Goal: Task Accomplishment & Management: Complete application form

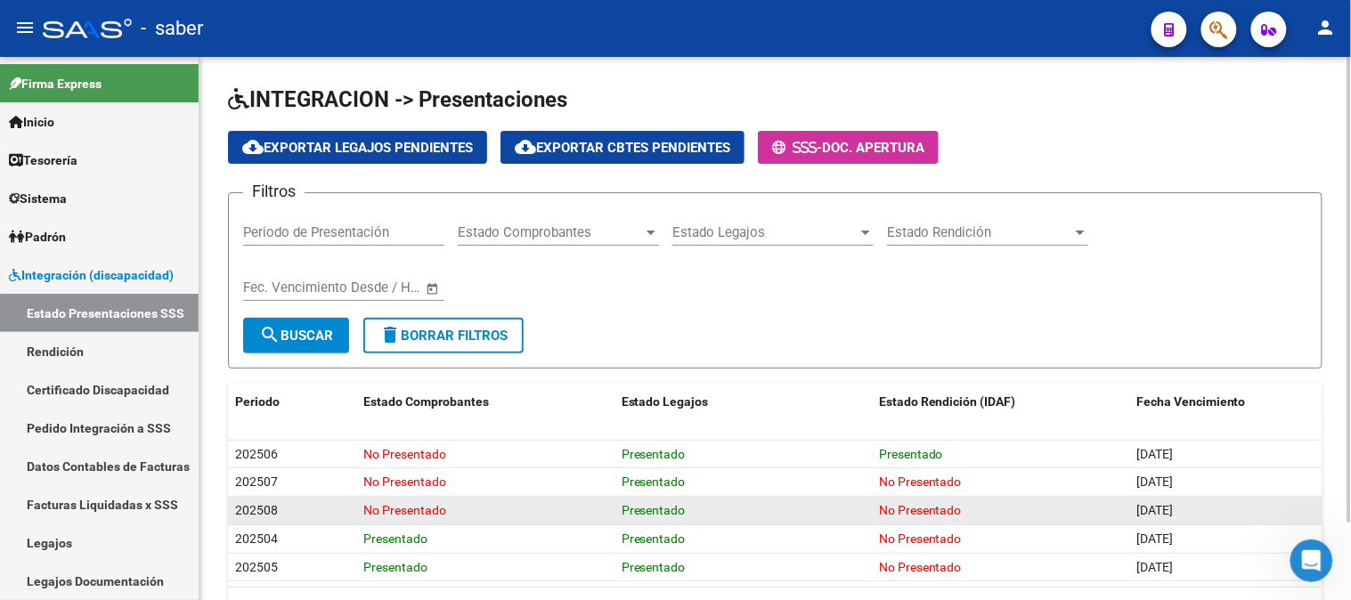
scroll to position [89, 0]
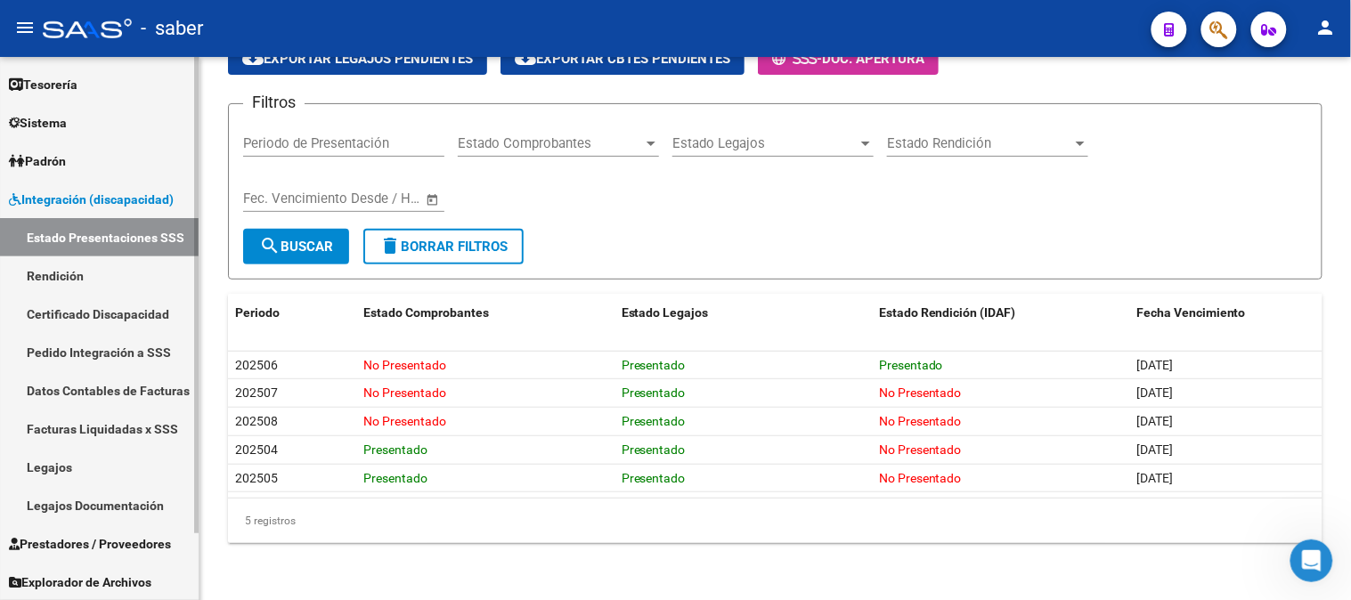
click at [94, 541] on span "Prestadores / Proveedores" at bounding box center [90, 544] width 162 height 20
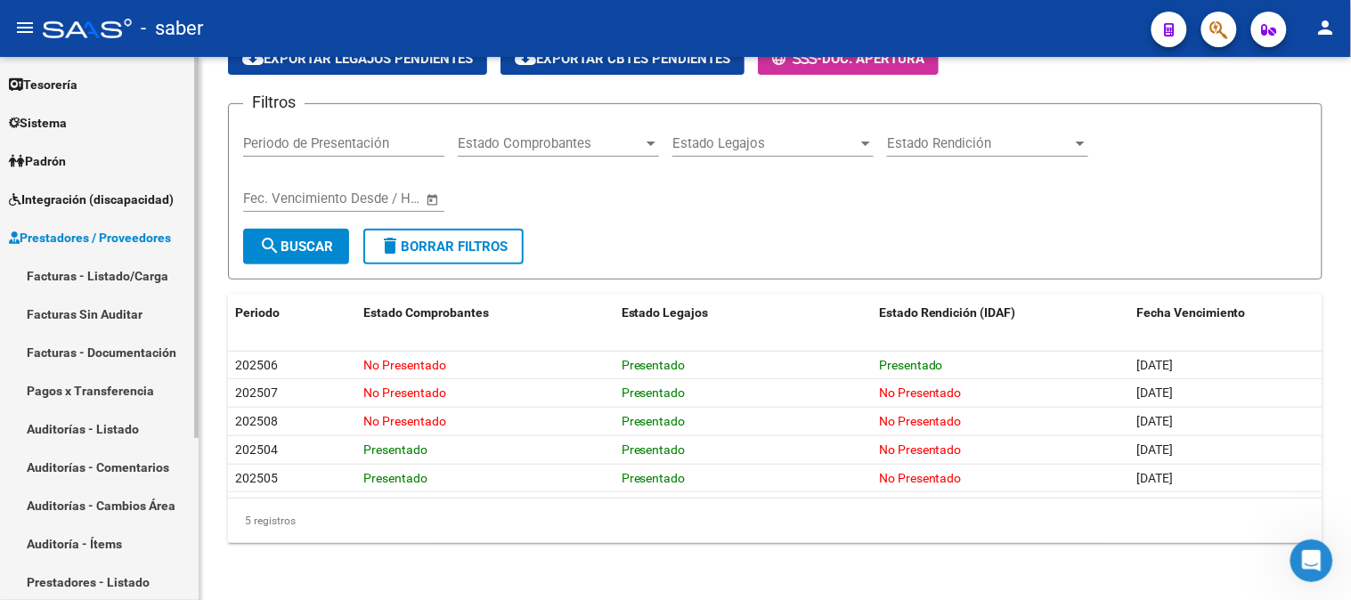
scroll to position [229, 0]
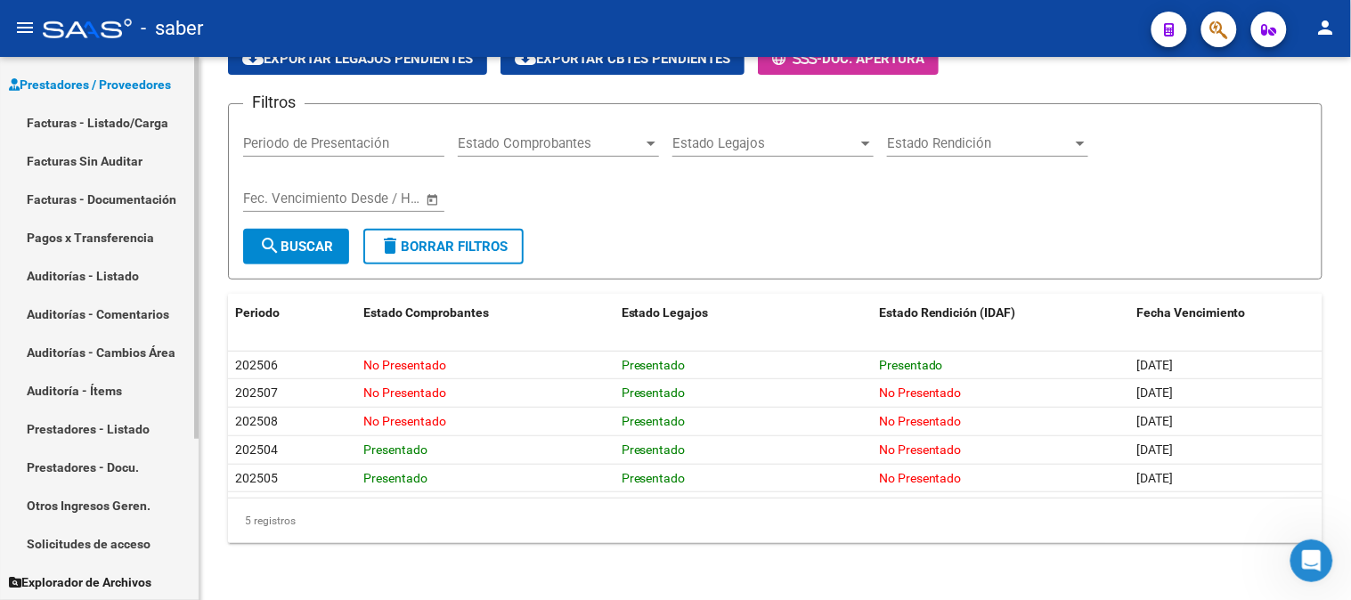
click at [74, 127] on link "Facturas - Listado/Carga" at bounding box center [99, 122] width 199 height 38
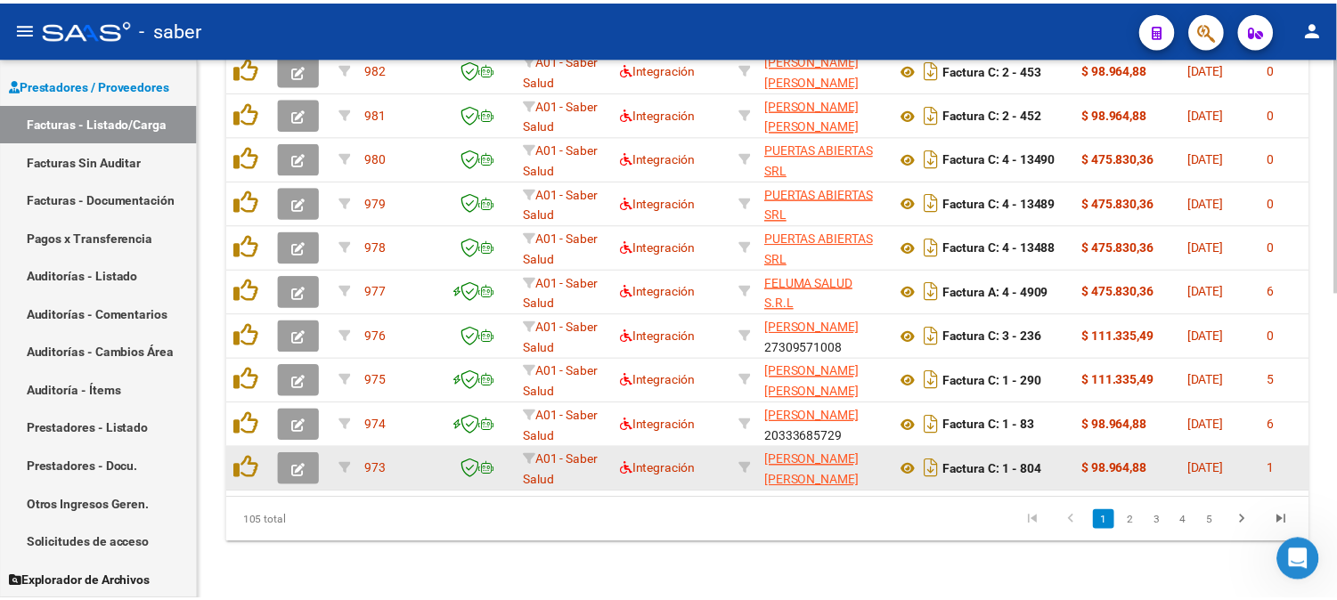
scroll to position [608, 0]
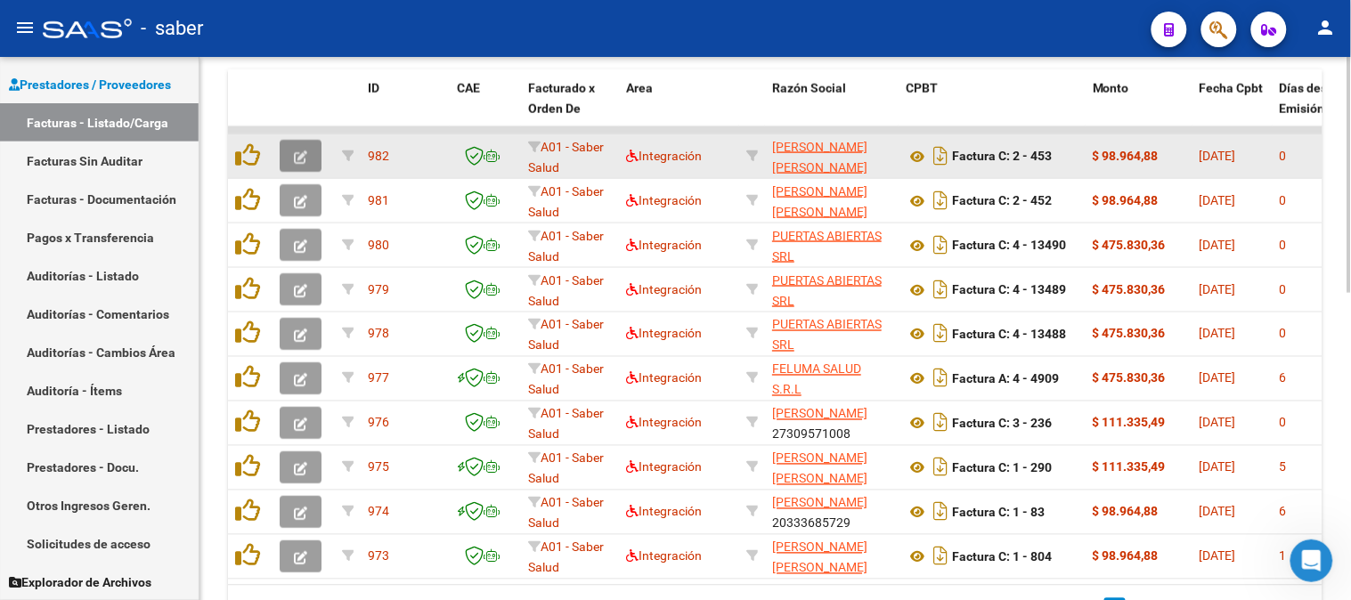
click at [290, 151] on button "button" at bounding box center [301, 156] width 42 height 32
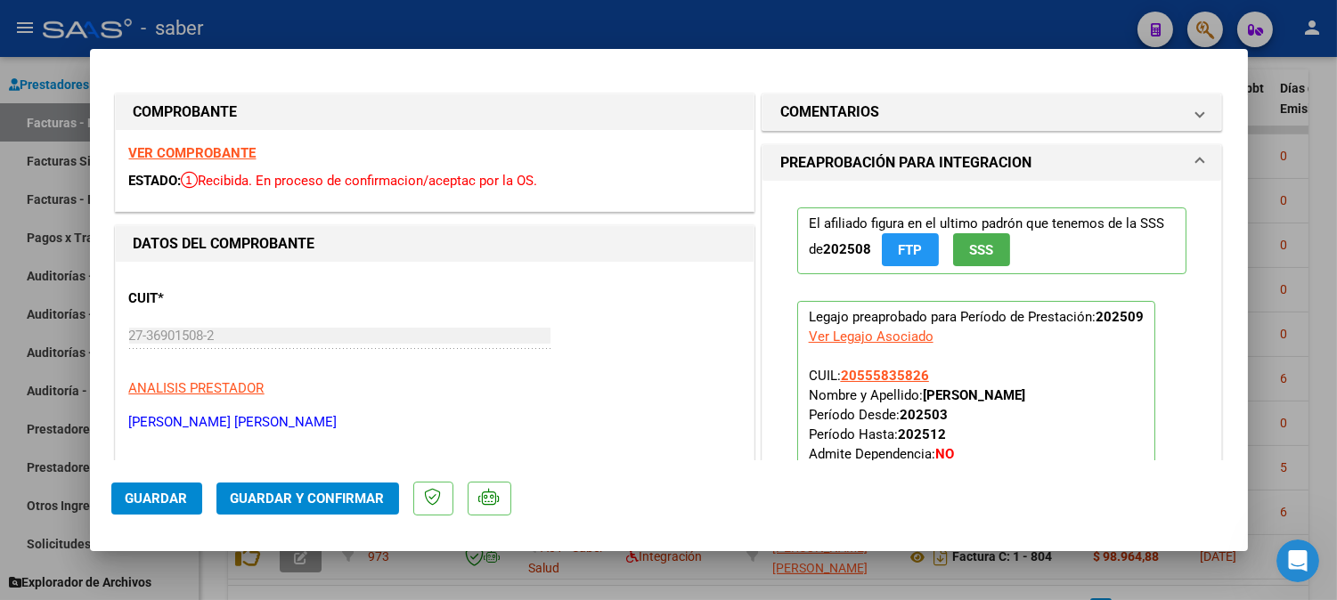
click at [187, 149] on strong "VER COMPROBANTE" at bounding box center [192, 153] width 127 height 16
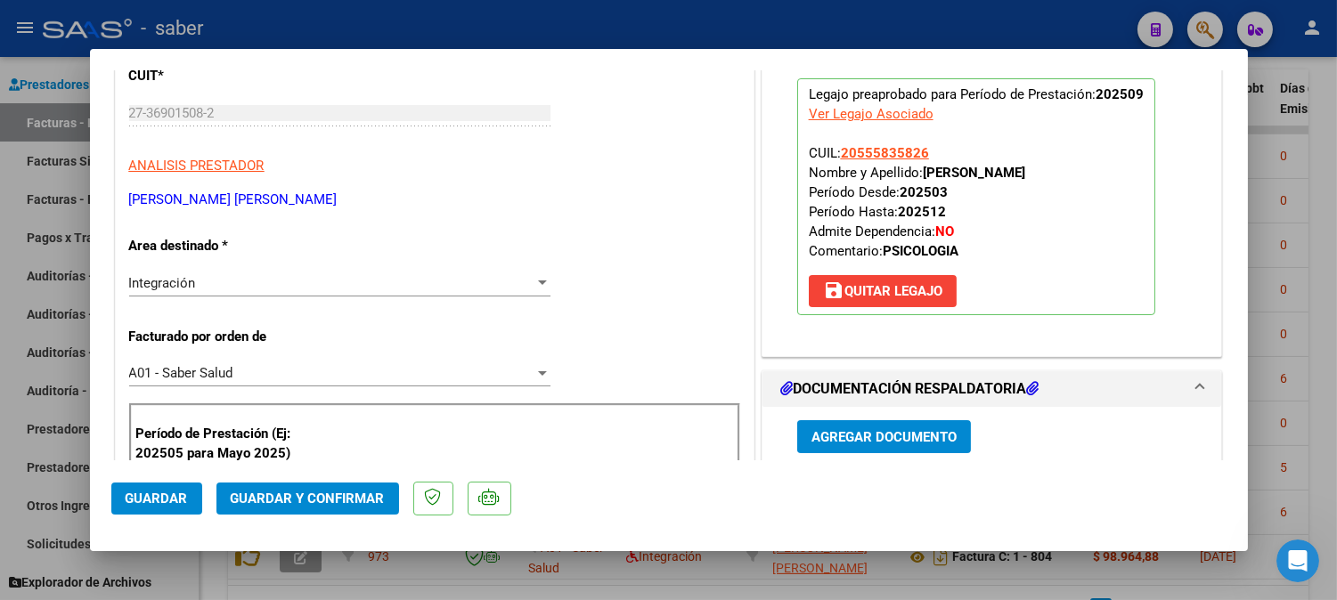
scroll to position [395, 0]
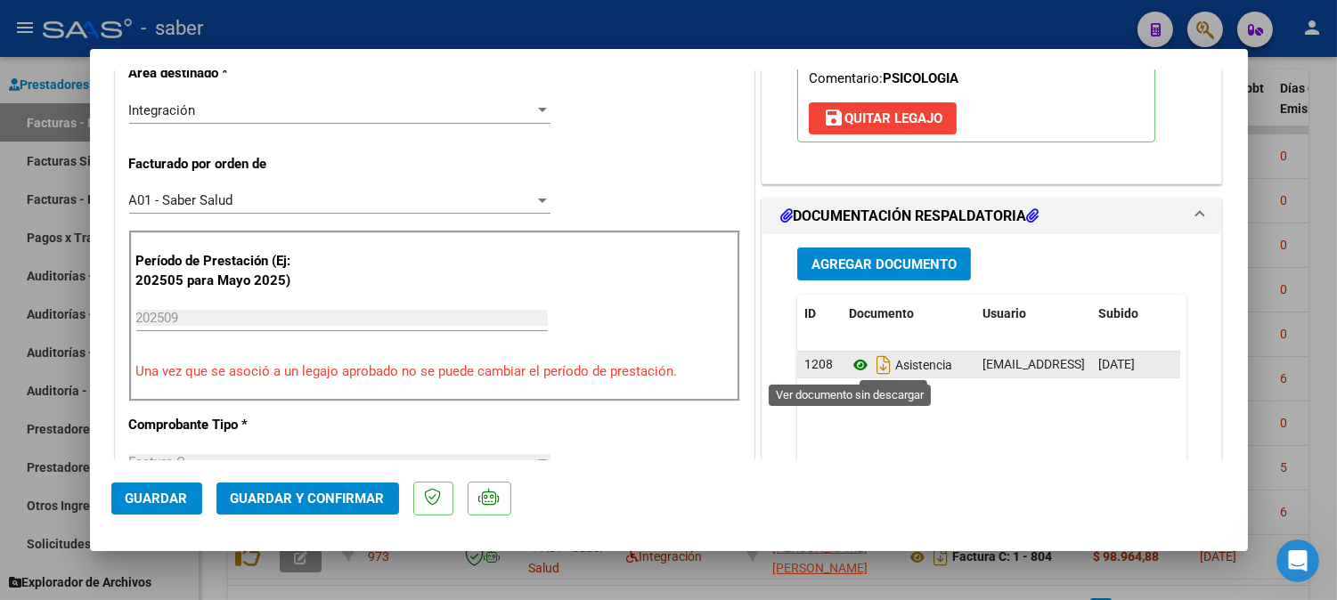
click at [849, 363] on icon at bounding box center [860, 364] width 23 height 21
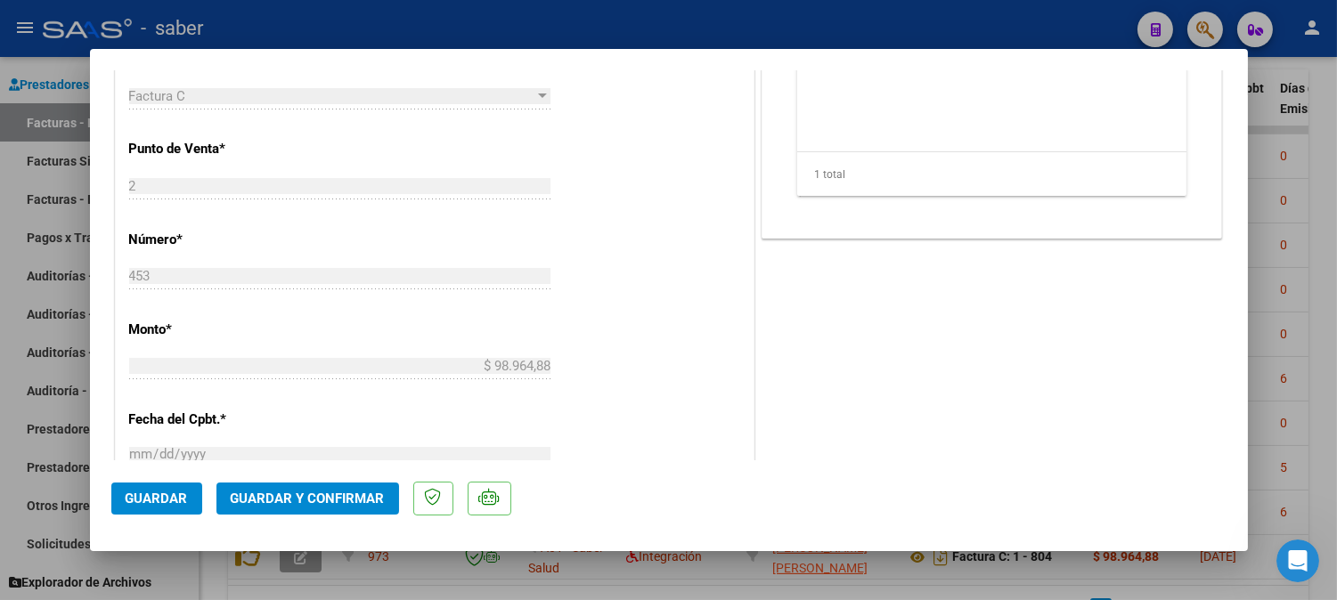
scroll to position [791, 0]
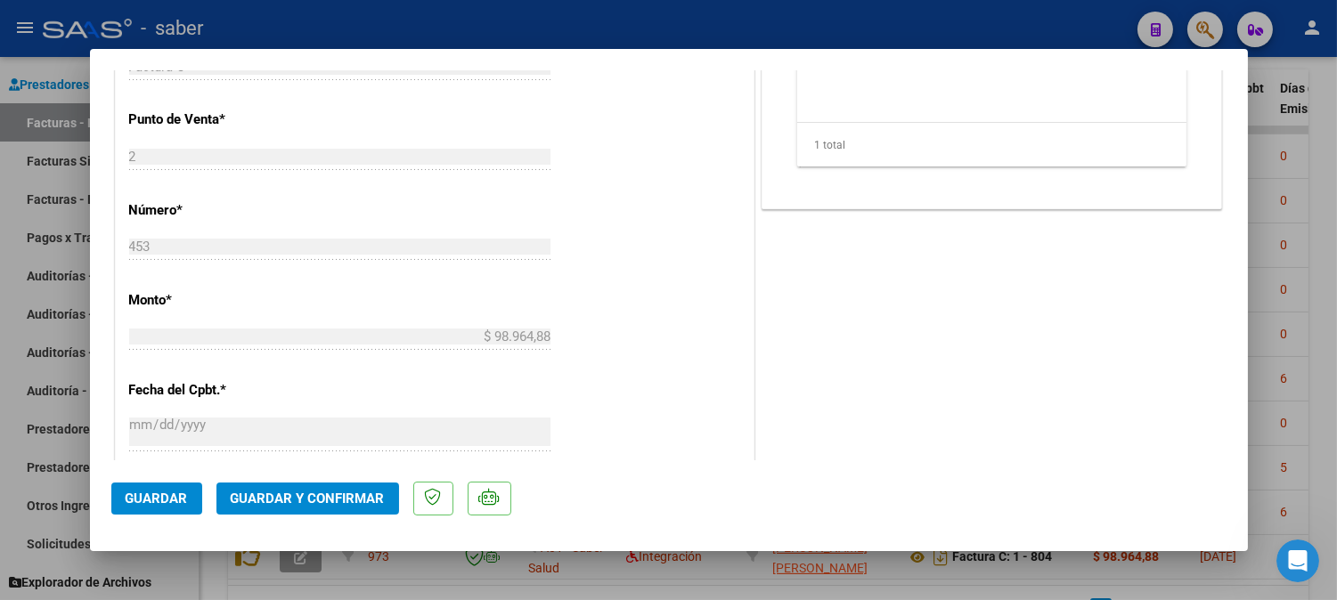
click at [291, 493] on span "Guardar y Confirmar" at bounding box center [308, 499] width 154 height 16
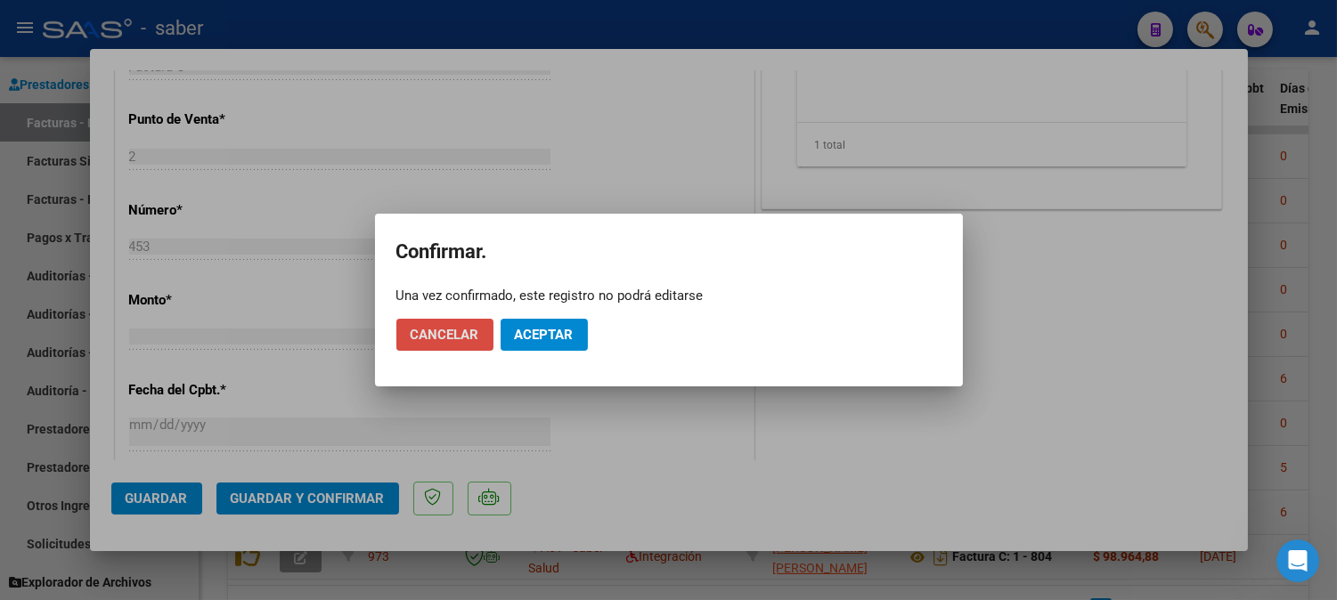
click at [464, 340] on span "Cancelar" at bounding box center [445, 335] width 69 height 16
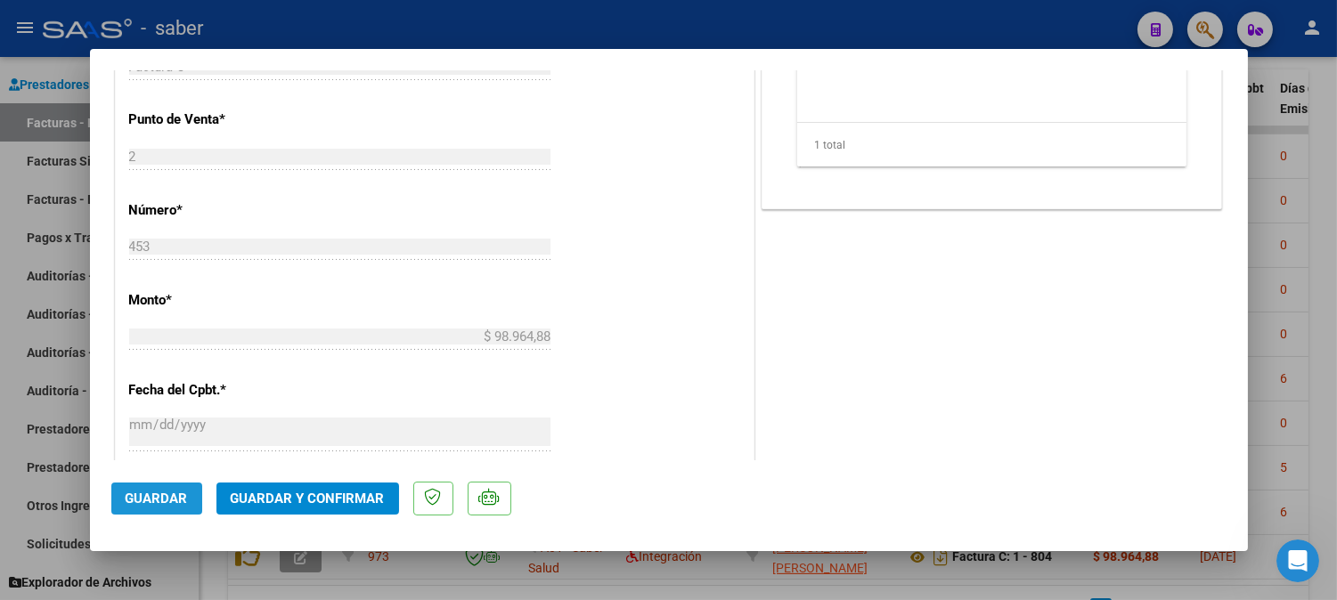
click at [176, 494] on span "Guardar" at bounding box center [157, 499] width 62 height 16
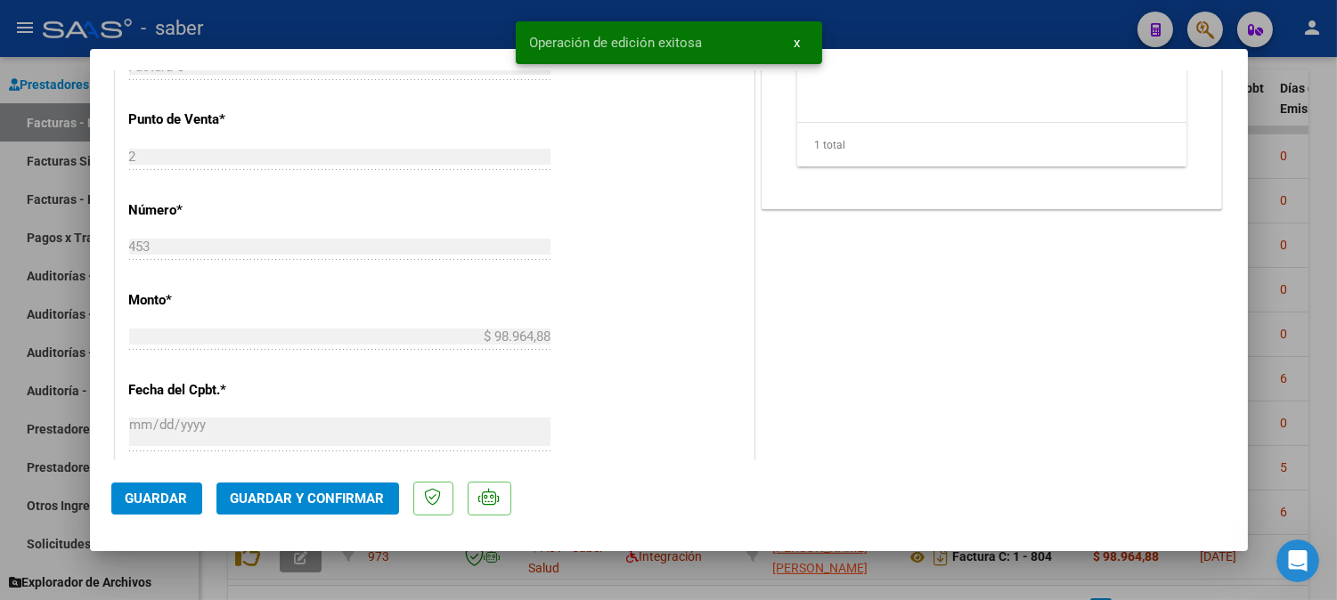
click at [1266, 218] on div at bounding box center [668, 300] width 1337 height 600
type input "$ 0,00"
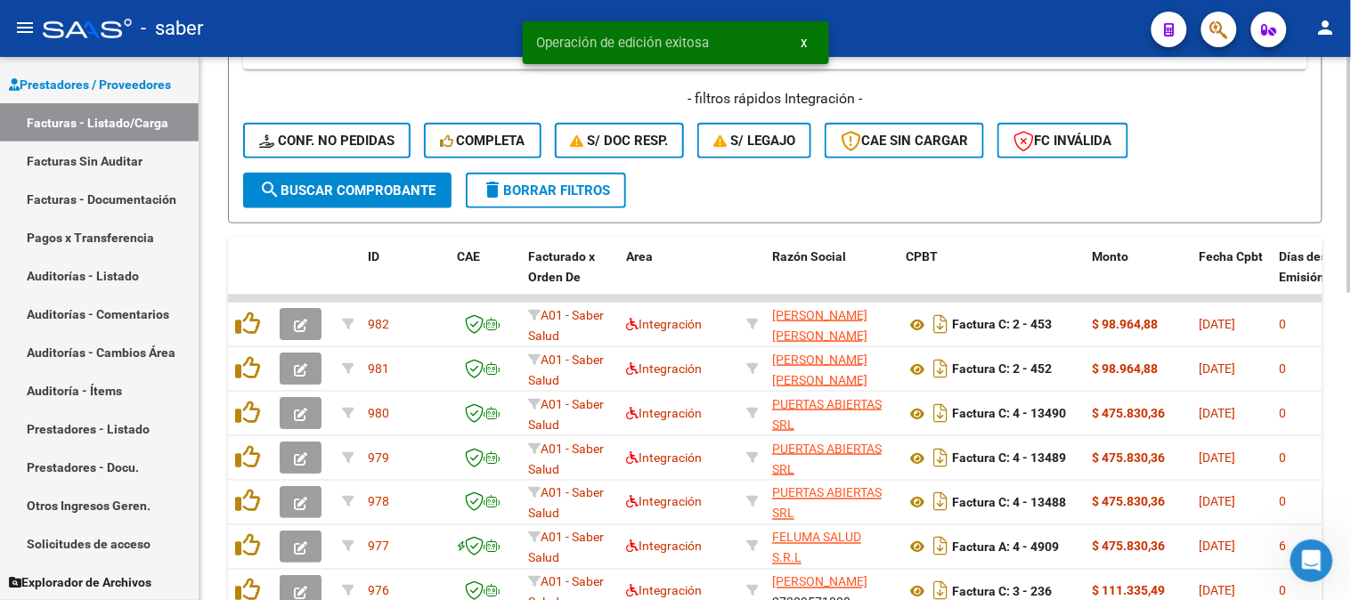
scroll to position [411, 0]
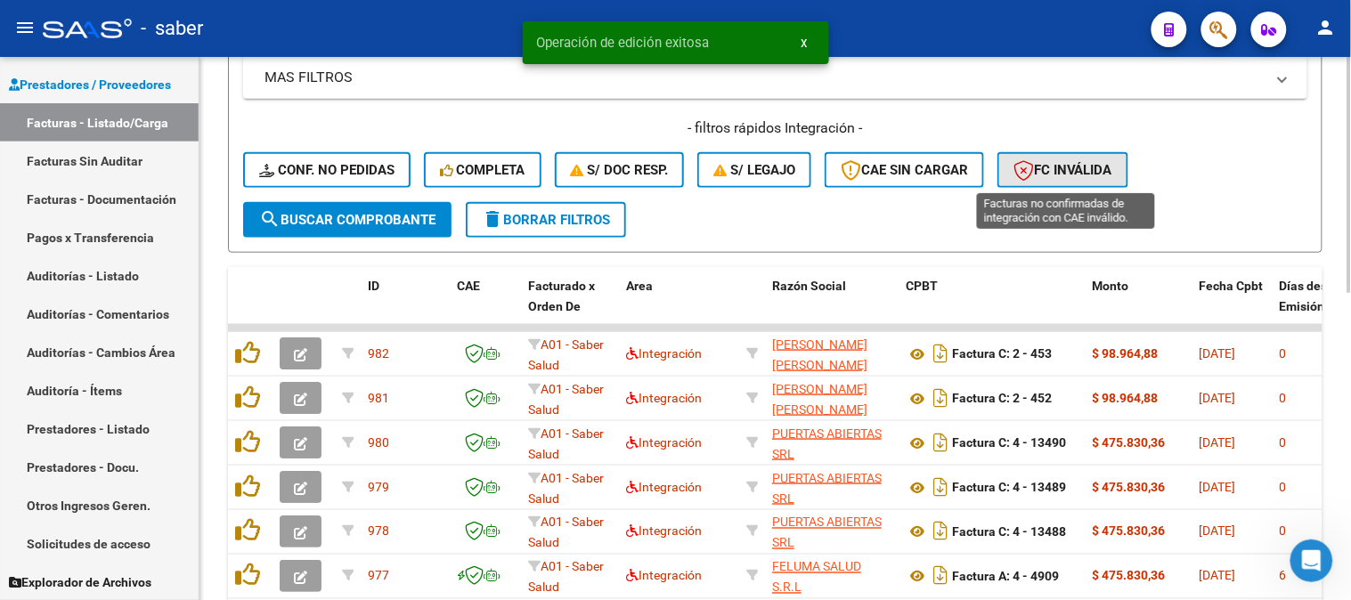
click at [1051, 169] on span "FC Inválida" at bounding box center [1062, 170] width 99 height 16
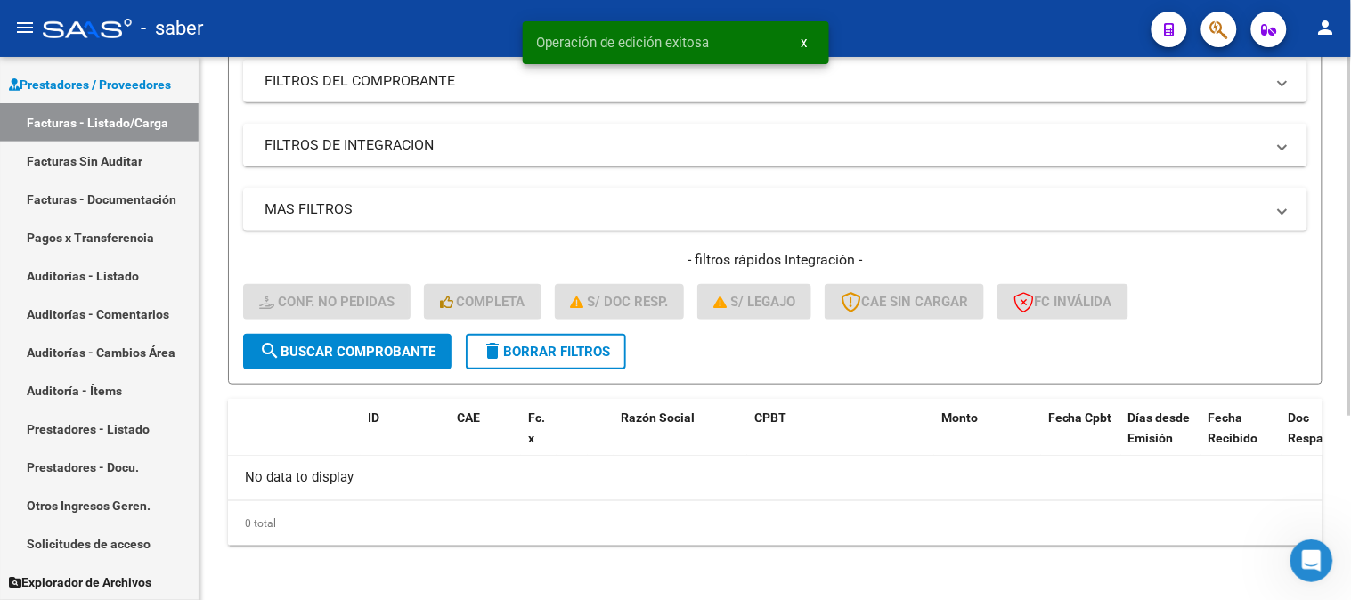
click at [540, 358] on button "delete Borrar Filtros" at bounding box center [546, 352] width 160 height 36
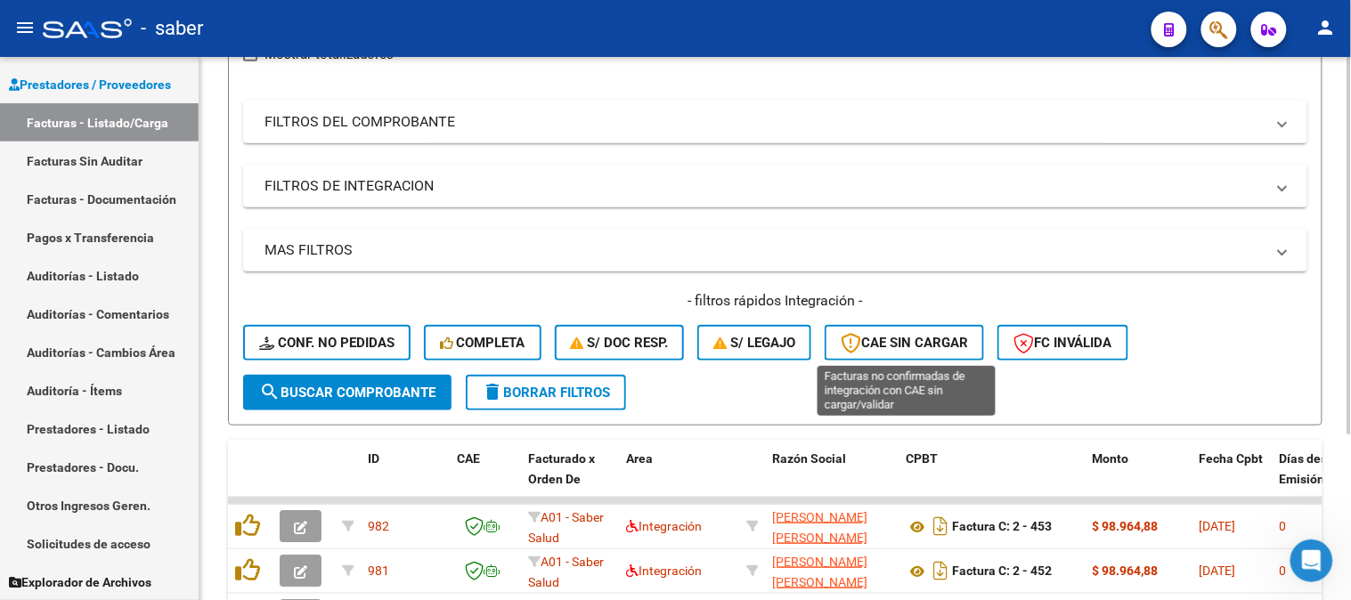
scroll to position [279, 0]
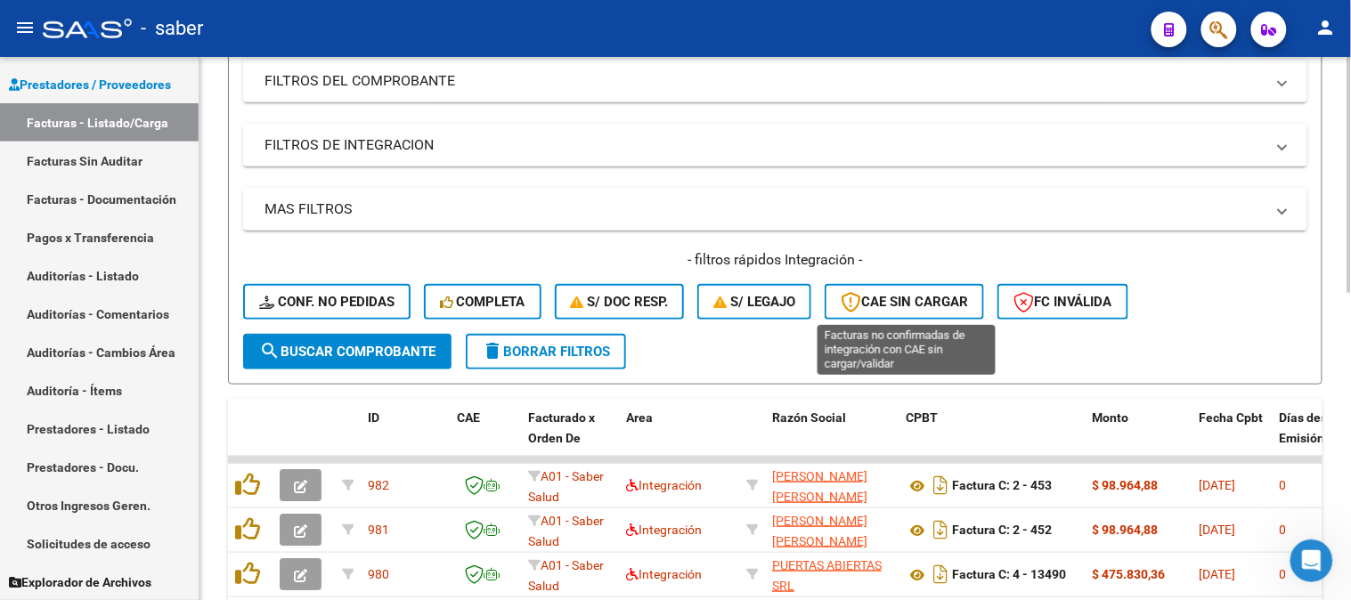
click at [903, 306] on span "CAE SIN CARGAR" at bounding box center [904, 302] width 127 height 16
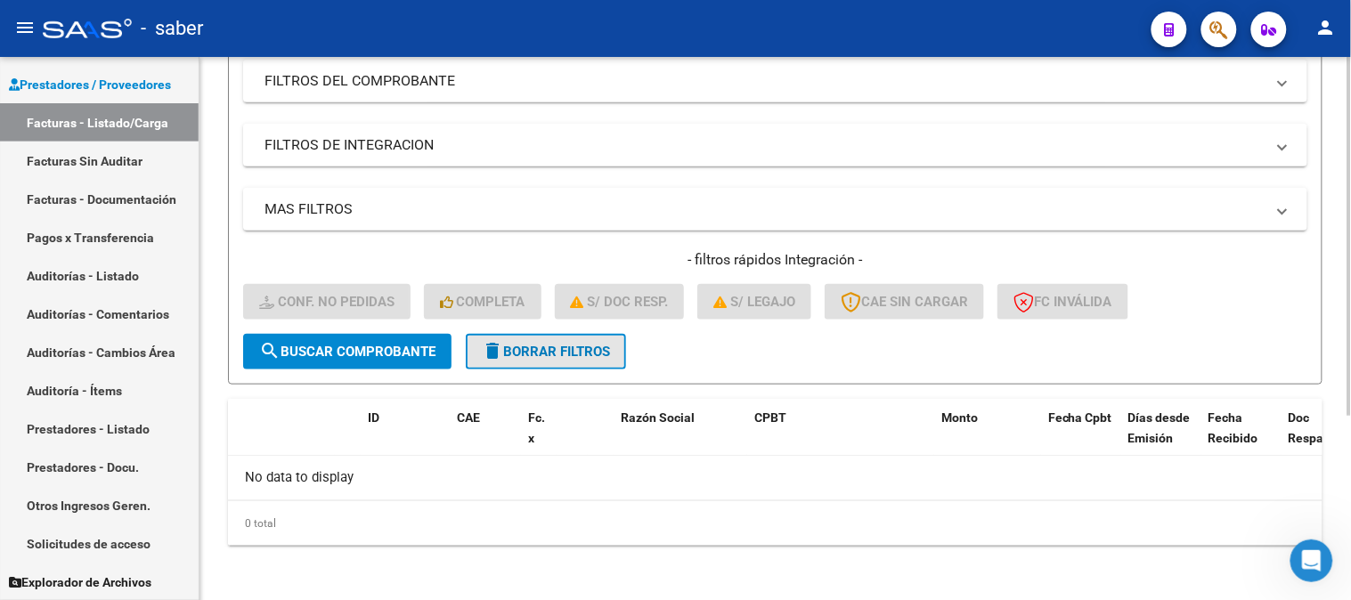
click at [557, 350] on span "delete Borrar Filtros" at bounding box center [546, 352] width 128 height 16
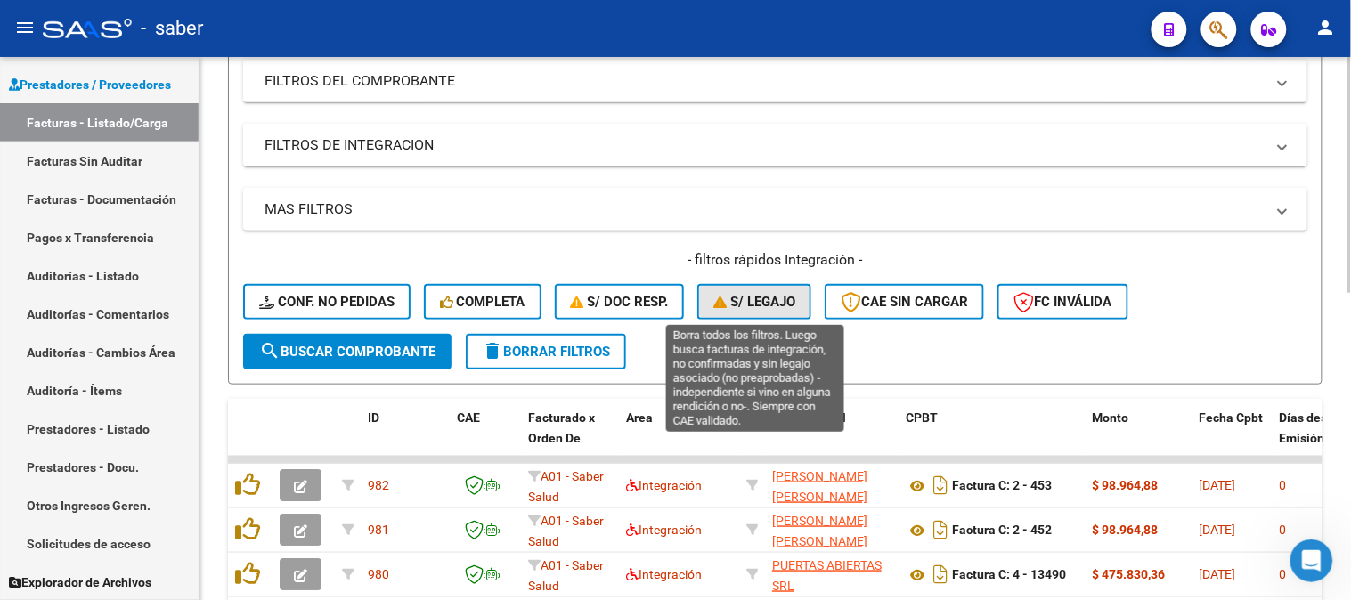
click at [754, 307] on span "S/ legajo" at bounding box center [754, 302] width 82 height 16
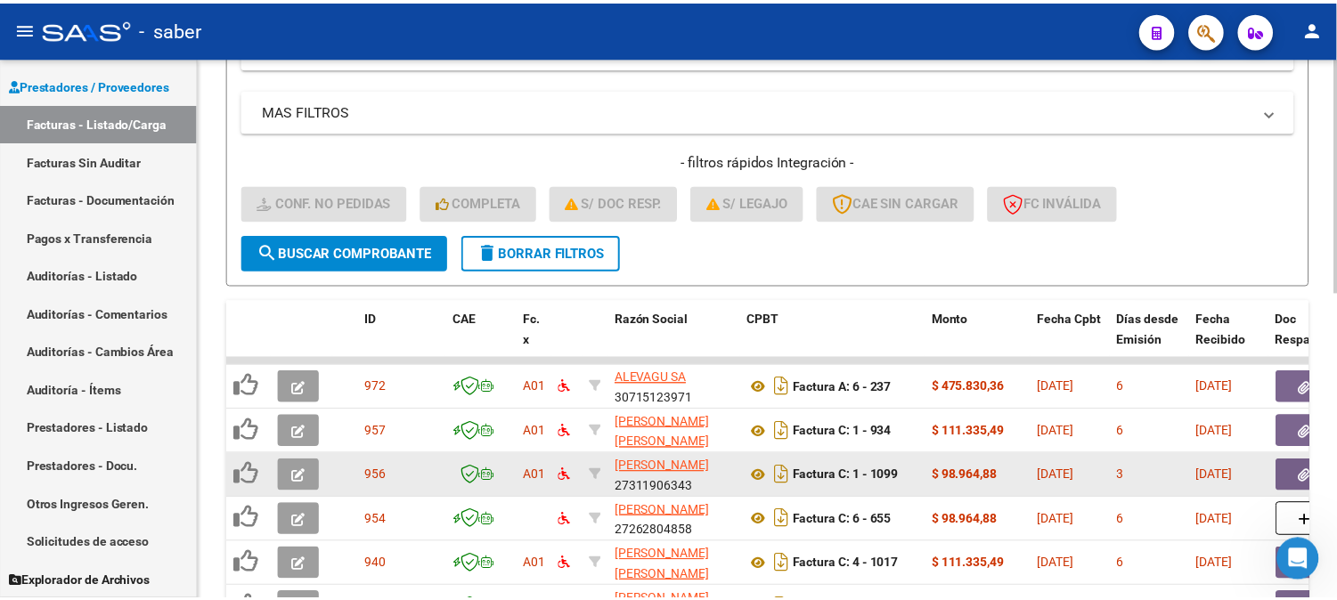
scroll to position [476, 0]
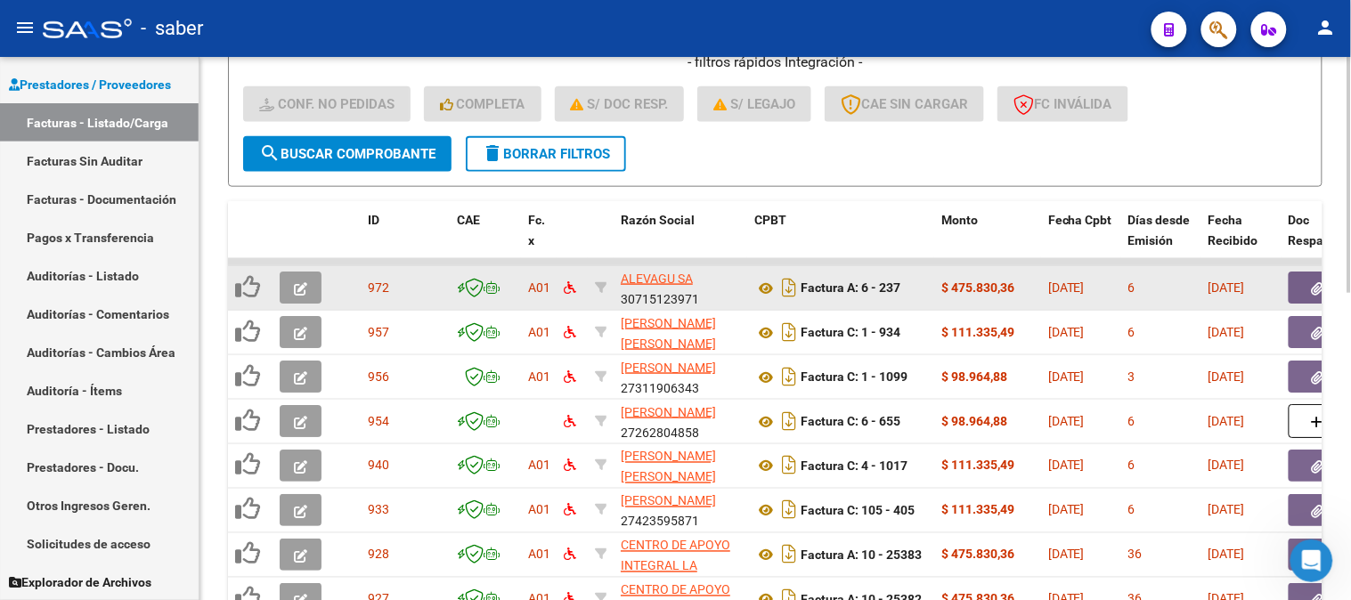
click at [295, 291] on icon "button" at bounding box center [300, 288] width 13 height 13
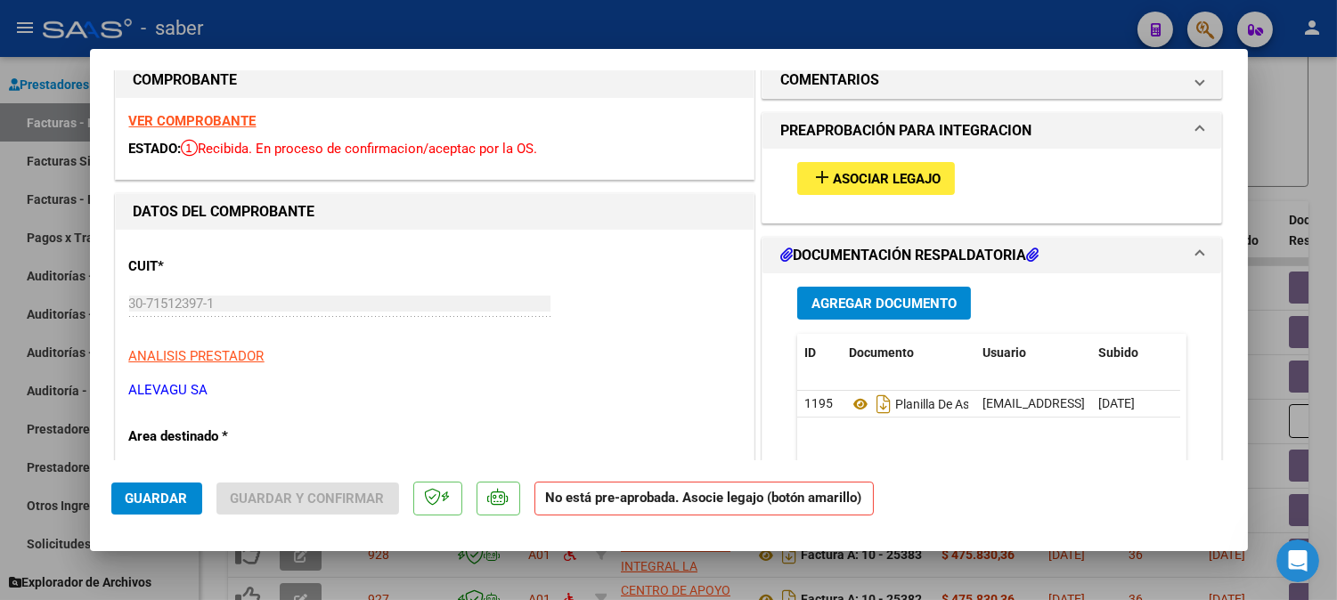
scroll to position [0, 0]
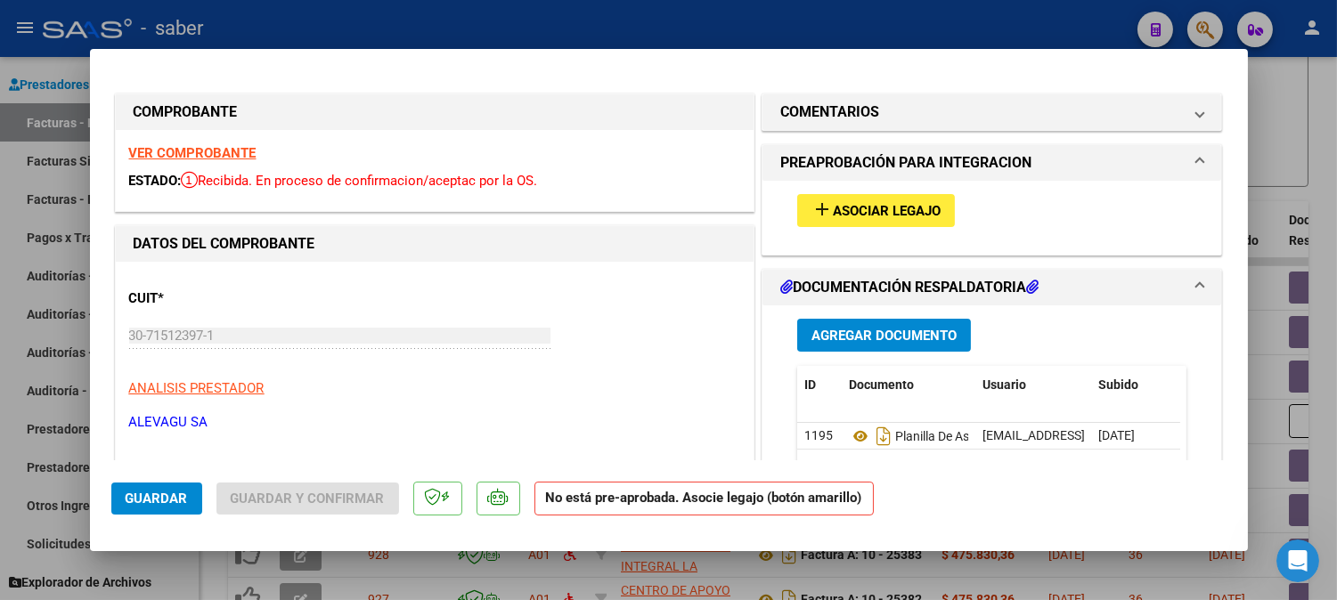
click at [208, 148] on strong "VER COMPROBANTE" at bounding box center [192, 153] width 127 height 16
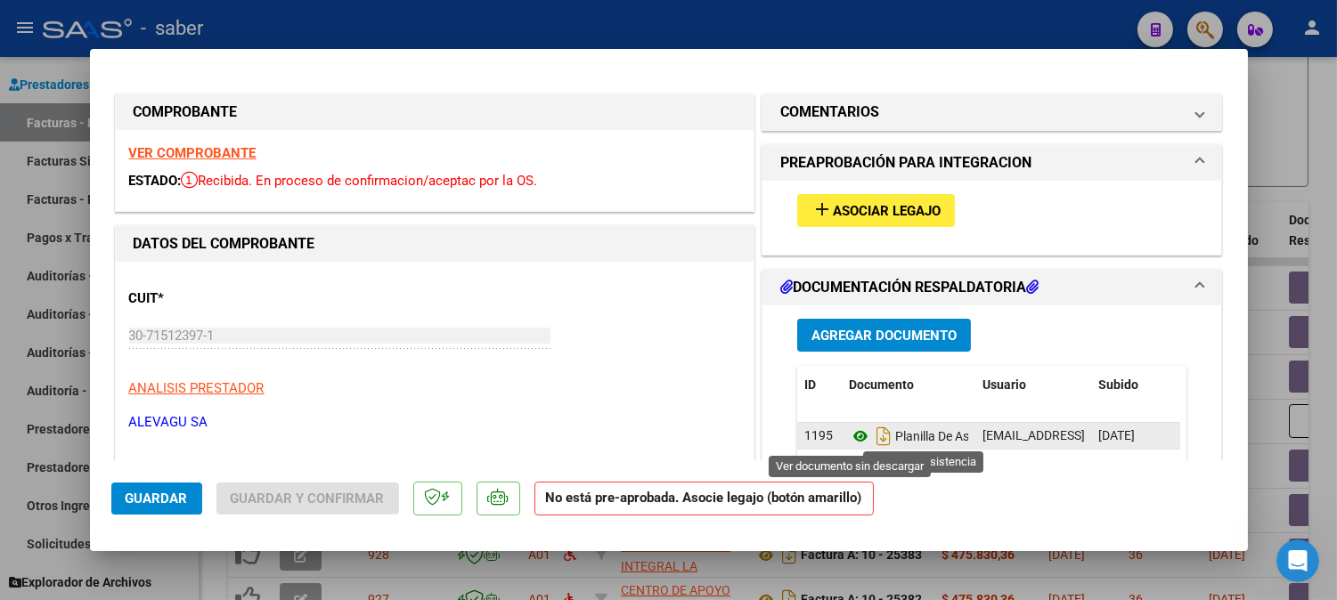
click at [851, 440] on icon at bounding box center [860, 436] width 23 height 21
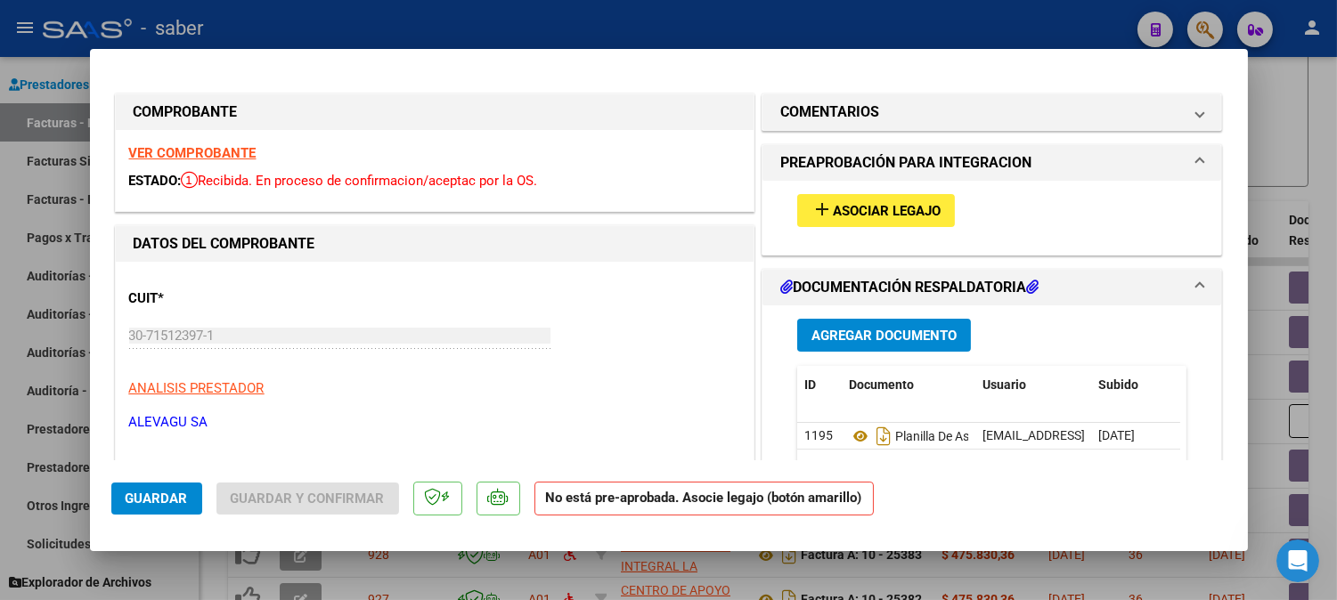
click at [871, 205] on span "Asociar Legajo" at bounding box center [887, 211] width 108 height 16
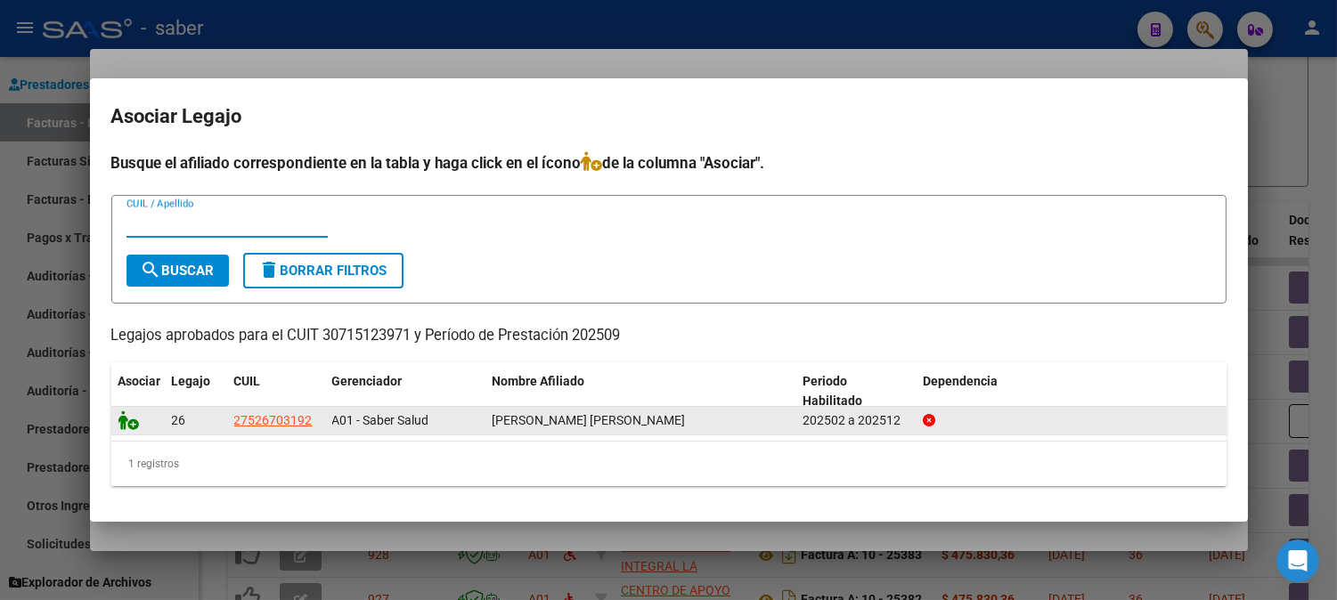
click at [128, 420] on icon at bounding box center [128, 421] width 21 height 20
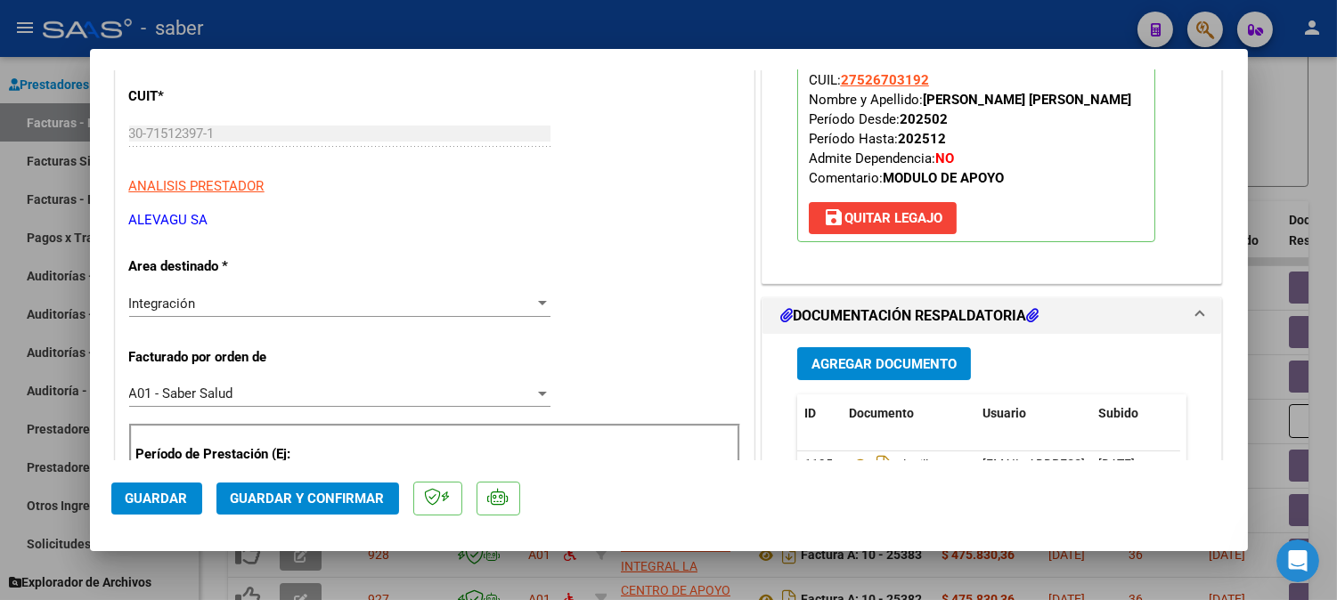
scroll to position [198, 0]
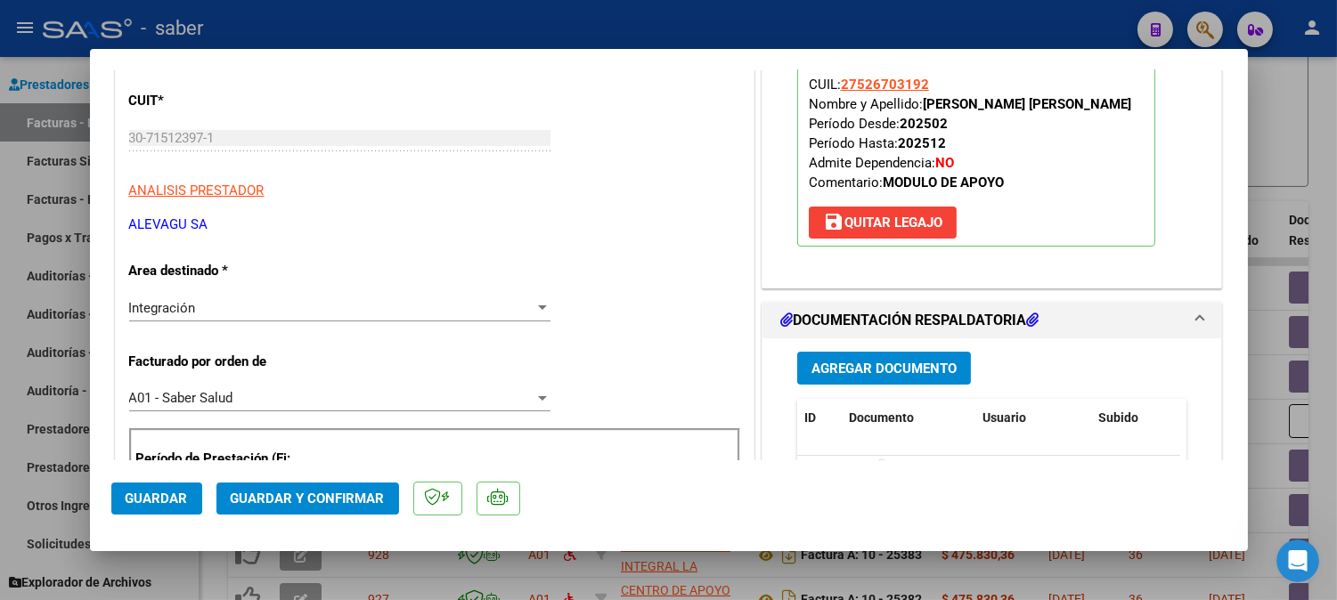
click at [164, 504] on span "Guardar" at bounding box center [157, 499] width 62 height 16
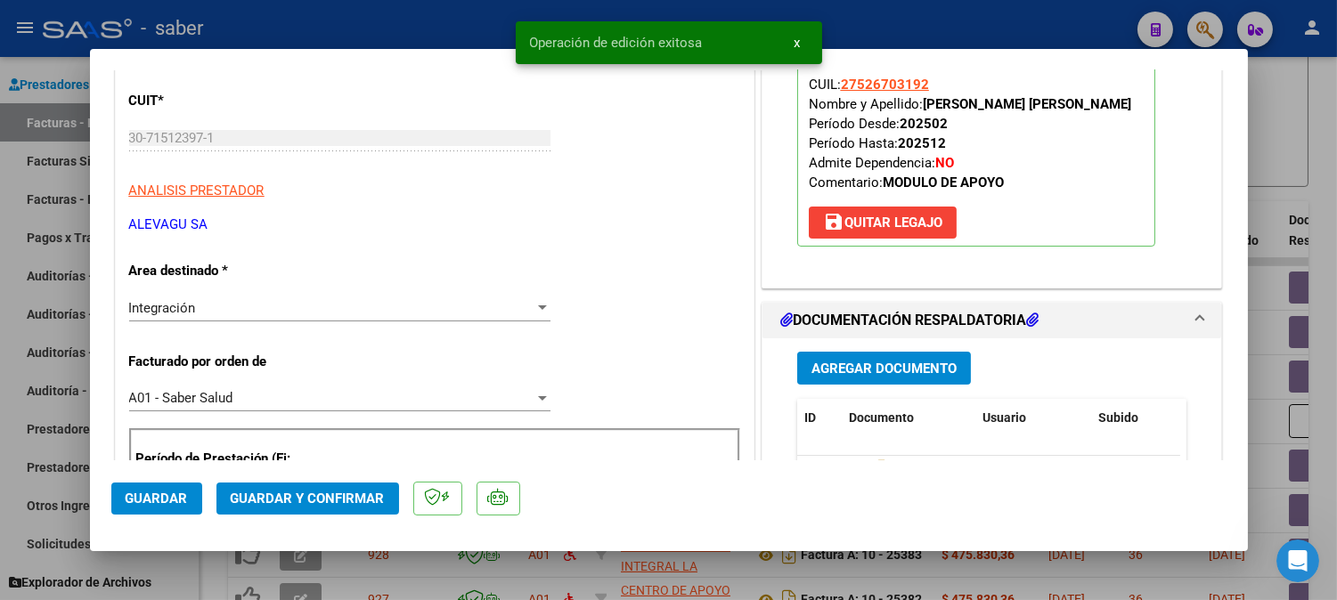
click at [1289, 198] on div at bounding box center [668, 300] width 1337 height 600
type input "$ 0,00"
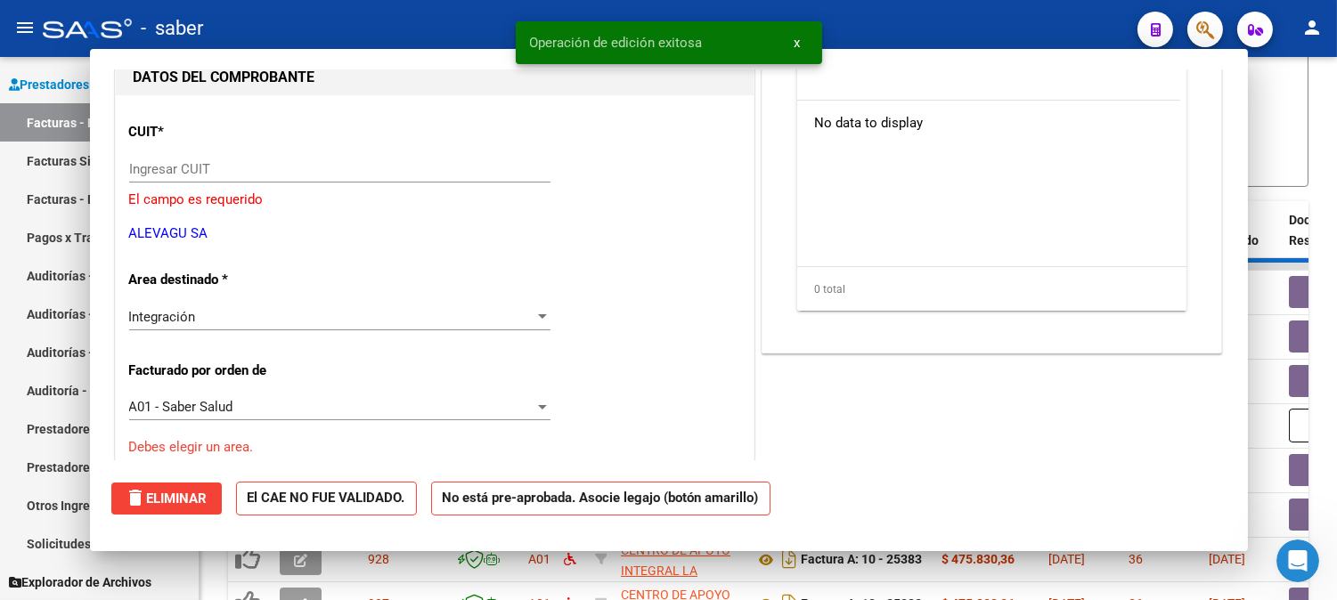
scroll to position [228, 0]
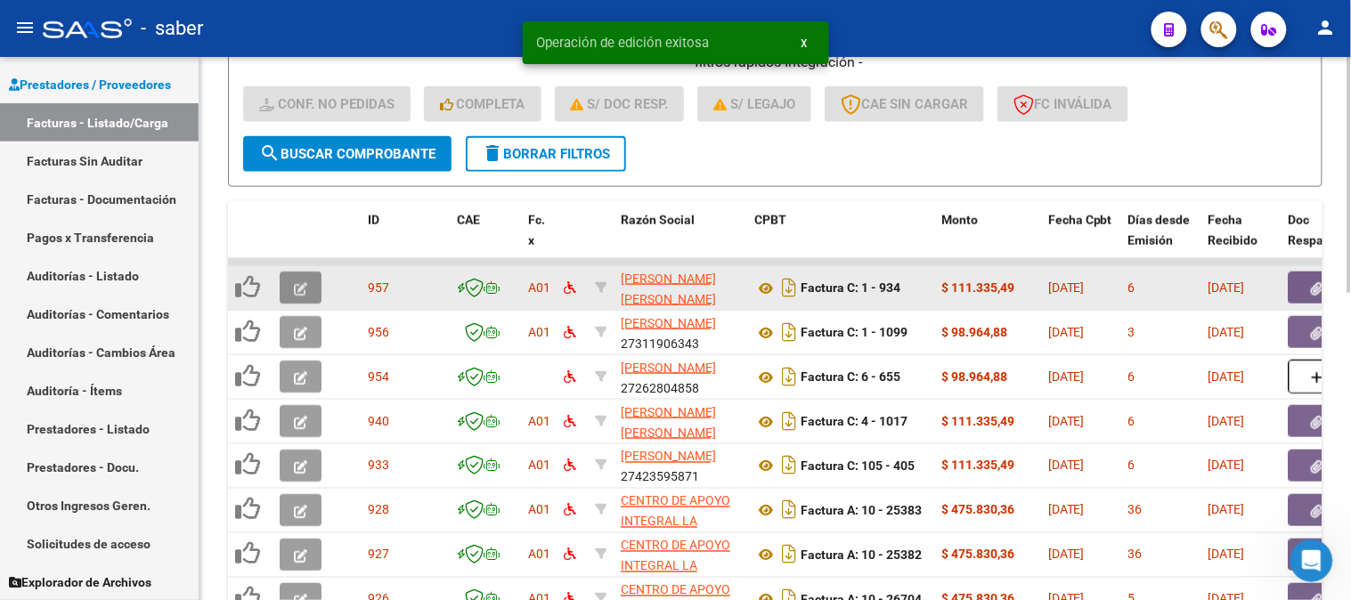
click at [288, 272] on button "button" at bounding box center [301, 288] width 42 height 32
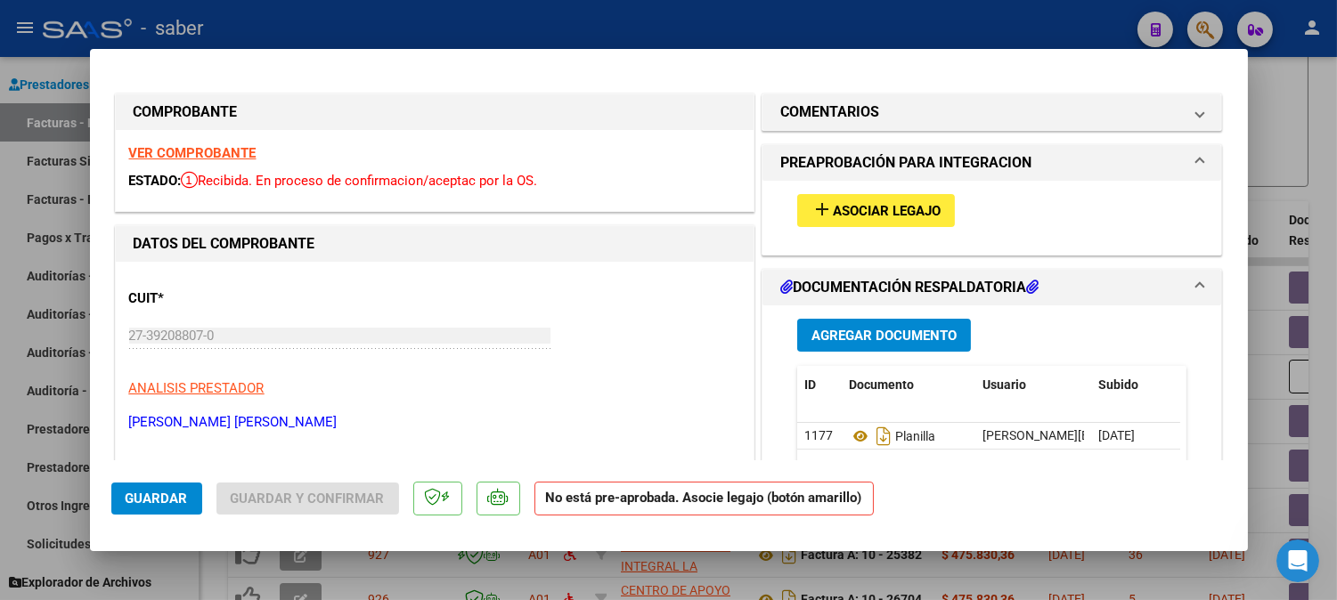
click at [183, 148] on strong "VER COMPROBANTE" at bounding box center [192, 153] width 127 height 16
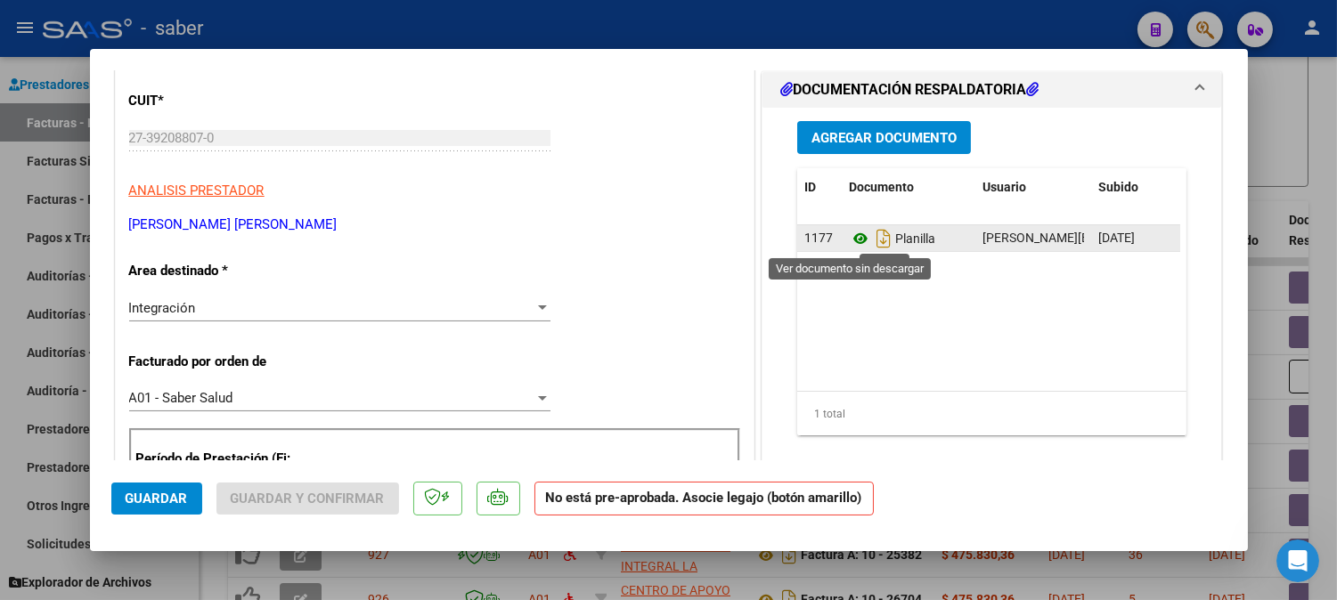
click at [849, 240] on icon at bounding box center [860, 238] width 23 height 21
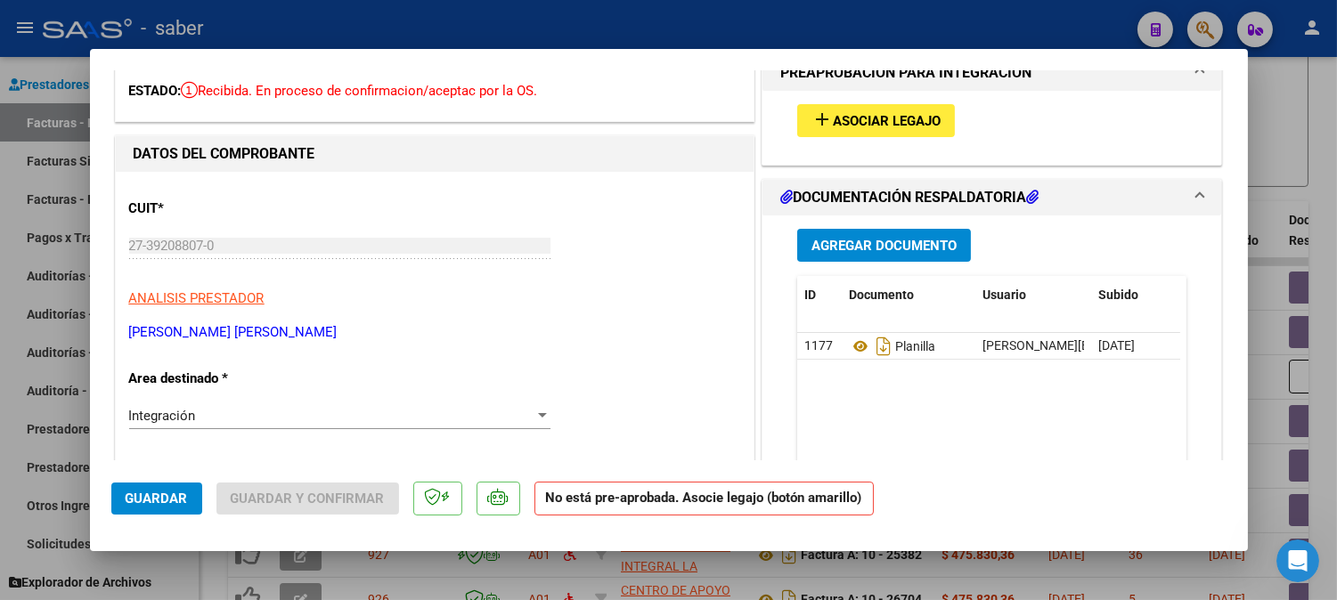
scroll to position [0, 0]
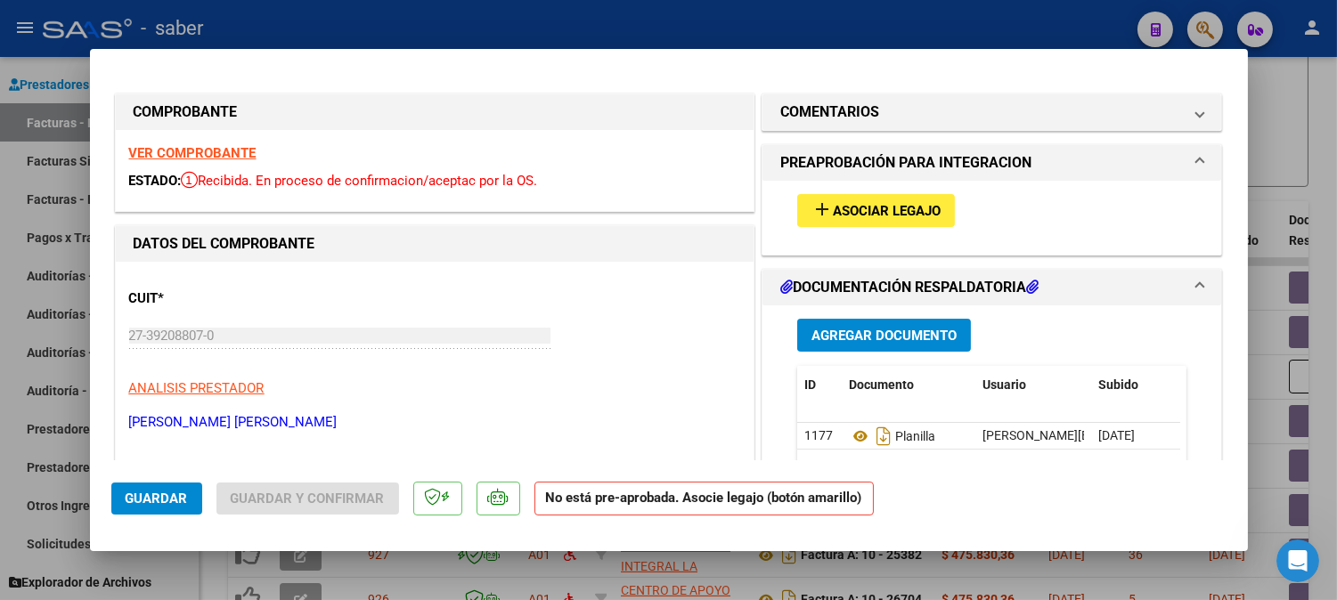
click at [870, 202] on span "add Asociar Legajo" at bounding box center [875, 210] width 129 height 16
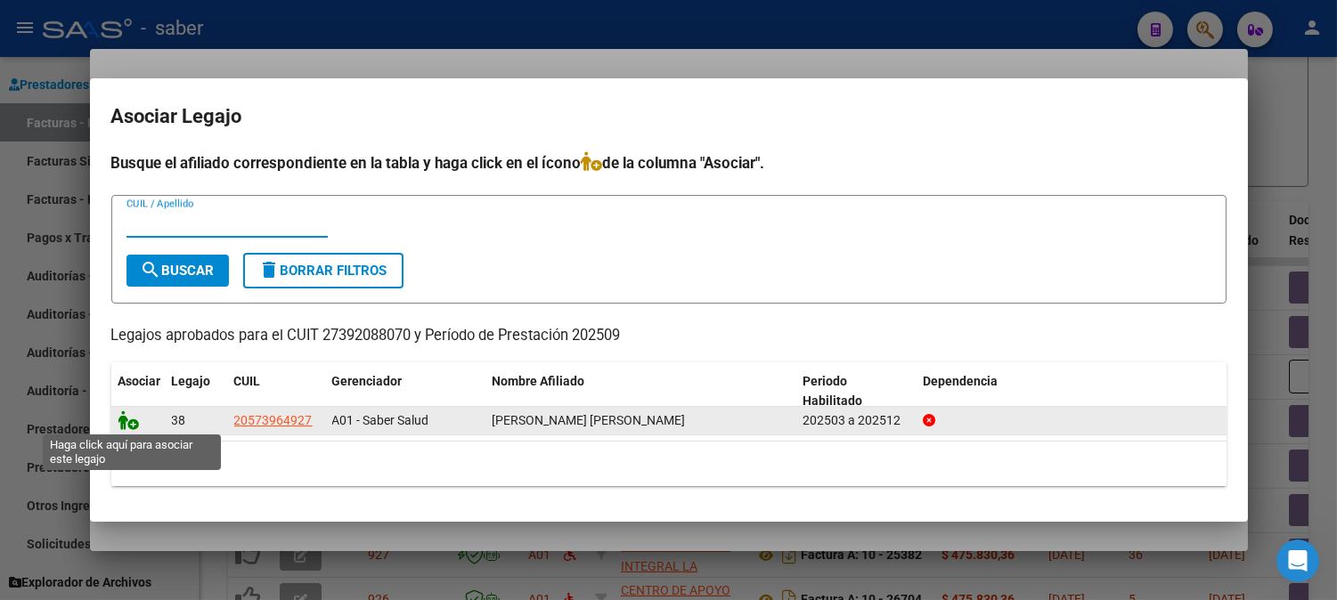
click at [134, 421] on icon at bounding box center [128, 421] width 21 height 20
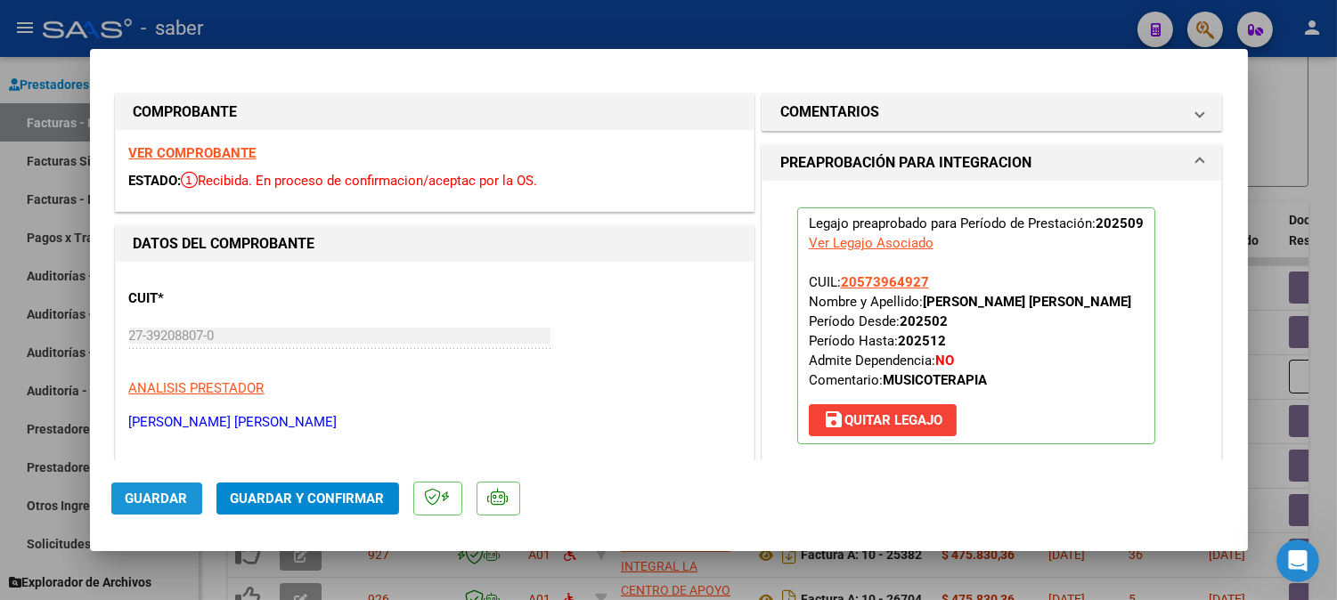
click at [158, 492] on span "Guardar" at bounding box center [157, 499] width 62 height 16
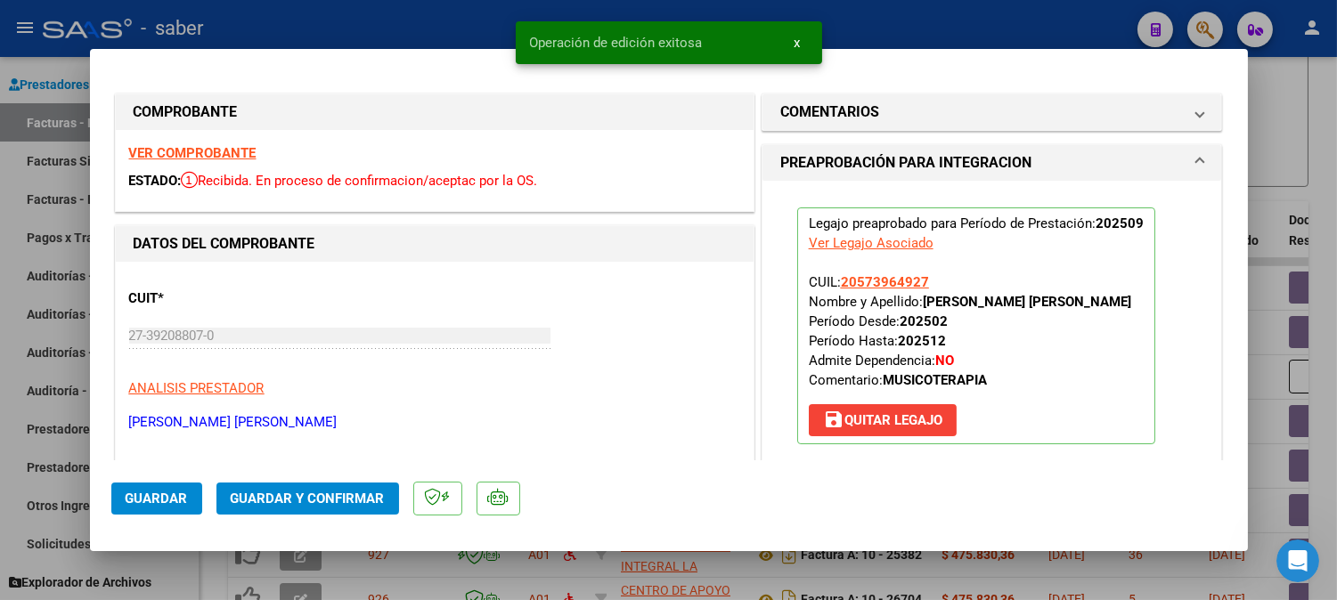
click at [1256, 267] on div at bounding box center [668, 300] width 1337 height 600
type input "$ 0,00"
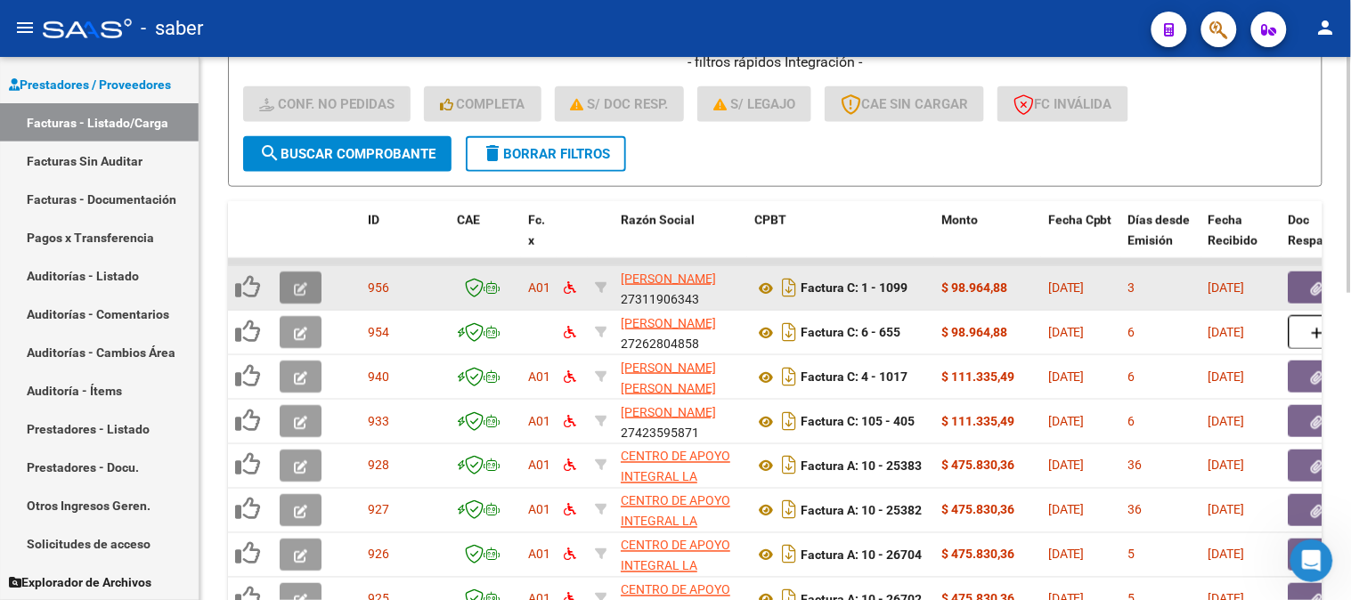
click at [289, 281] on button "button" at bounding box center [301, 288] width 42 height 32
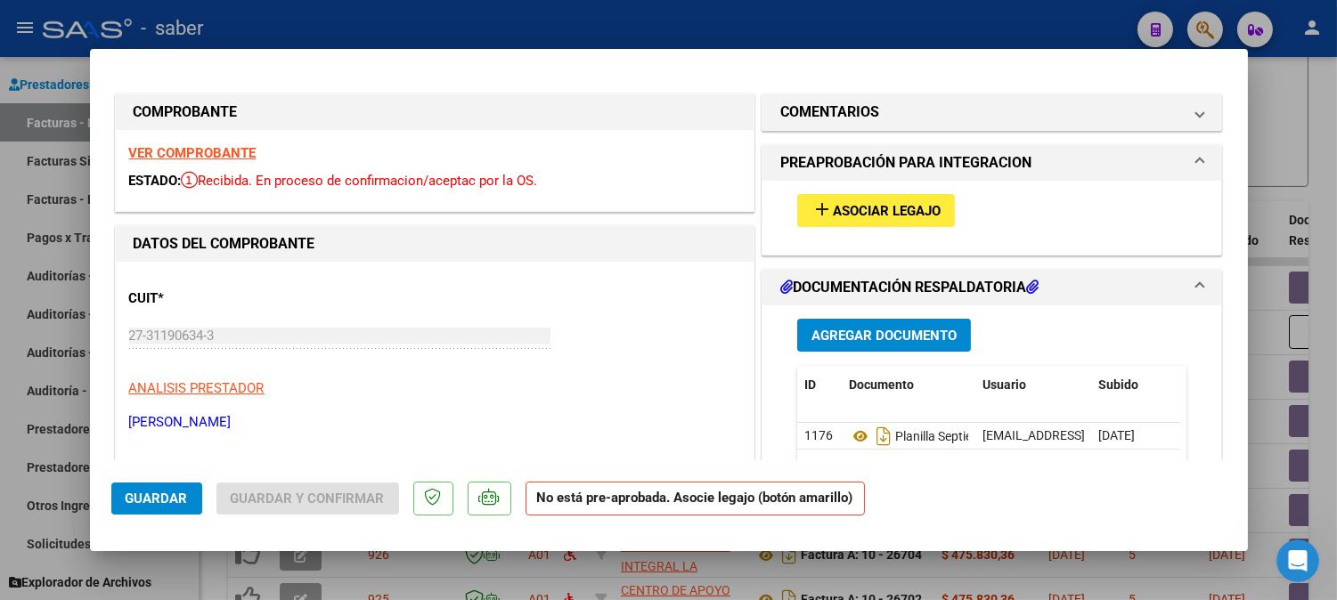
click at [224, 152] on strong "VER COMPROBANTE" at bounding box center [192, 153] width 127 height 16
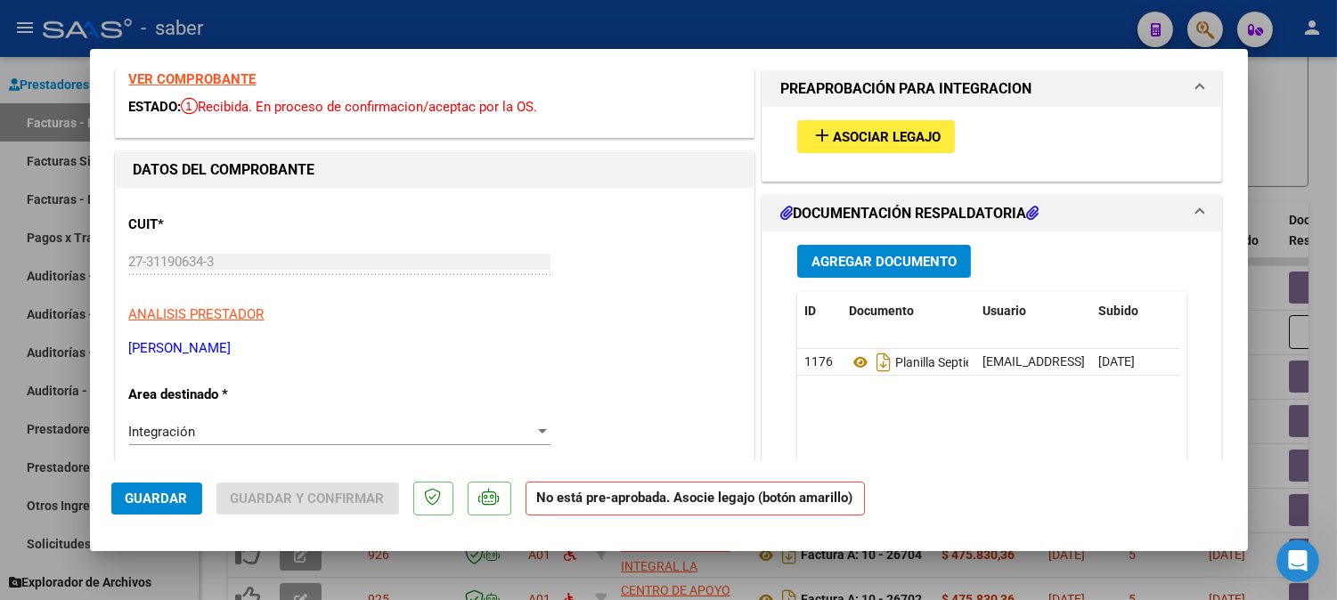
scroll to position [198, 0]
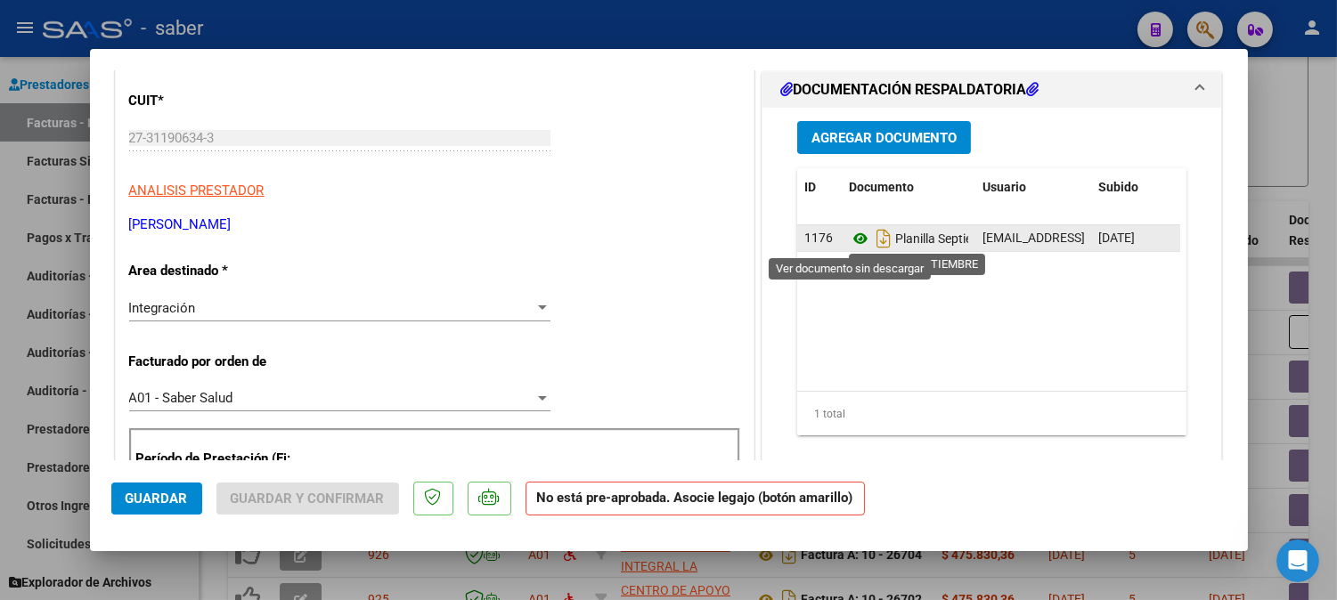
click at [856, 232] on icon at bounding box center [860, 238] width 23 height 21
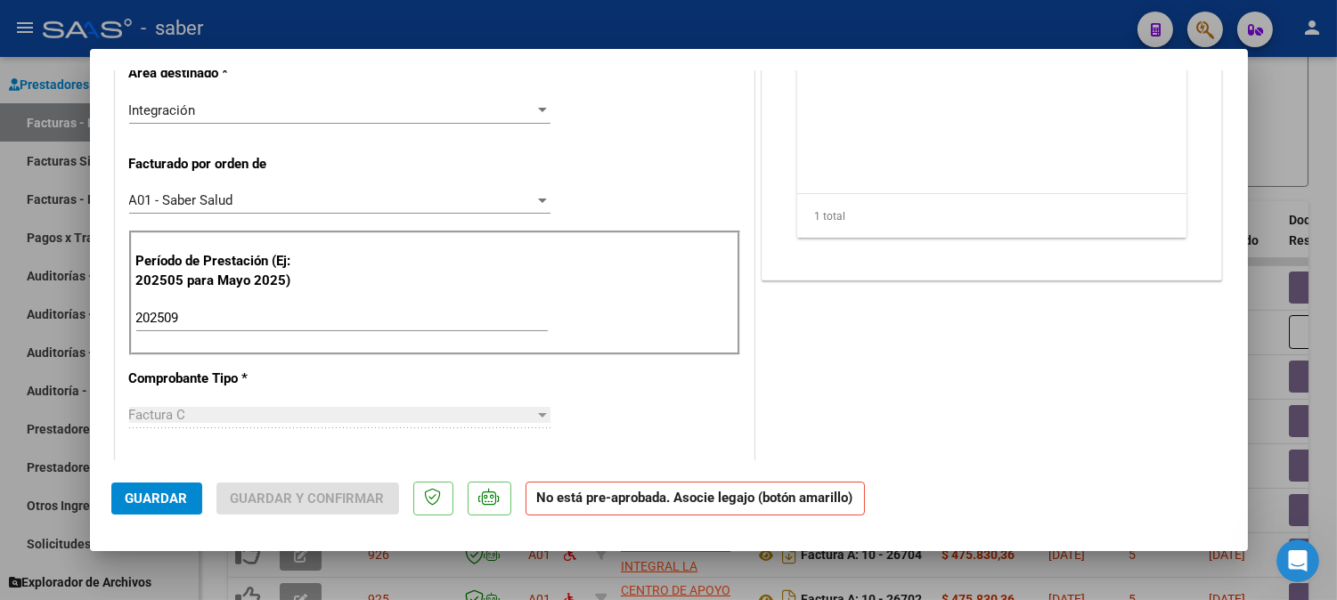
scroll to position [0, 0]
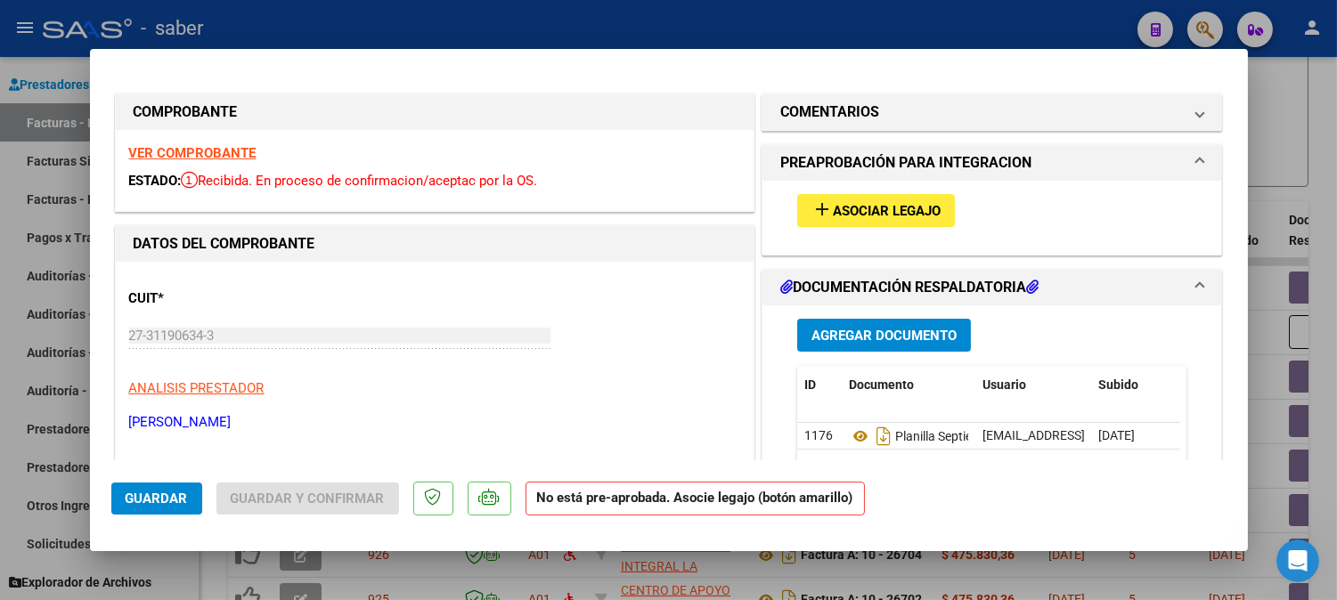
click at [856, 192] on div "add Asociar Legajo" at bounding box center [992, 211] width 417 height 60
click at [858, 203] on span "Asociar Legajo" at bounding box center [887, 211] width 108 height 16
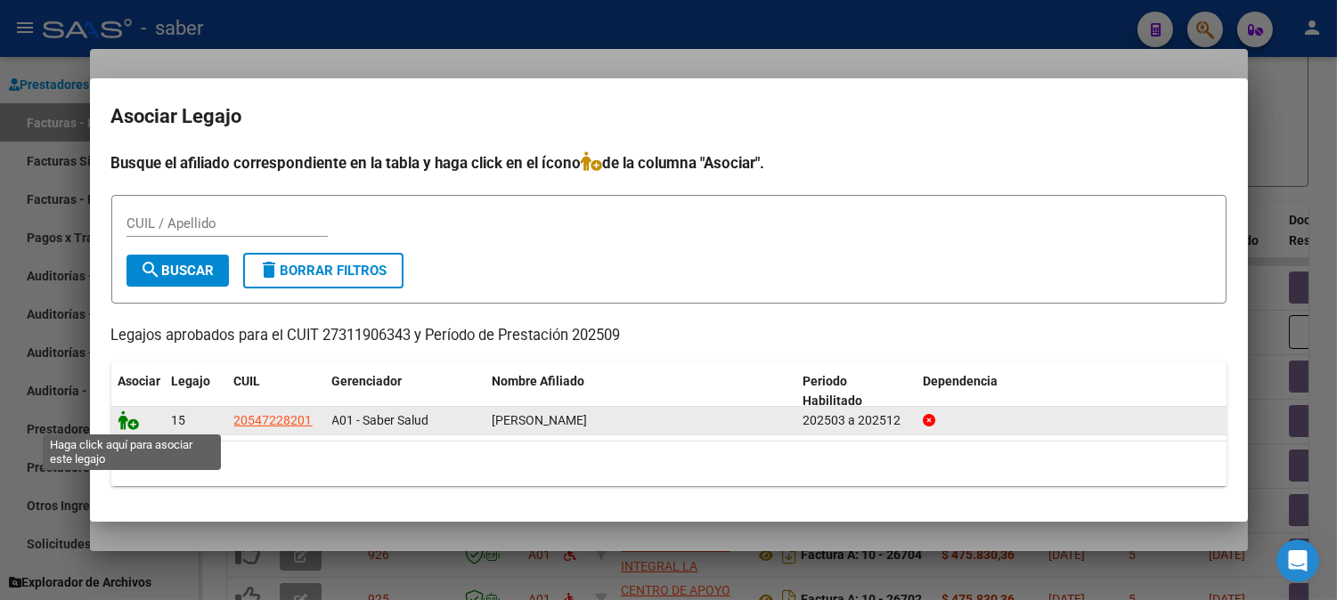
click at [130, 425] on icon at bounding box center [128, 421] width 21 height 20
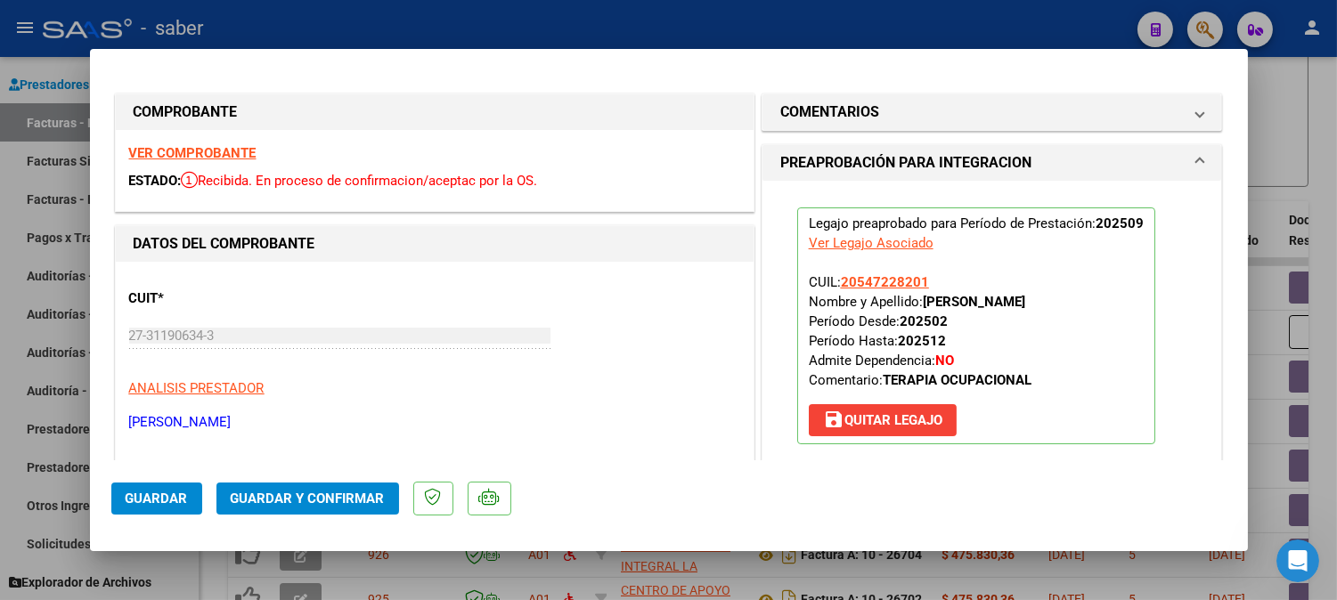
click at [162, 502] on span "Guardar" at bounding box center [157, 499] width 62 height 16
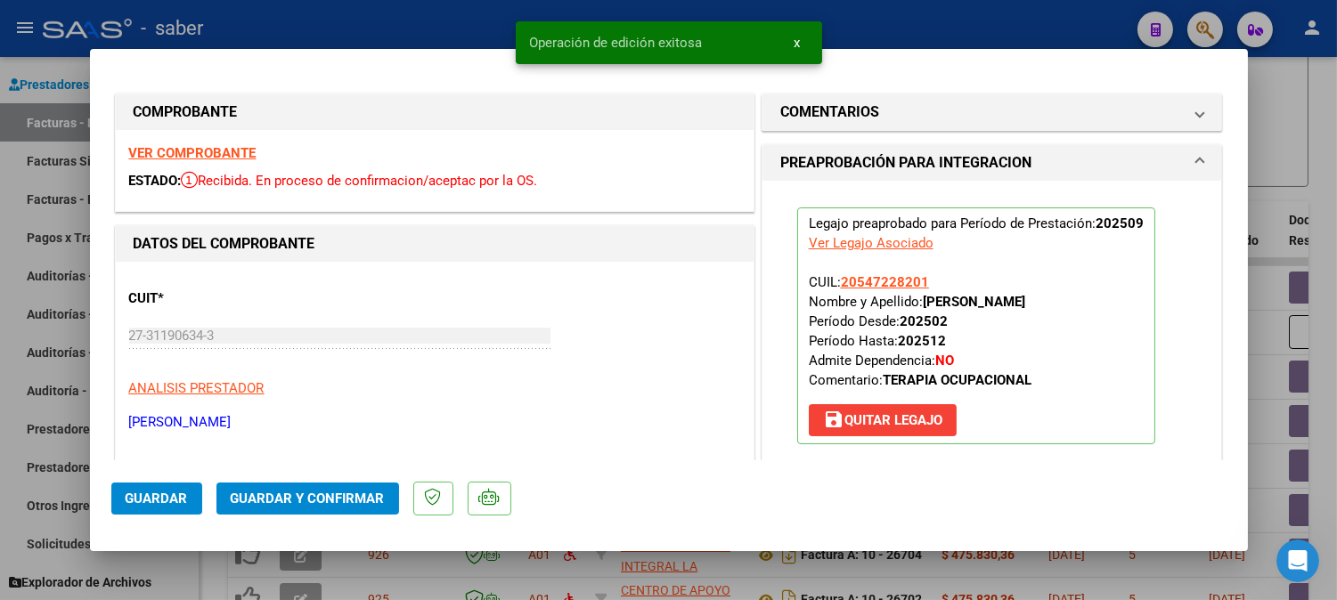
click at [1259, 134] on div at bounding box center [668, 300] width 1337 height 600
type input "$ 0,00"
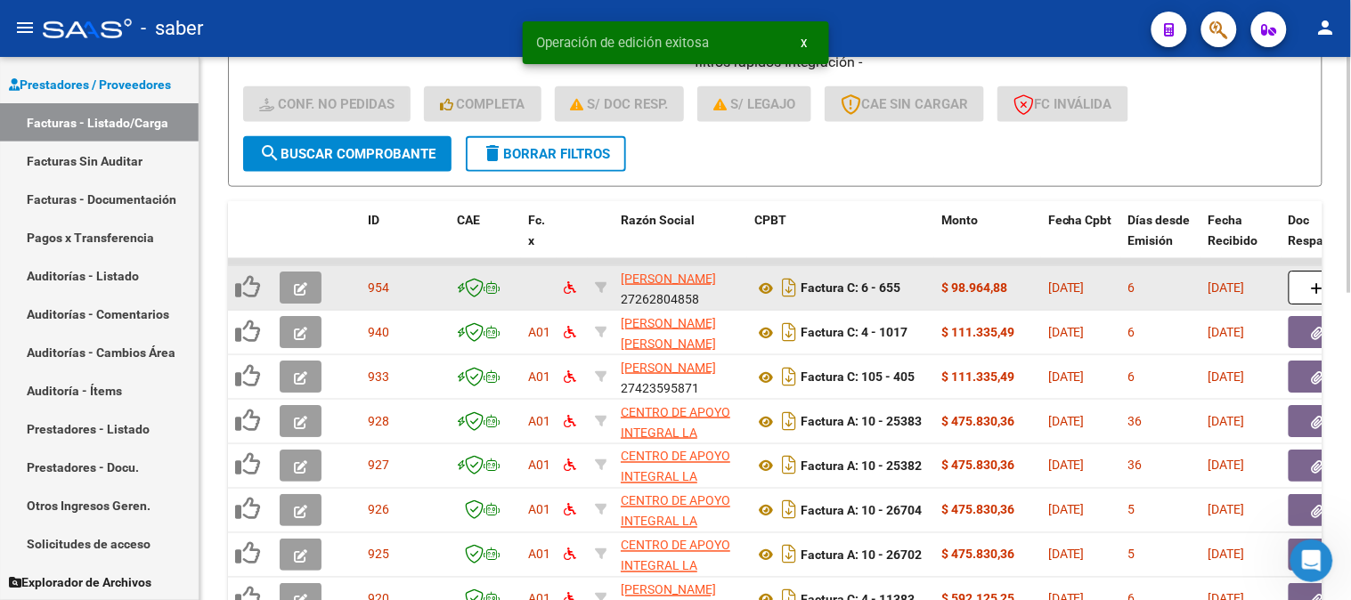
click at [296, 283] on icon "button" at bounding box center [300, 288] width 13 height 13
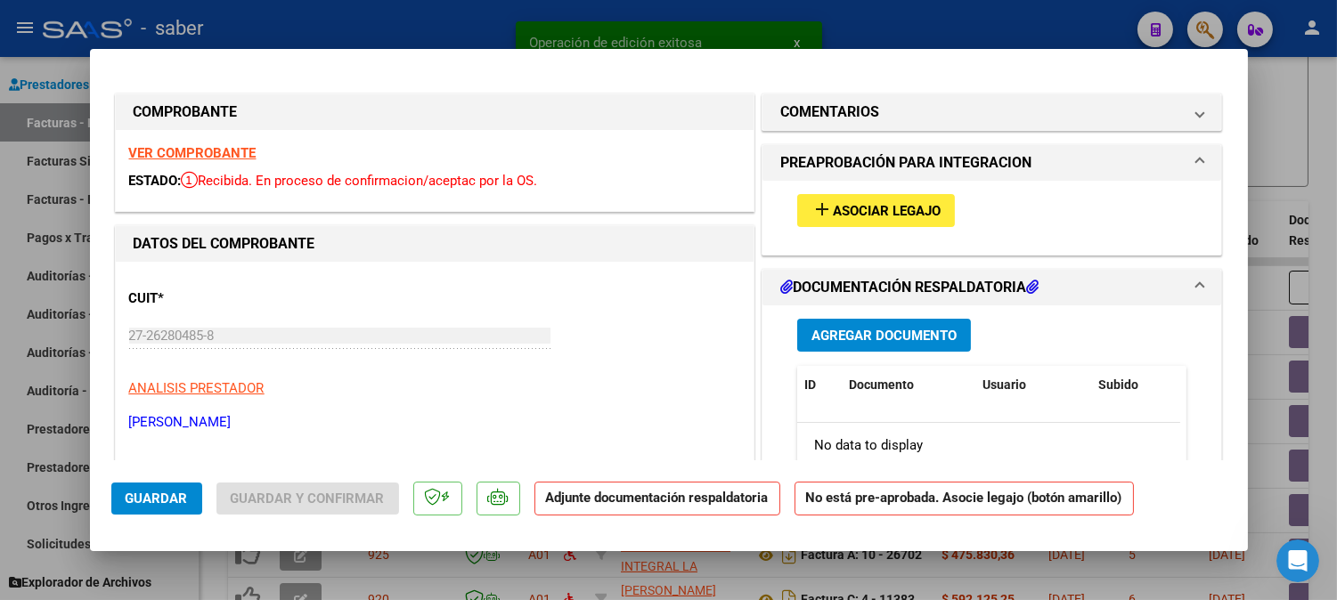
click at [219, 150] on strong "VER COMPROBANTE" at bounding box center [192, 153] width 127 height 16
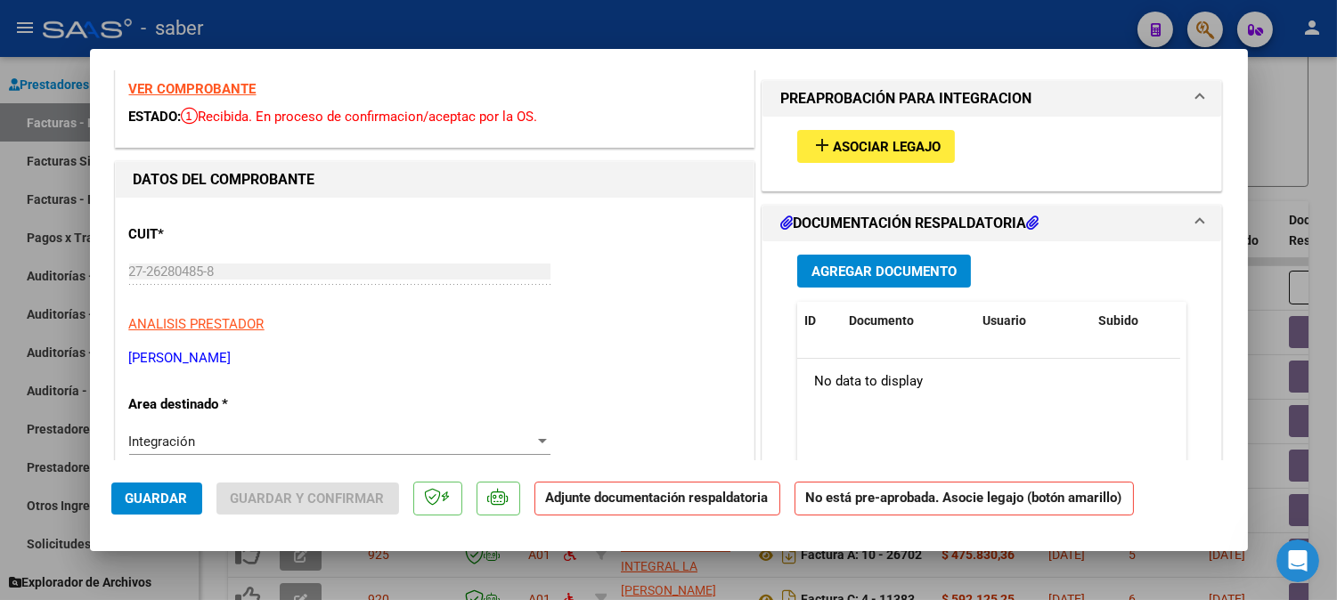
scroll to position [99, 0]
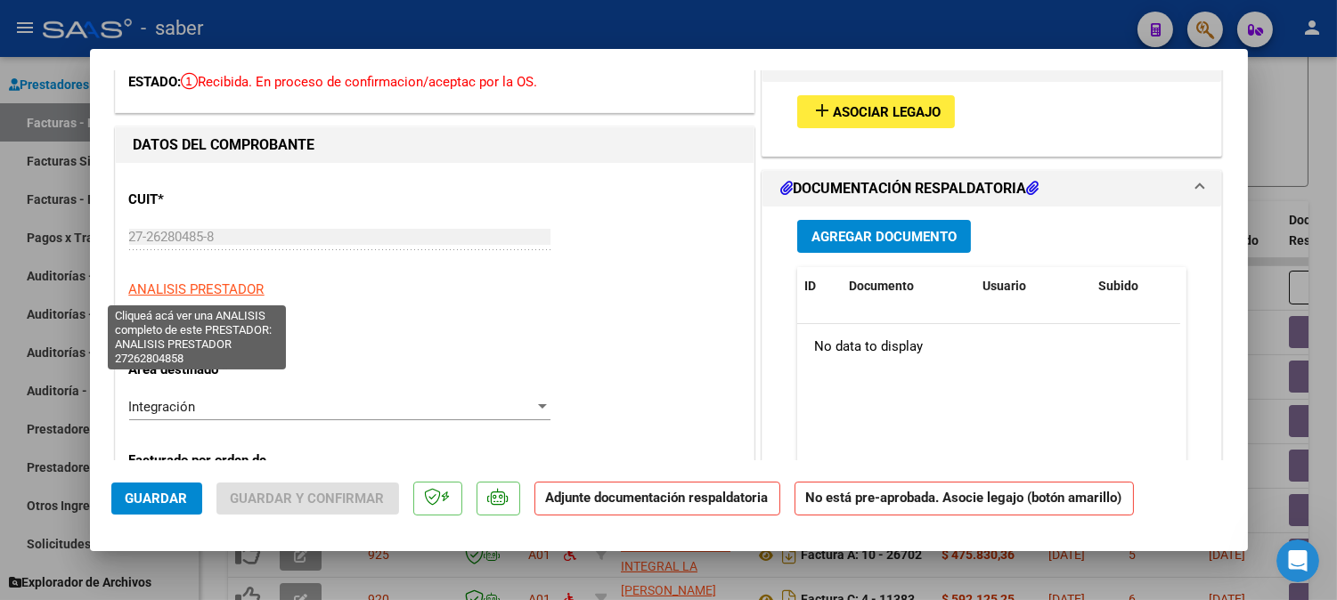
click at [205, 292] on span "ANALISIS PRESTADOR" at bounding box center [196, 289] width 135 height 16
type textarea "27262804858"
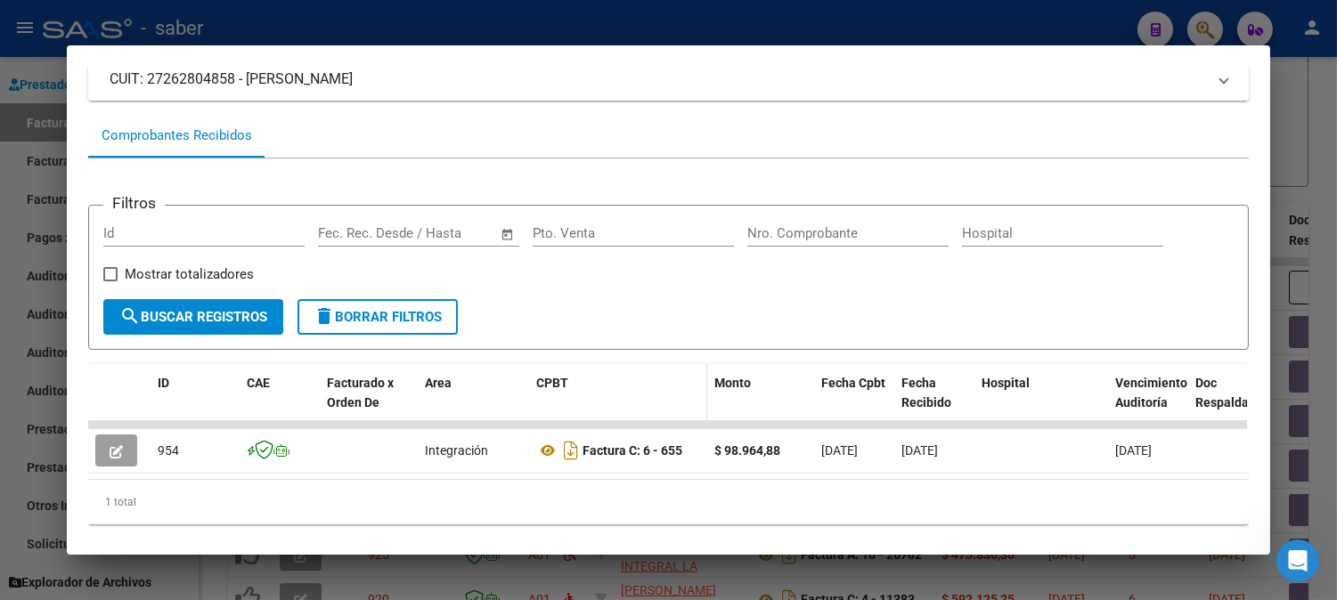
scroll to position [65, 0]
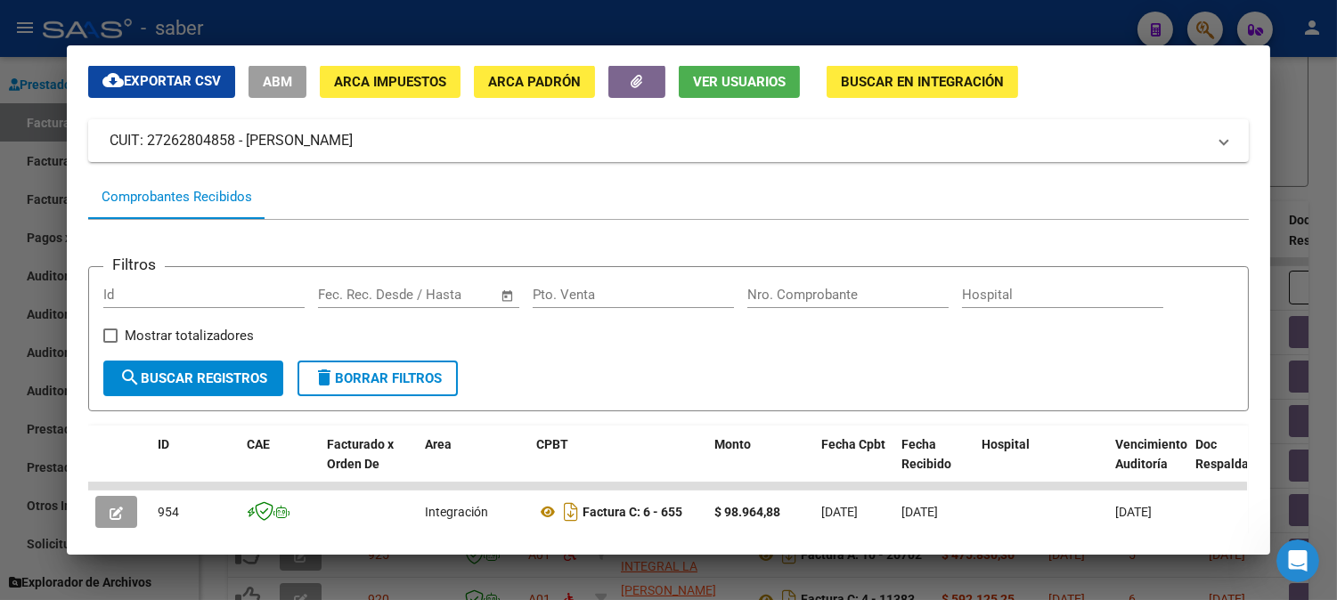
click at [889, 87] on span "Buscar en Integración" at bounding box center [922, 82] width 163 height 16
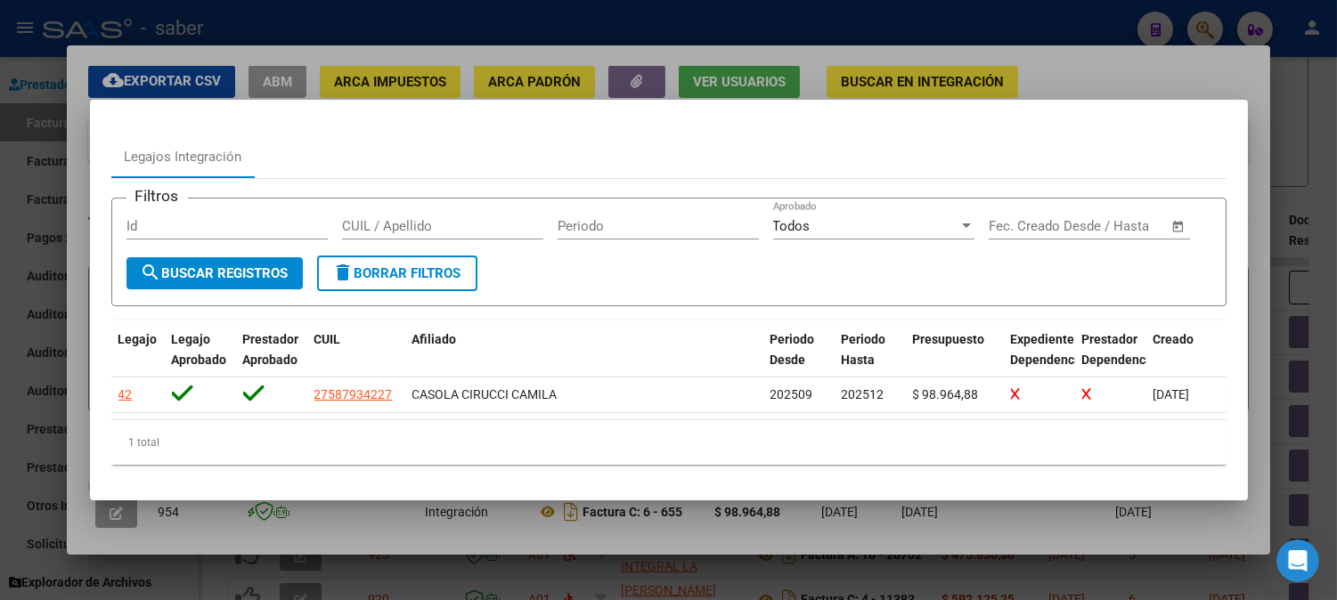
click at [1187, 81] on div at bounding box center [668, 300] width 1337 height 600
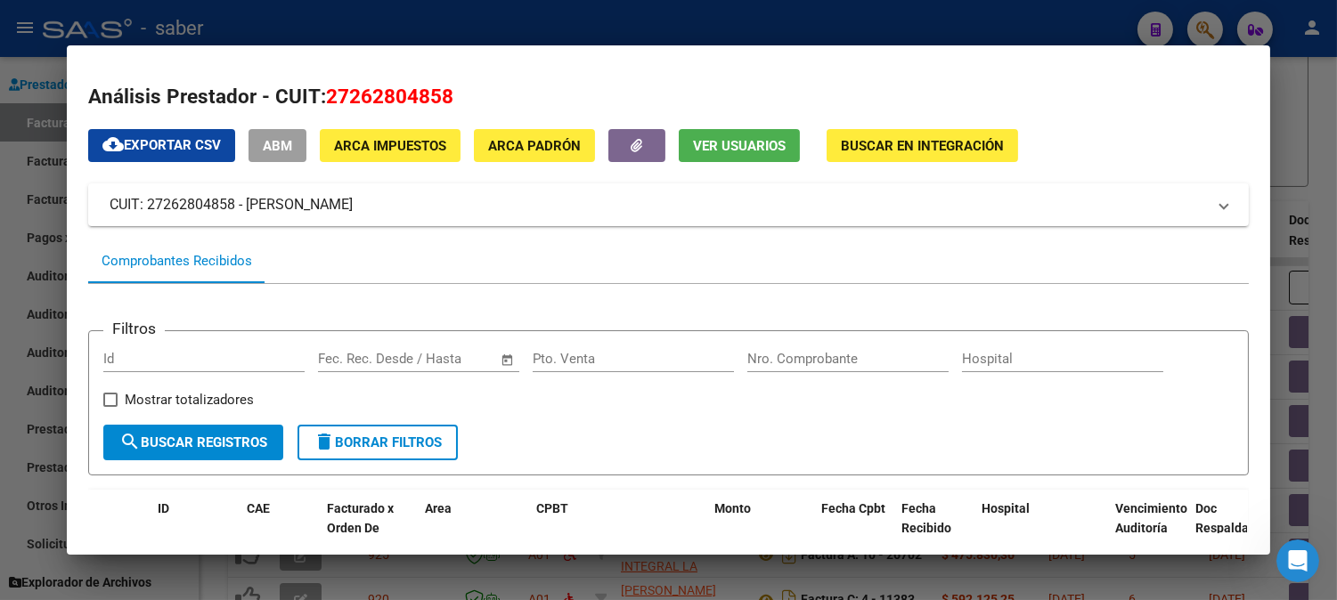
scroll to position [0, 0]
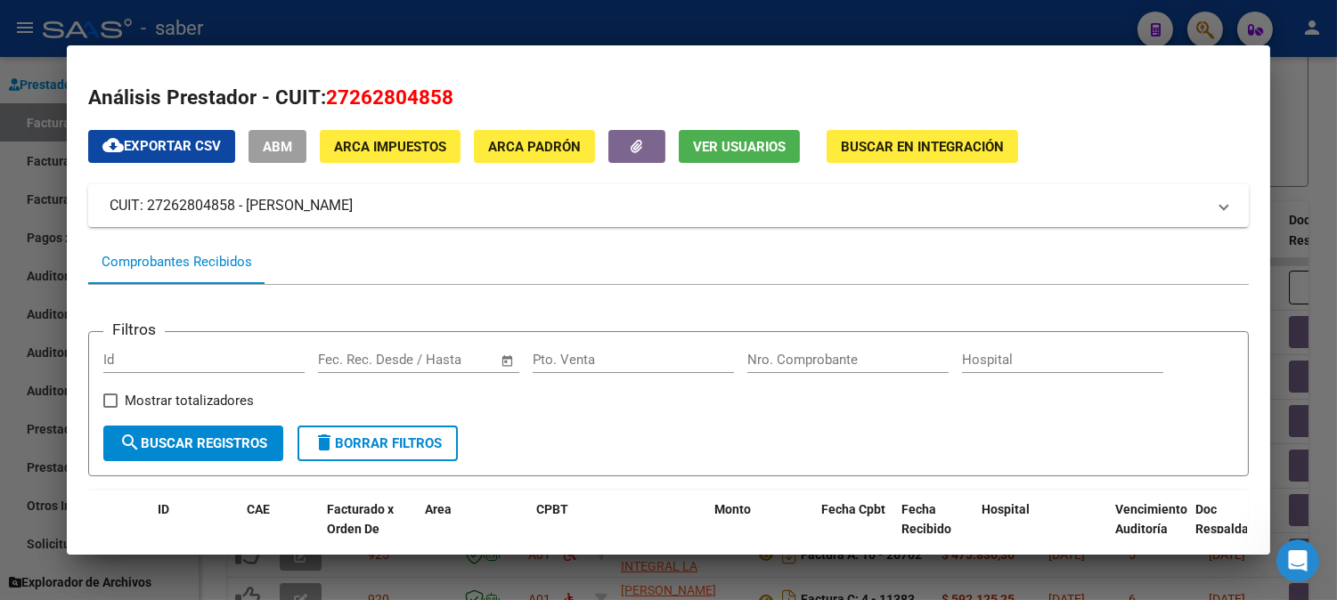
click at [1284, 121] on div at bounding box center [668, 300] width 1337 height 600
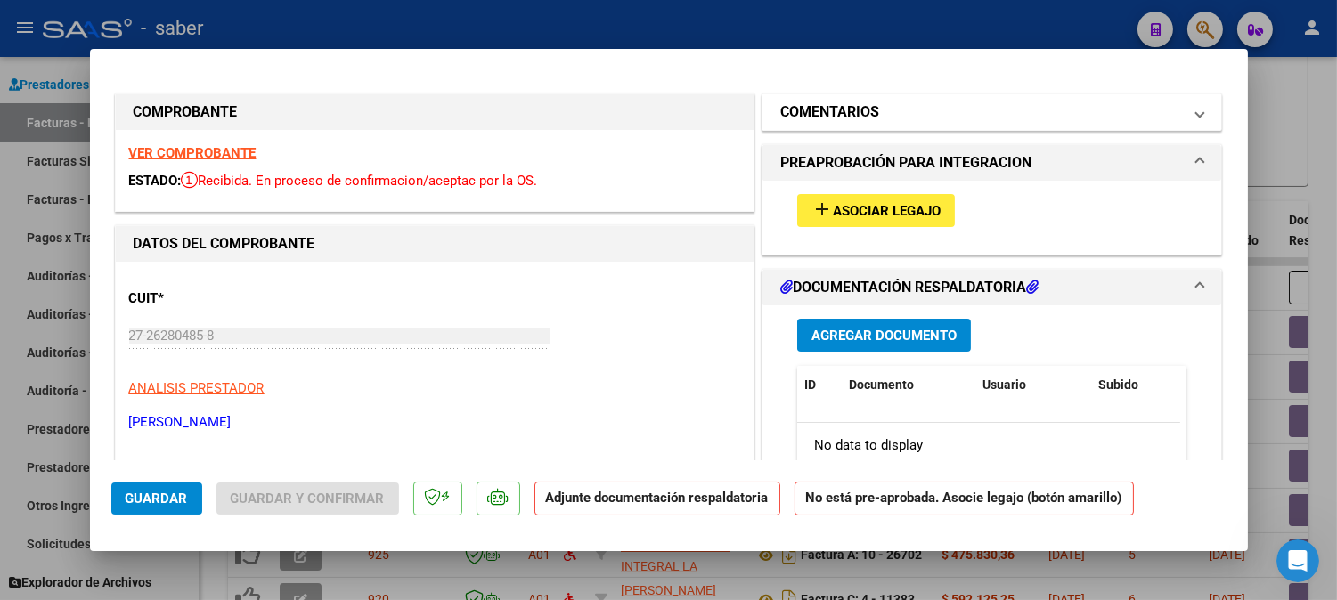
click at [880, 119] on mat-panel-title "COMENTARIOS" at bounding box center [981, 112] width 402 height 21
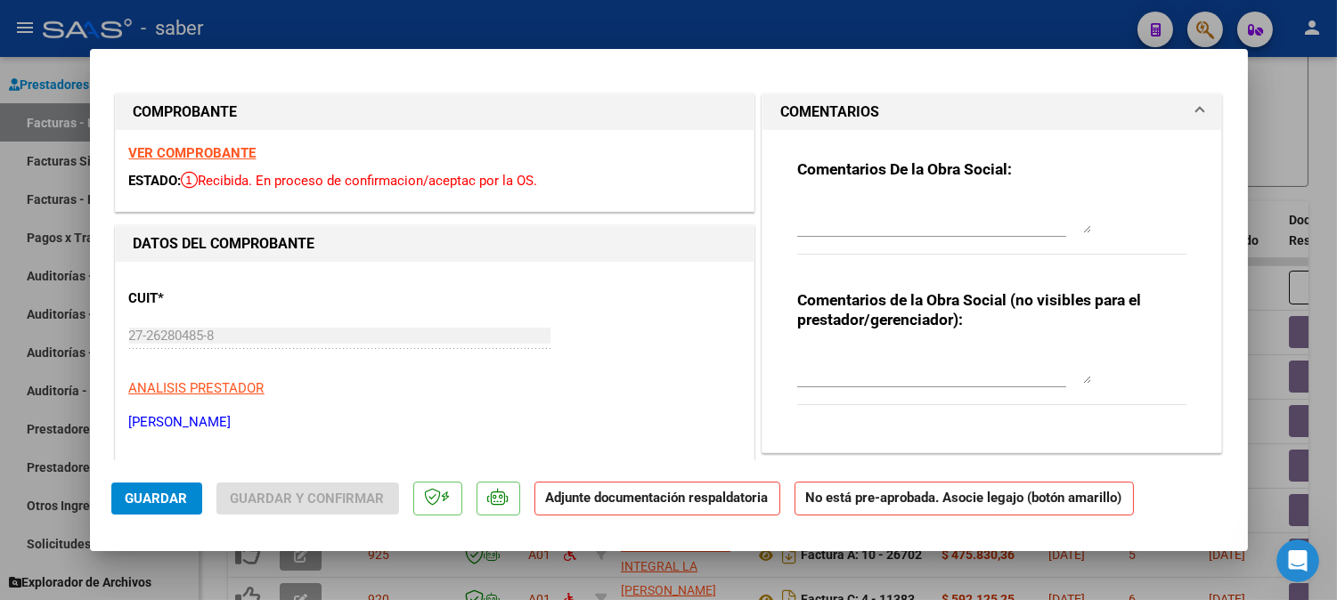
click at [931, 216] on textarea at bounding box center [944, 216] width 294 height 36
type textarea "f"
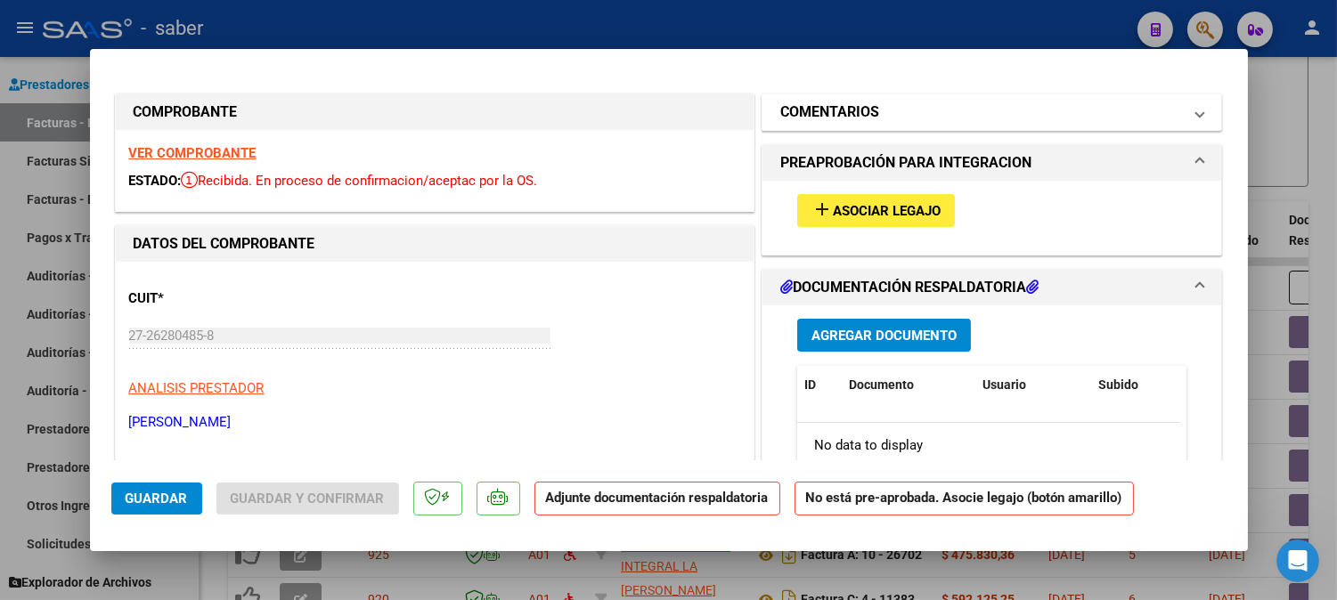
click at [1034, 95] on mat-expansion-panel-header "COMENTARIOS" at bounding box center [991, 112] width 459 height 36
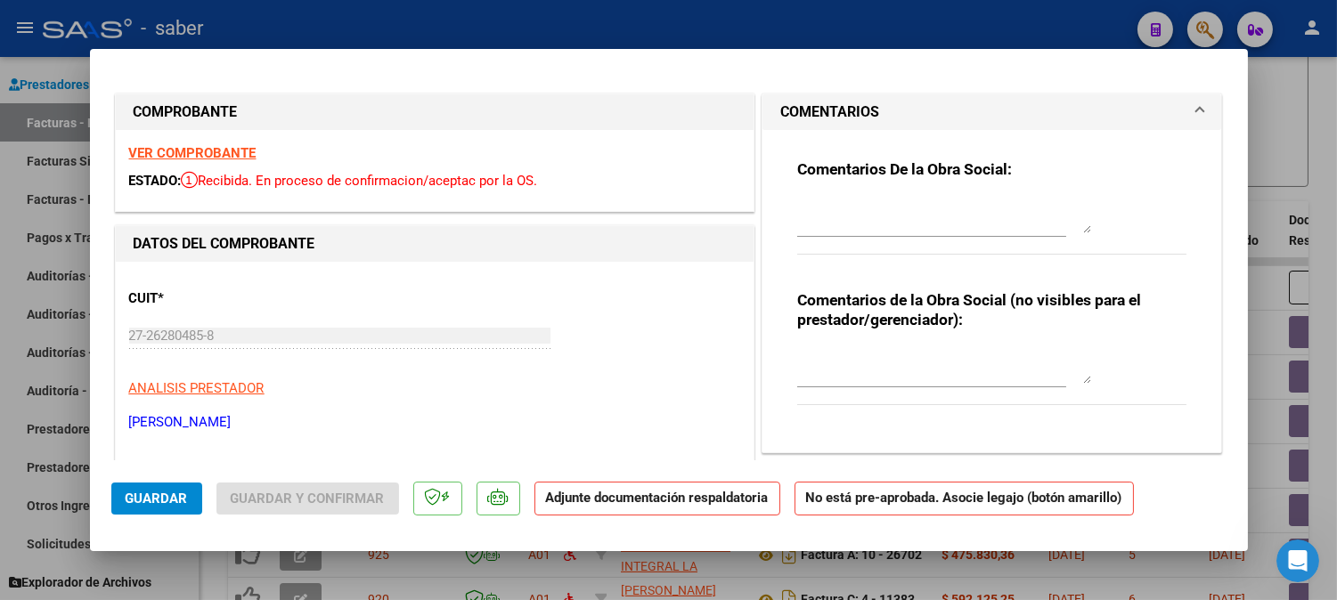
click at [915, 225] on textarea at bounding box center [944, 216] width 294 height 36
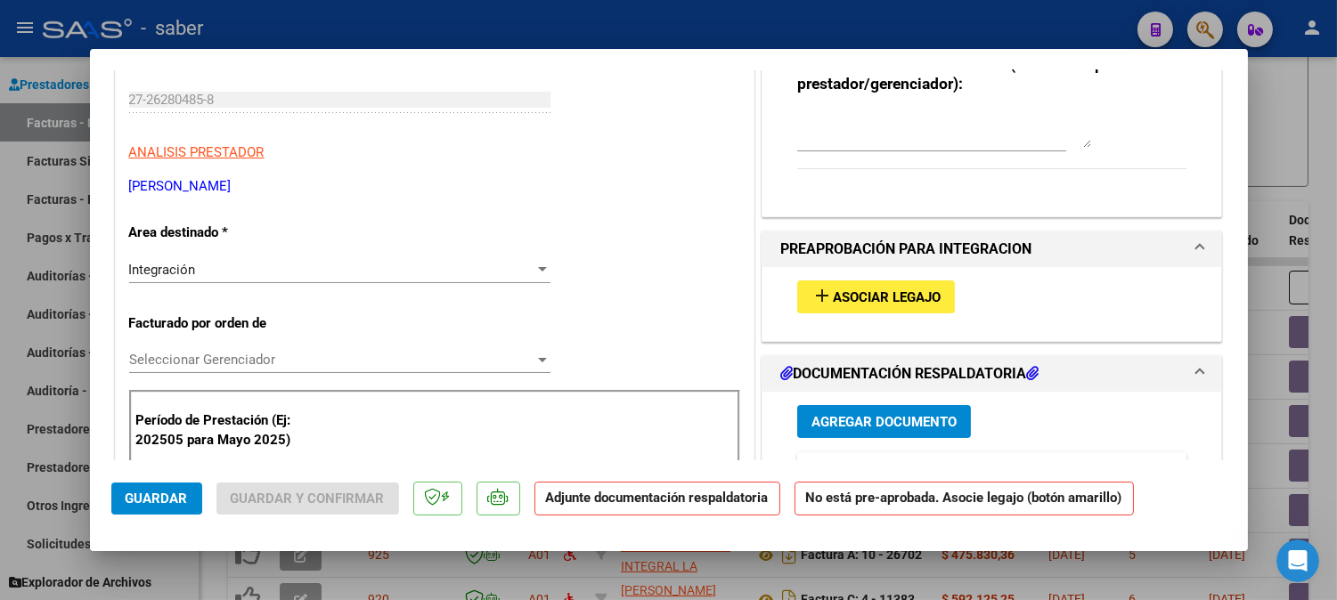
scroll to position [395, 0]
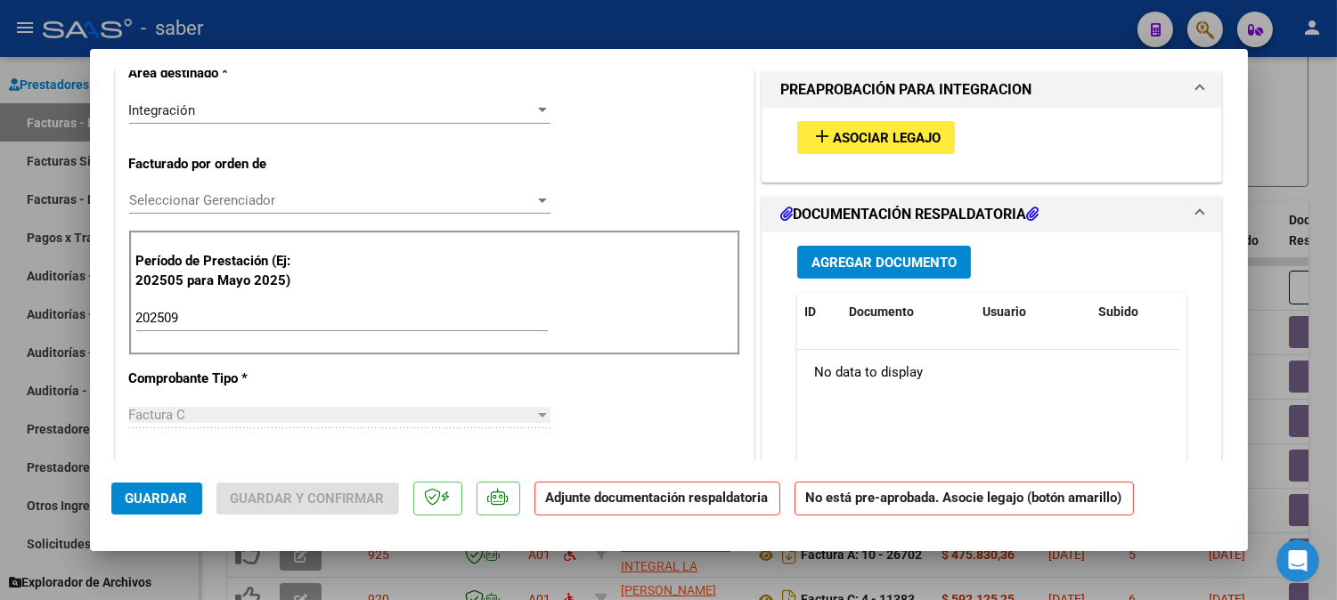
type textarea "Falta planilla de asistencia correspondiente al periodo para aprobación"
click at [161, 491] on span "Guardar" at bounding box center [157, 499] width 62 height 16
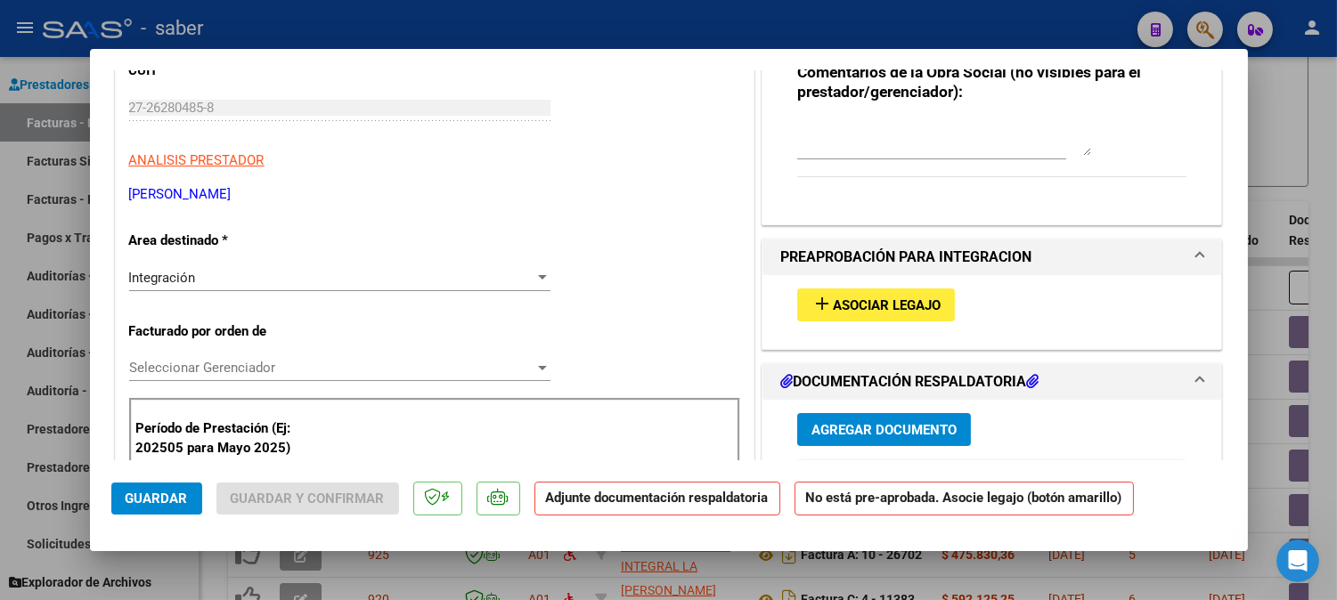
scroll to position [198, 0]
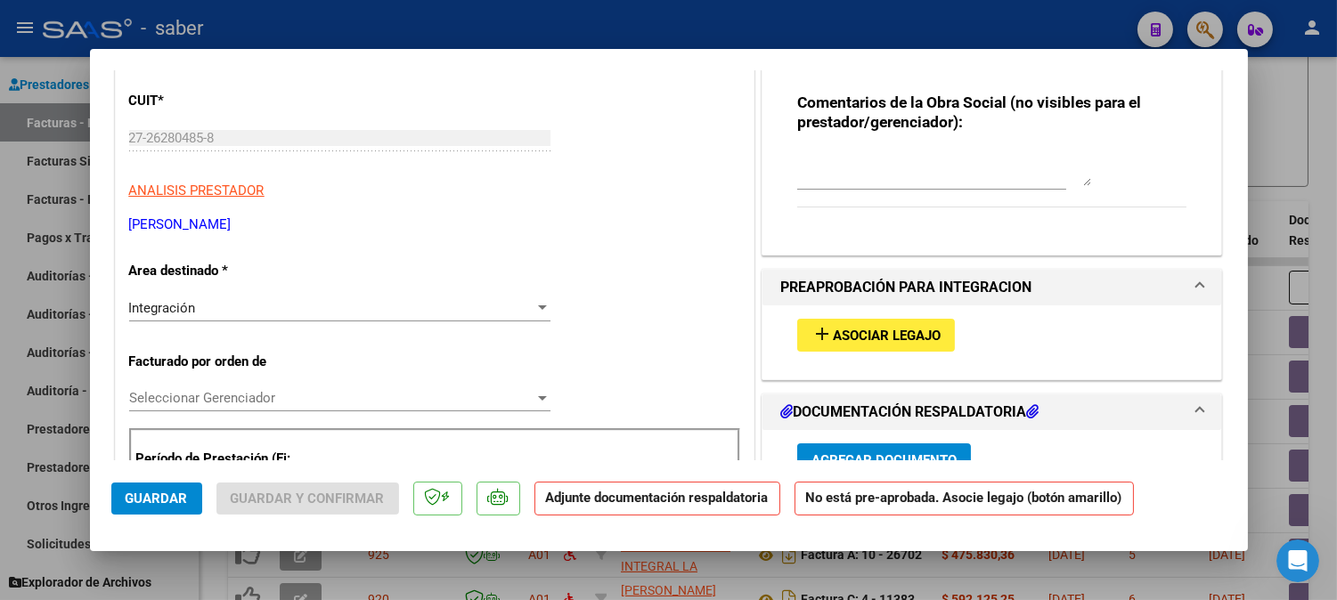
click at [1263, 176] on div at bounding box center [668, 300] width 1337 height 600
type input "$ 0,00"
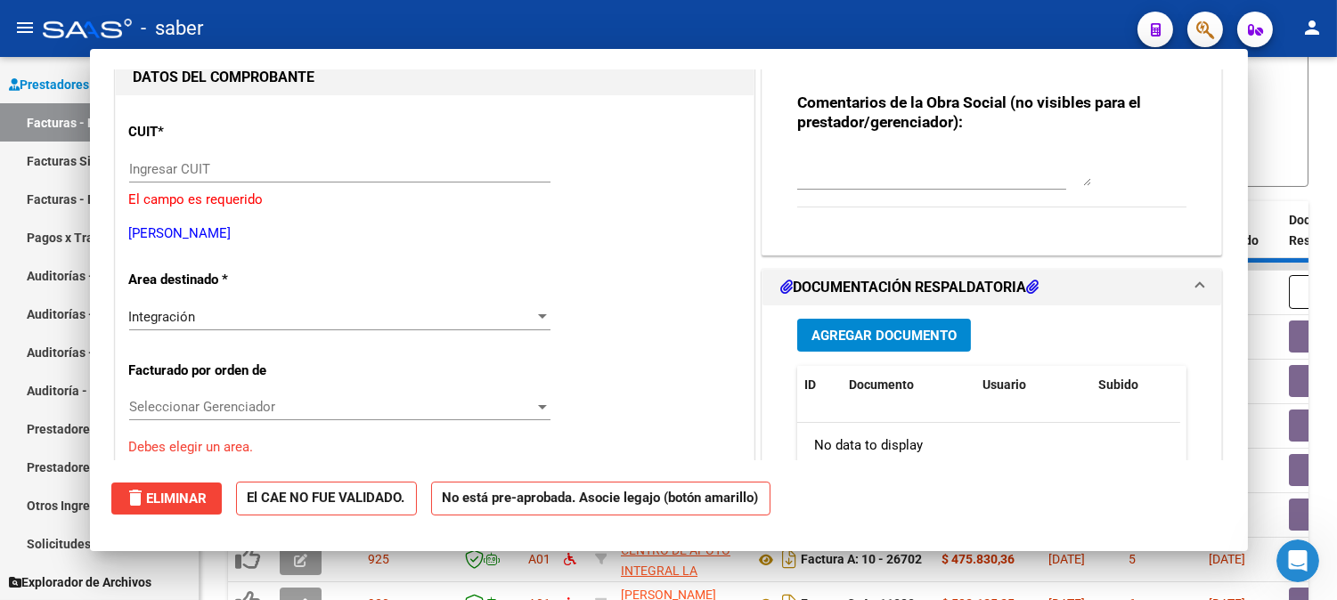
scroll to position [228, 0]
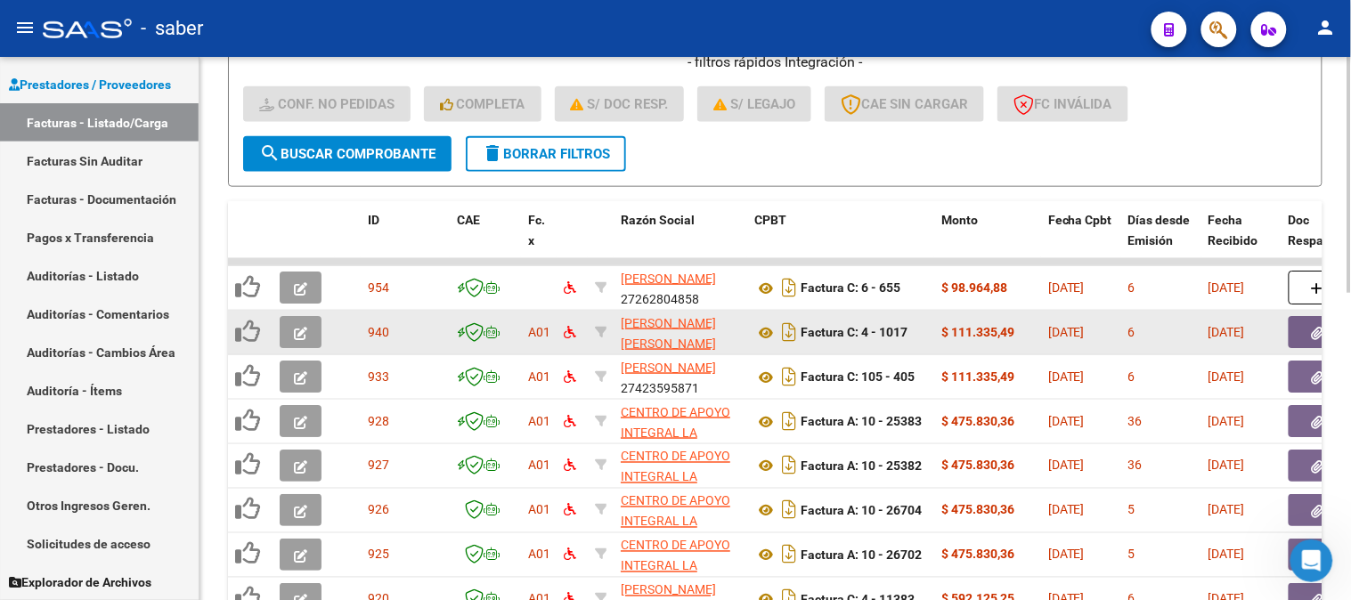
click at [303, 313] on datatable-body-cell at bounding box center [303, 333] width 62 height 44
click at [306, 332] on icon "button" at bounding box center [300, 333] width 13 height 13
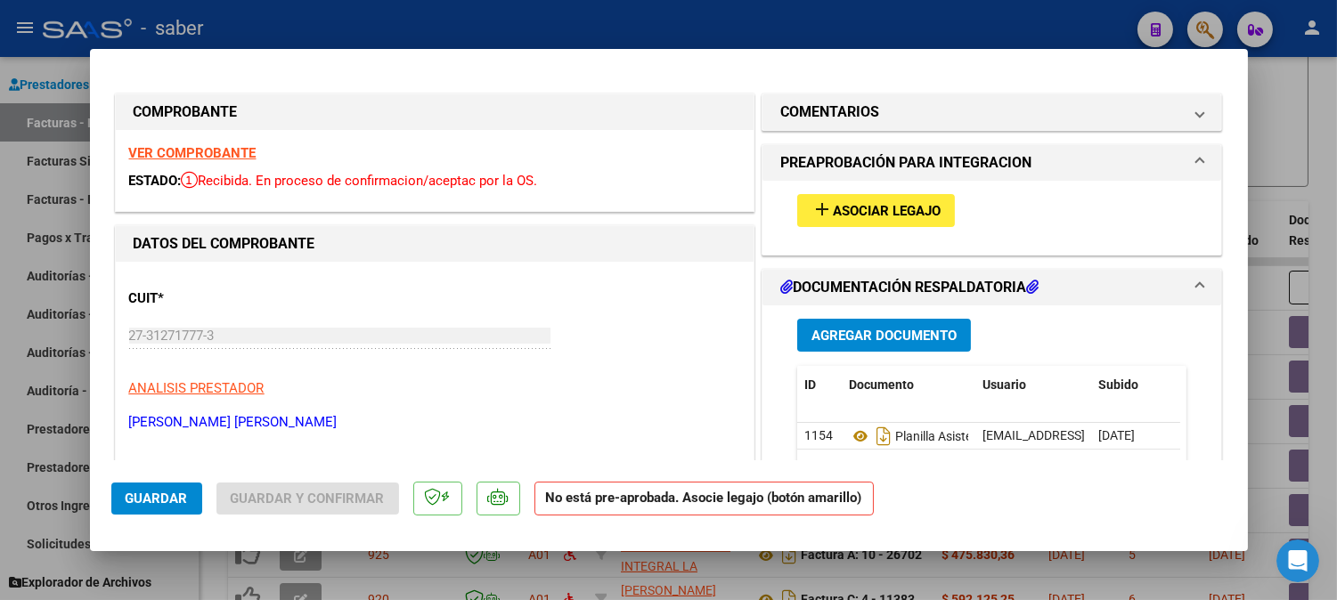
click at [217, 147] on strong "VER COMPROBANTE" at bounding box center [192, 153] width 127 height 16
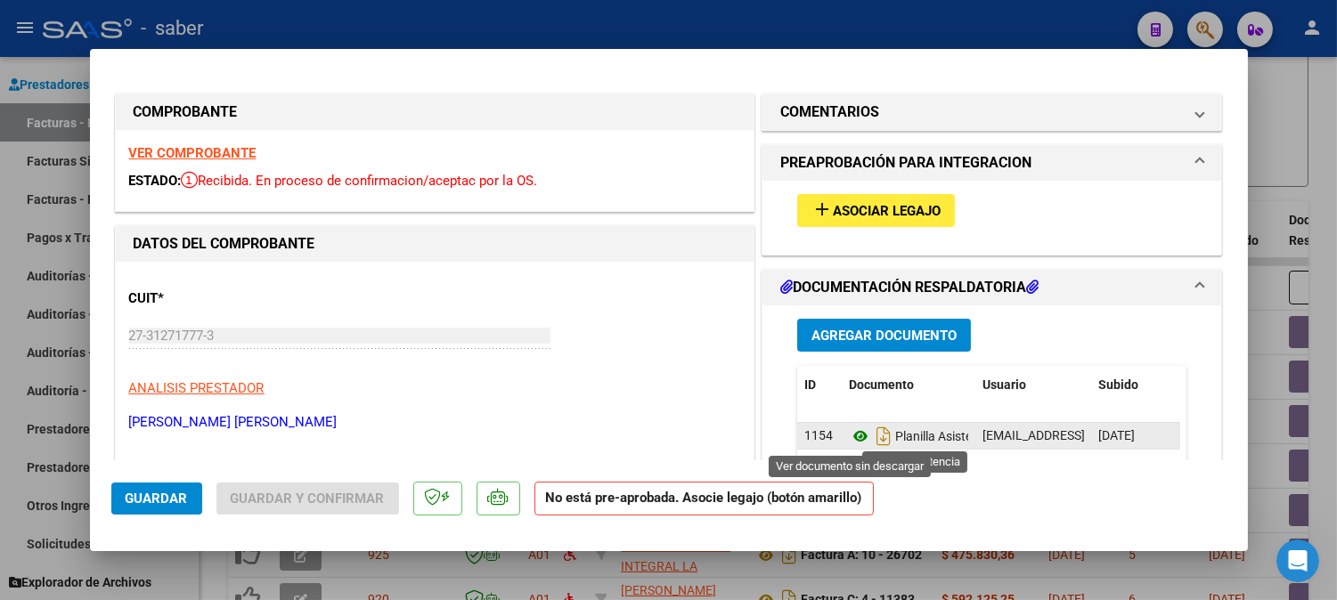
click at [850, 436] on icon at bounding box center [860, 436] width 23 height 21
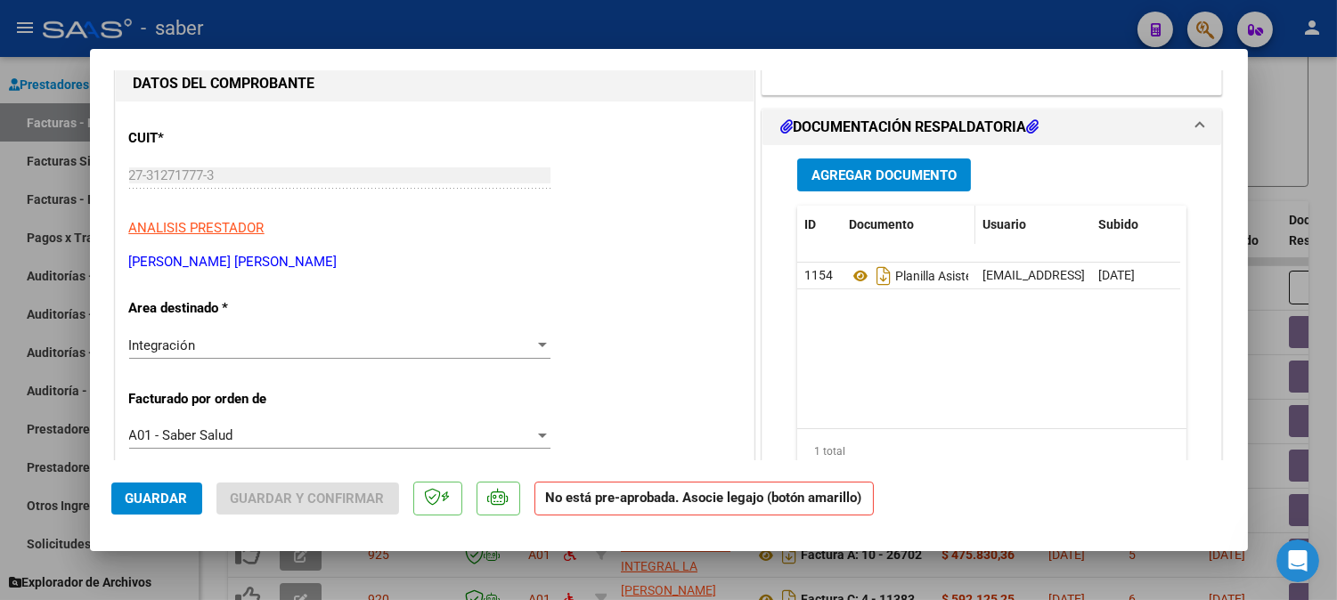
scroll to position [99, 0]
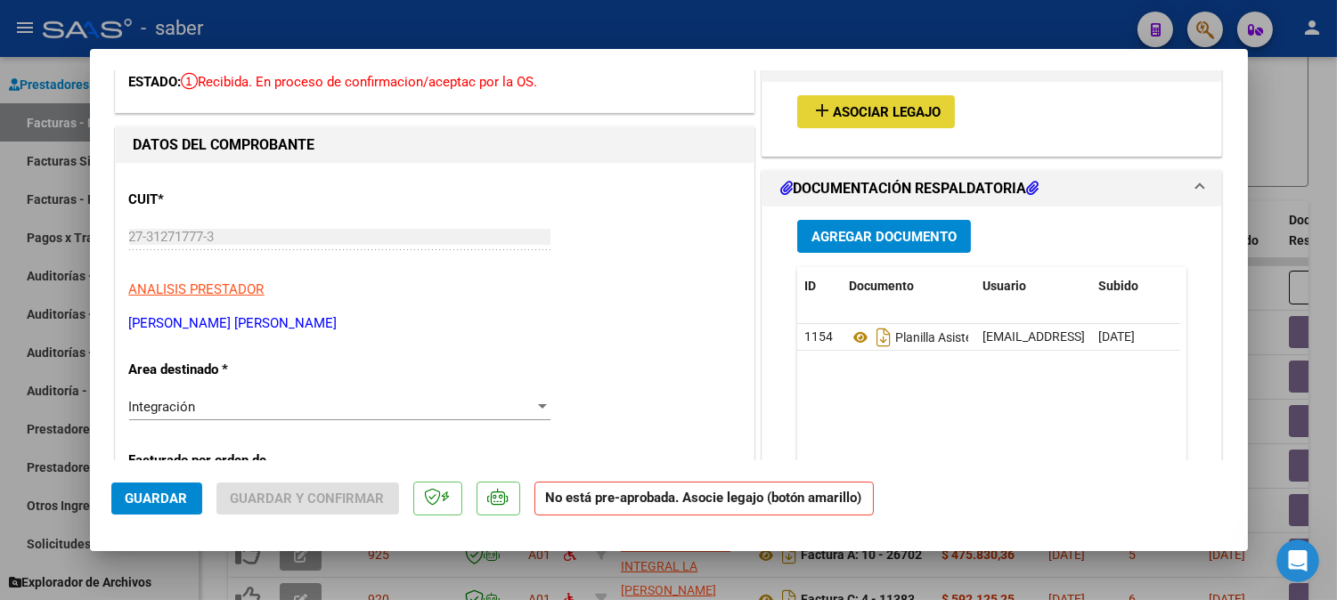
click at [873, 110] on span "Asociar Legajo" at bounding box center [887, 112] width 108 height 16
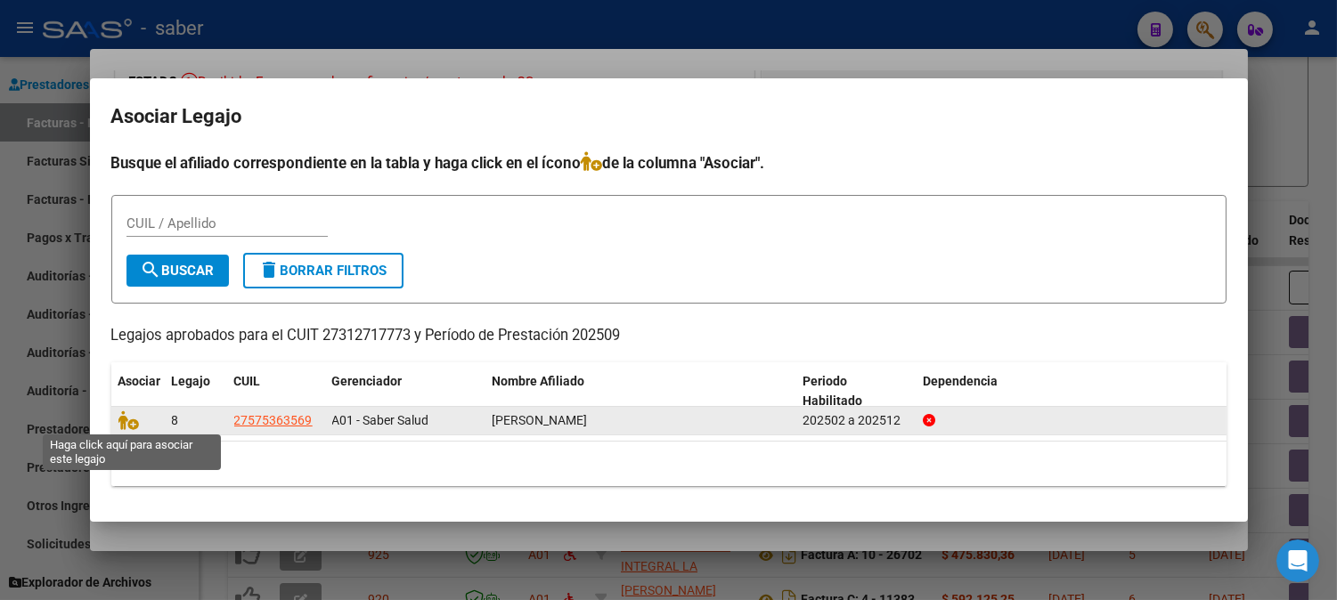
click at [139, 419] on span at bounding box center [131, 420] width 27 height 14
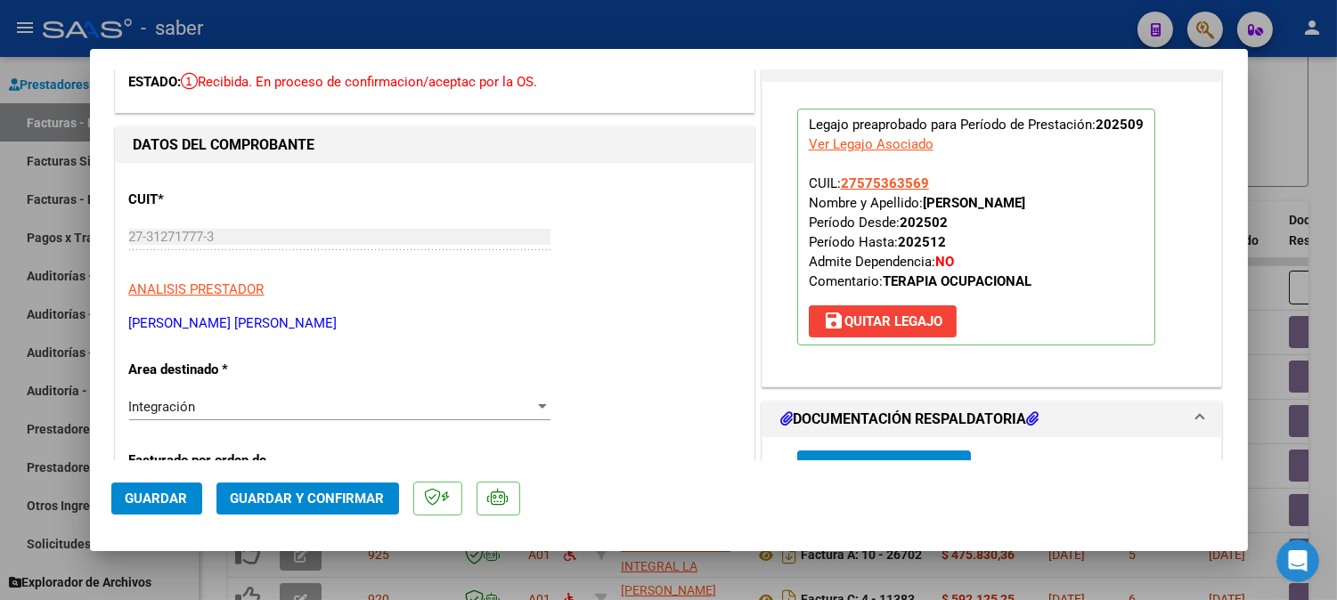
click at [160, 502] on span "Guardar" at bounding box center [157, 499] width 62 height 16
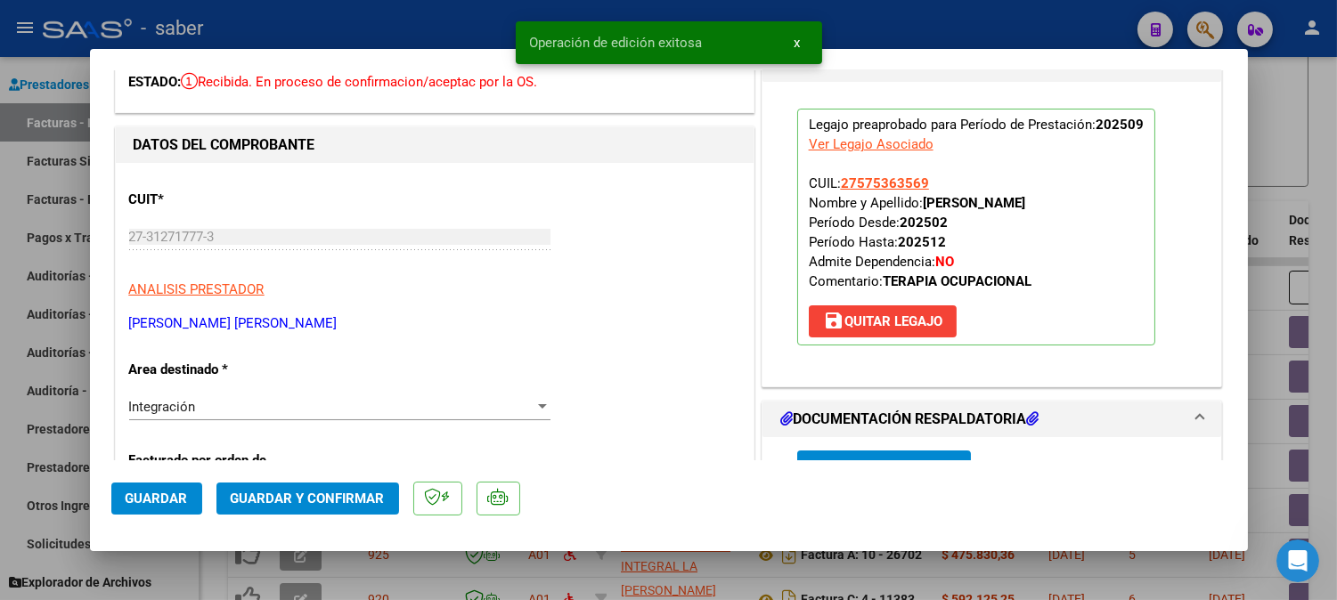
click at [1281, 235] on div at bounding box center [668, 300] width 1337 height 600
type input "$ 0,00"
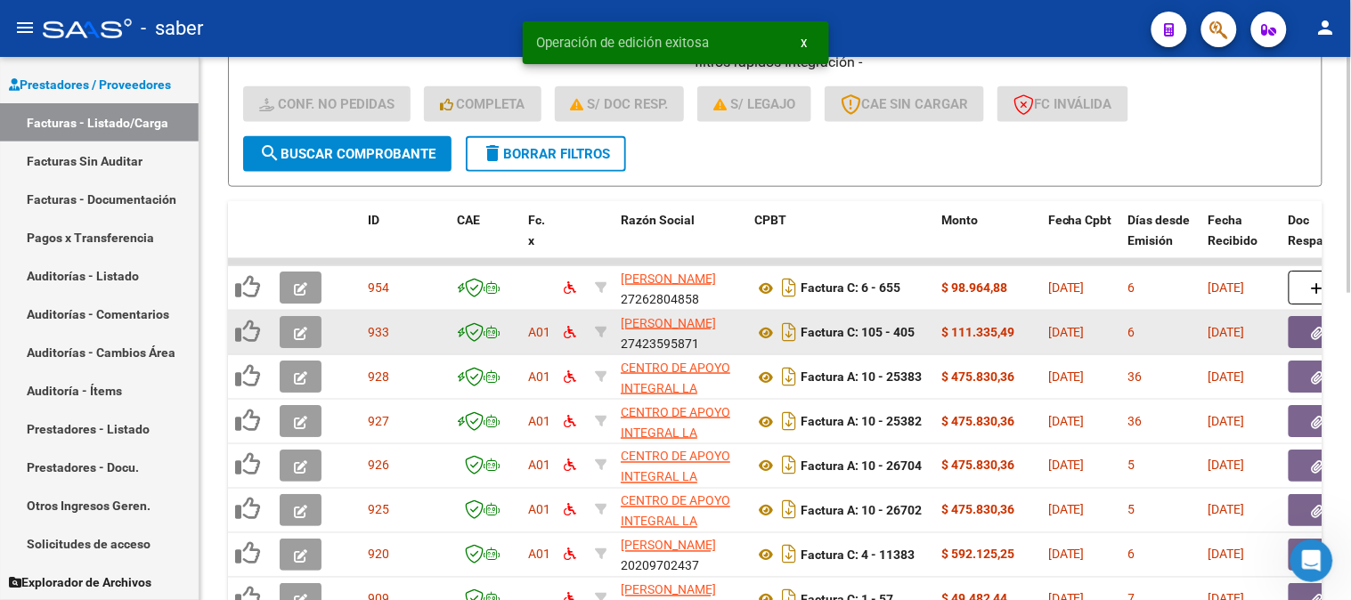
click at [297, 336] on icon "button" at bounding box center [300, 333] width 13 height 13
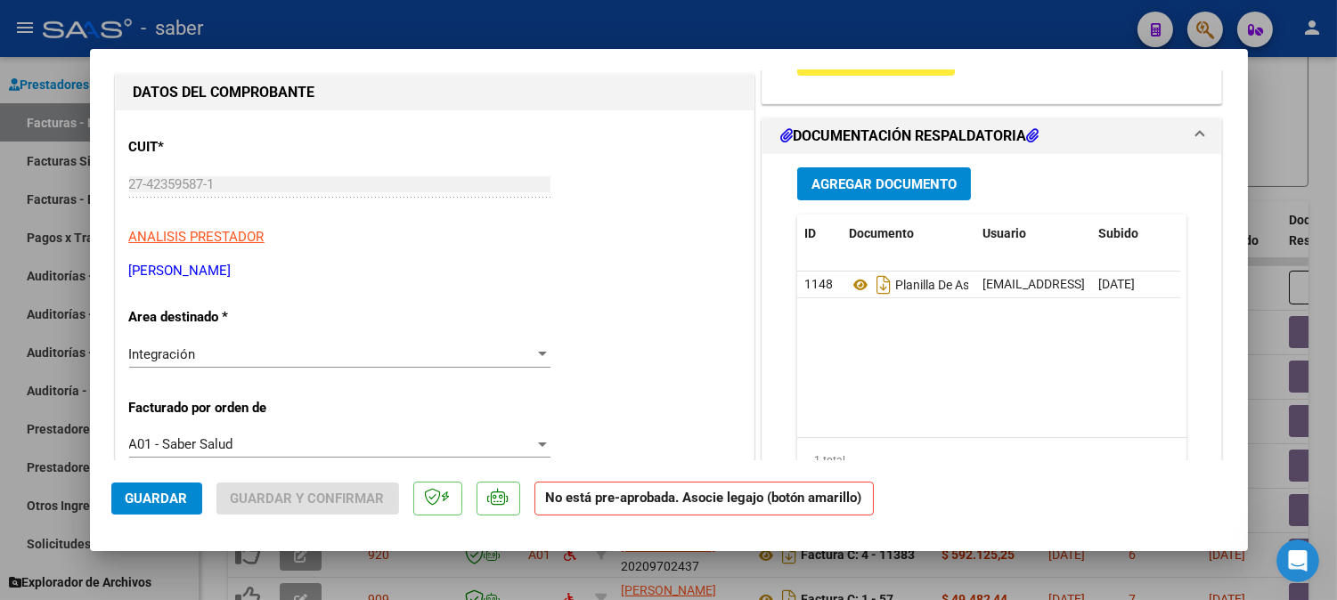
scroll to position [0, 0]
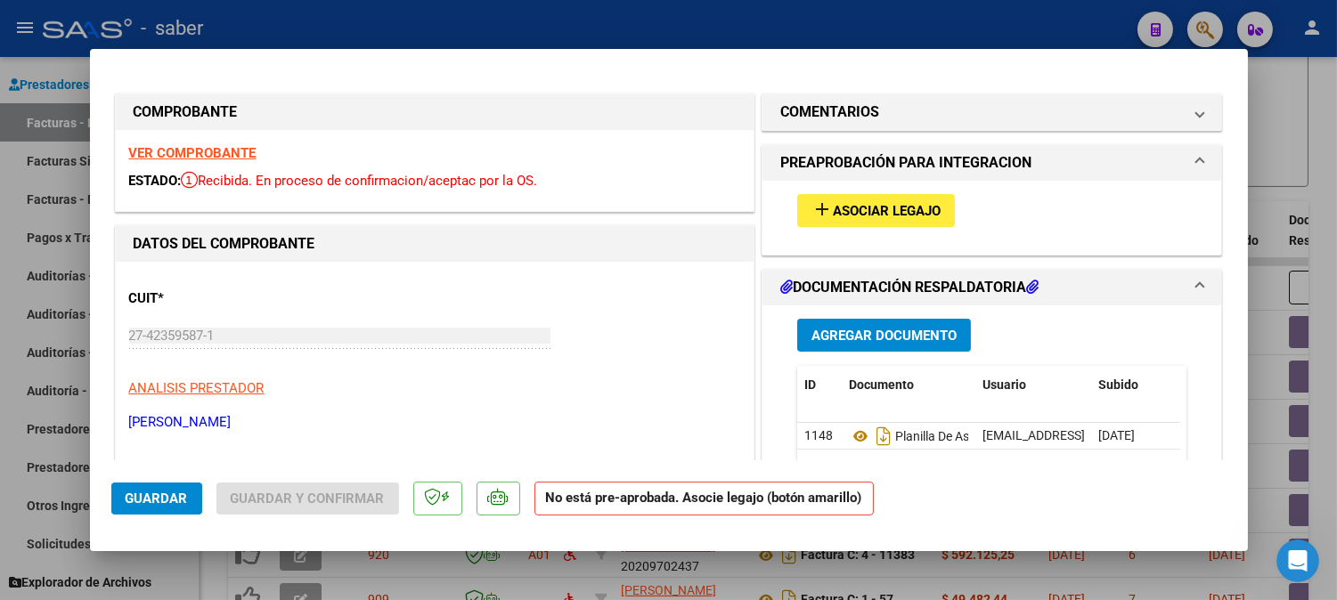
click at [189, 153] on strong "VER COMPROBANTE" at bounding box center [192, 153] width 127 height 16
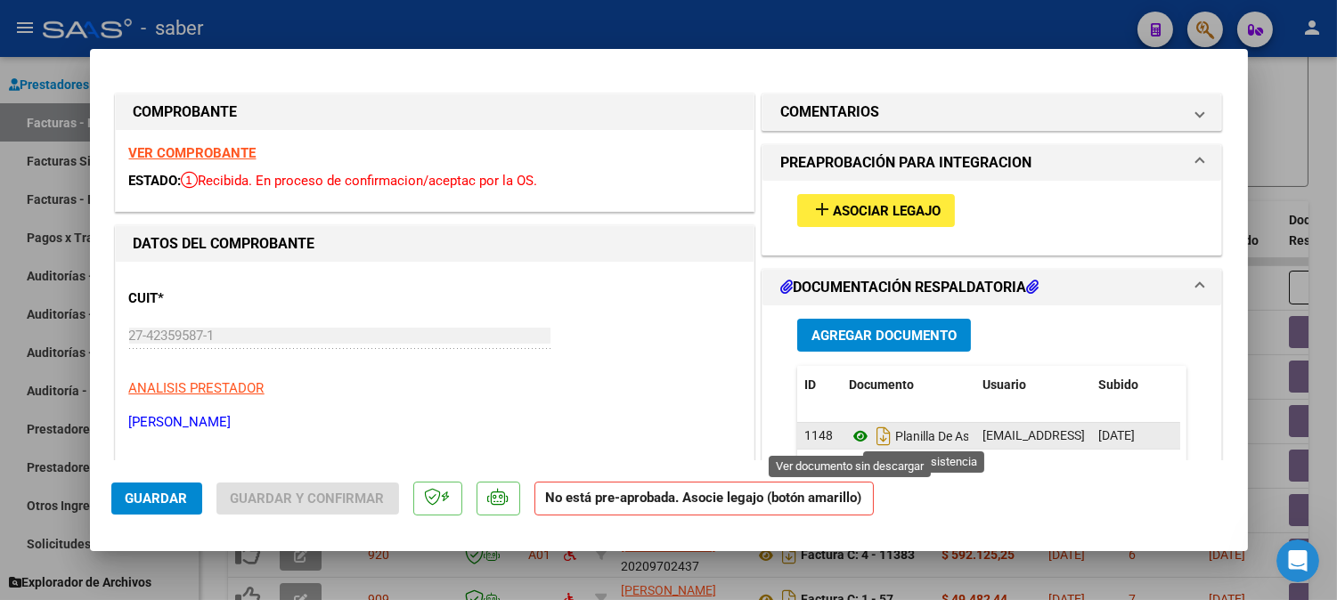
click at [849, 437] on icon at bounding box center [860, 436] width 23 height 21
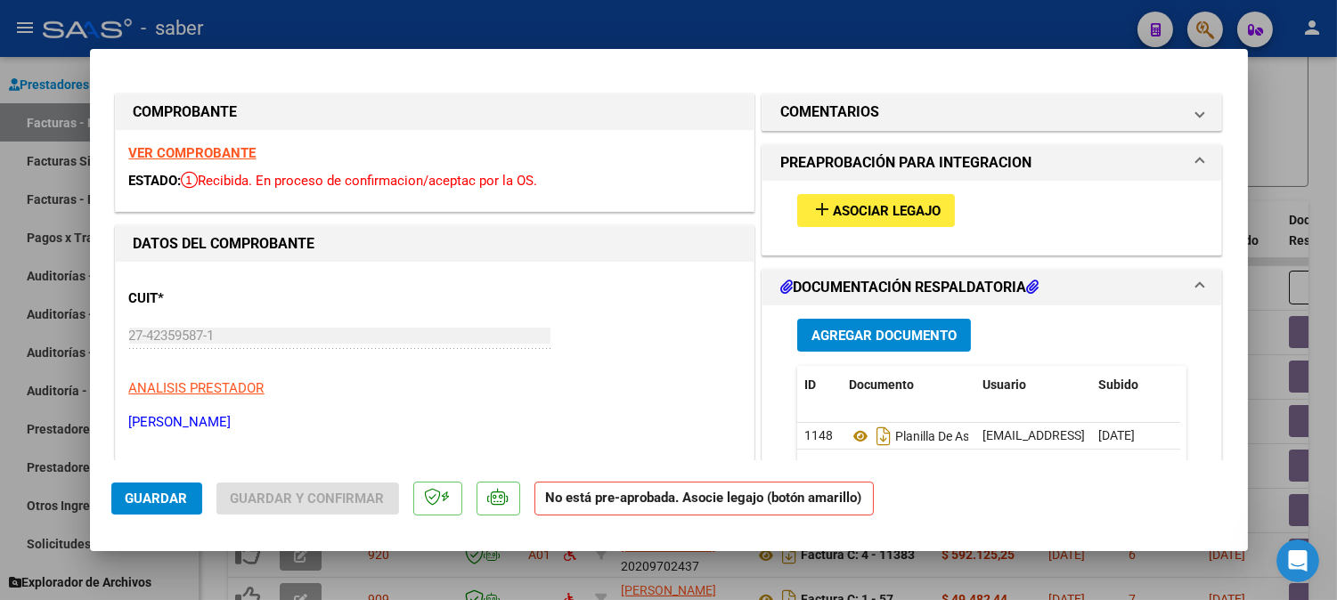
click at [850, 210] on span "Asociar Legajo" at bounding box center [887, 211] width 108 height 16
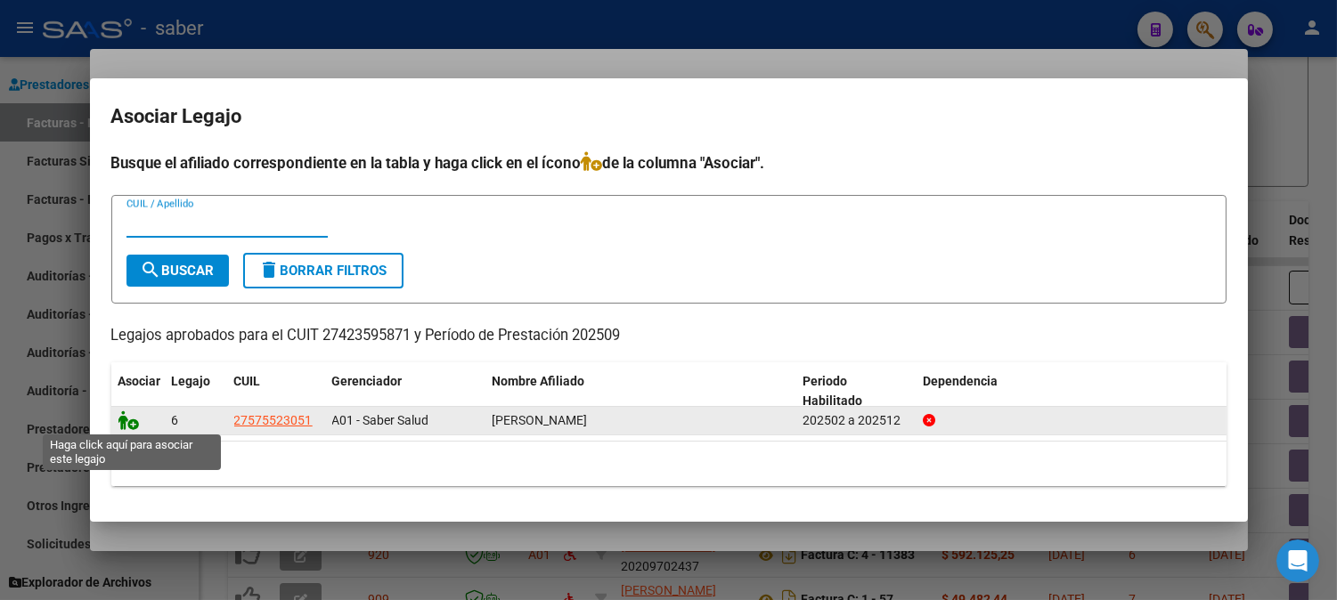
click at [122, 421] on icon at bounding box center [128, 421] width 21 height 20
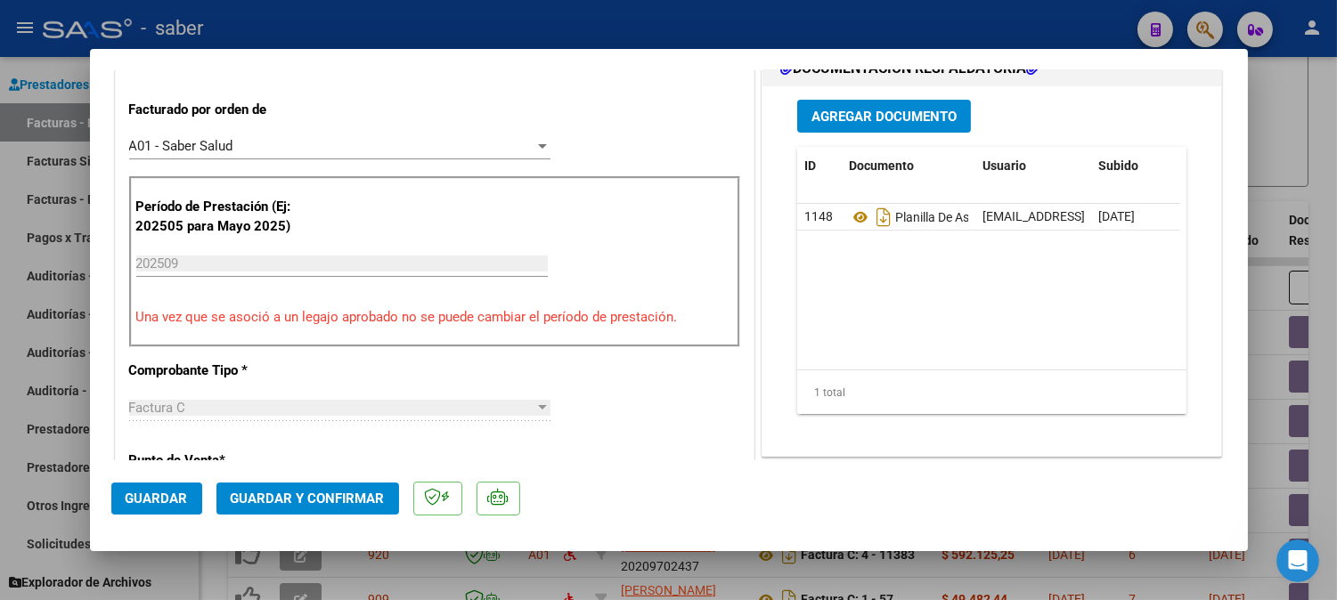
scroll to position [494, 0]
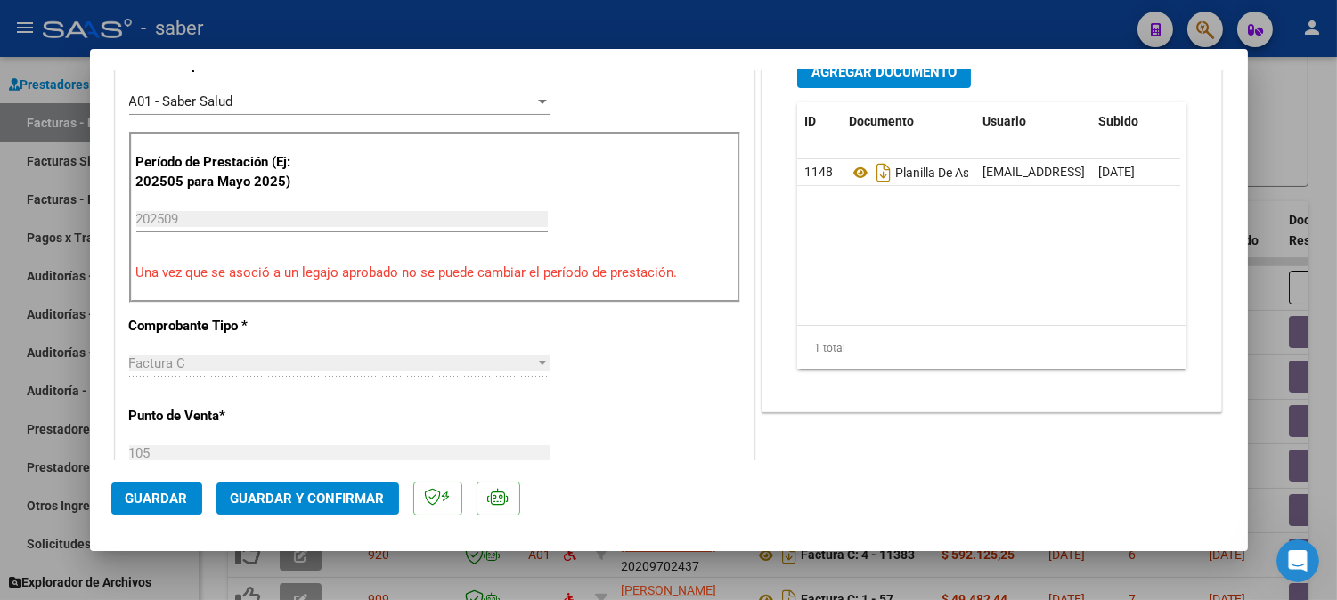
click at [134, 494] on span "Guardar" at bounding box center [157, 499] width 62 height 16
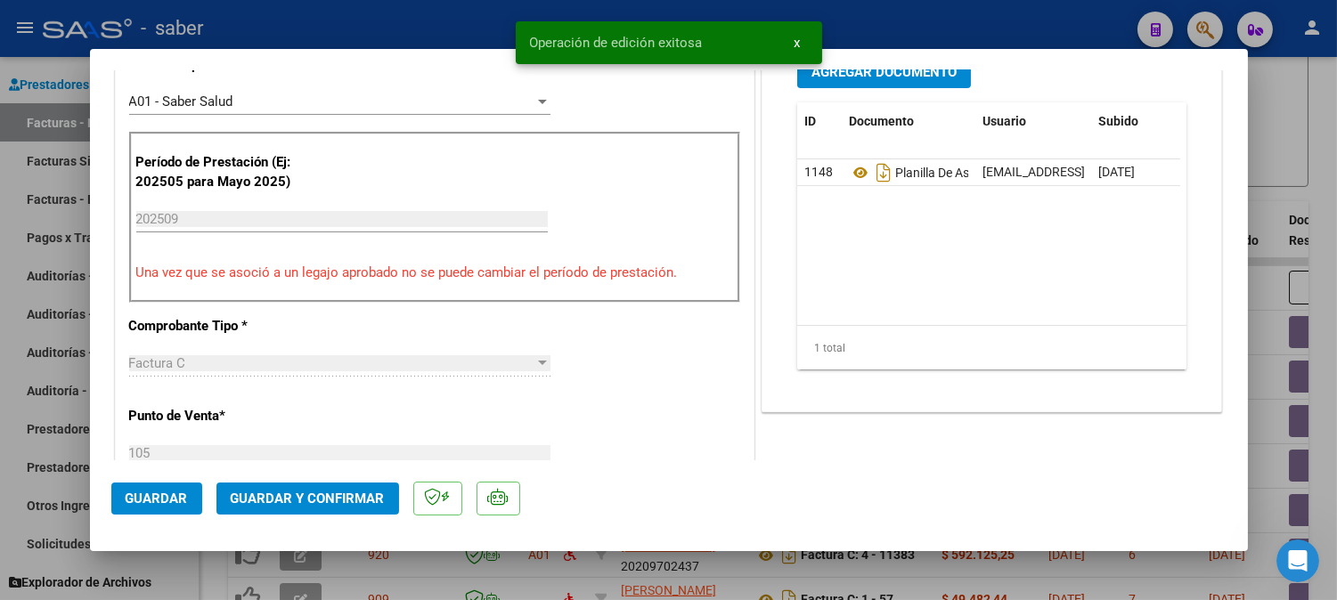
click at [1267, 214] on div at bounding box center [668, 300] width 1337 height 600
type input "$ 0,00"
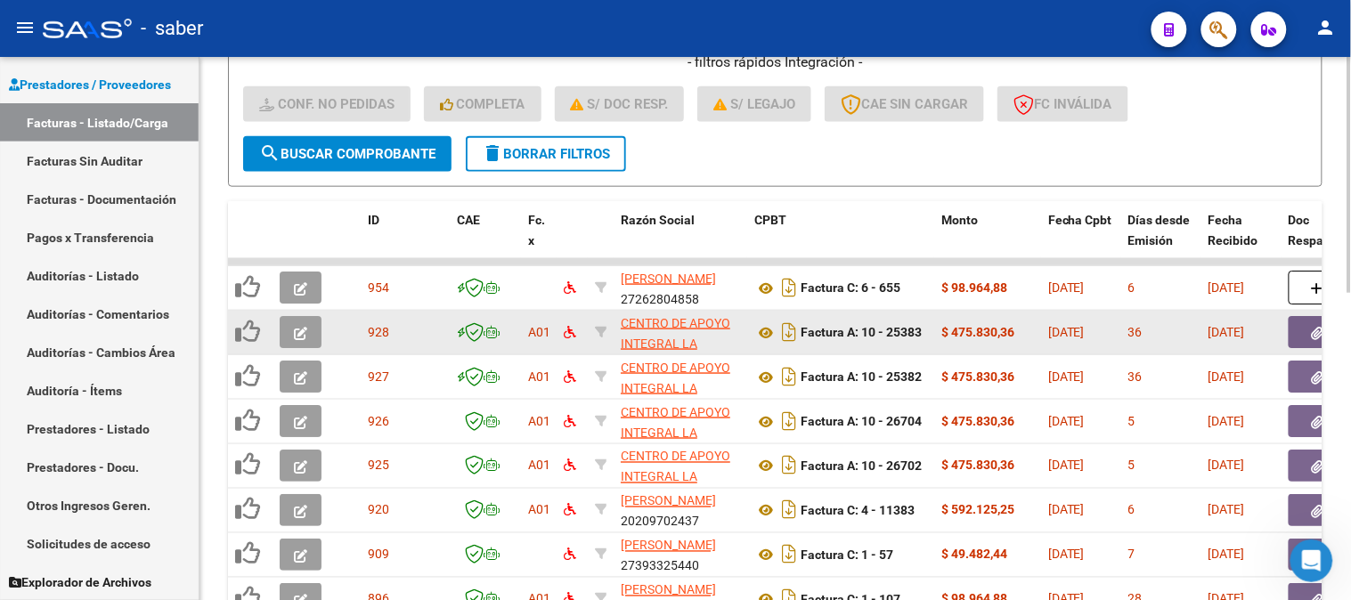
click at [301, 329] on icon "button" at bounding box center [300, 333] width 13 height 13
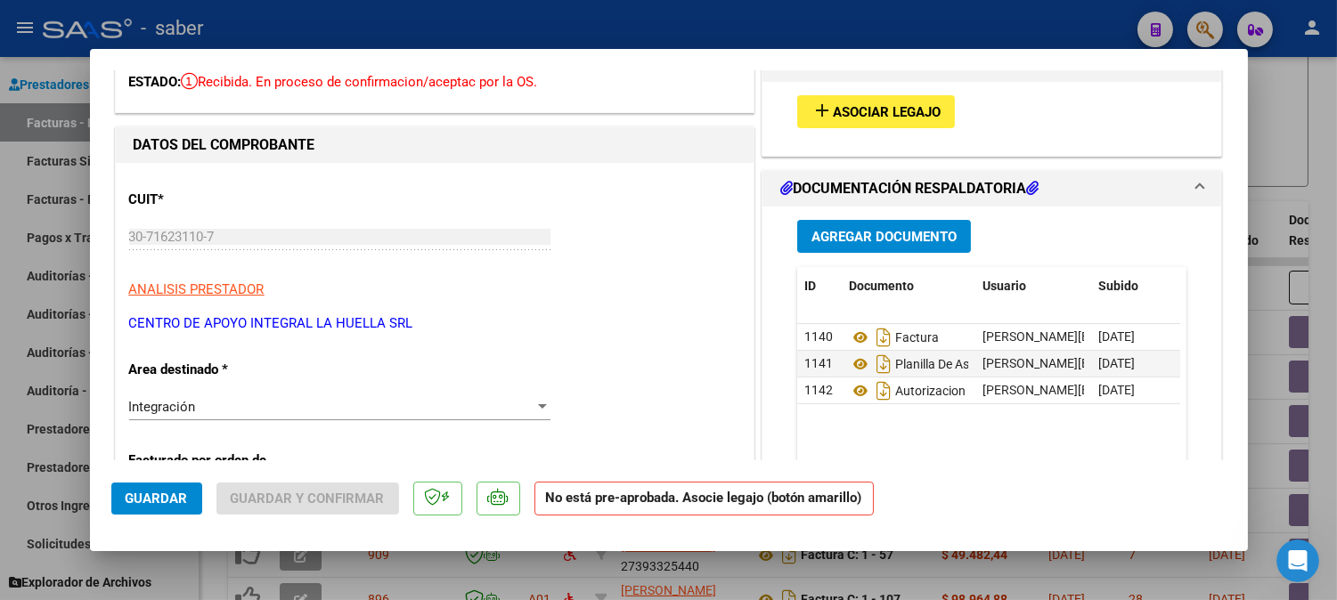
scroll to position [0, 0]
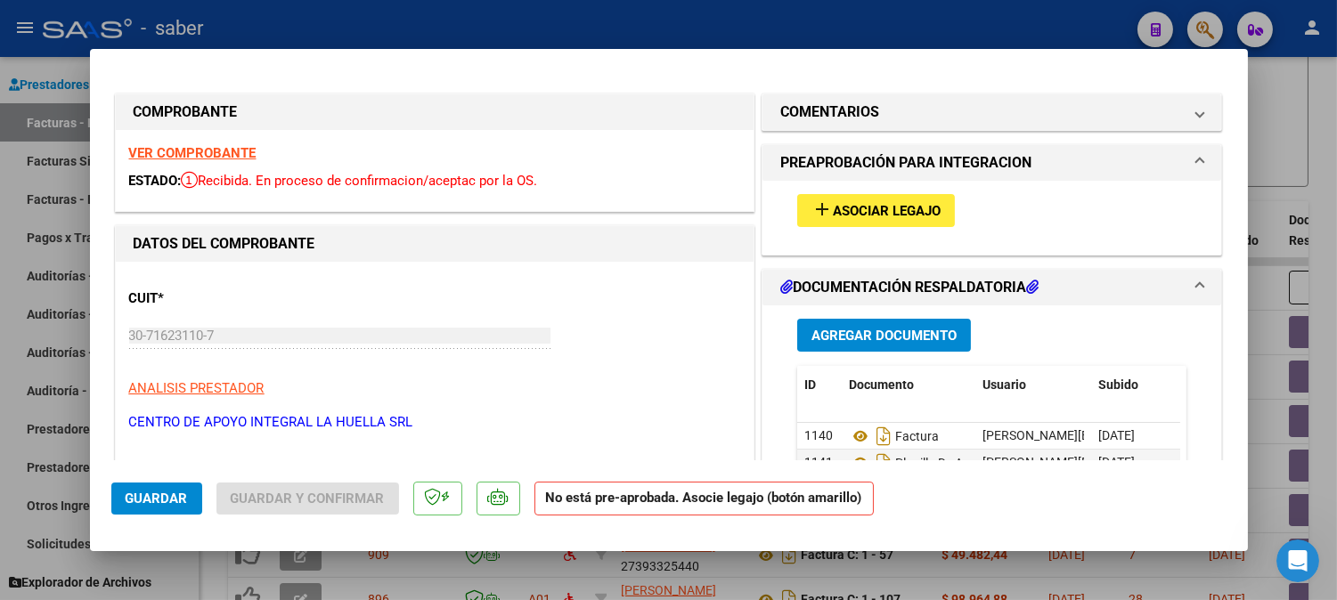
click at [184, 152] on strong "VER COMPROBANTE" at bounding box center [192, 153] width 127 height 16
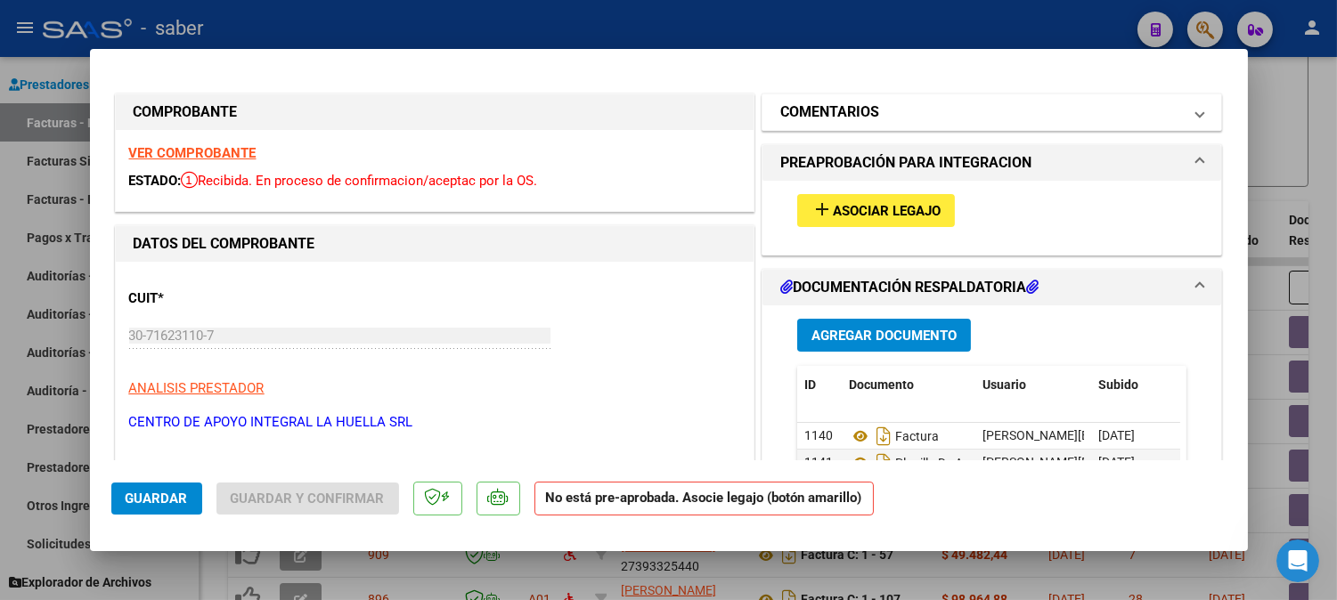
click at [1061, 100] on mat-expansion-panel-header "COMENTARIOS" at bounding box center [991, 112] width 459 height 36
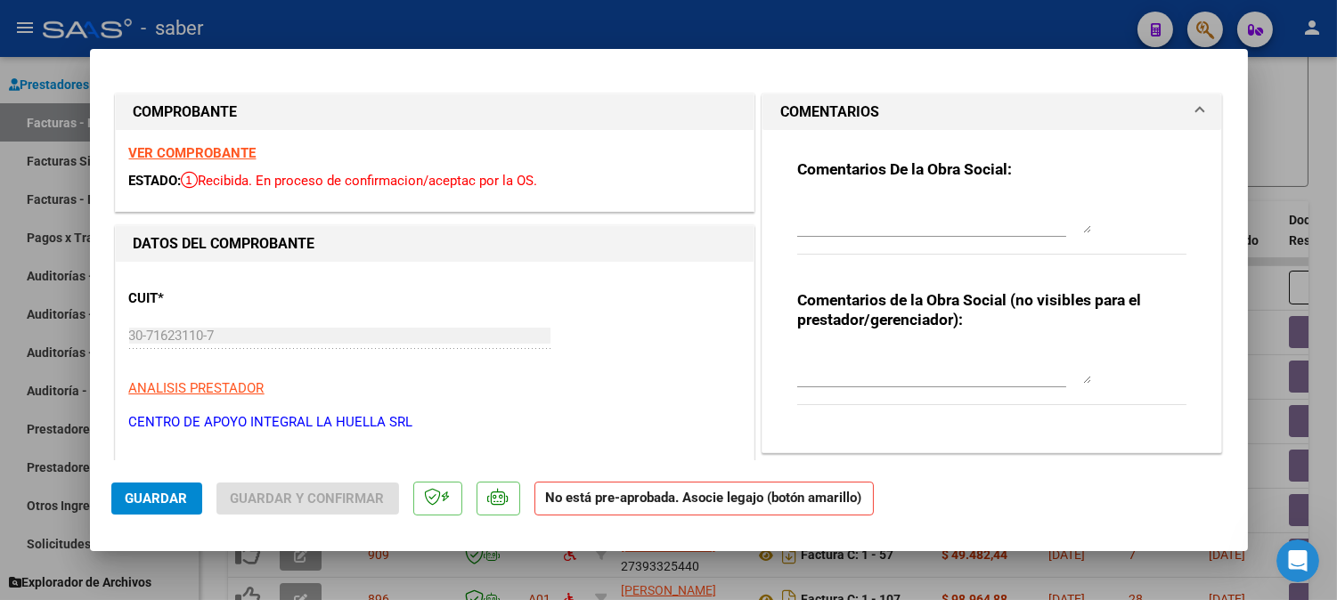
click at [877, 239] on div at bounding box center [931, 224] width 269 height 60
click at [882, 224] on textarea at bounding box center [944, 216] width 294 height 36
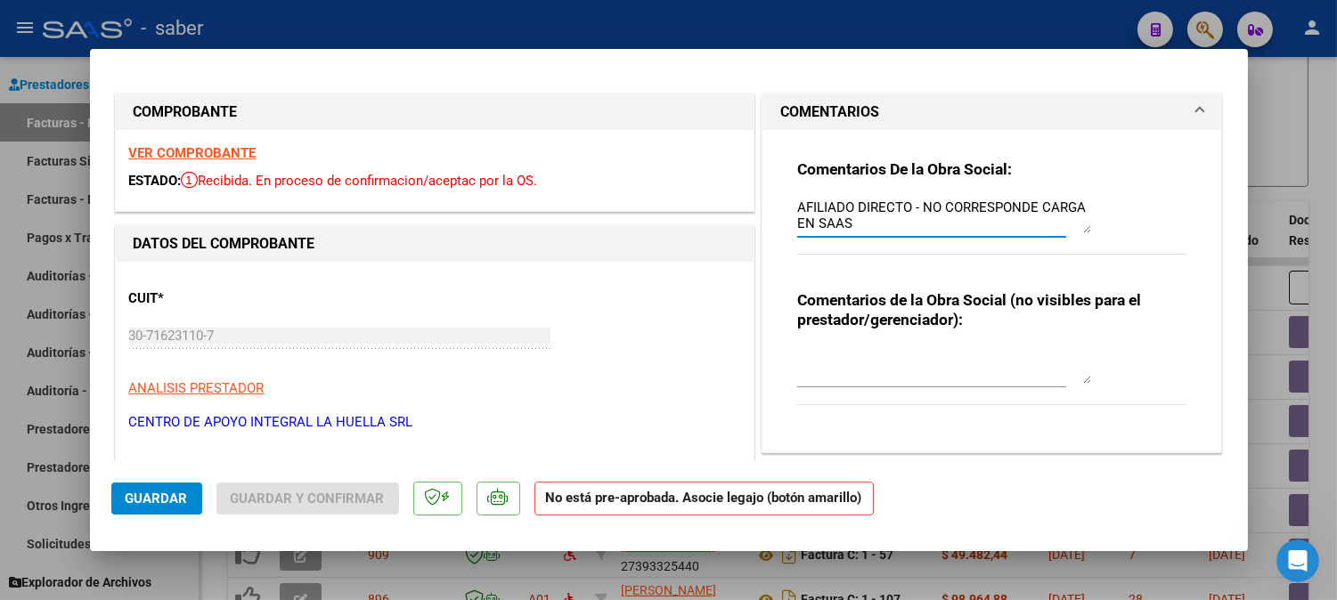
type textarea "AFILIADO DIRECTO - NO CORRESPONDE CARGA EN SAAS"
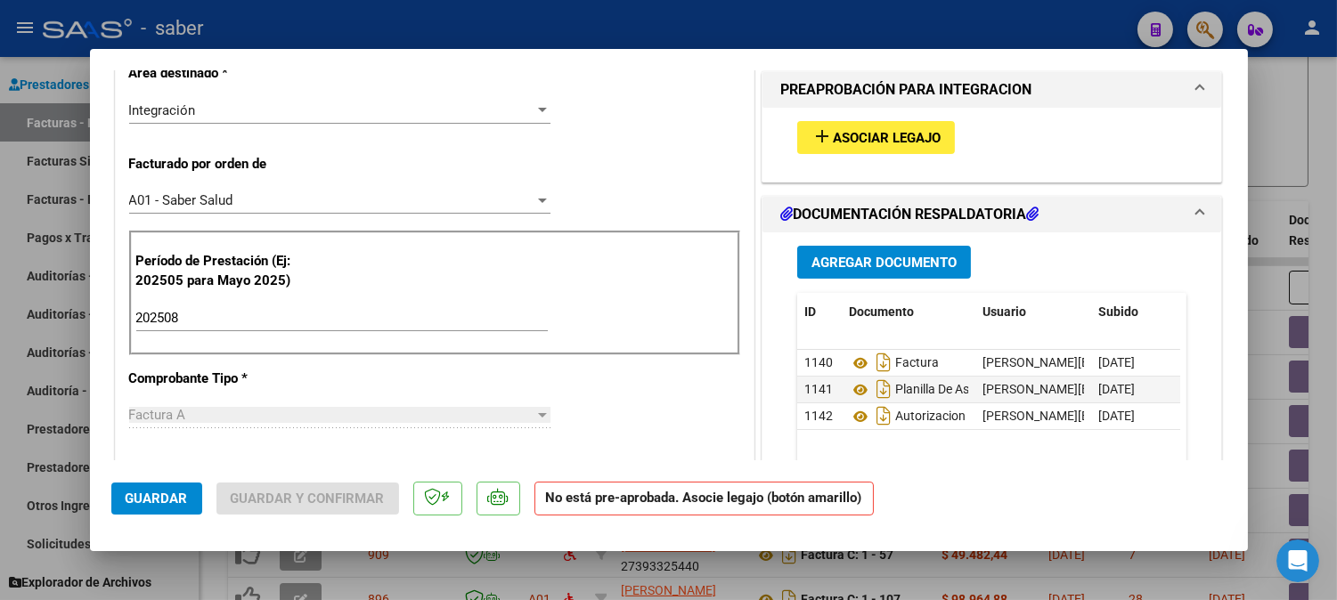
scroll to position [791, 0]
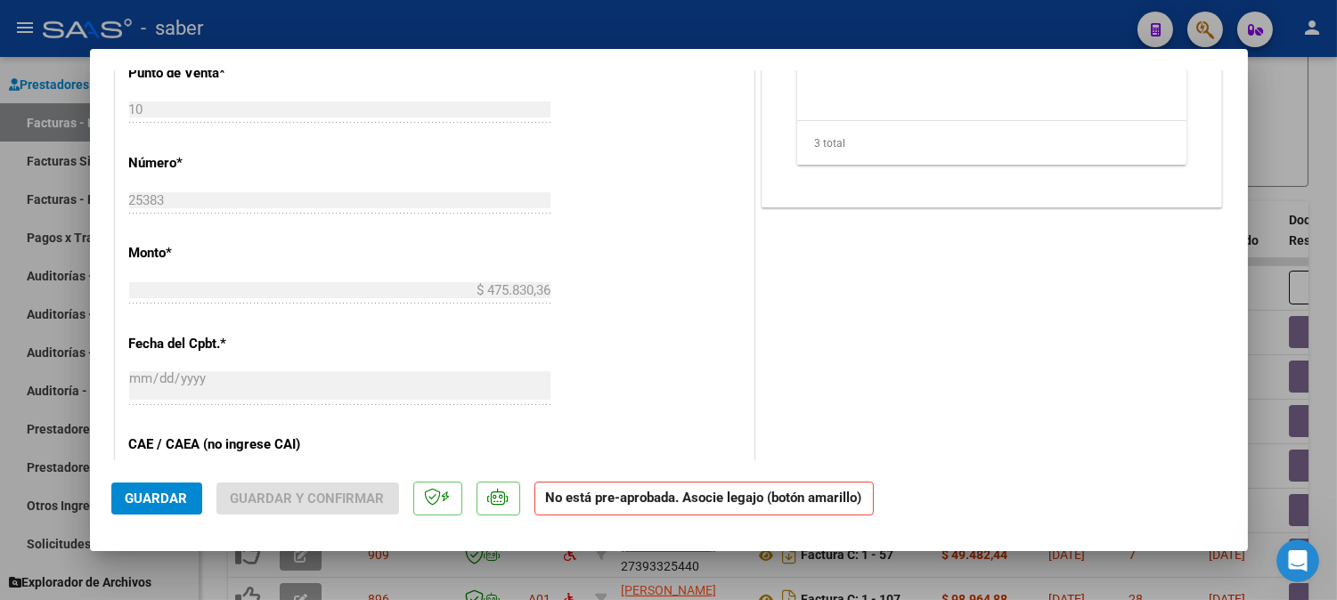
type textarea "NO PROCESAR"
click at [162, 495] on span "Guardar" at bounding box center [157, 499] width 62 height 16
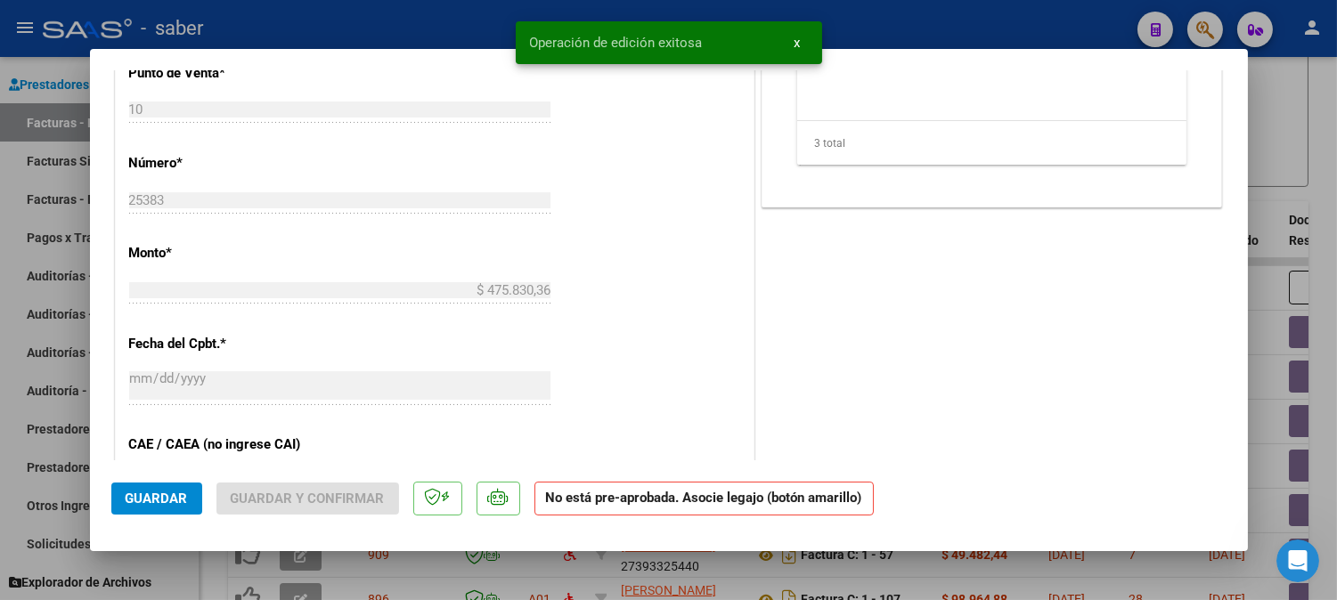
click at [1276, 182] on div at bounding box center [668, 300] width 1337 height 600
type input "$ 0,00"
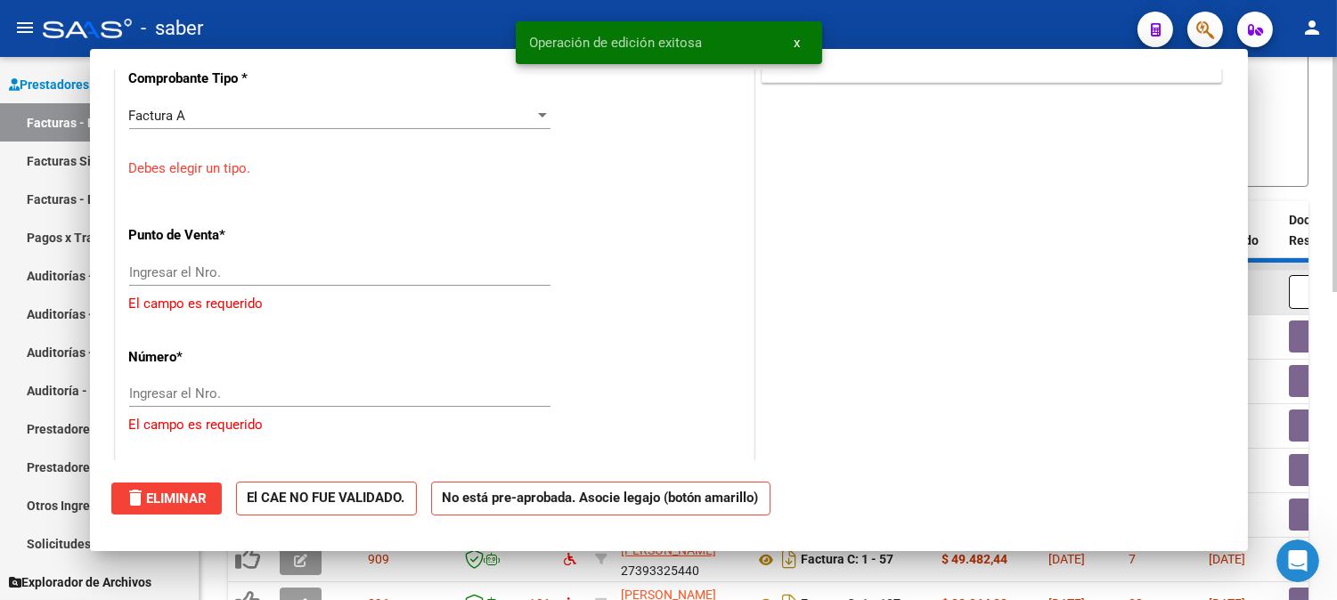
scroll to position [823, 0]
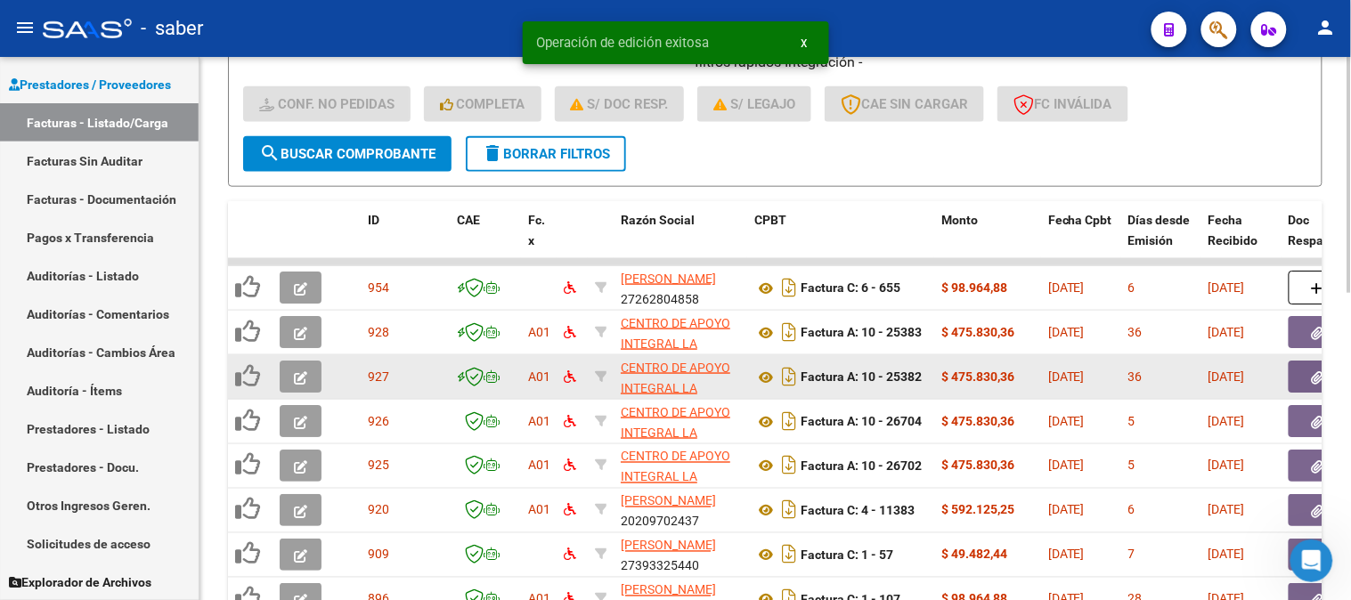
click at [297, 377] on icon "button" at bounding box center [300, 377] width 13 height 13
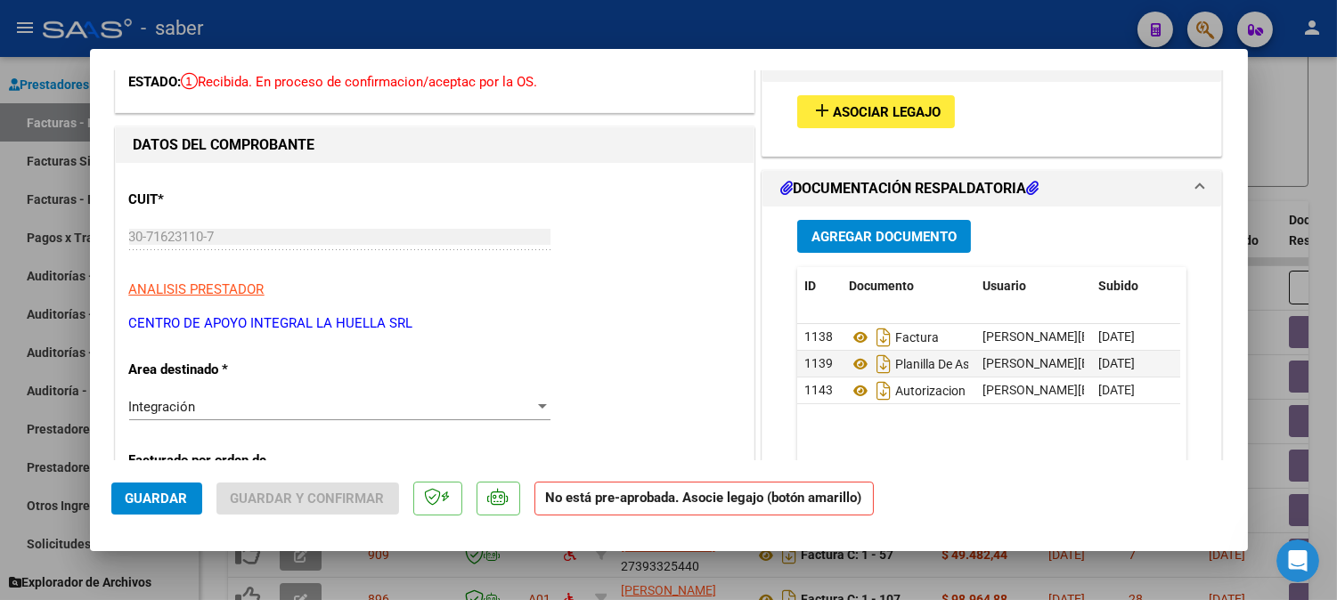
scroll to position [0, 0]
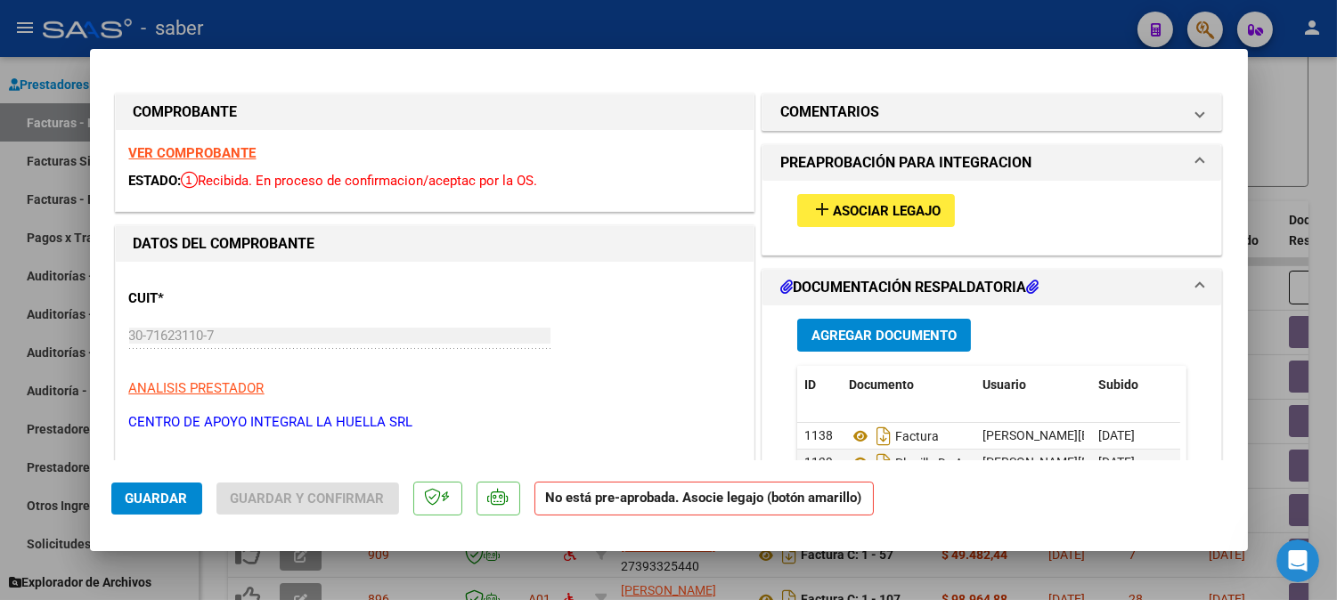
click at [228, 151] on strong "VER COMPROBANTE" at bounding box center [192, 153] width 127 height 16
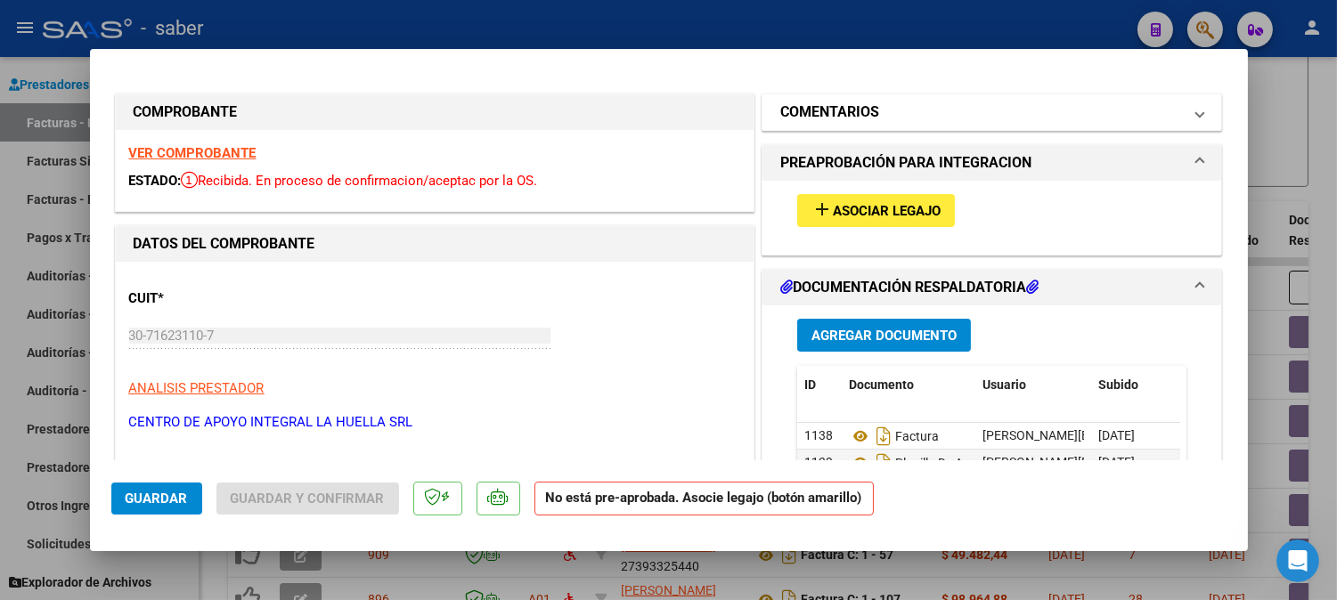
click at [980, 121] on mat-panel-title "COMENTARIOS" at bounding box center [981, 112] width 402 height 21
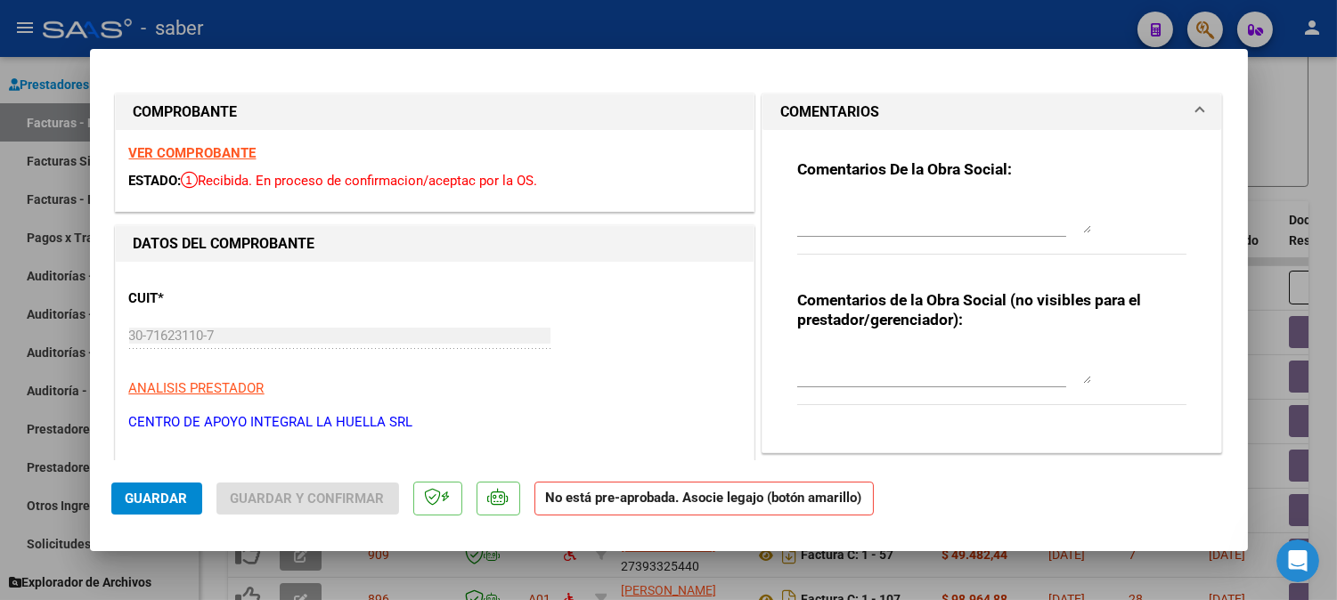
click at [893, 215] on textarea at bounding box center [944, 216] width 294 height 36
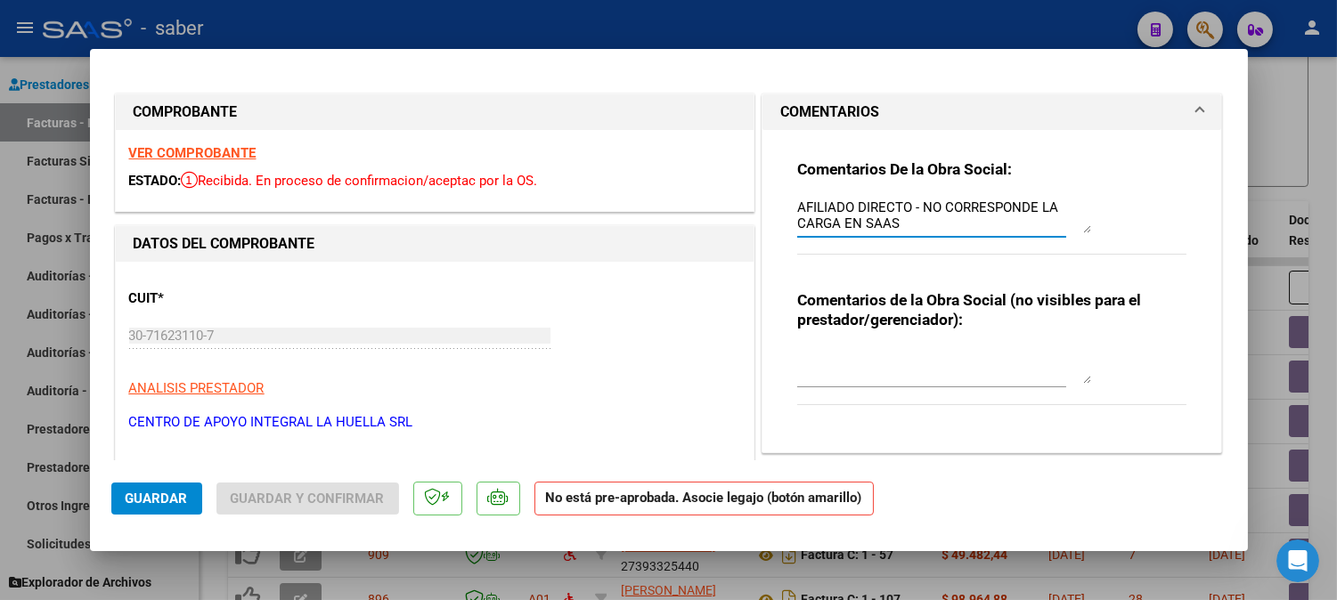
type textarea "AFILIADO DIRECTO - NO CORRESPONDE LA CARGA EN SAAS"
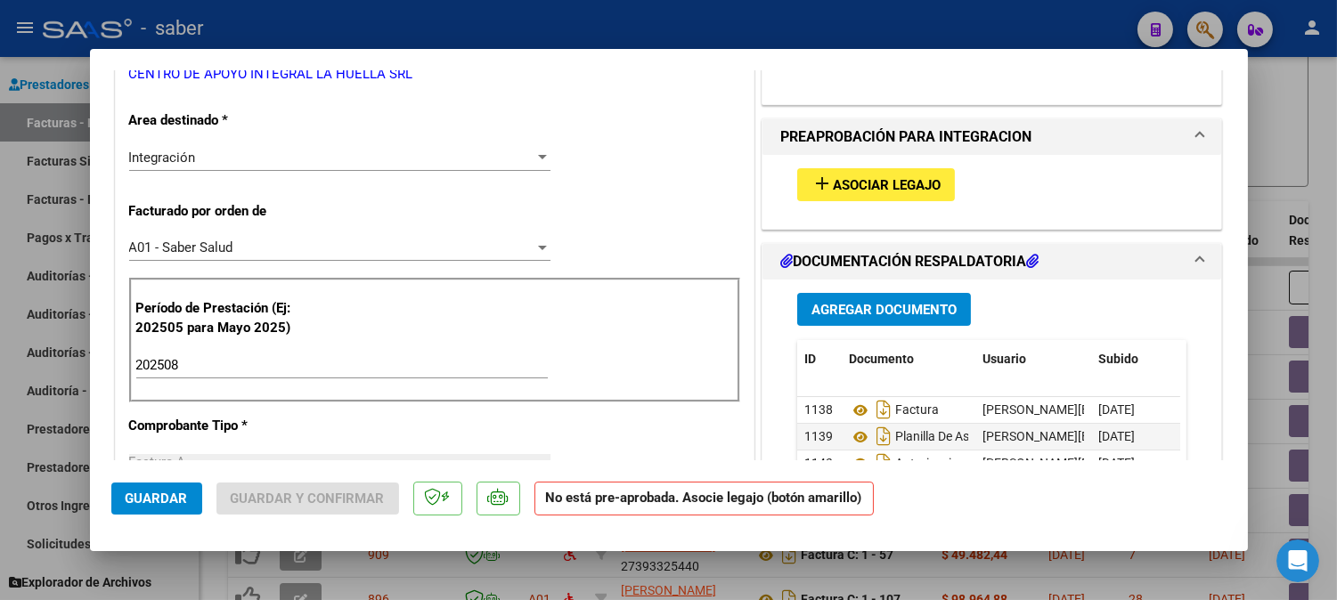
scroll to position [395, 0]
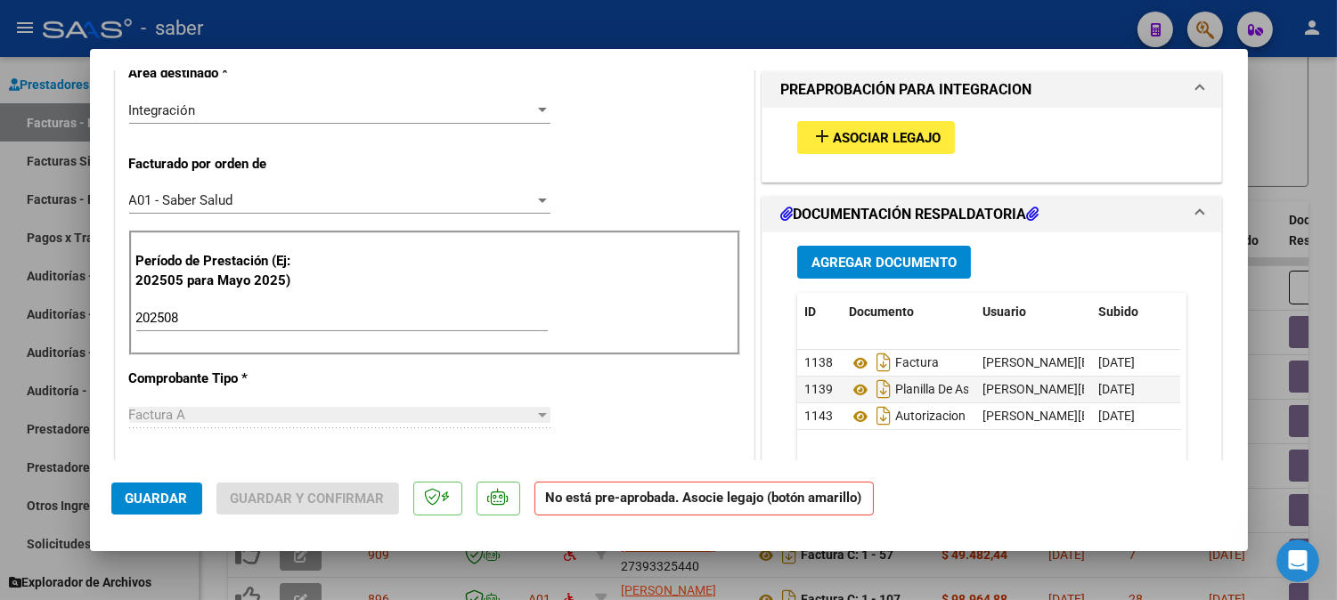
type textarea "NO PROCESAR"
click at [170, 508] on button "Guardar" at bounding box center [156, 499] width 91 height 32
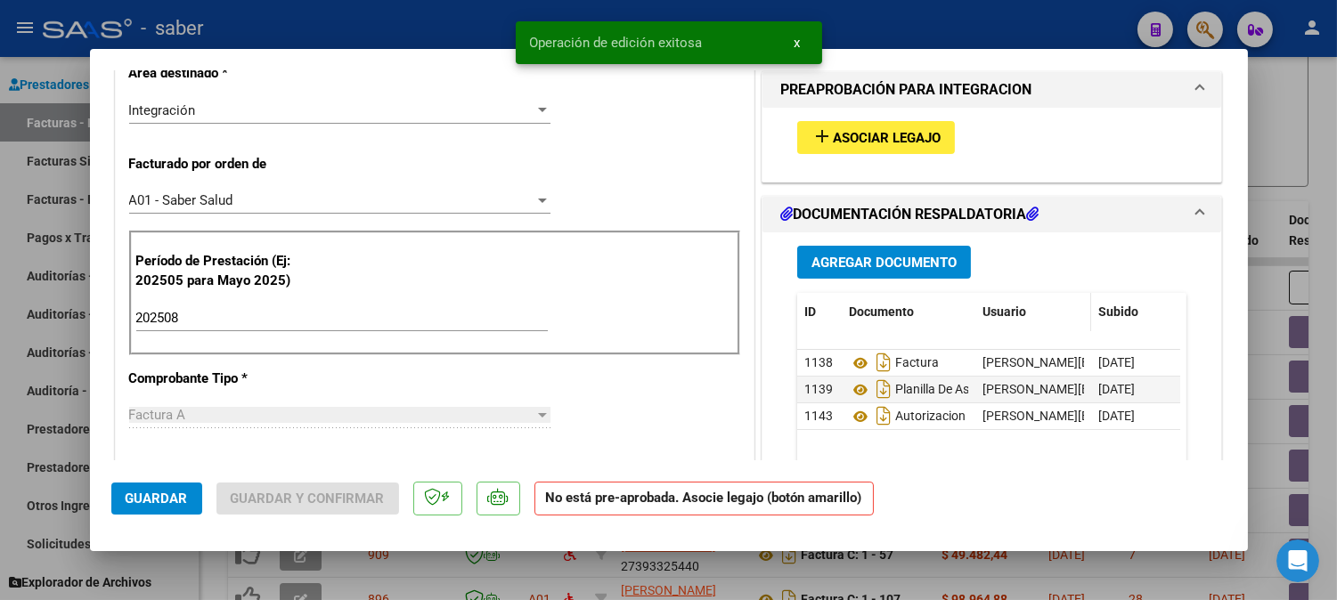
scroll to position [99, 0]
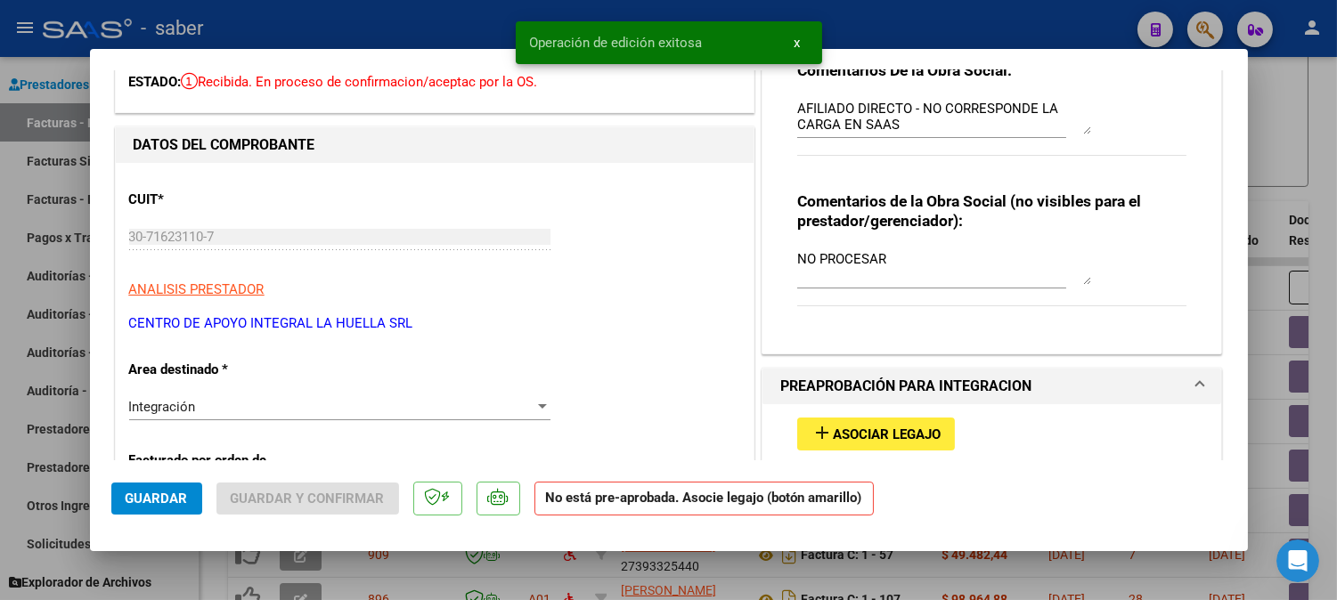
click at [1295, 170] on div at bounding box center [668, 300] width 1337 height 600
type input "$ 0,00"
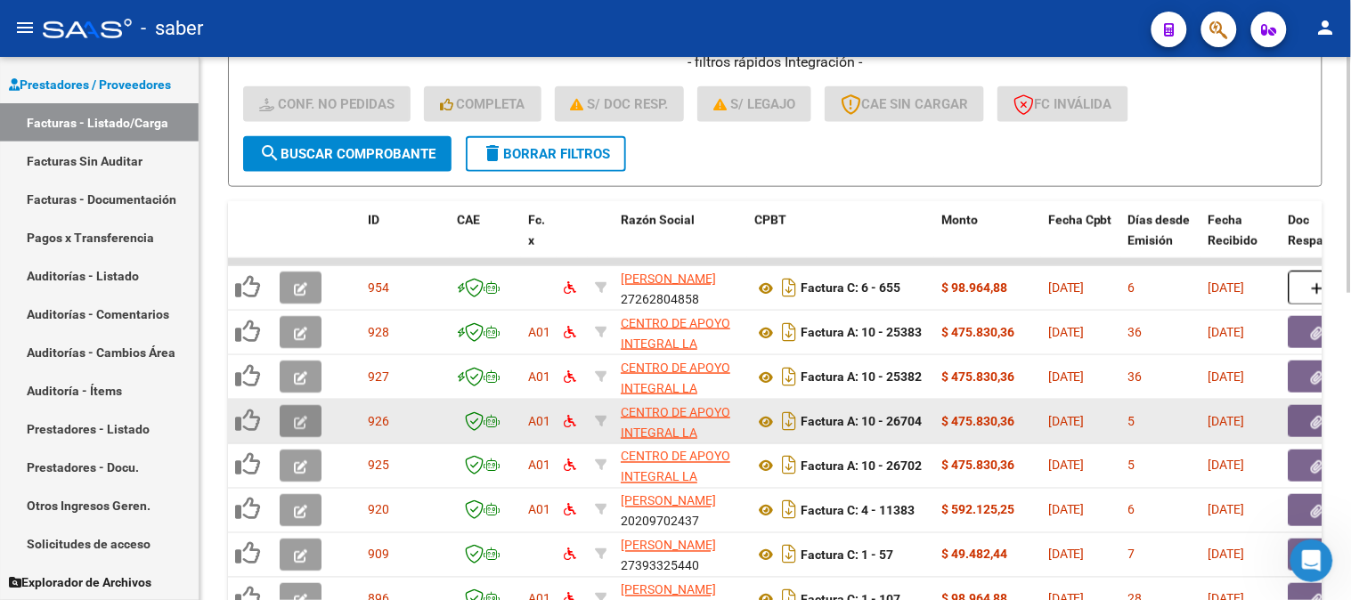
click at [295, 416] on icon "button" at bounding box center [300, 422] width 13 height 13
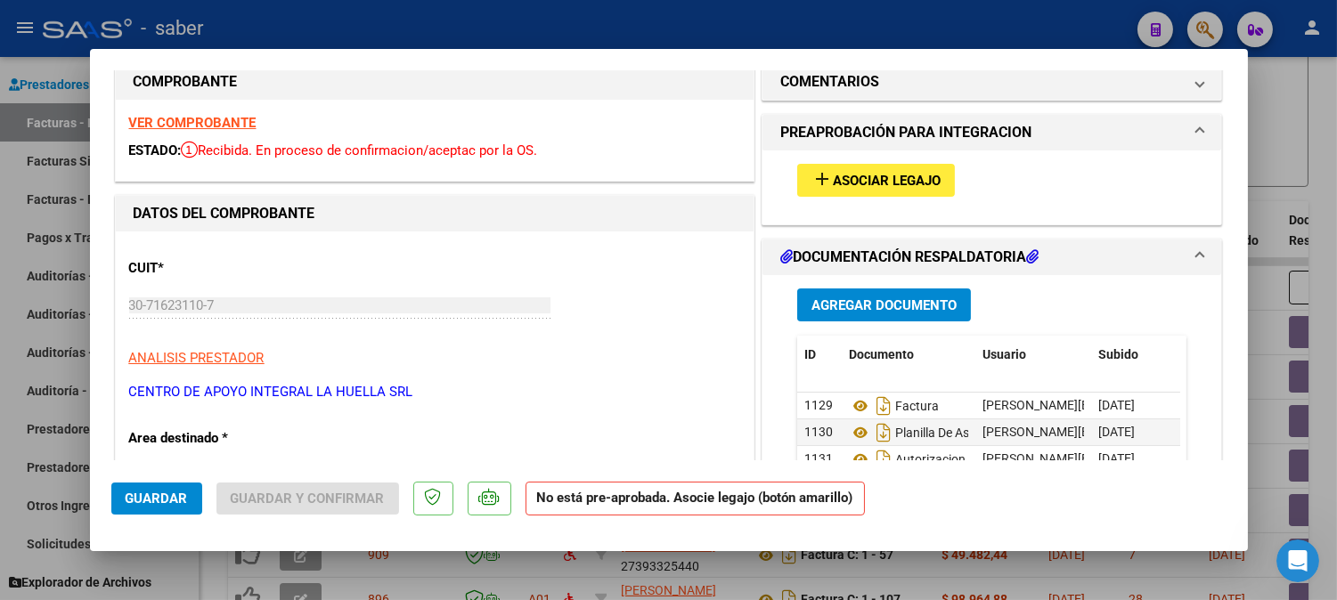
scroll to position [0, 0]
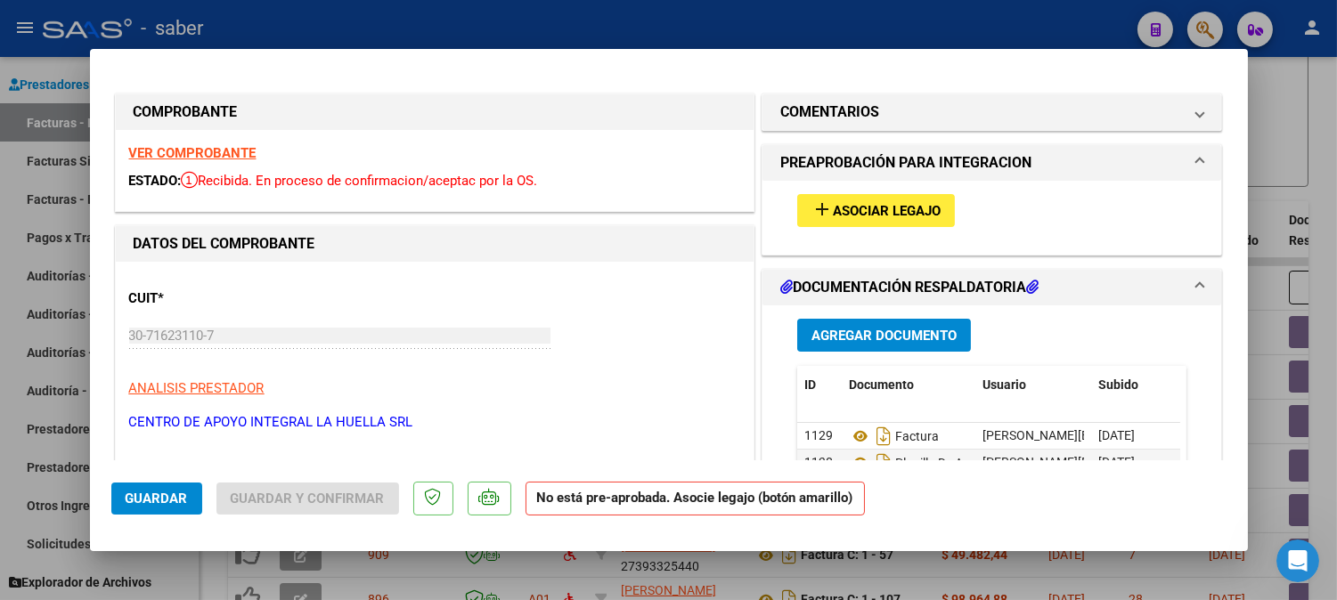
click at [199, 151] on strong "VER COMPROBANTE" at bounding box center [192, 153] width 127 height 16
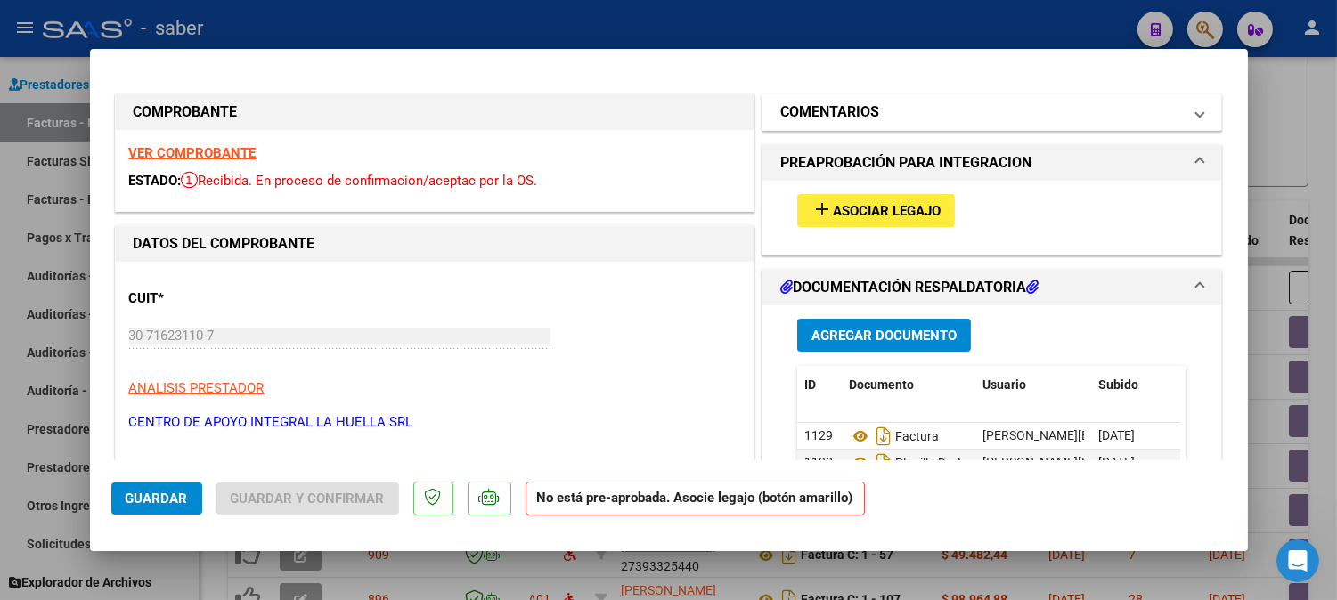
click at [914, 118] on mat-panel-title "COMENTARIOS" at bounding box center [981, 112] width 402 height 21
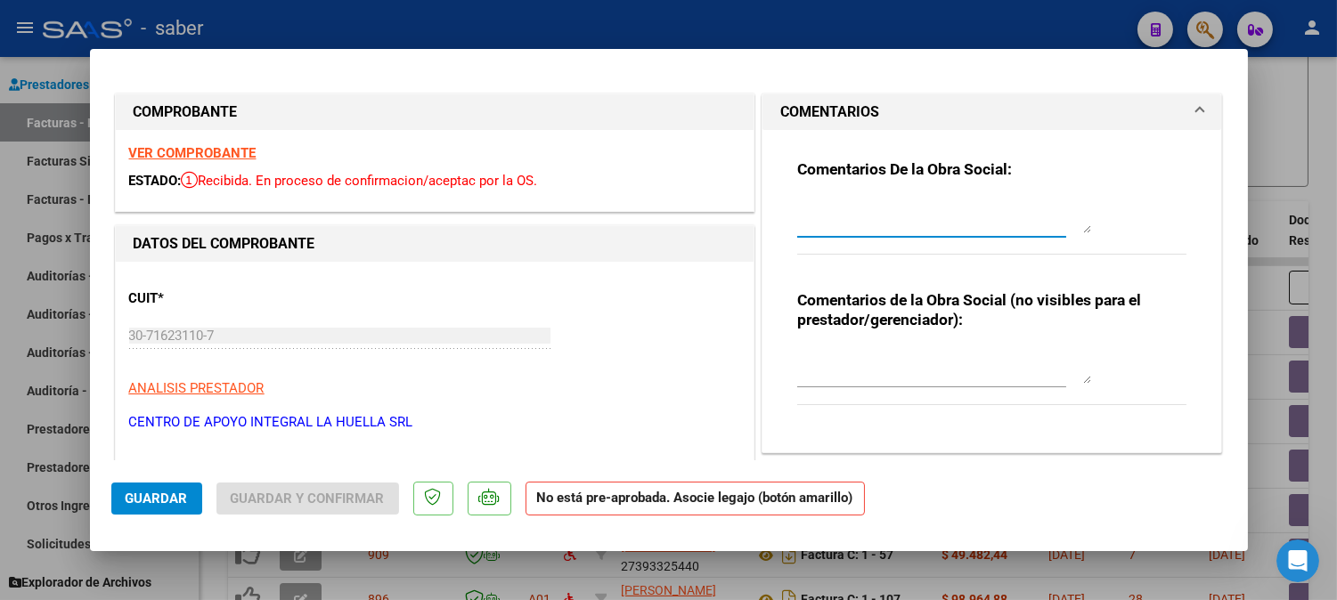
click at [864, 212] on textarea at bounding box center [944, 216] width 294 height 36
type textarea "a"
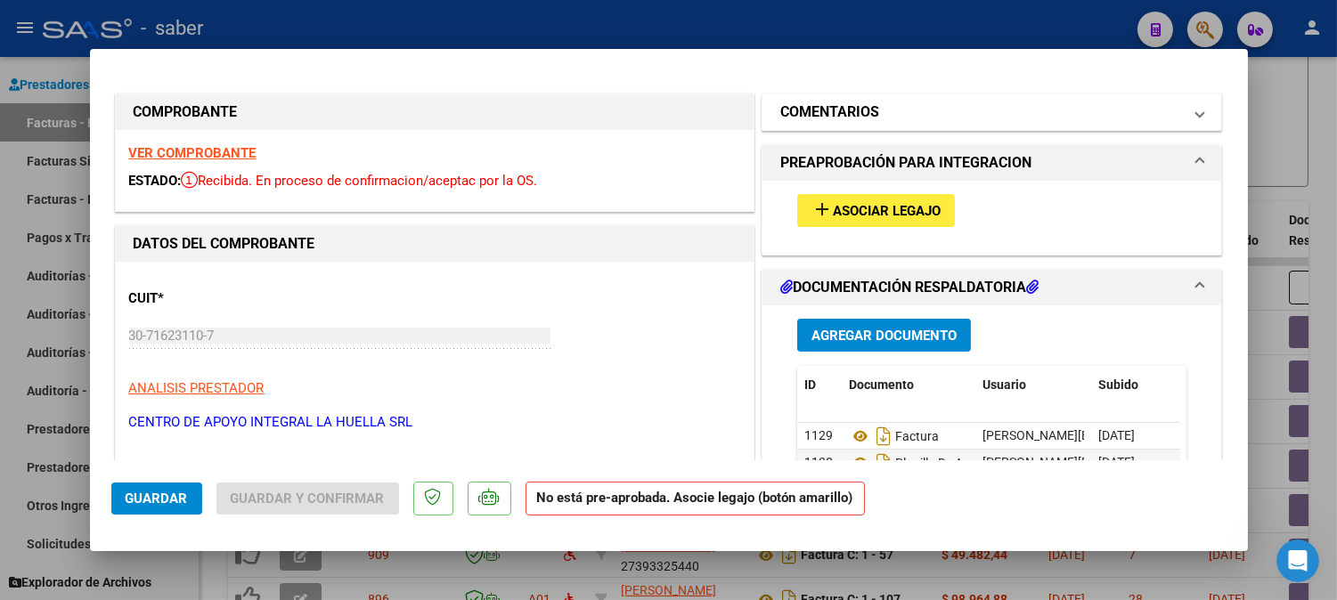
click at [930, 102] on mat-panel-title "COMENTARIOS" at bounding box center [981, 112] width 402 height 21
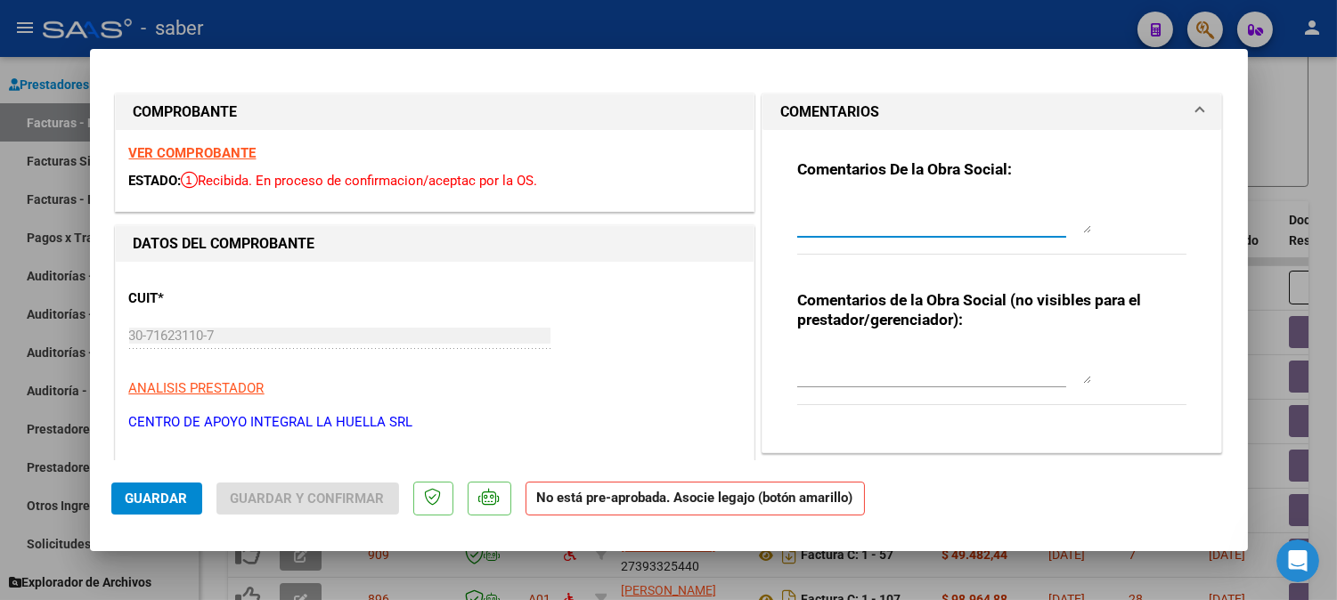
click at [877, 221] on textarea at bounding box center [944, 216] width 294 height 36
type textarea "AFILIADO DIRECTO - NO CORRESPONDE CARGA EN SAAS"
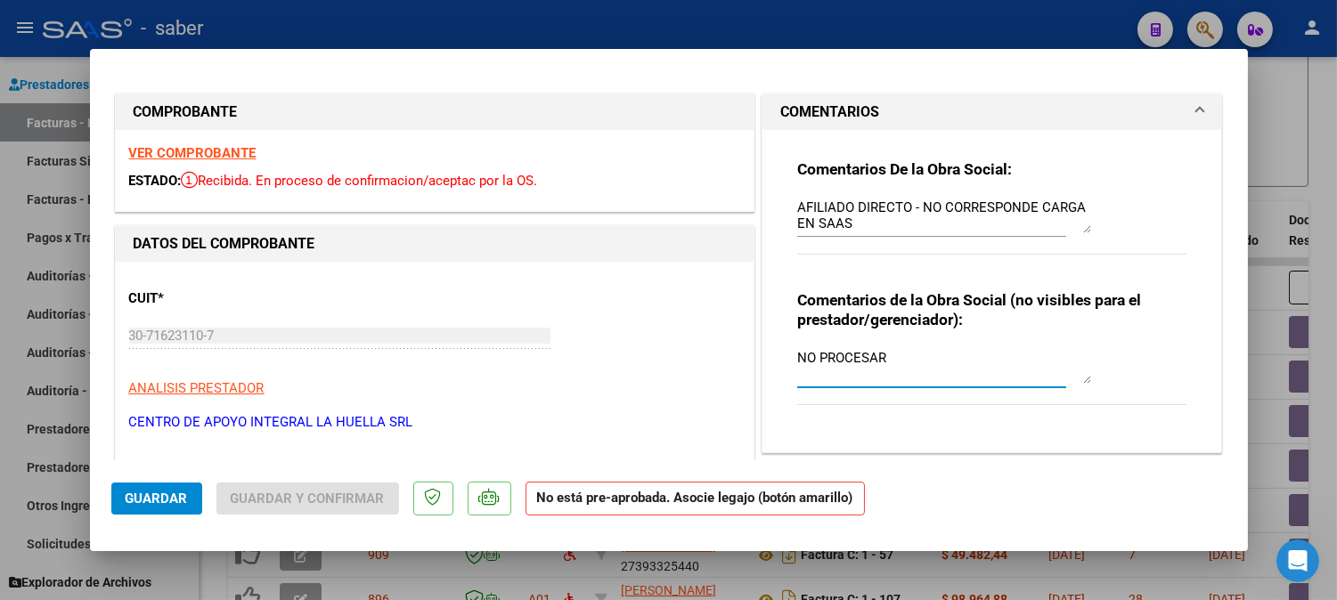
type textarea "NO PROCESAR"
click at [158, 492] on span "Guardar" at bounding box center [157, 499] width 62 height 16
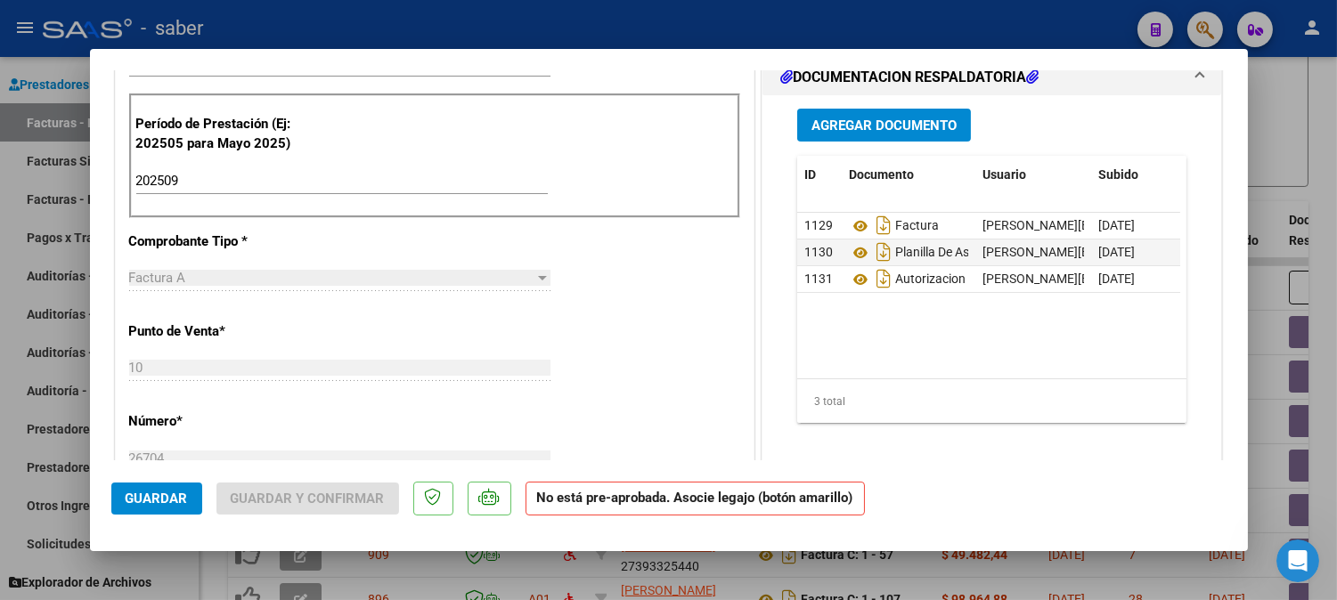
scroll to position [593, 0]
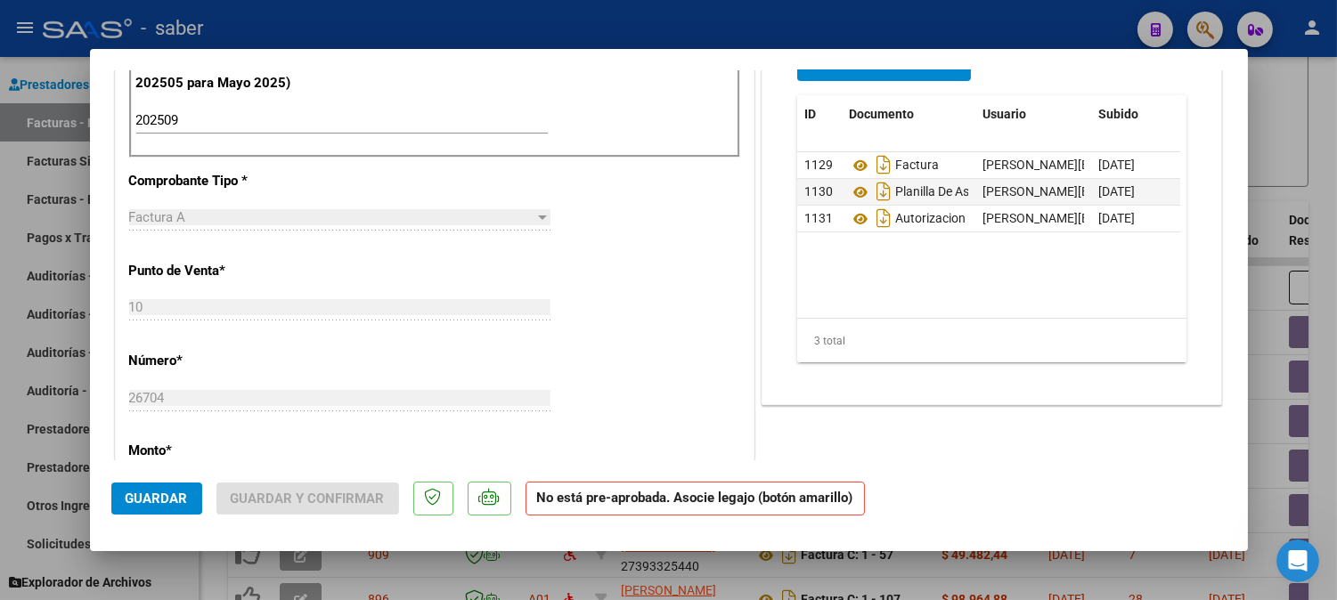
click at [1296, 131] on div at bounding box center [668, 300] width 1337 height 600
type input "$ 0,00"
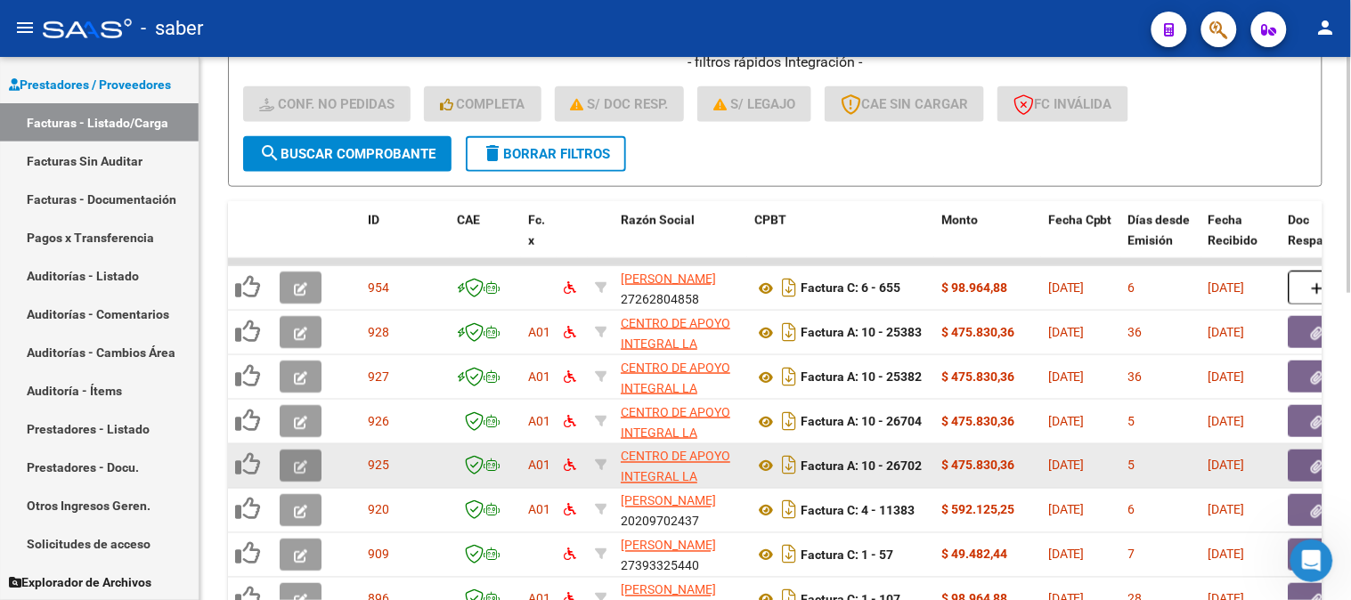
click at [304, 468] on icon "button" at bounding box center [300, 466] width 13 height 13
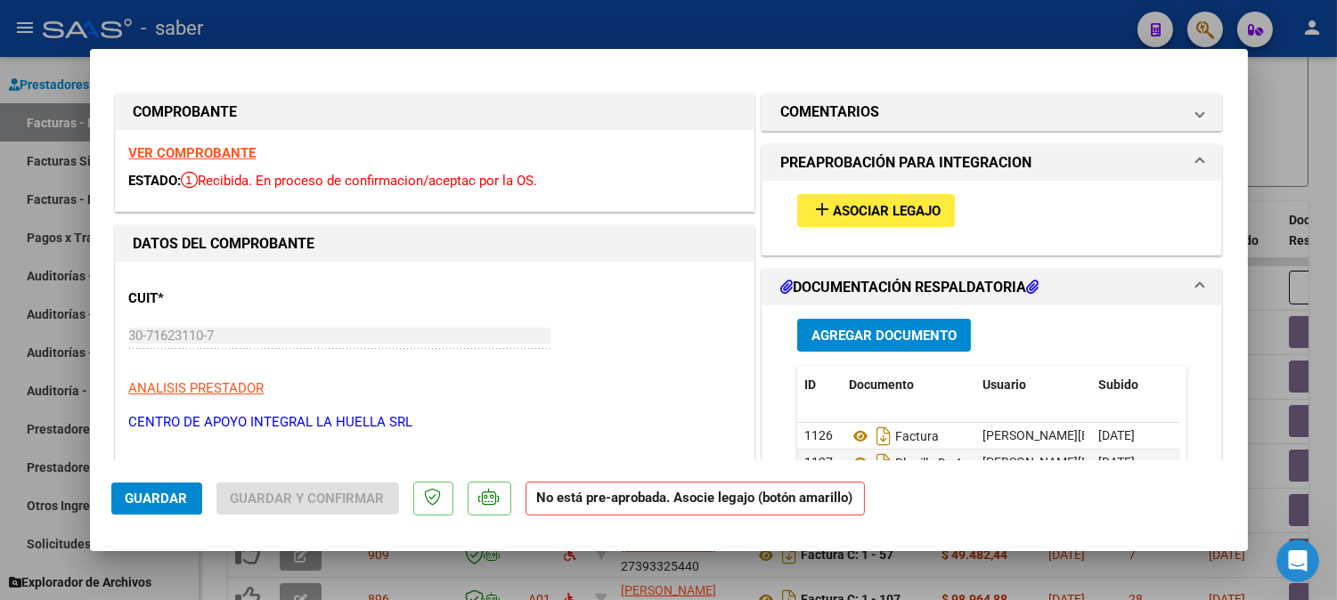
click at [207, 153] on strong "VER COMPROBANTE" at bounding box center [192, 153] width 127 height 16
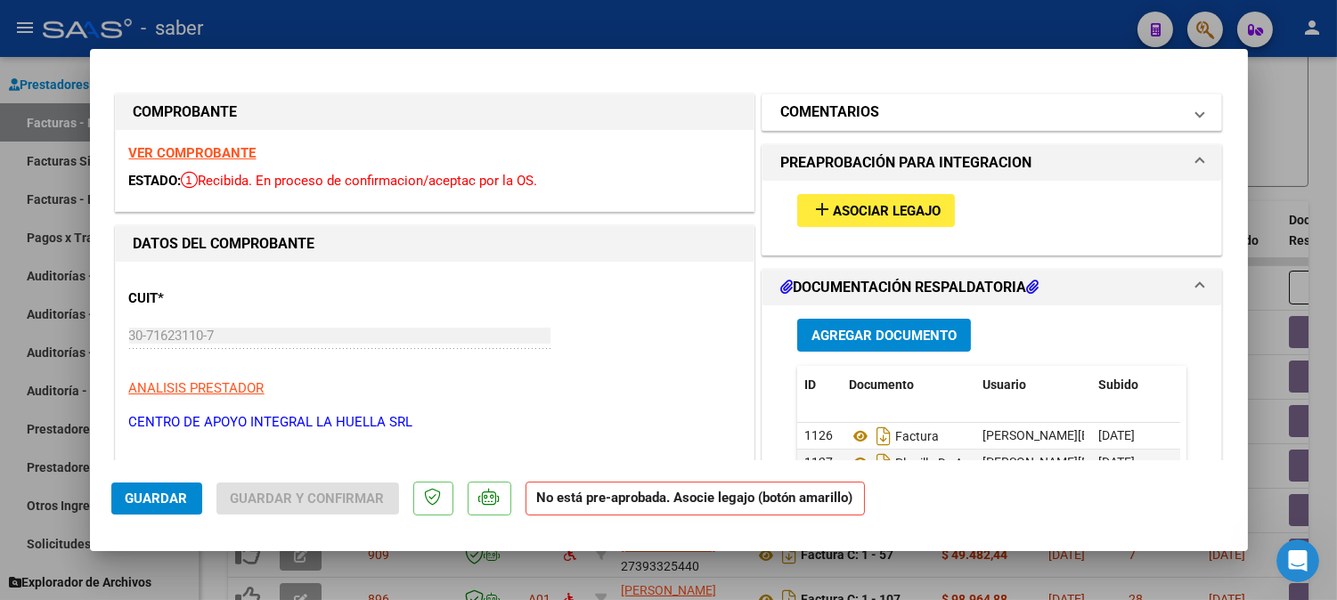
click at [923, 126] on mat-expansion-panel-header "COMENTARIOS" at bounding box center [991, 112] width 459 height 36
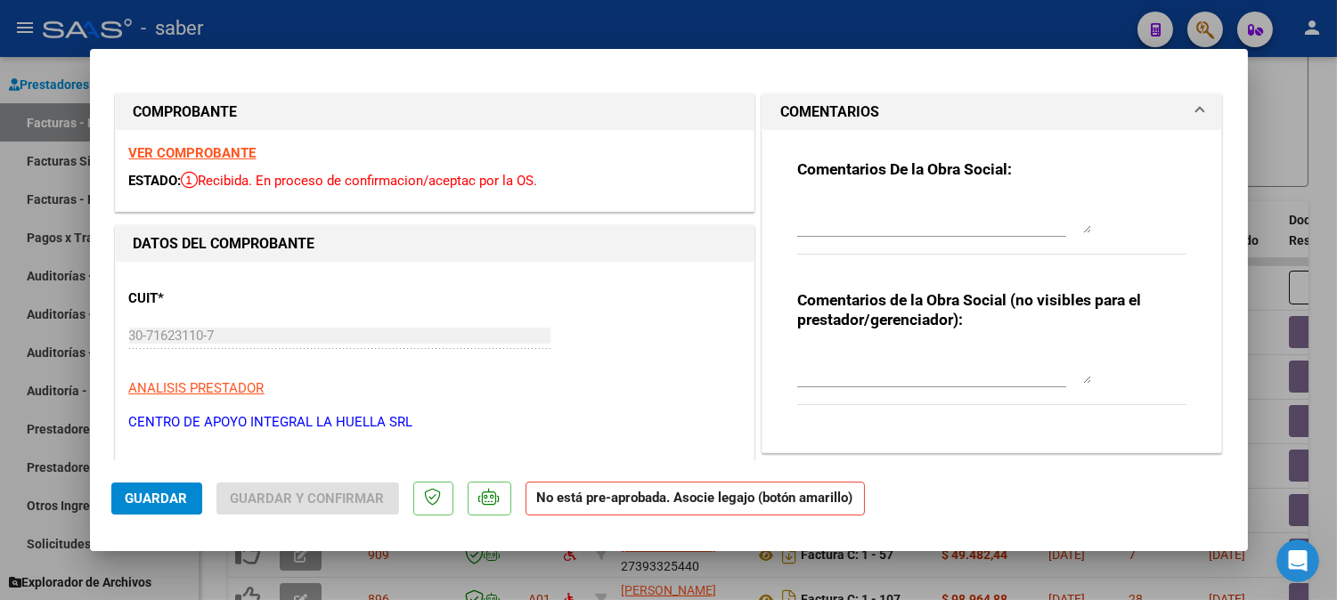
click at [832, 227] on textarea at bounding box center [944, 216] width 294 height 36
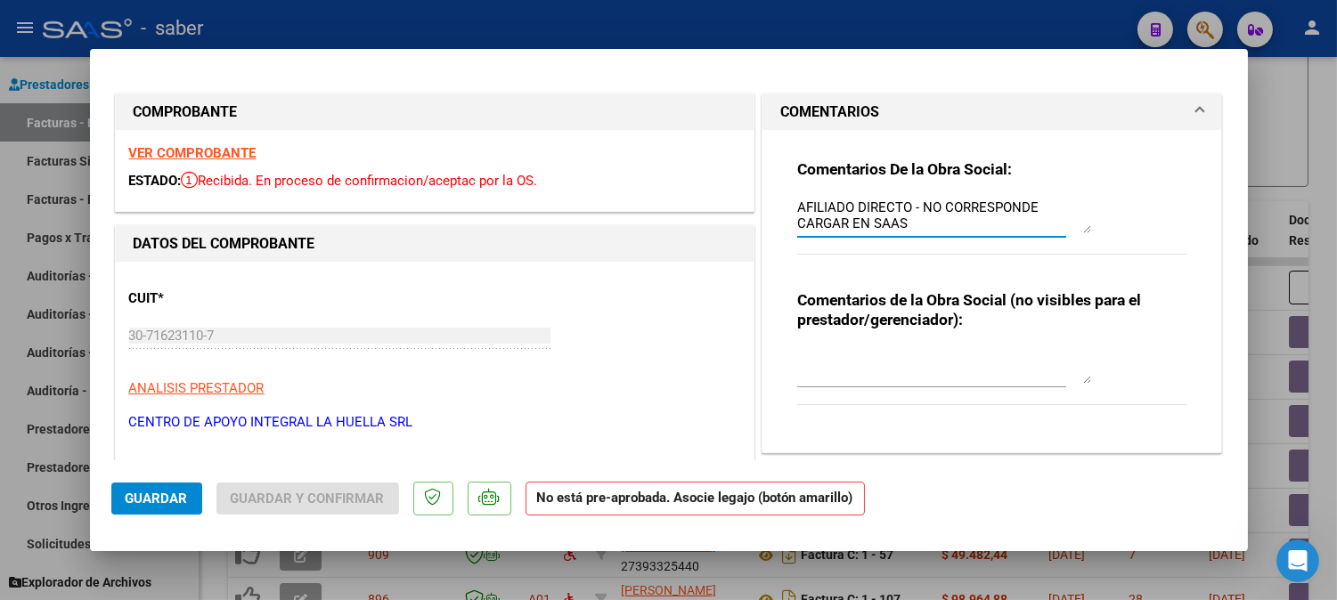
type textarea "AFILIADO DIRECTO - NO CORRESPONDE CARGAR EN SAAS"
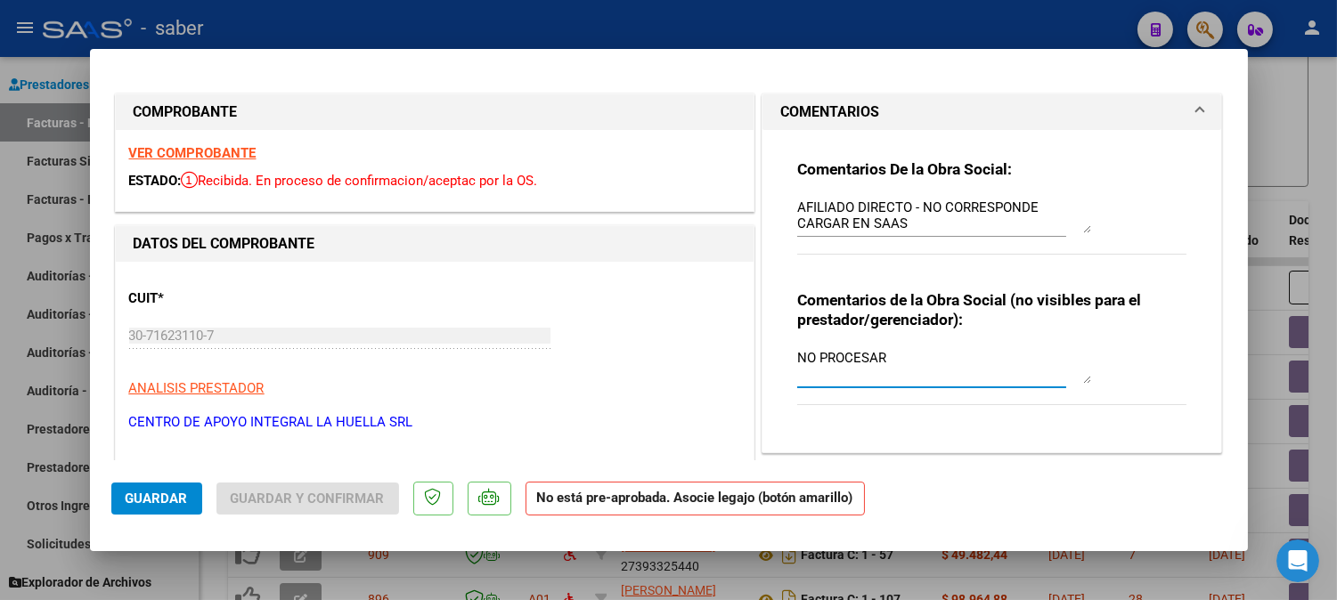
type textarea "NO PROCESAR"
drag, startPoint x: 169, startPoint y: 497, endPoint x: 199, endPoint y: 497, distance: 29.4
click at [167, 497] on span "Guardar" at bounding box center [157, 499] width 62 height 16
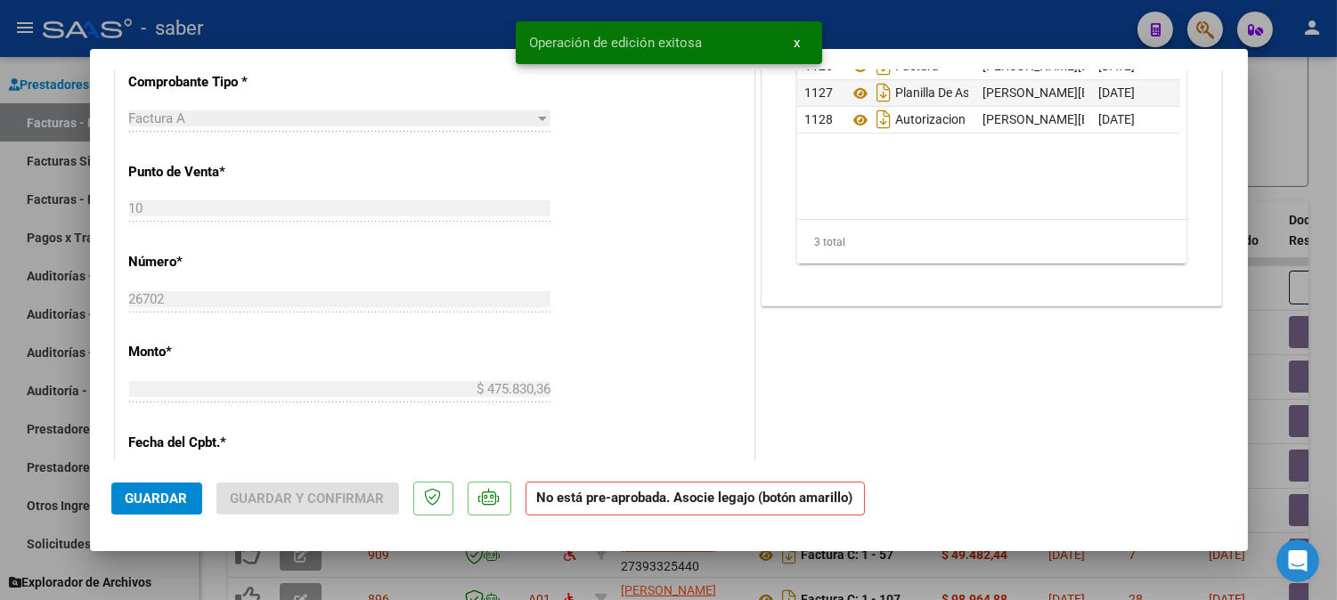
click at [1300, 140] on div at bounding box center [668, 300] width 1337 height 600
type input "$ 0,00"
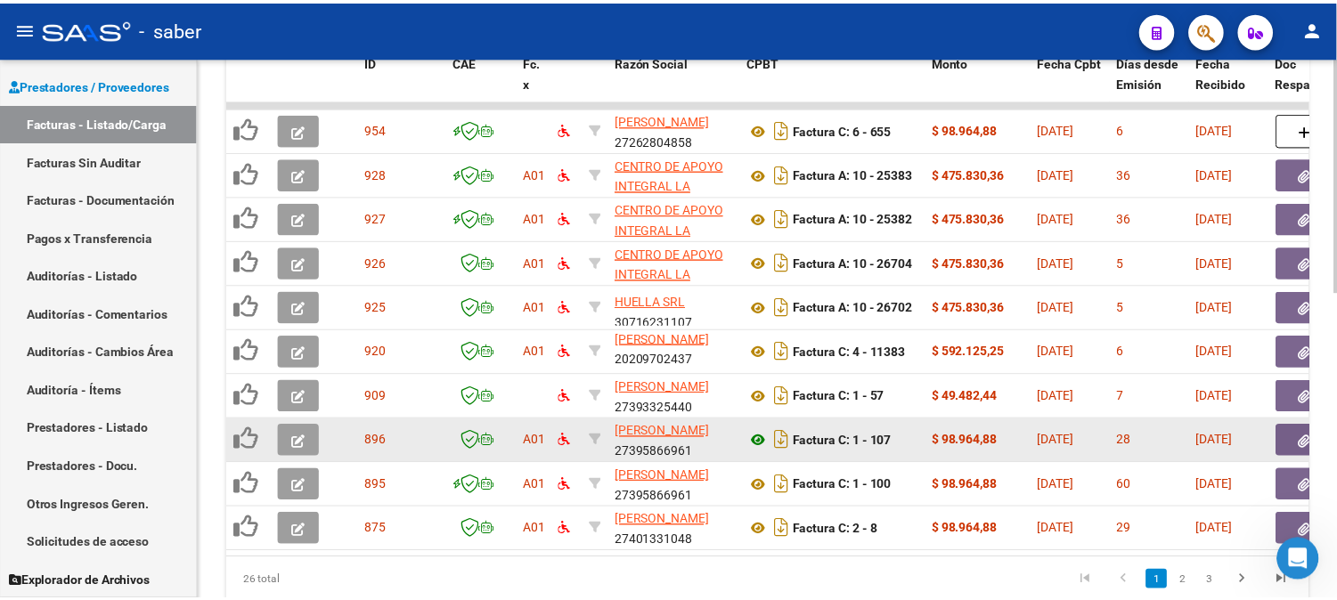
scroll to position [674, 0]
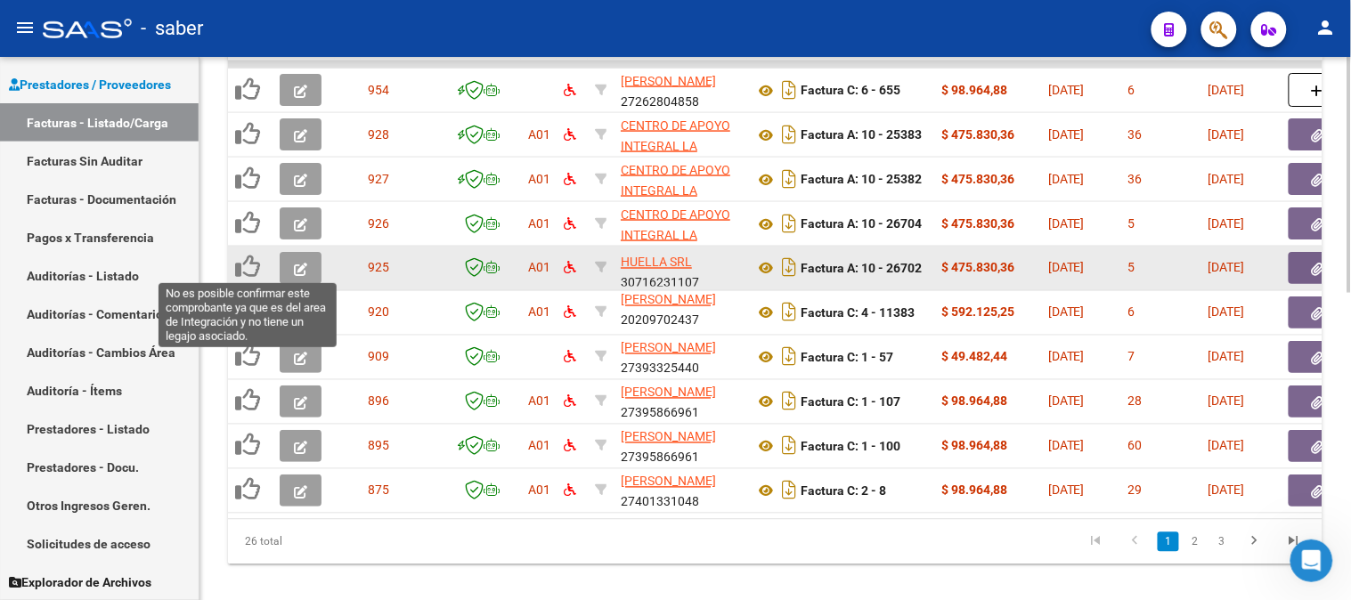
click at [238, 263] on icon at bounding box center [247, 267] width 25 height 25
click at [247, 269] on icon at bounding box center [247, 267] width 25 height 25
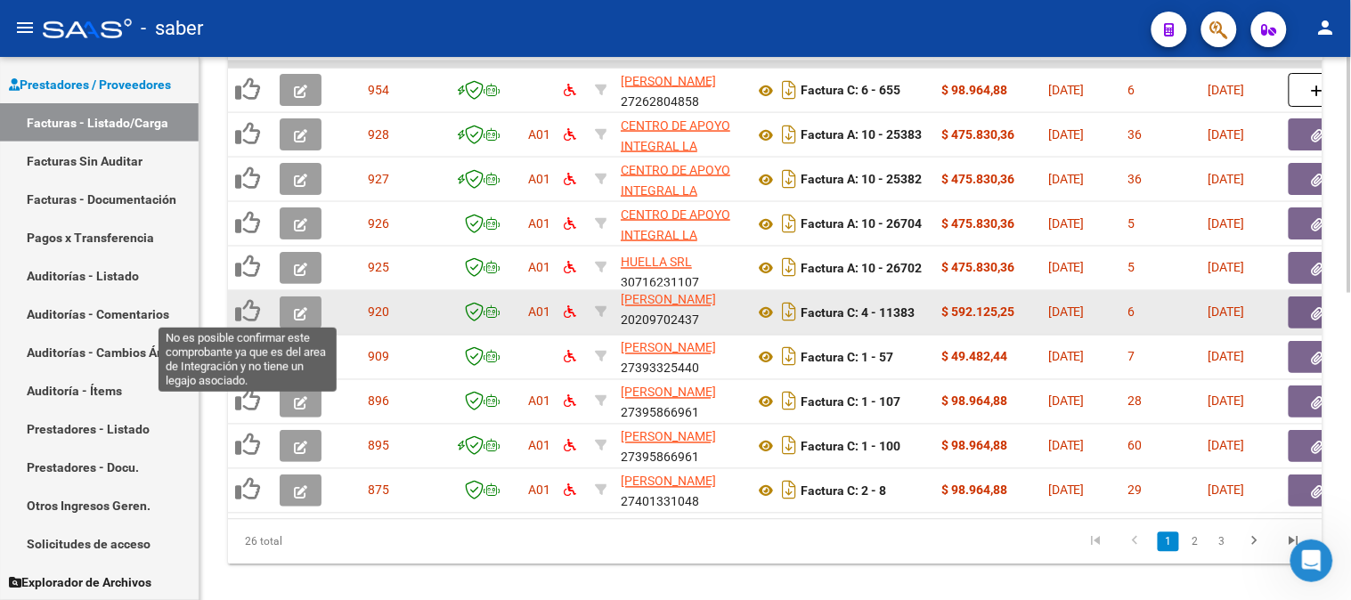
click at [251, 305] on icon at bounding box center [247, 311] width 25 height 25
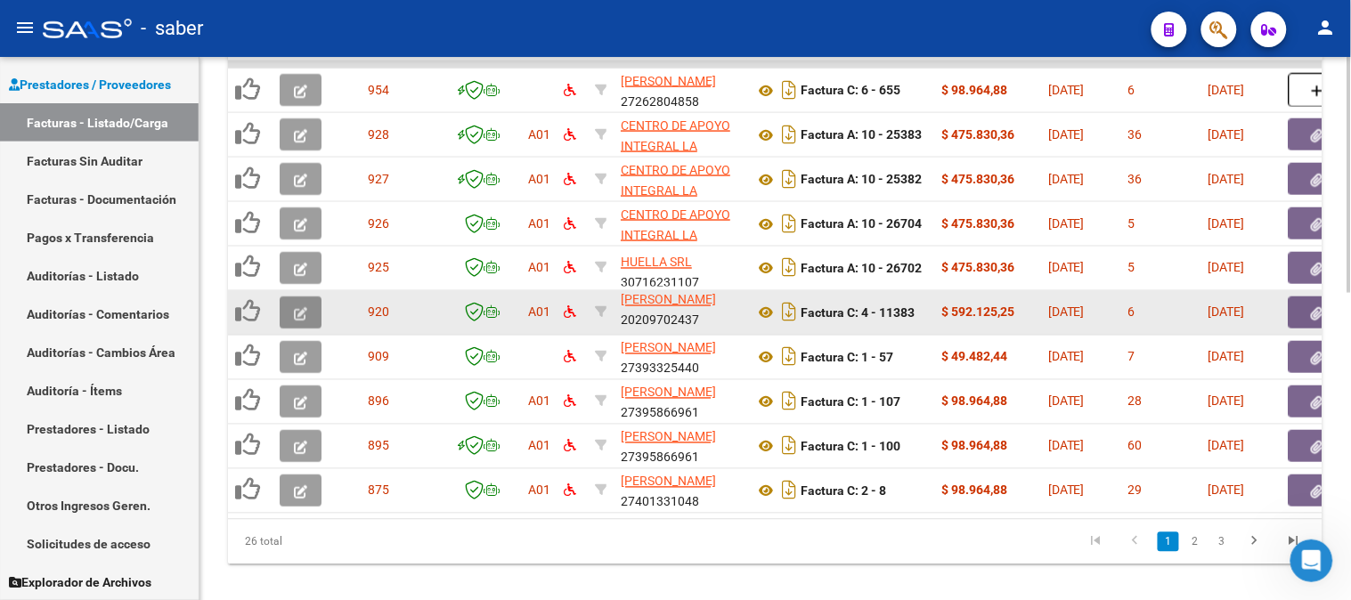
click at [303, 310] on icon "button" at bounding box center [300, 313] width 13 height 13
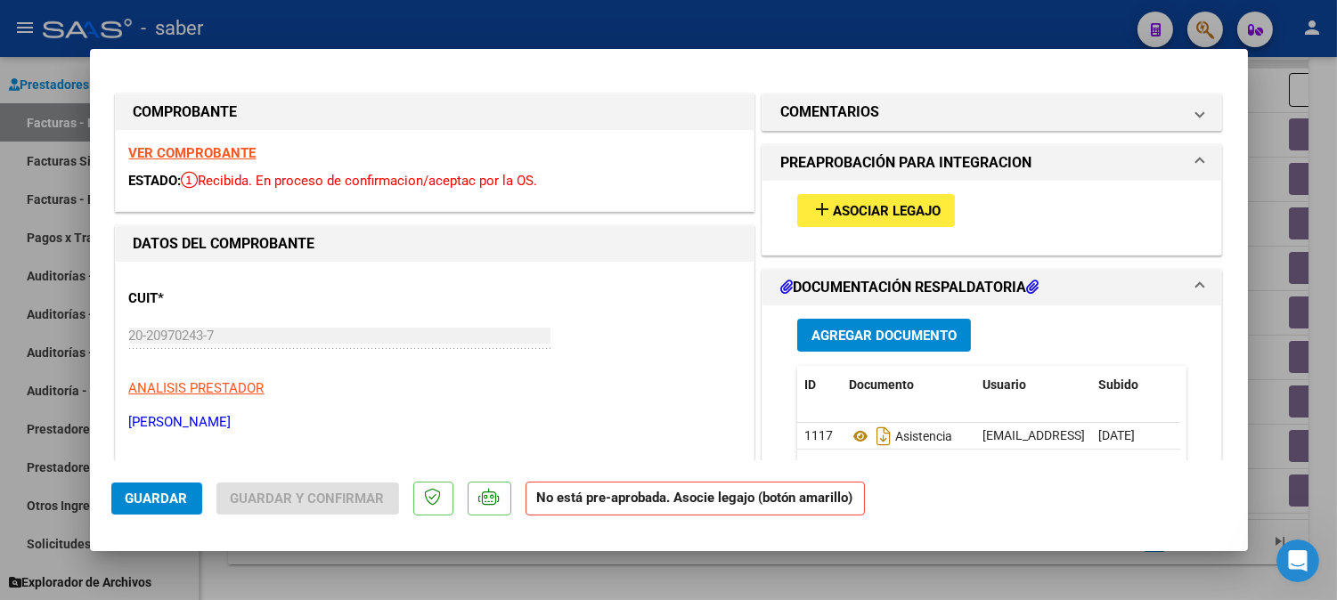
click at [224, 147] on strong "VER COMPROBANTE" at bounding box center [192, 153] width 127 height 16
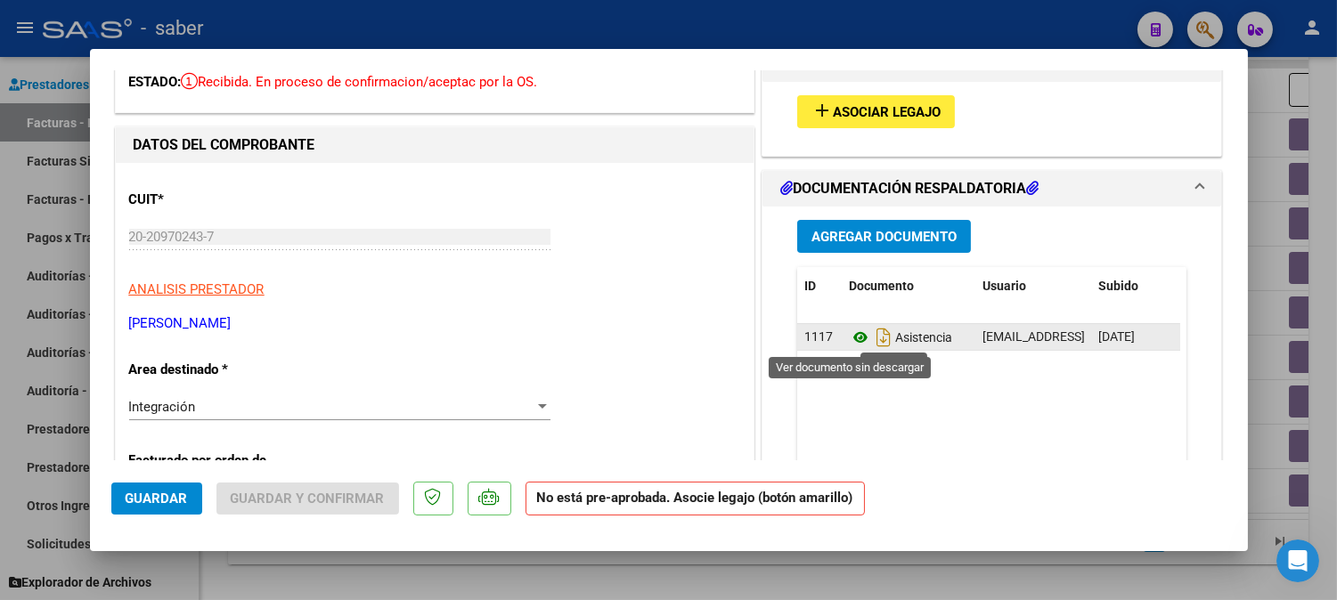
click at [849, 338] on icon at bounding box center [860, 337] width 23 height 21
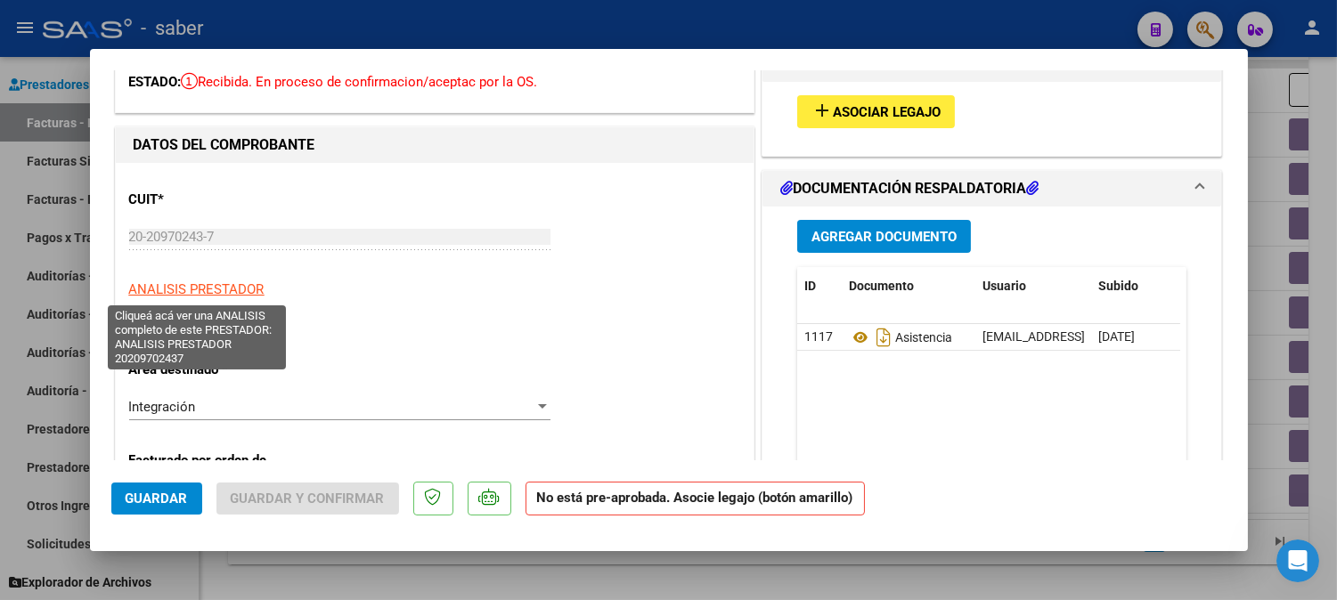
click at [225, 289] on span "ANALISIS PRESTADOR" at bounding box center [196, 289] width 135 height 16
type textarea "20209702437"
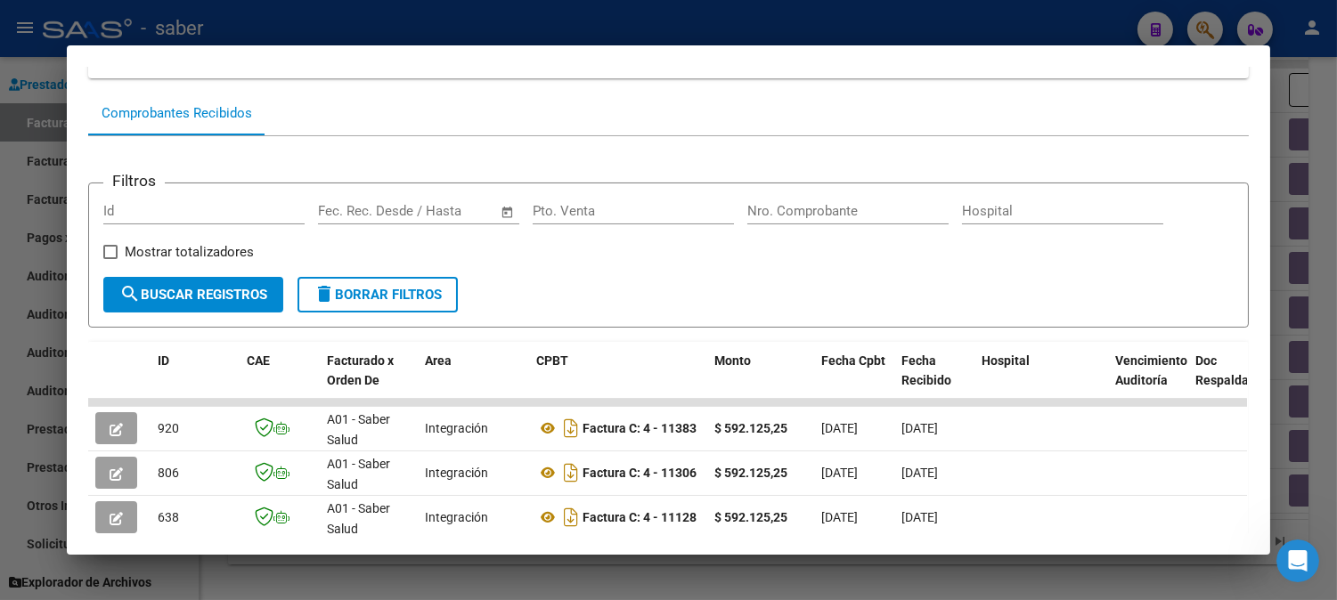
scroll to position [194, 0]
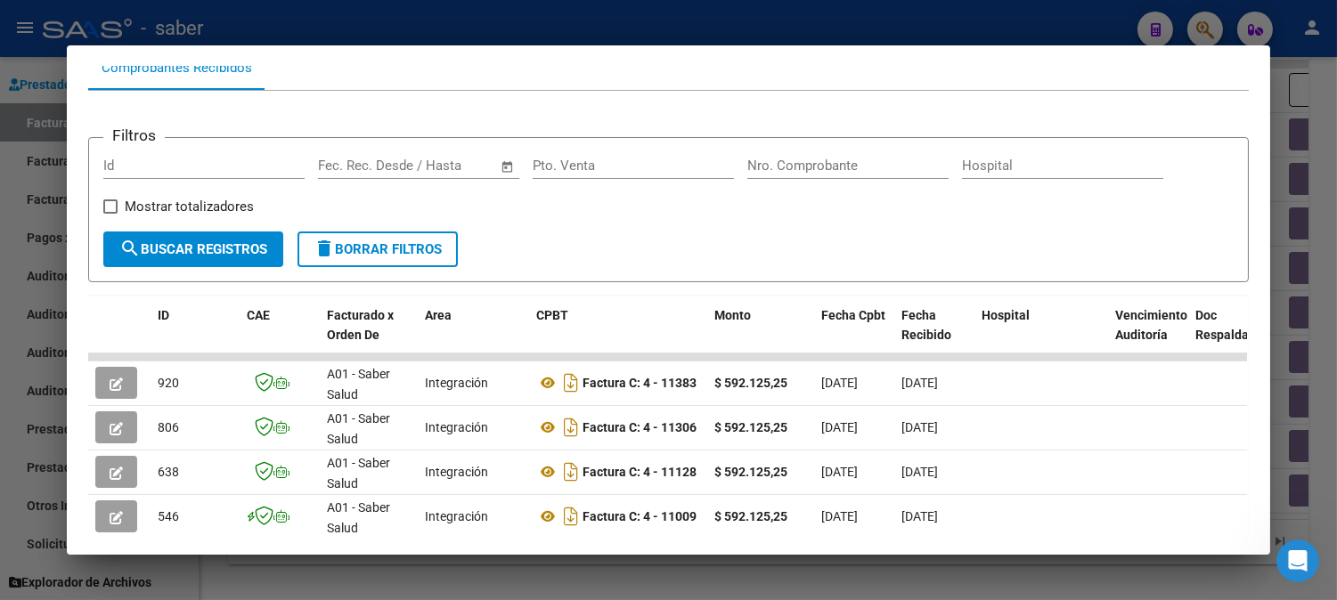
click at [1239, 33] on div at bounding box center [668, 300] width 1337 height 600
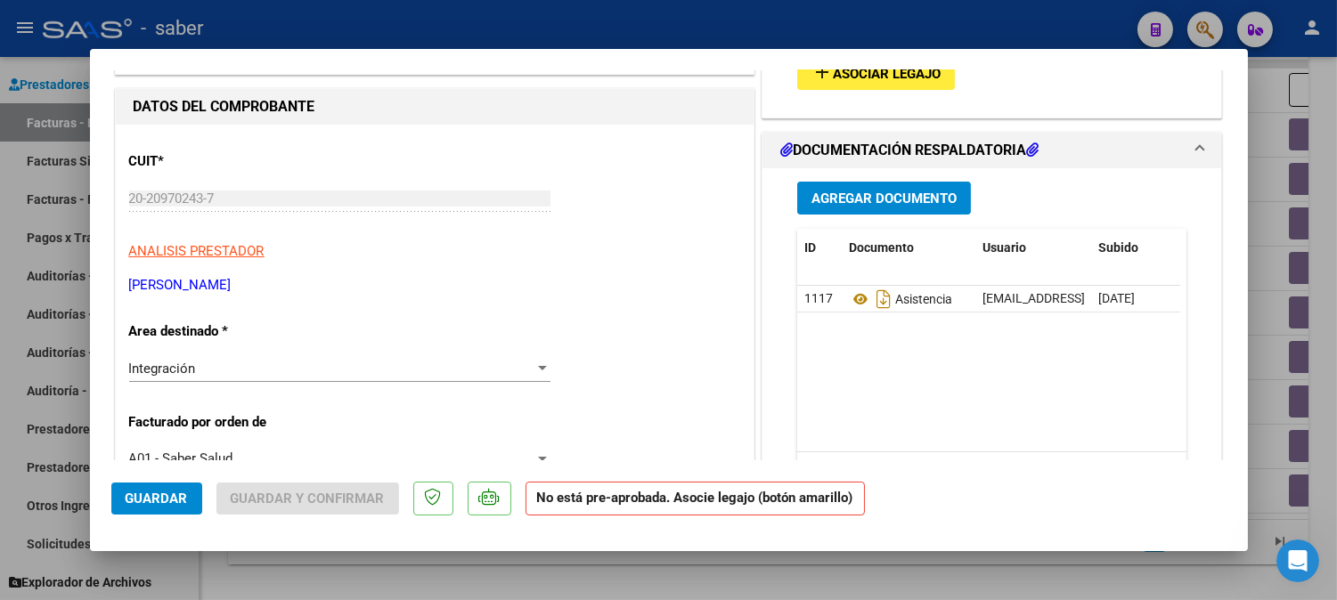
scroll to position [99, 0]
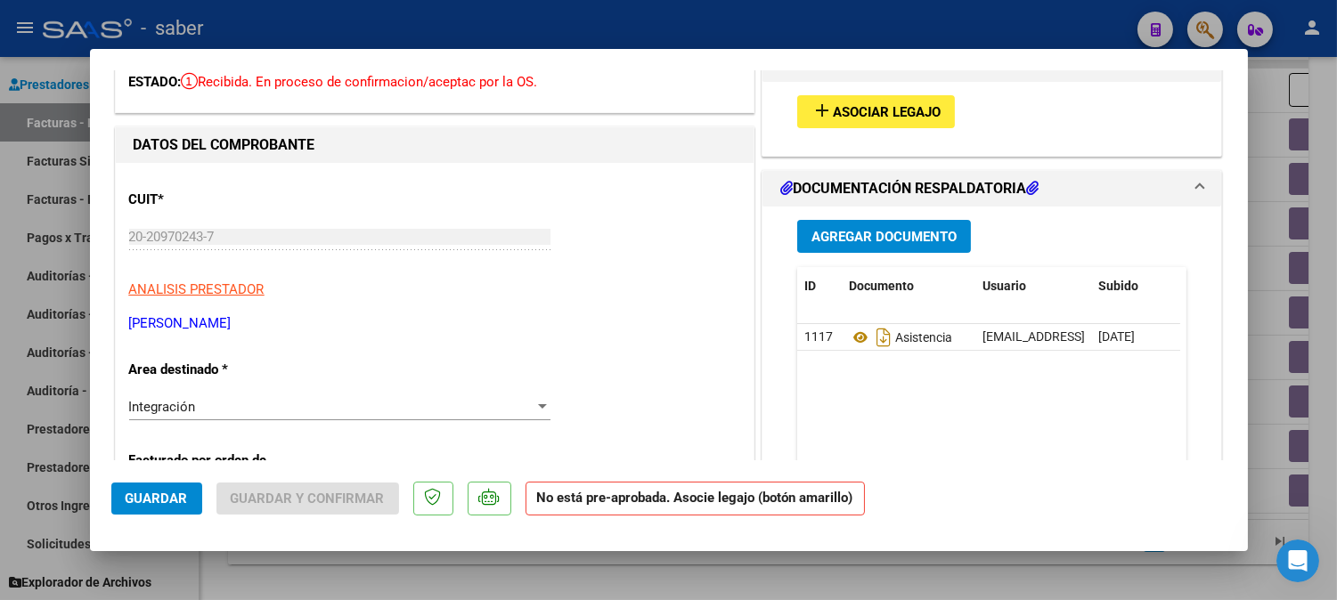
click at [844, 105] on span "Asociar Legajo" at bounding box center [887, 112] width 108 height 16
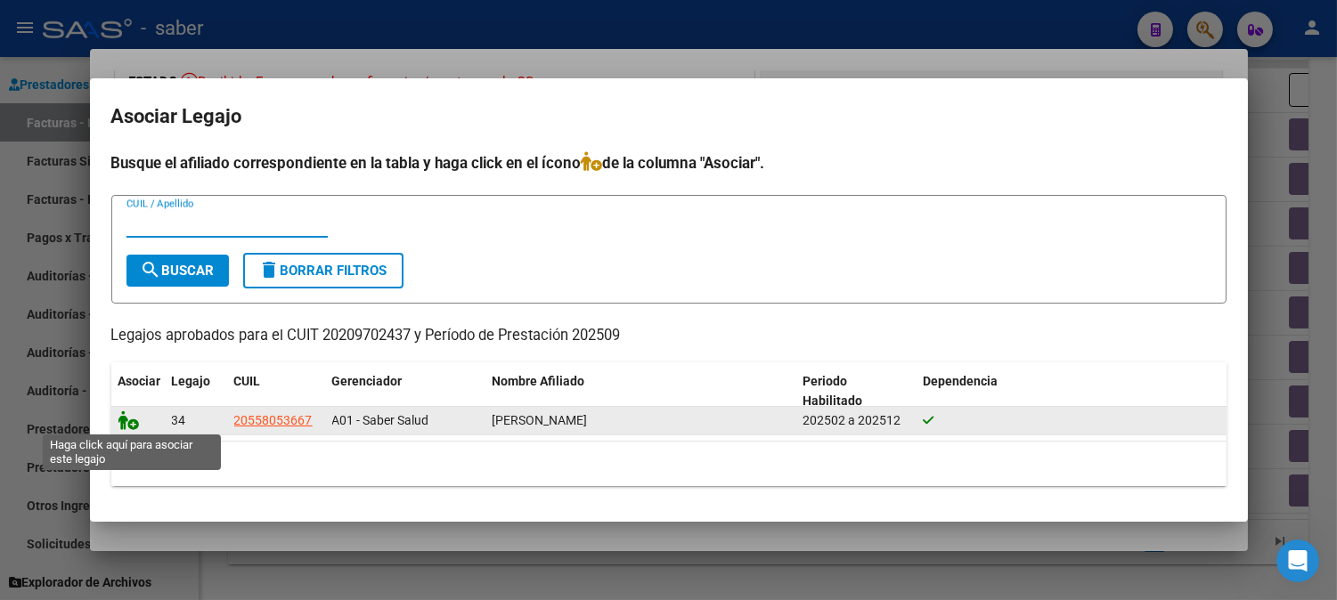
click at [130, 422] on icon at bounding box center [128, 421] width 21 height 20
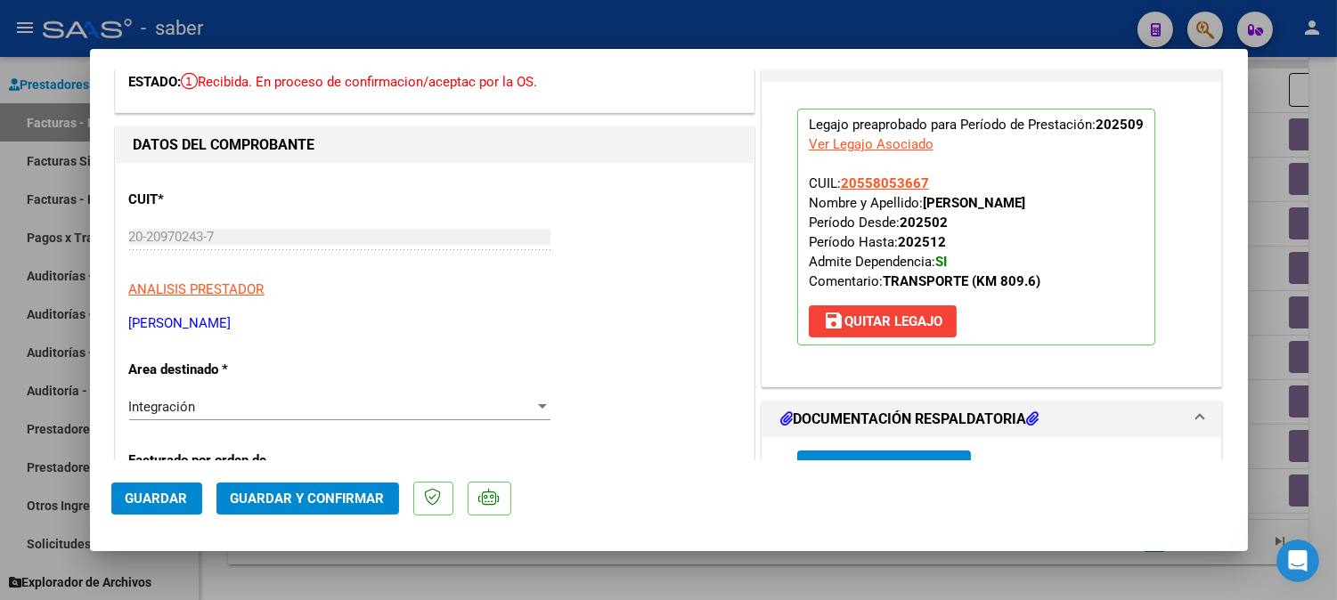
click at [169, 492] on span "Guardar" at bounding box center [157, 499] width 62 height 16
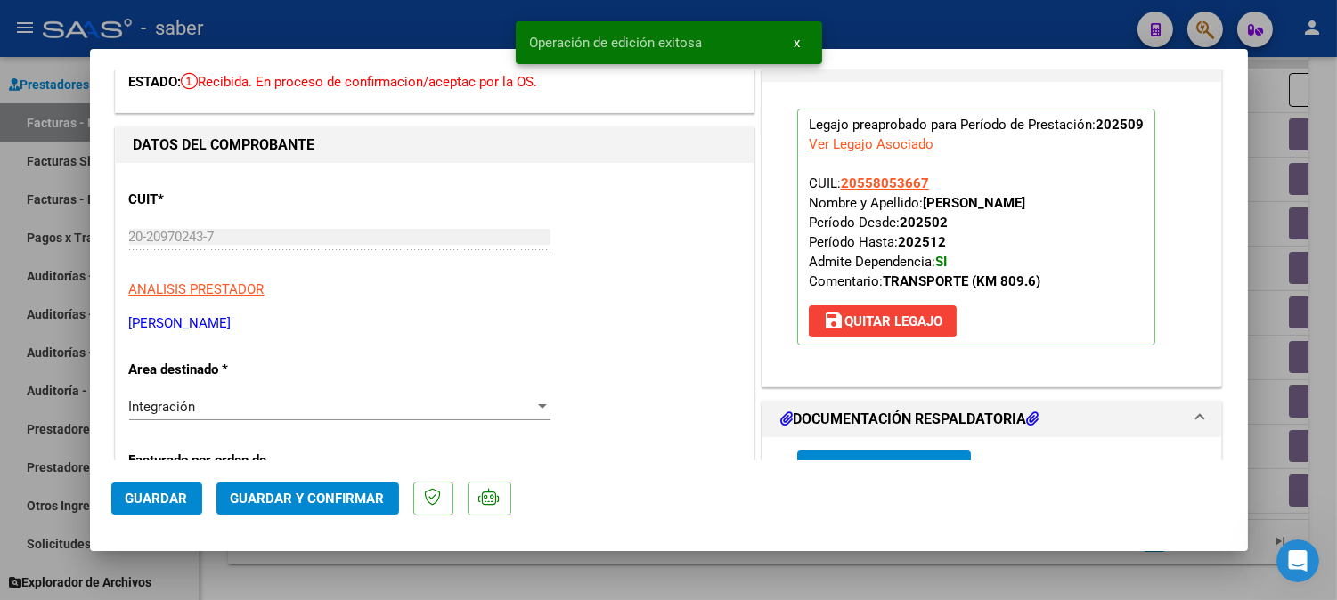
click at [1071, 22] on div at bounding box center [668, 300] width 1337 height 600
type input "$ 0,00"
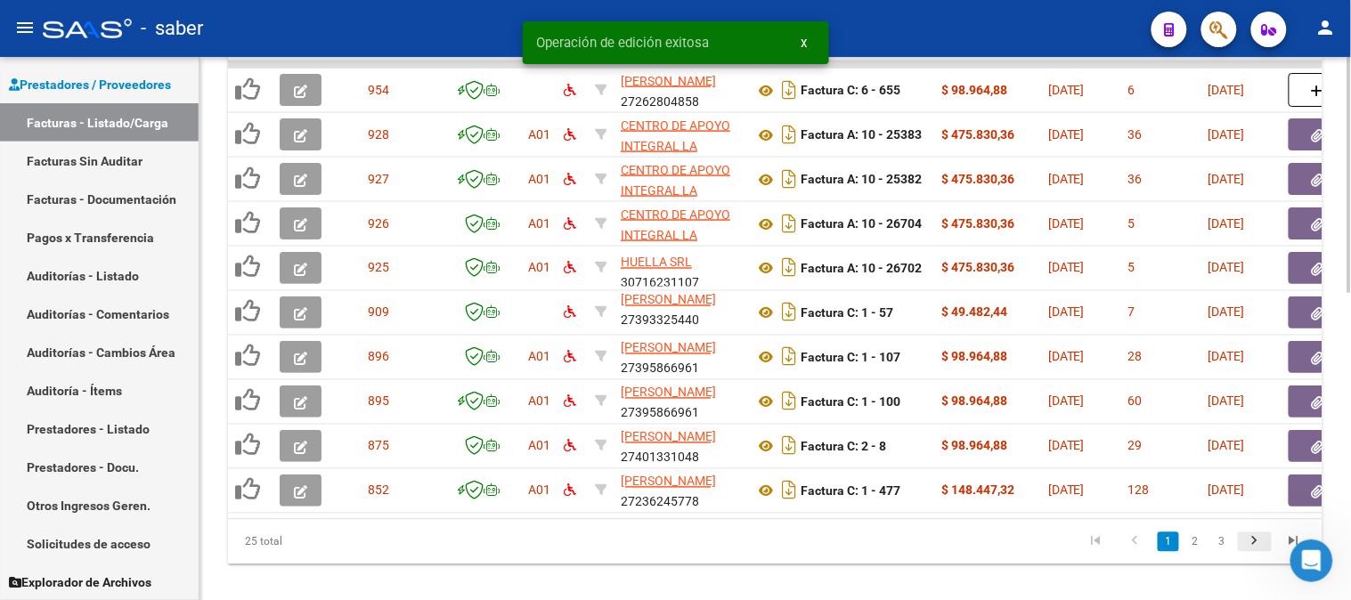
click at [1248, 552] on icon "go to next page" at bounding box center [1254, 543] width 23 height 21
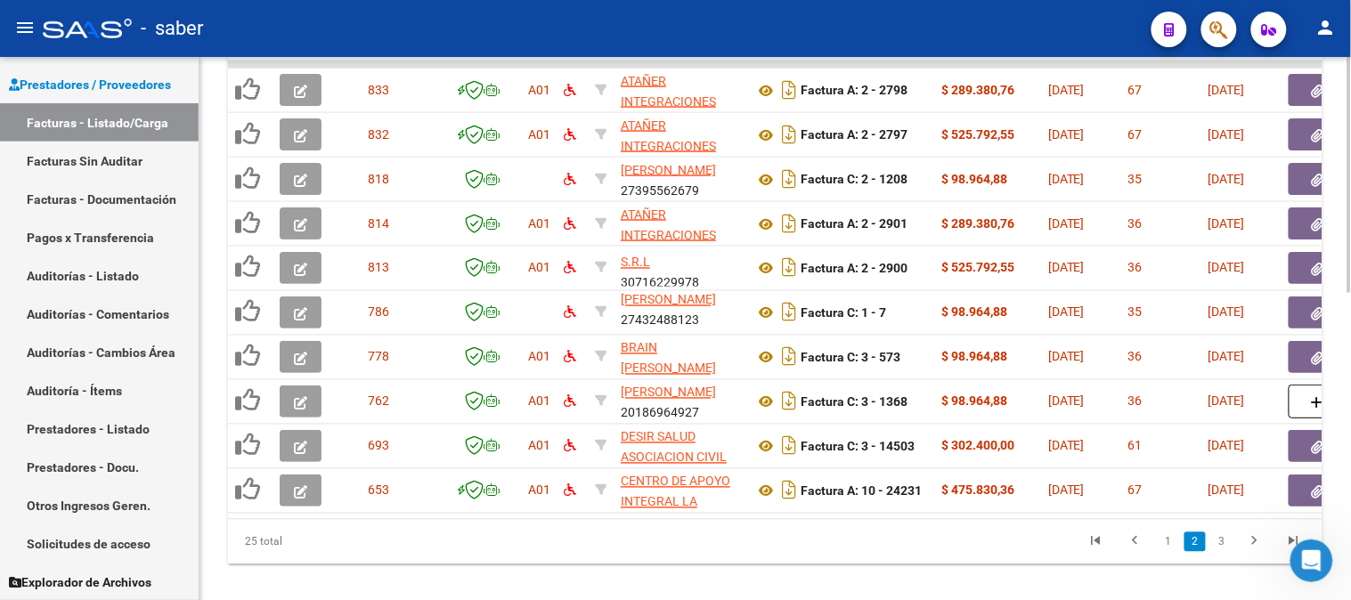
drag, startPoint x: 1131, startPoint y: 557, endPoint x: 1098, endPoint y: 564, distance: 33.5
click at [1132, 555] on icon "go to previous page" at bounding box center [1135, 543] width 23 height 21
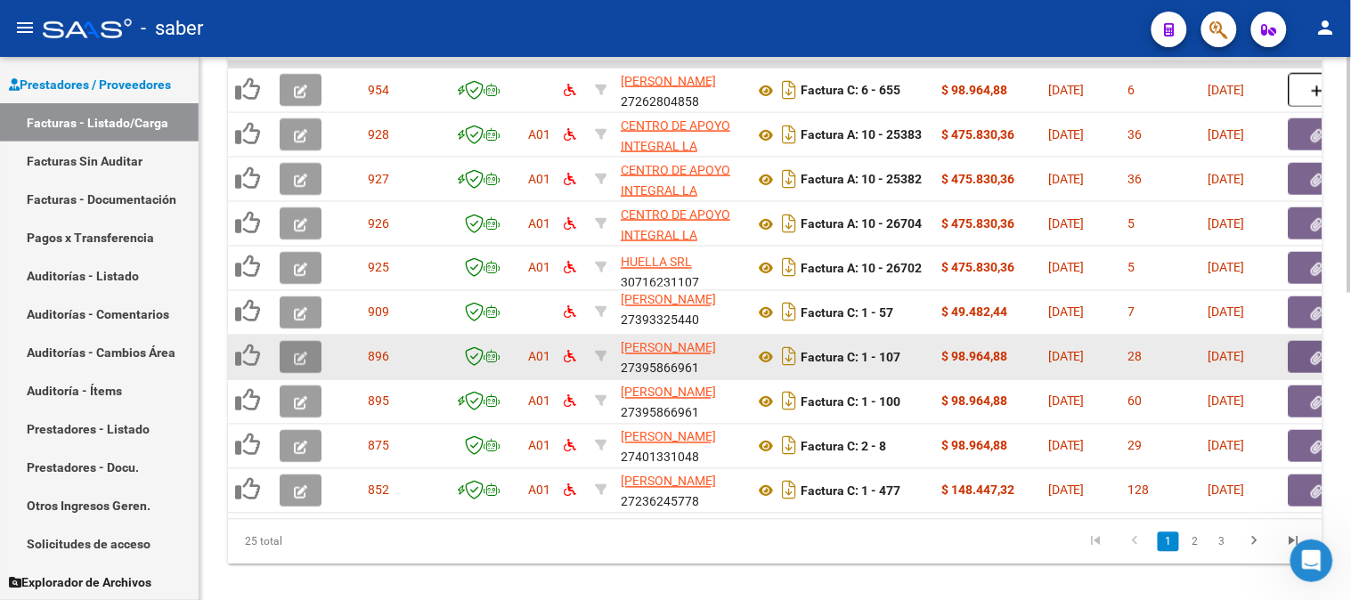
click at [290, 351] on button "button" at bounding box center [301, 357] width 42 height 32
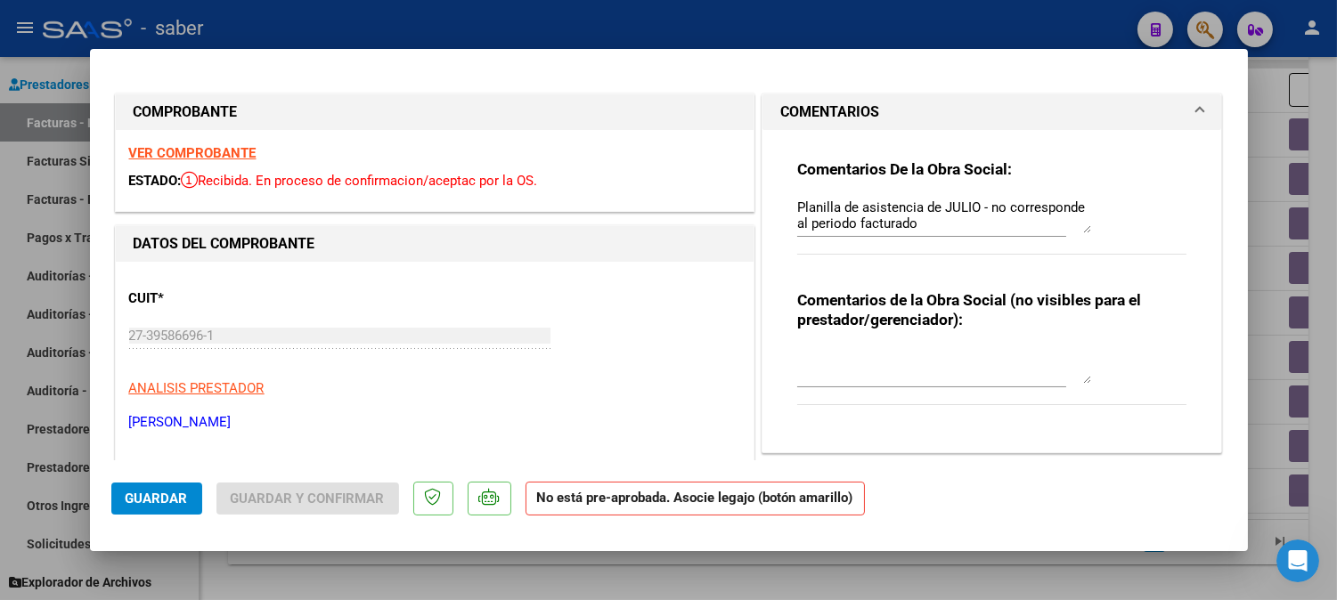
click at [164, 144] on div "VER COMPROBANTE ESTADO: Recibida. En proceso de confirmacion/aceptac por la OS." at bounding box center [435, 170] width 638 height 81
click at [166, 151] on strong "VER COMPROBANTE" at bounding box center [192, 153] width 127 height 16
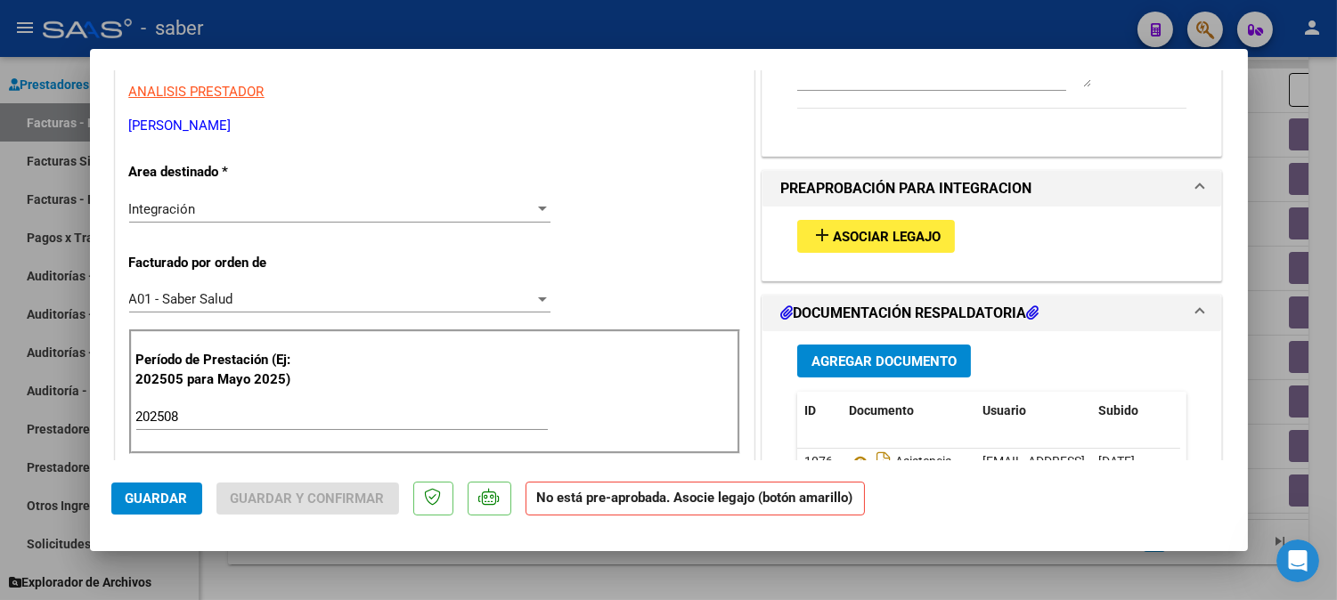
scroll to position [395, 0]
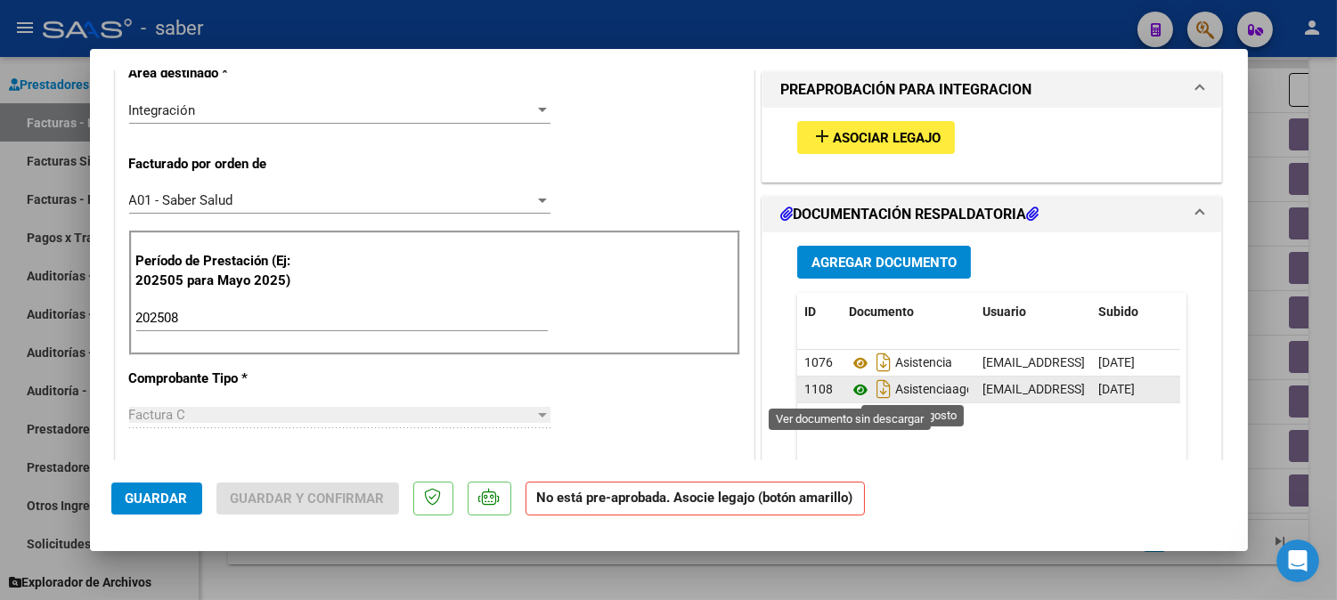
click at [849, 387] on icon at bounding box center [860, 389] width 23 height 21
click at [871, 136] on span "Asociar Legajo" at bounding box center [887, 138] width 108 height 16
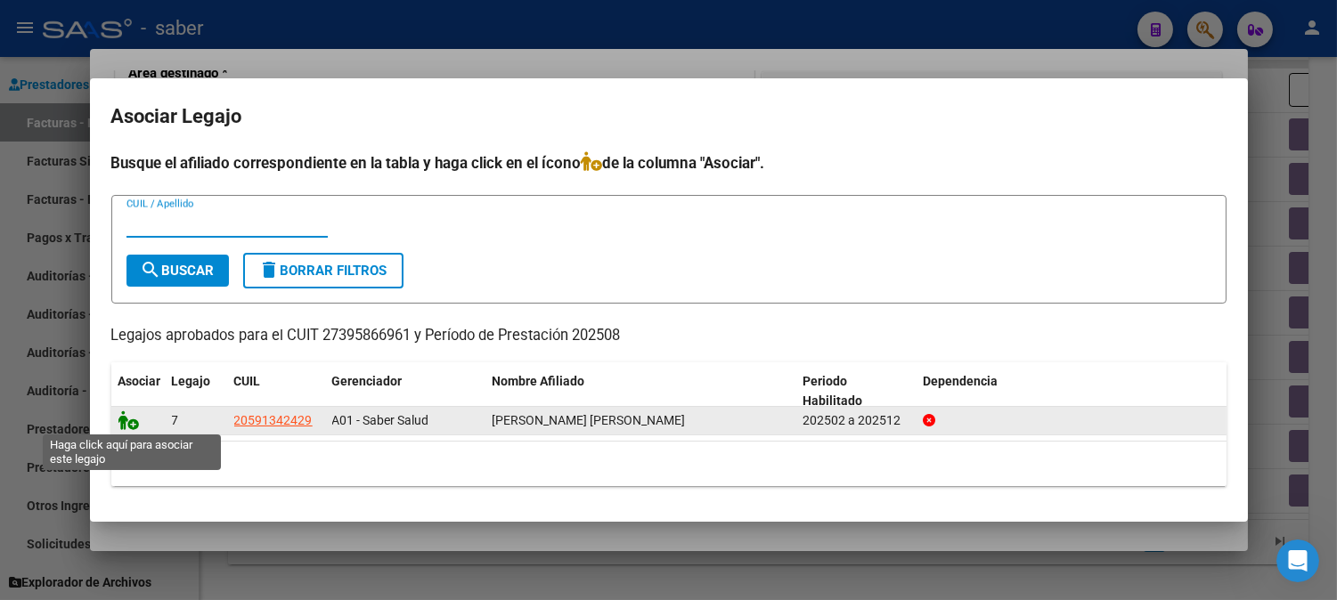
click at [127, 415] on icon at bounding box center [128, 421] width 21 height 20
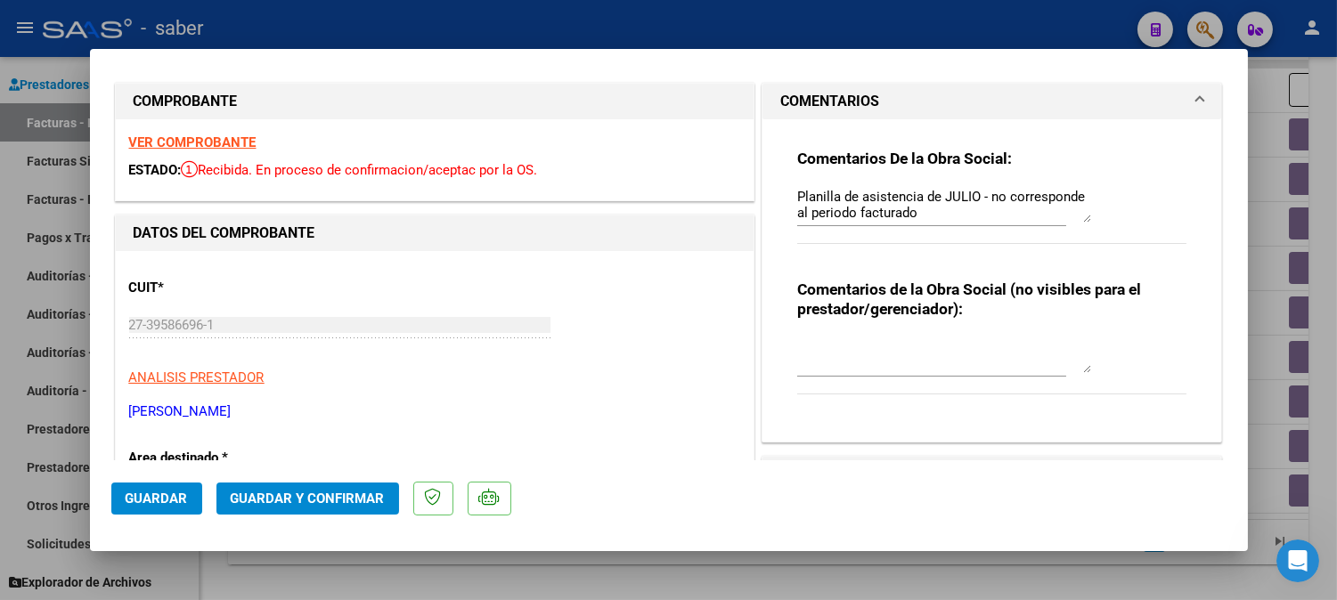
scroll to position [0, 0]
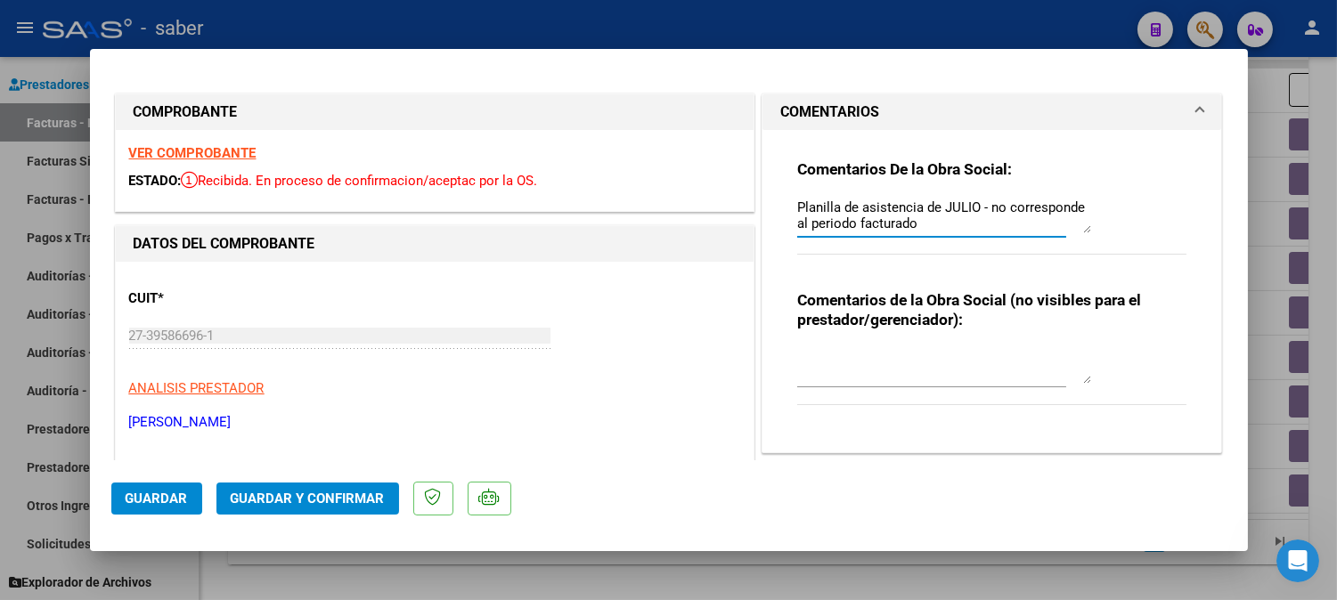
drag, startPoint x: 917, startPoint y: 220, endPoint x: 764, endPoint y: 211, distance: 153.4
click at [764, 211] on div "Comentarios De la Obra Social: Planilla de asistencia de JULIO - no corresponde…" at bounding box center [991, 291] width 459 height 322
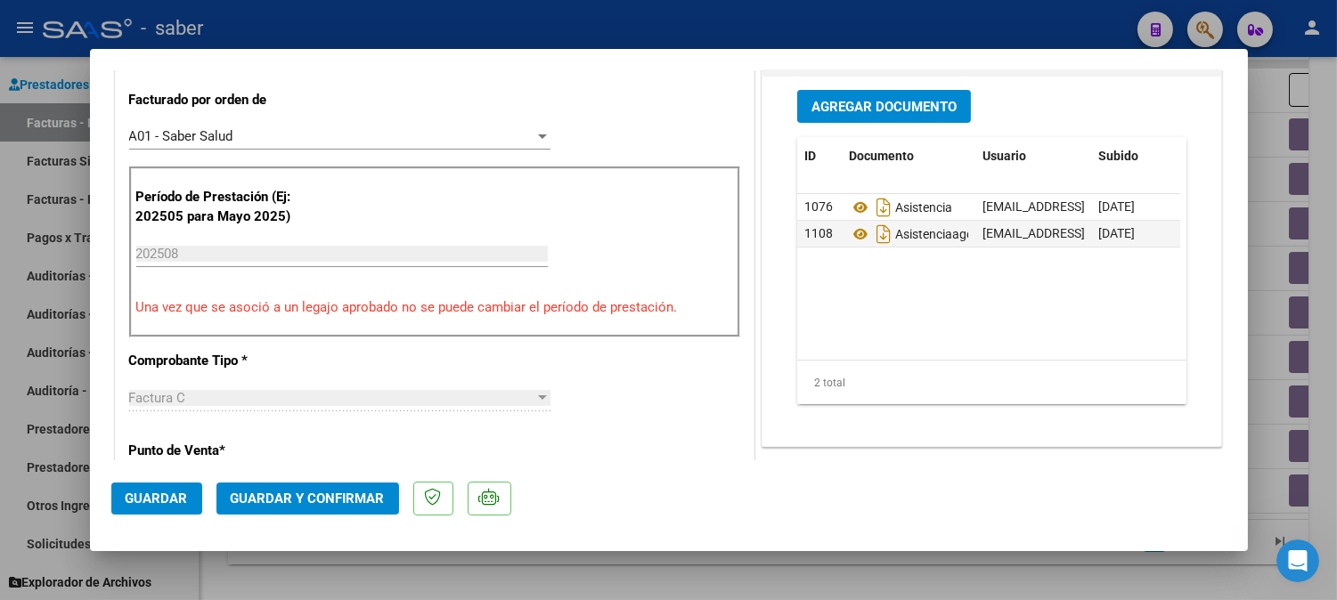
scroll to position [494, 0]
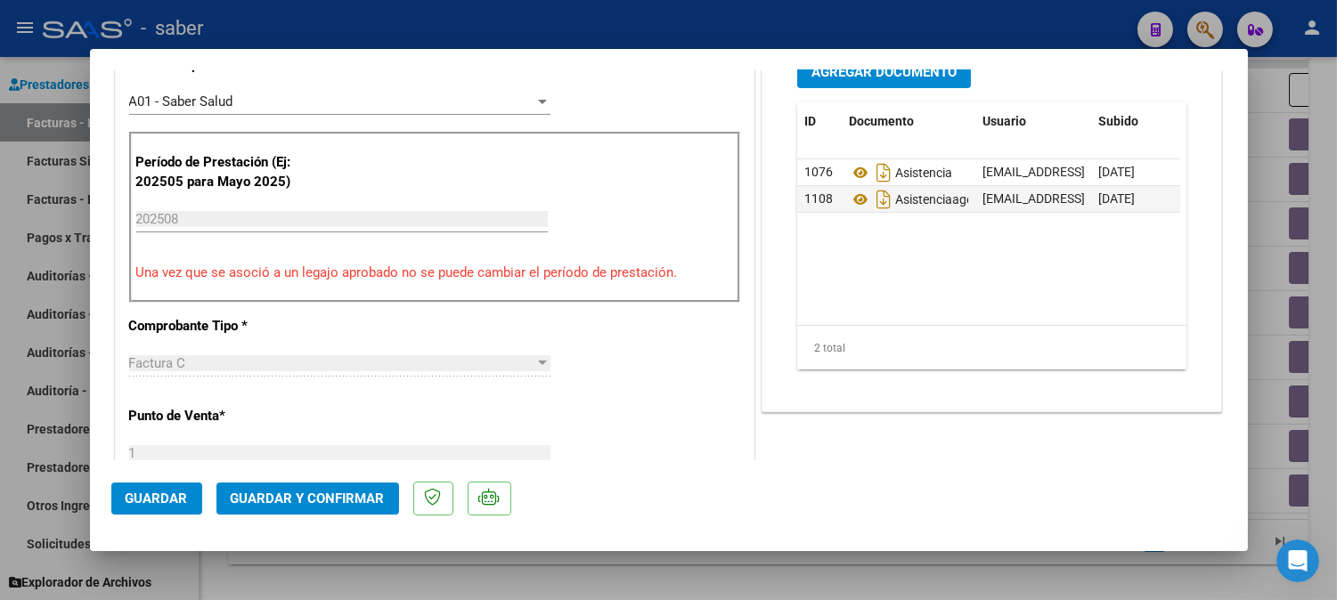
click at [182, 492] on span "Guardar" at bounding box center [157, 499] width 62 height 16
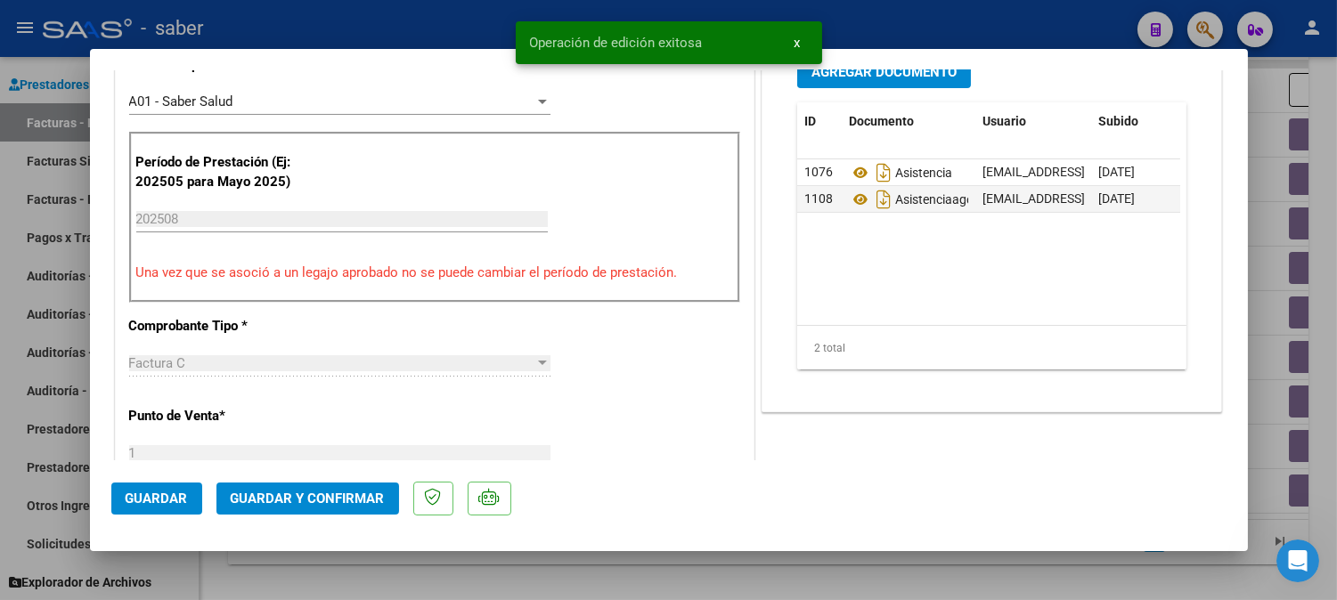
click at [1327, 347] on div at bounding box center [668, 300] width 1337 height 600
type input "$ 0,00"
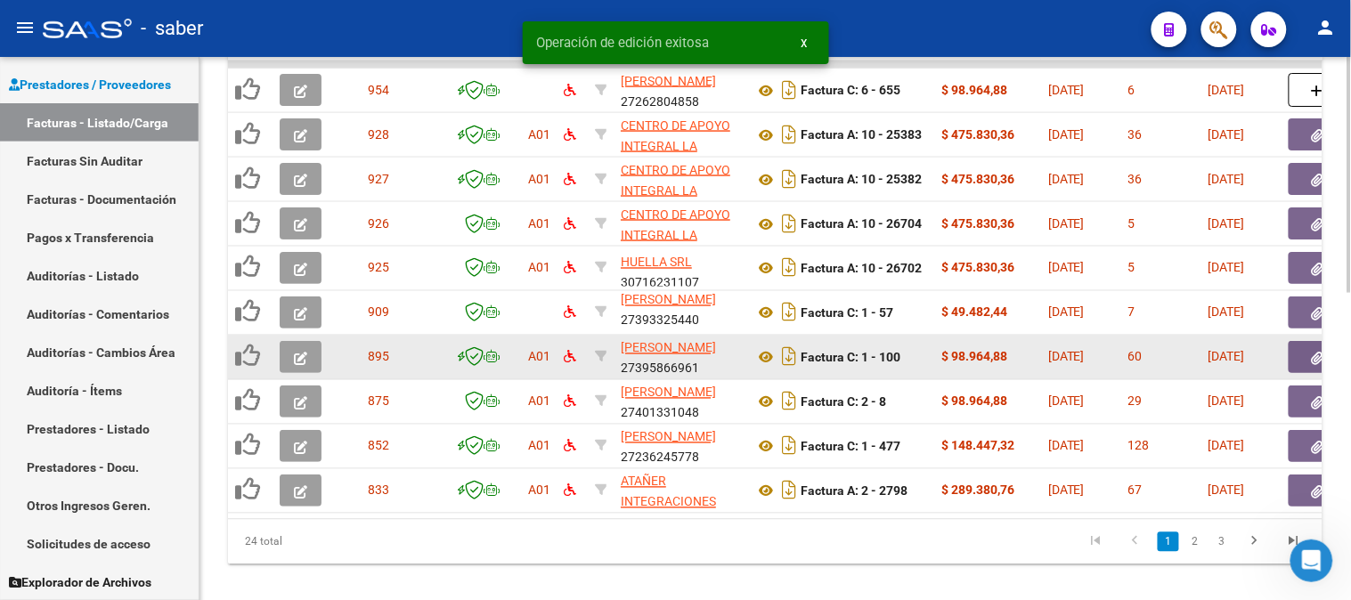
click at [298, 353] on icon "button" at bounding box center [300, 358] width 13 height 13
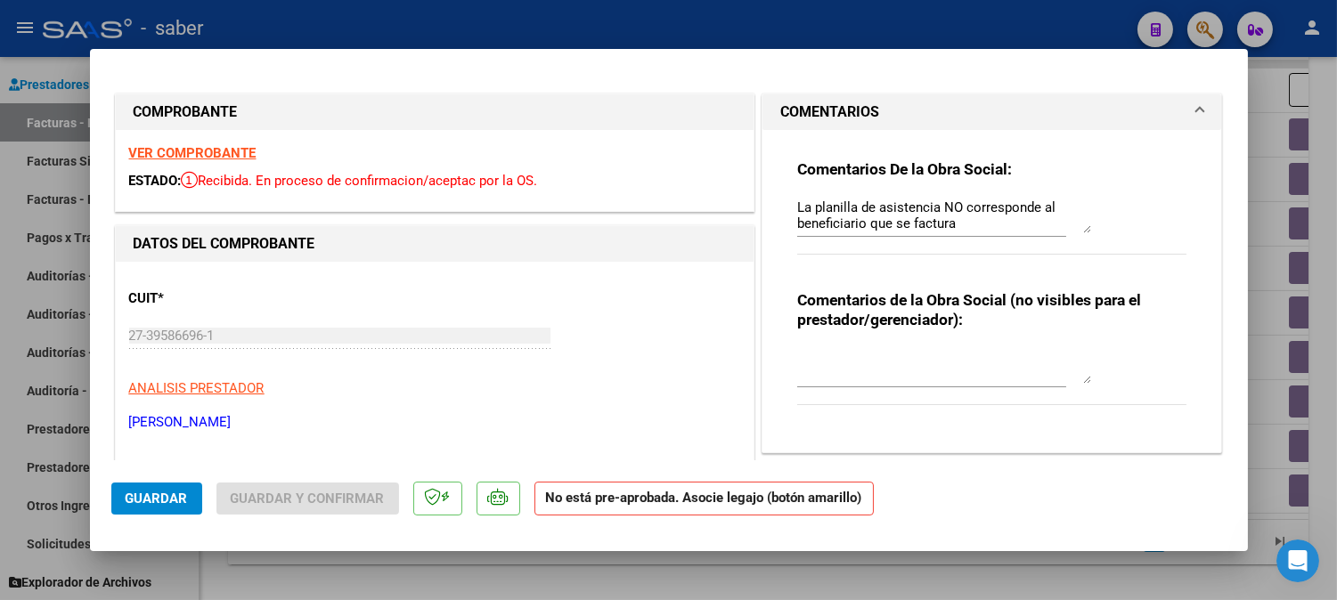
click at [202, 154] on strong "VER COMPROBANTE" at bounding box center [192, 153] width 127 height 16
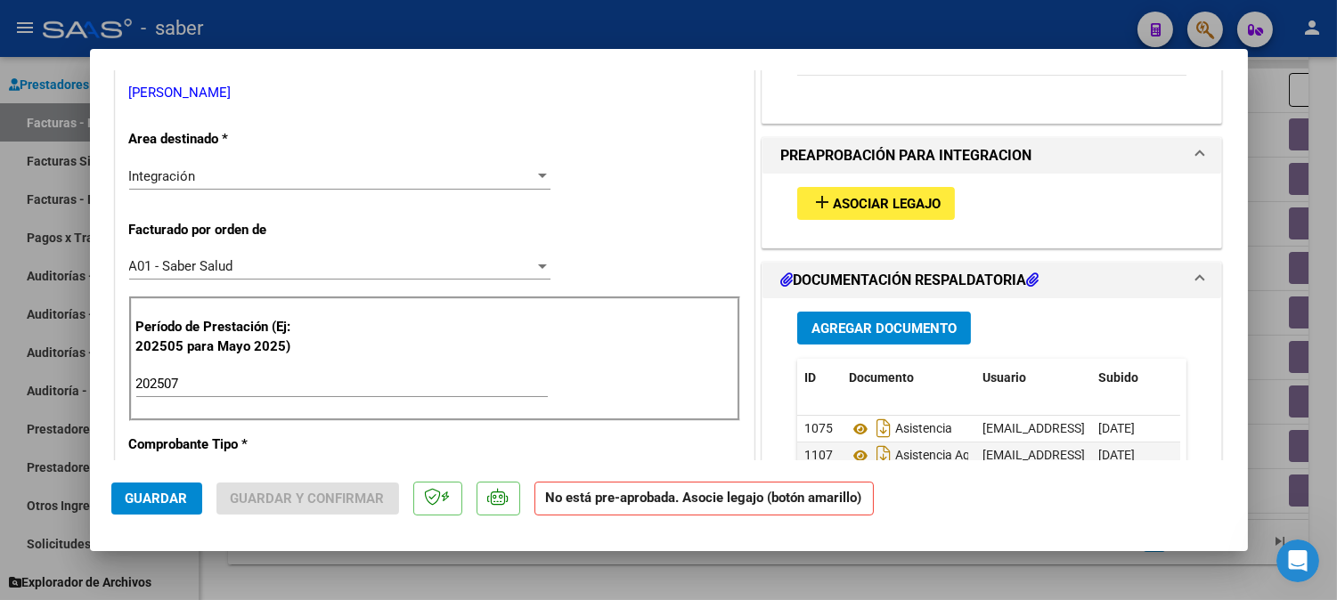
scroll to position [395, 0]
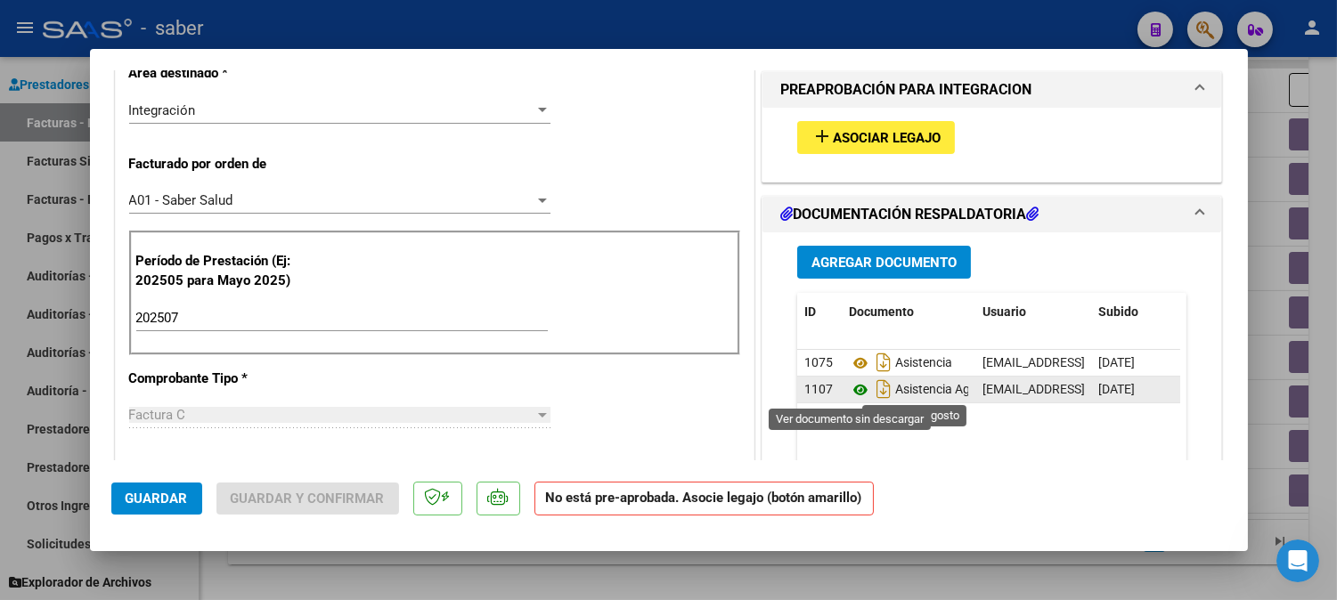
click at [850, 387] on icon at bounding box center [860, 389] width 23 height 21
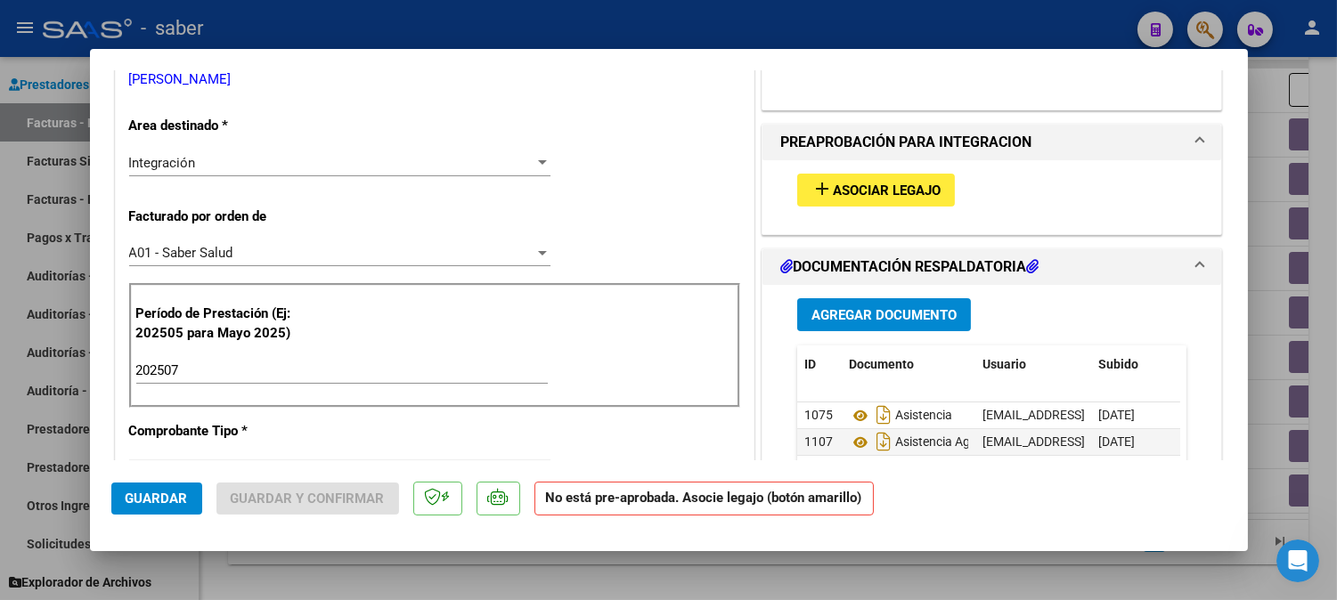
scroll to position [297, 0]
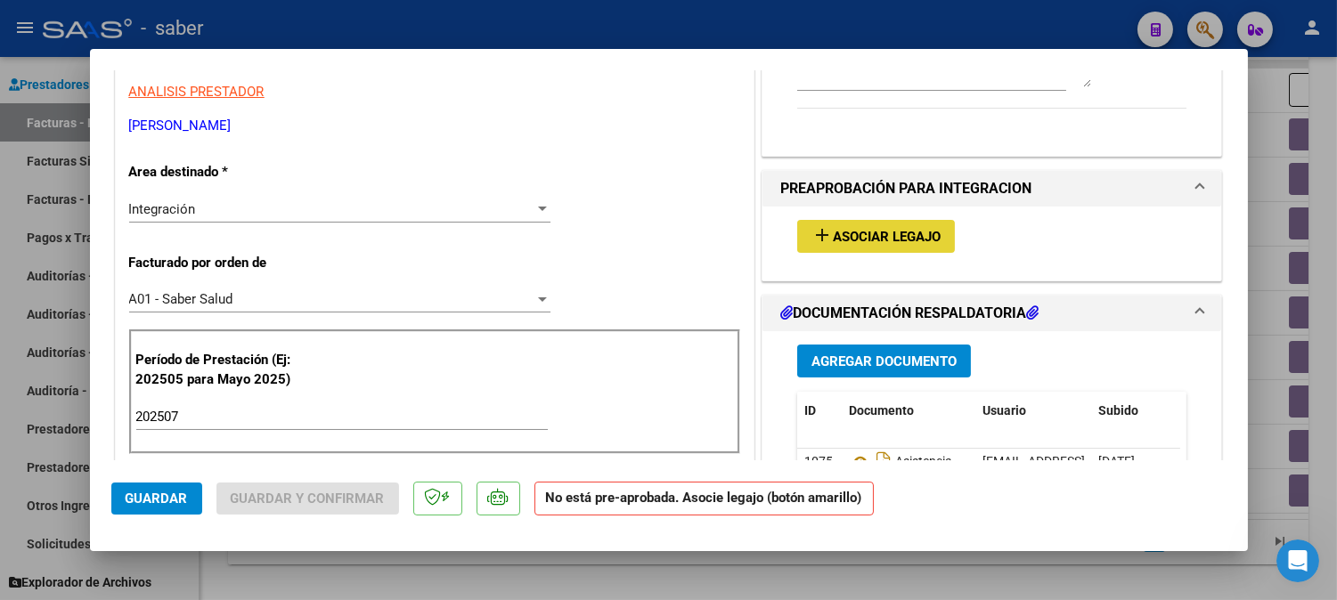
click at [841, 224] on button "add Asociar Legajo" at bounding box center [876, 236] width 158 height 33
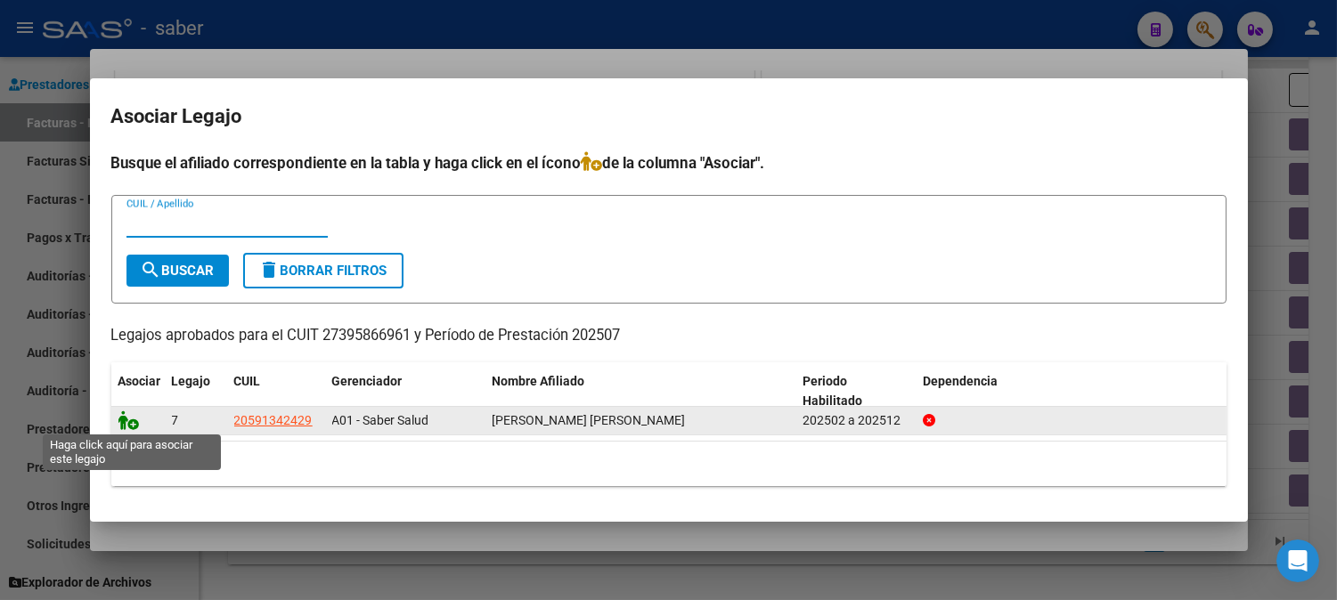
click at [132, 419] on icon at bounding box center [128, 421] width 21 height 20
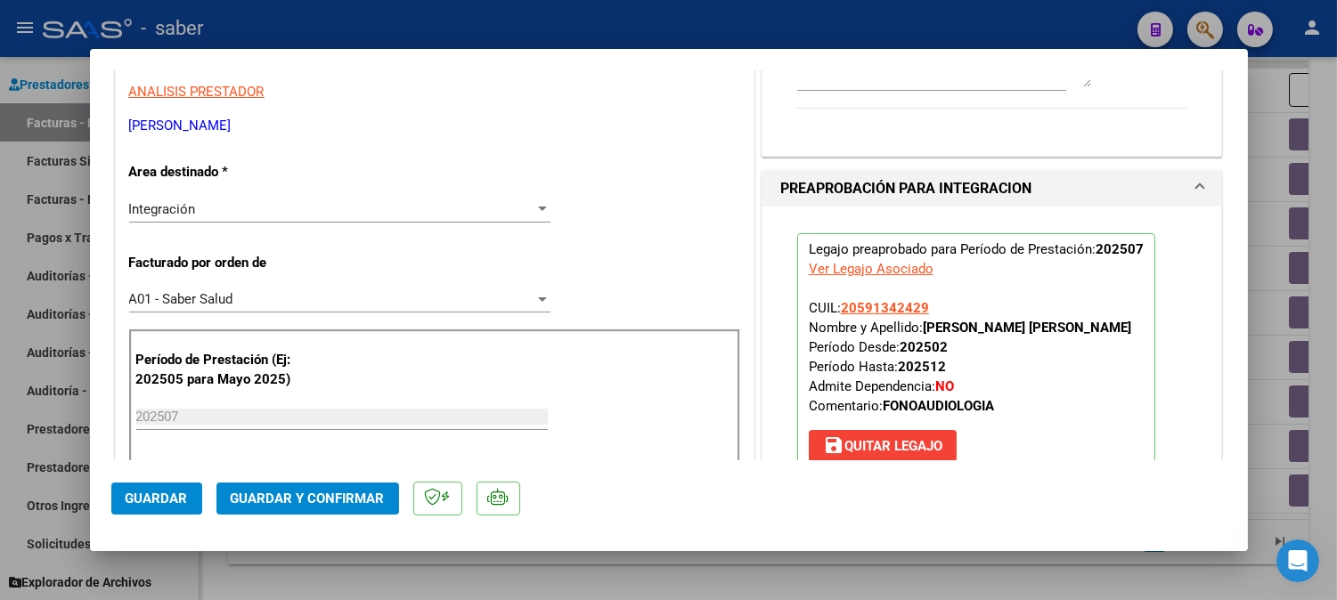
click at [1264, 159] on div at bounding box center [668, 300] width 1337 height 600
type input "$ 0,00"
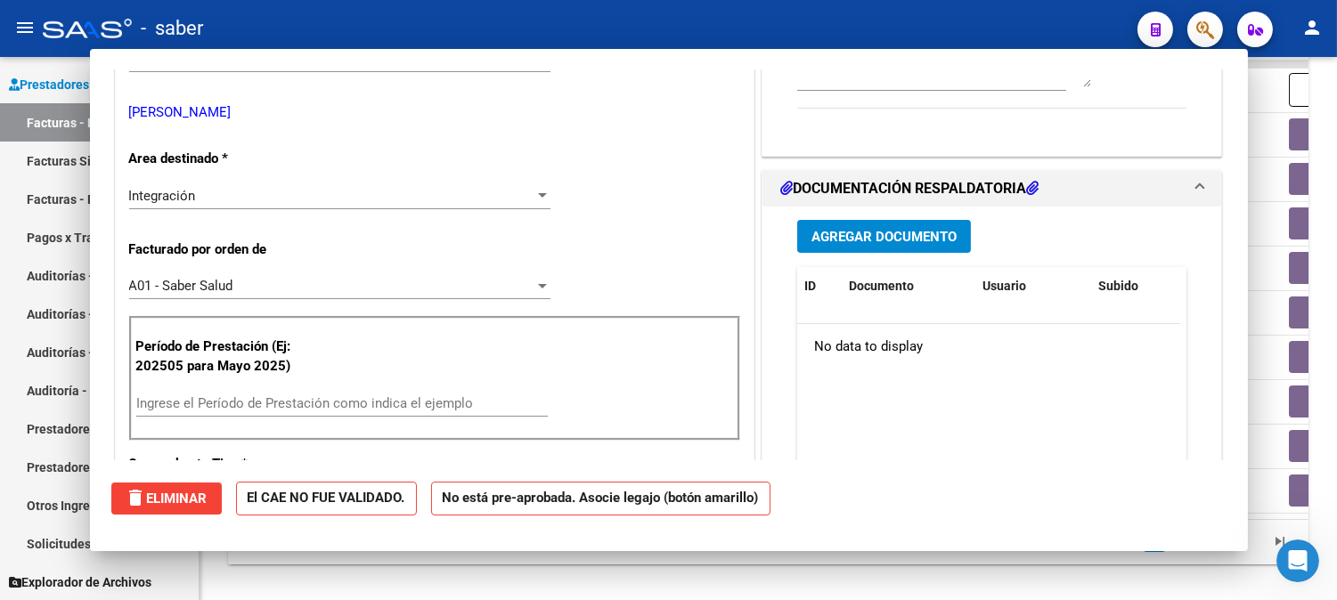
scroll to position [283, 0]
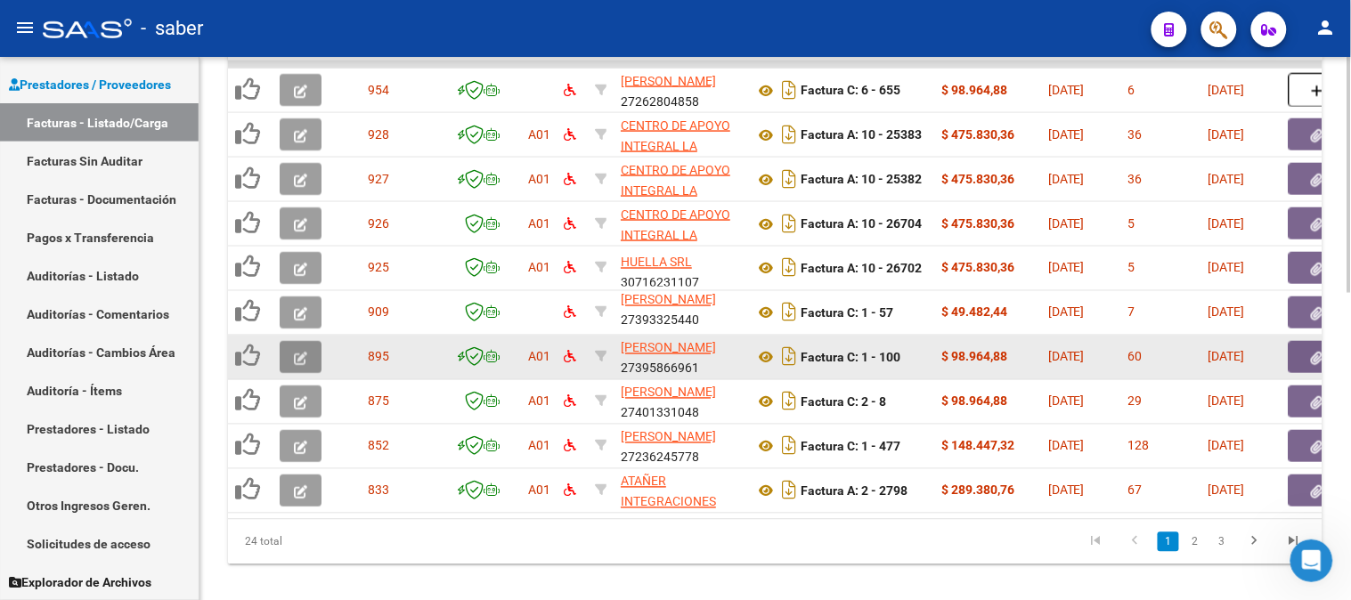
click at [309, 356] on button "button" at bounding box center [301, 357] width 42 height 32
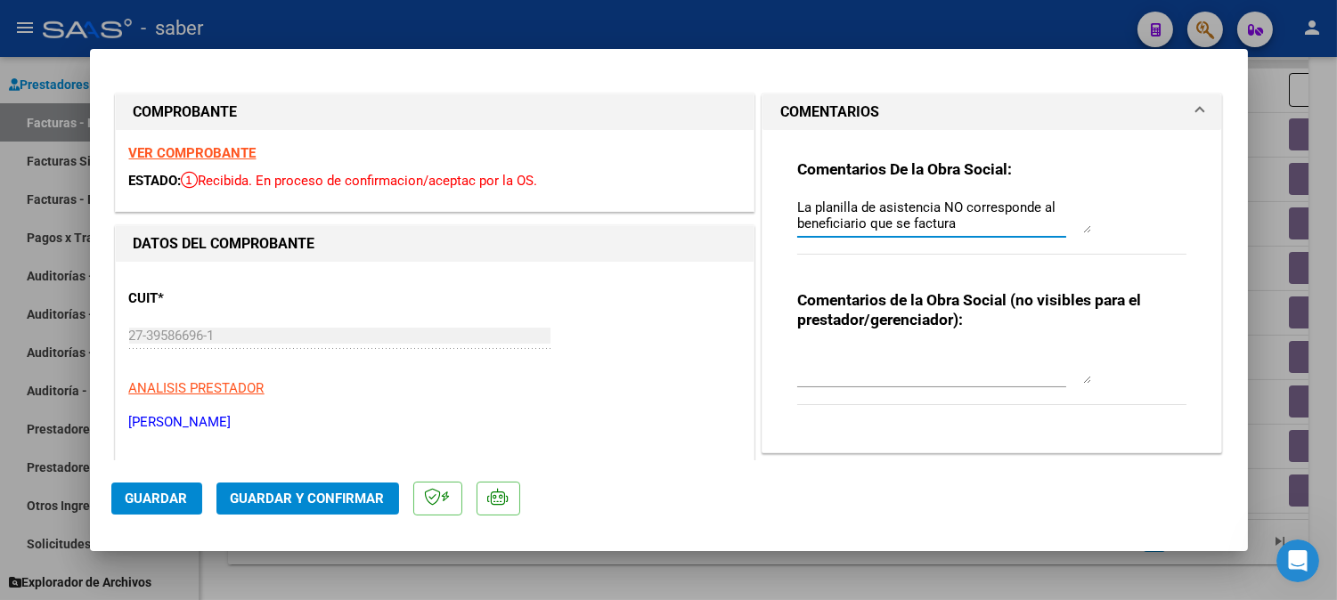
scroll to position [0, 0]
drag, startPoint x: 959, startPoint y: 224, endPoint x: 759, endPoint y: 193, distance: 202.6
click at [762, 193] on div "Comentarios De la Obra Social: La planilla de asistencia NO corresponde al bene…" at bounding box center [991, 291] width 459 height 322
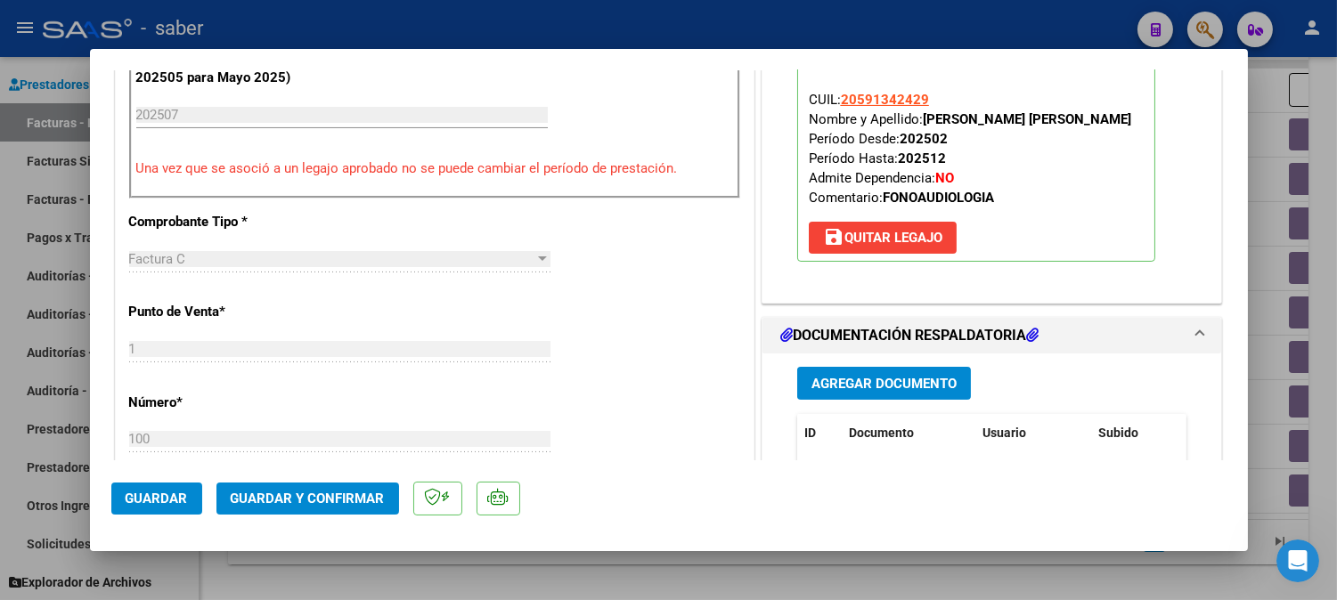
scroll to position [692, 0]
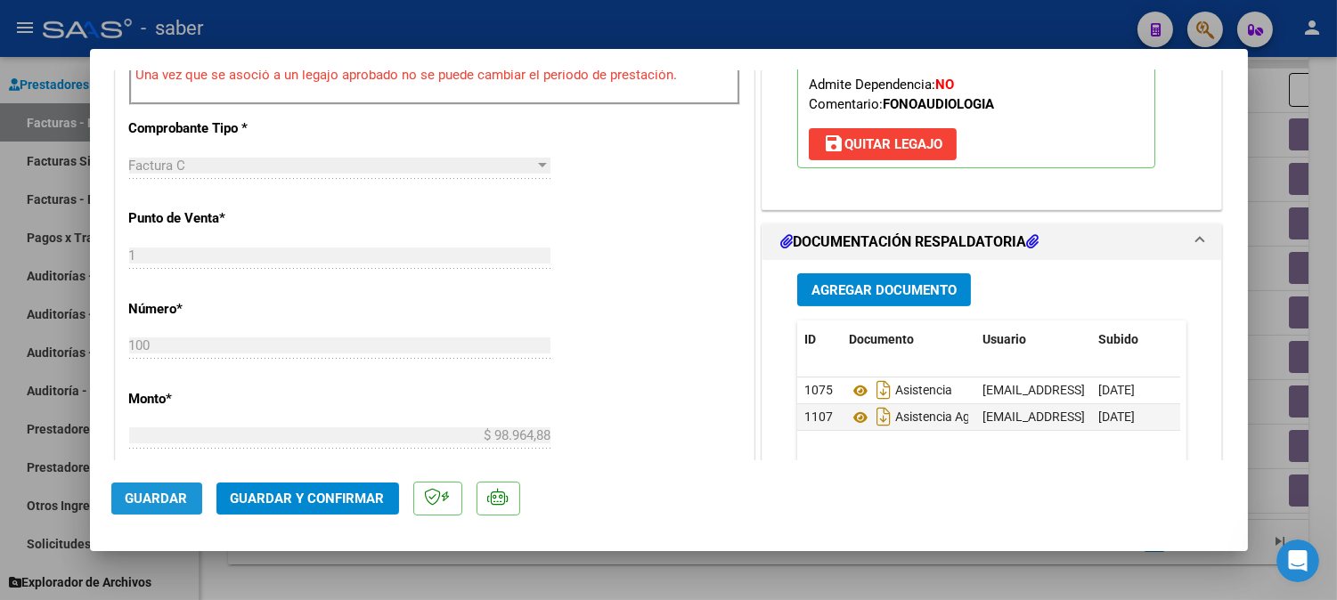
click at [149, 509] on button "Guardar" at bounding box center [156, 499] width 91 height 32
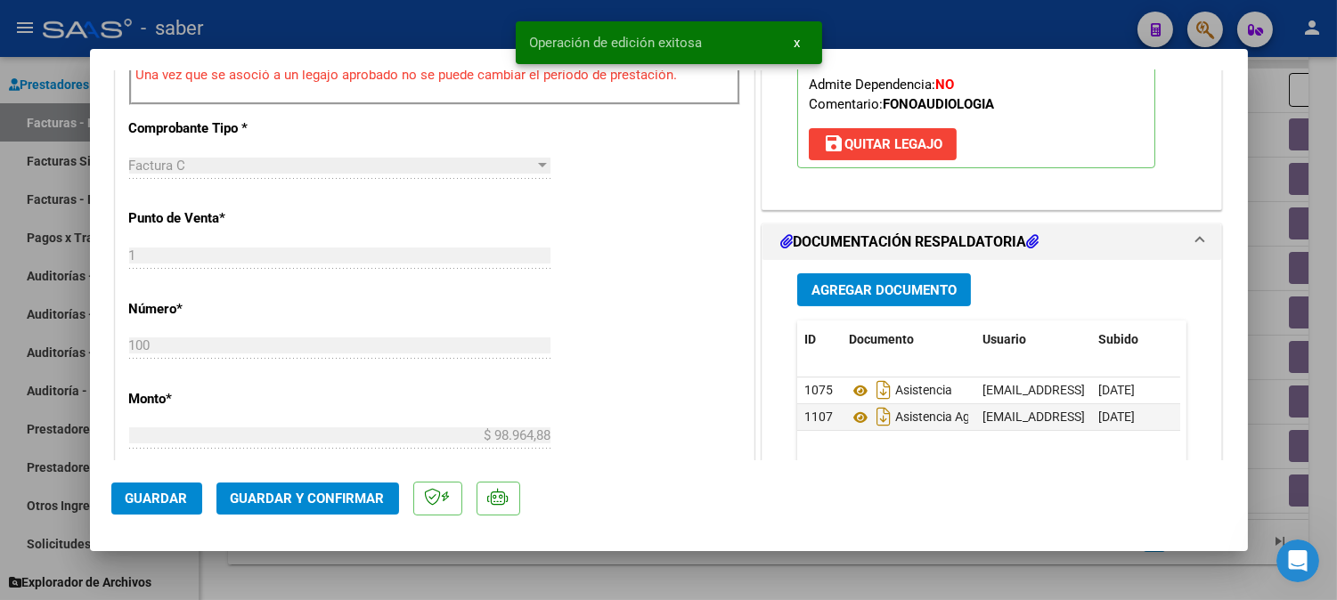
click at [938, 574] on div at bounding box center [668, 300] width 1337 height 600
type input "$ 0,00"
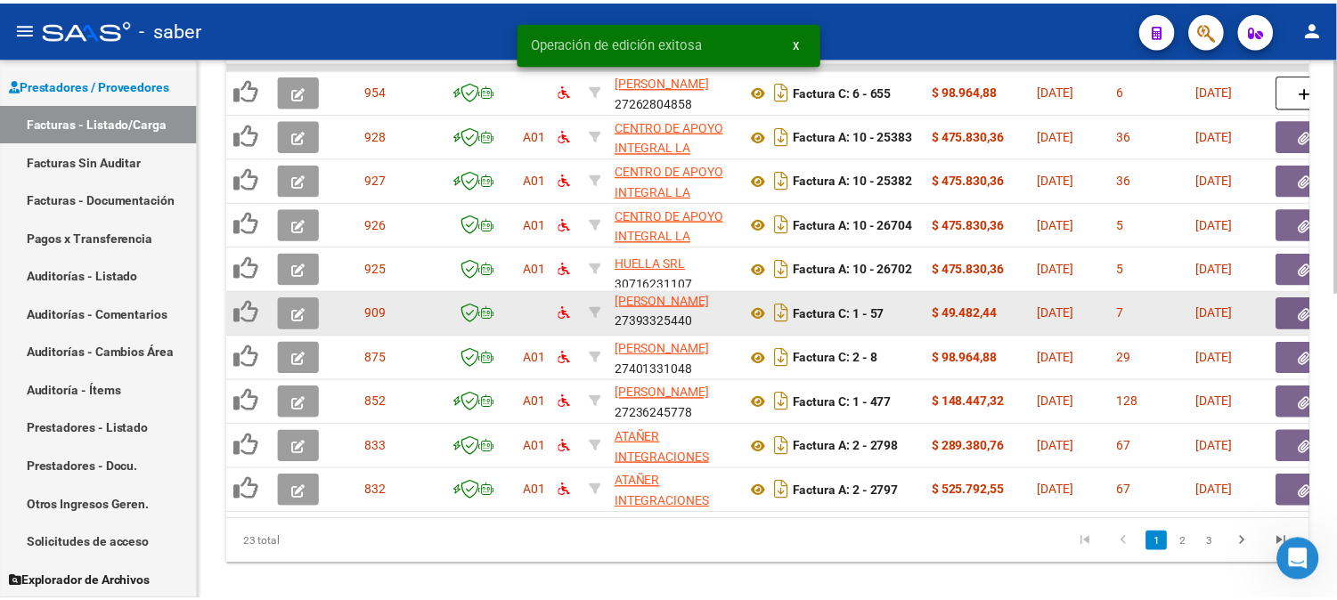
scroll to position [0, 0]
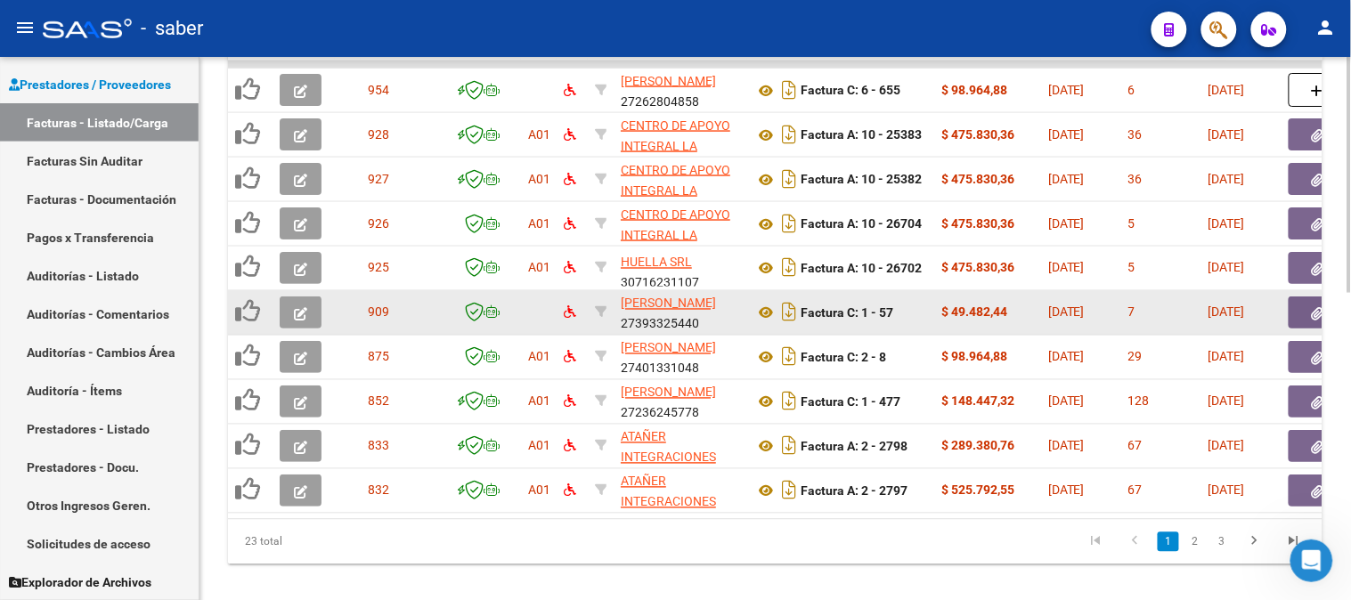
click at [300, 307] on icon "button" at bounding box center [300, 313] width 13 height 13
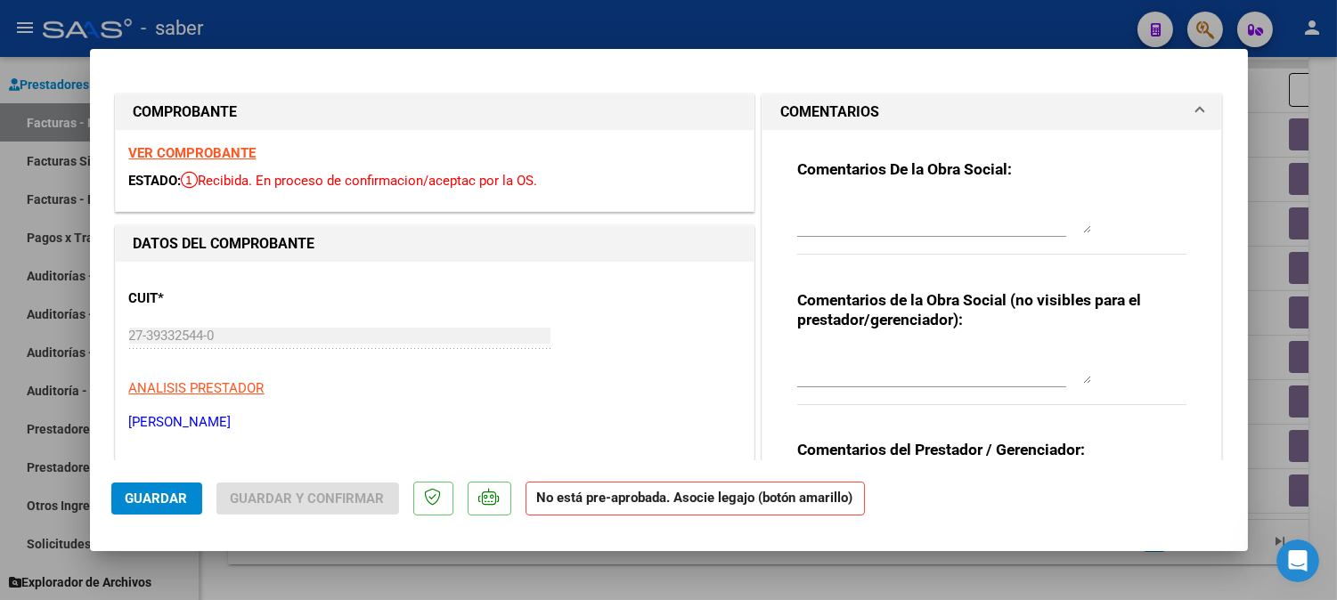
click at [232, 151] on strong "VER COMPROBANTE" at bounding box center [192, 153] width 127 height 16
click at [899, 374] on textarea at bounding box center [944, 366] width 294 height 36
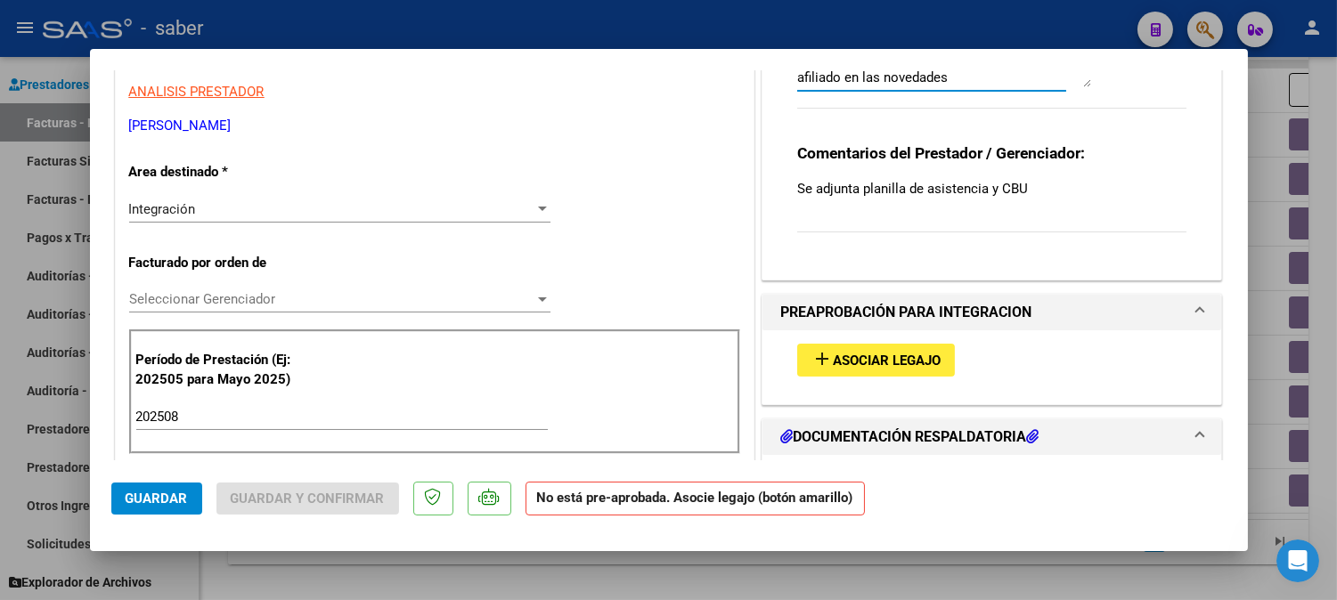
scroll to position [593, 0]
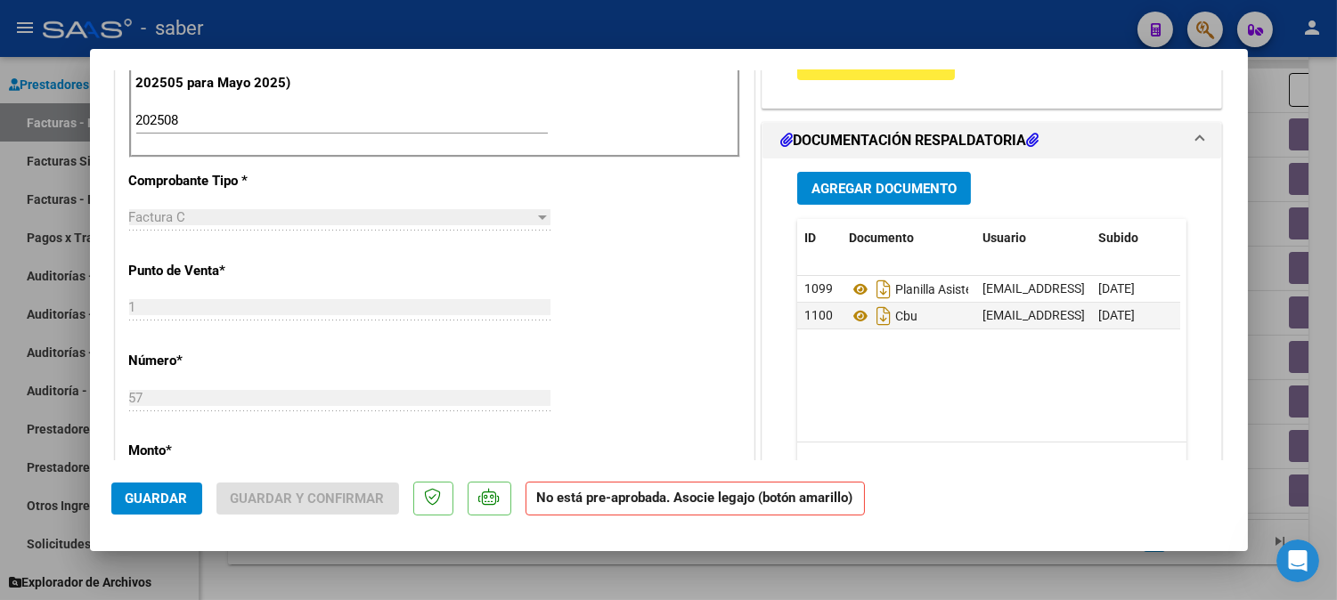
type textarea "Procesar en noviembre cuando este ingresado afiliado en las novedades"
click at [149, 495] on span "Guardar" at bounding box center [157, 499] width 62 height 16
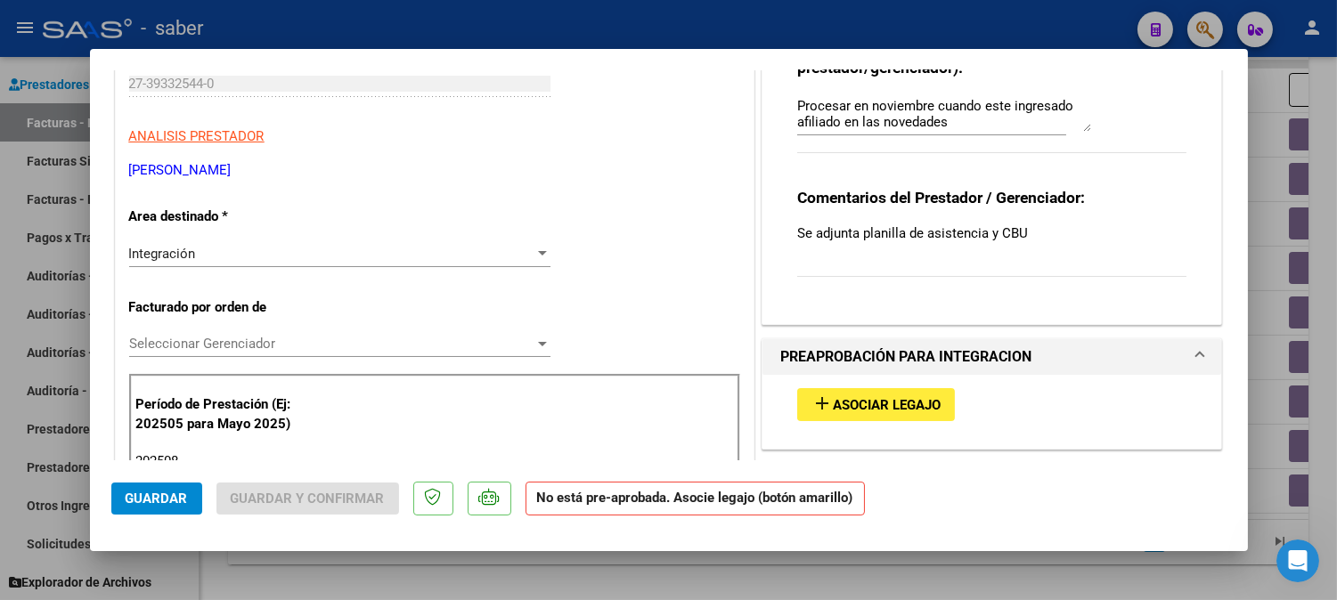
scroll to position [297, 0]
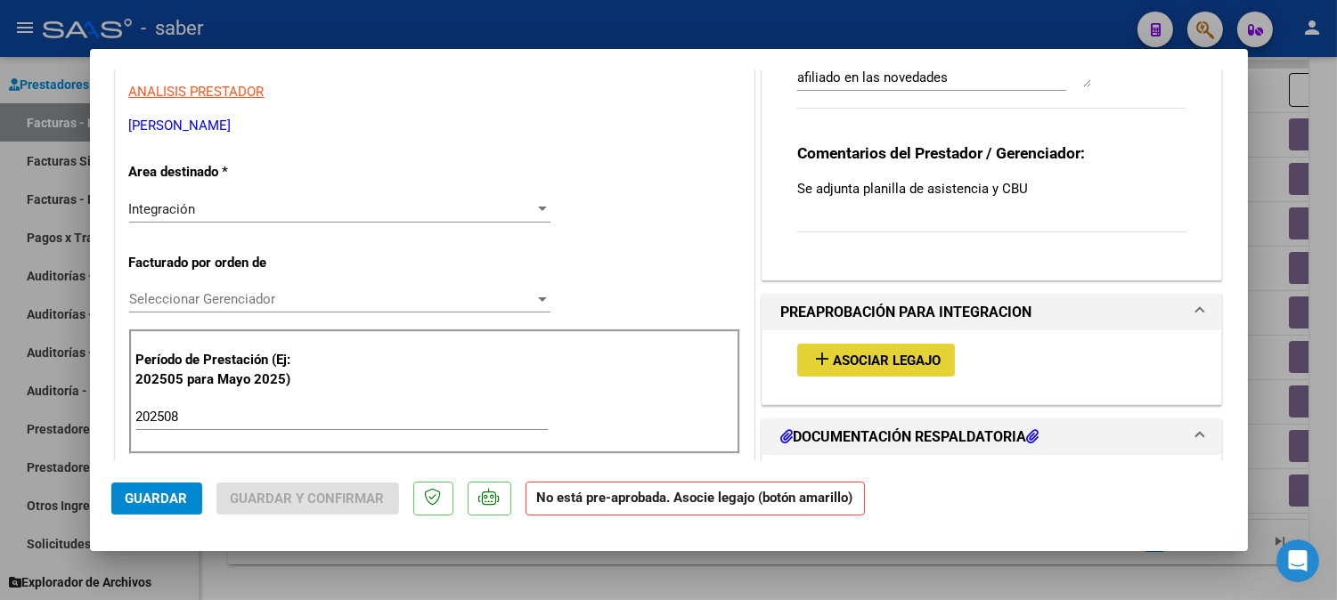
click at [886, 366] on span "Asociar Legajo" at bounding box center [887, 361] width 108 height 16
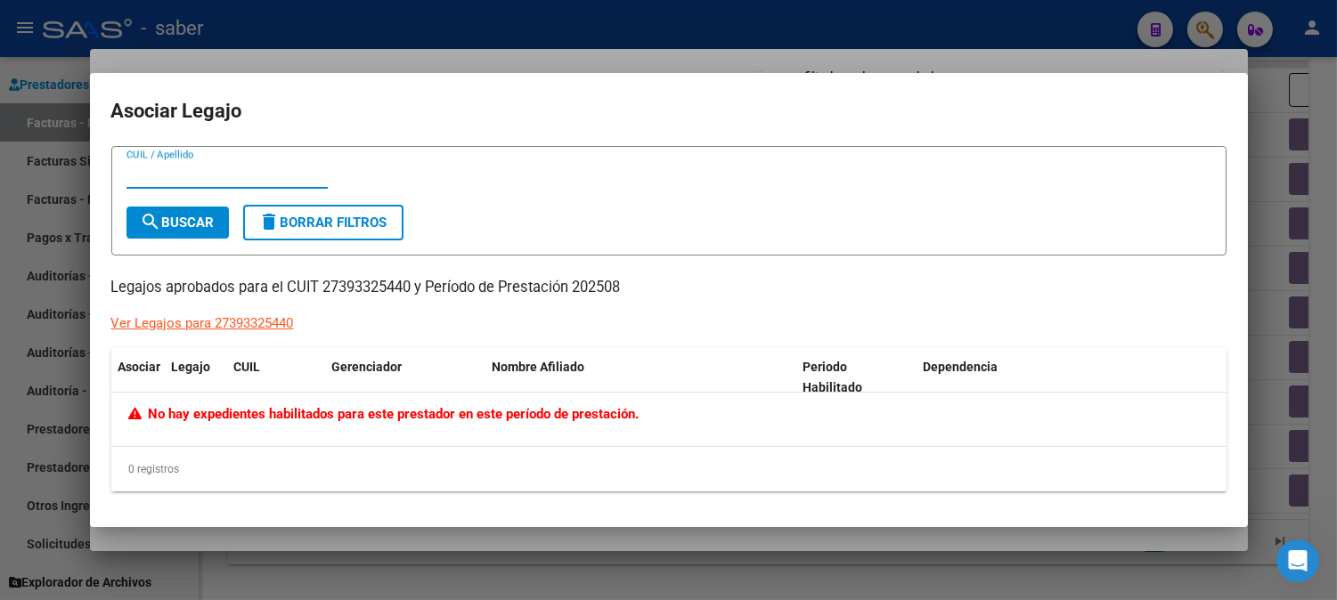
click at [960, 62] on div at bounding box center [668, 300] width 1337 height 600
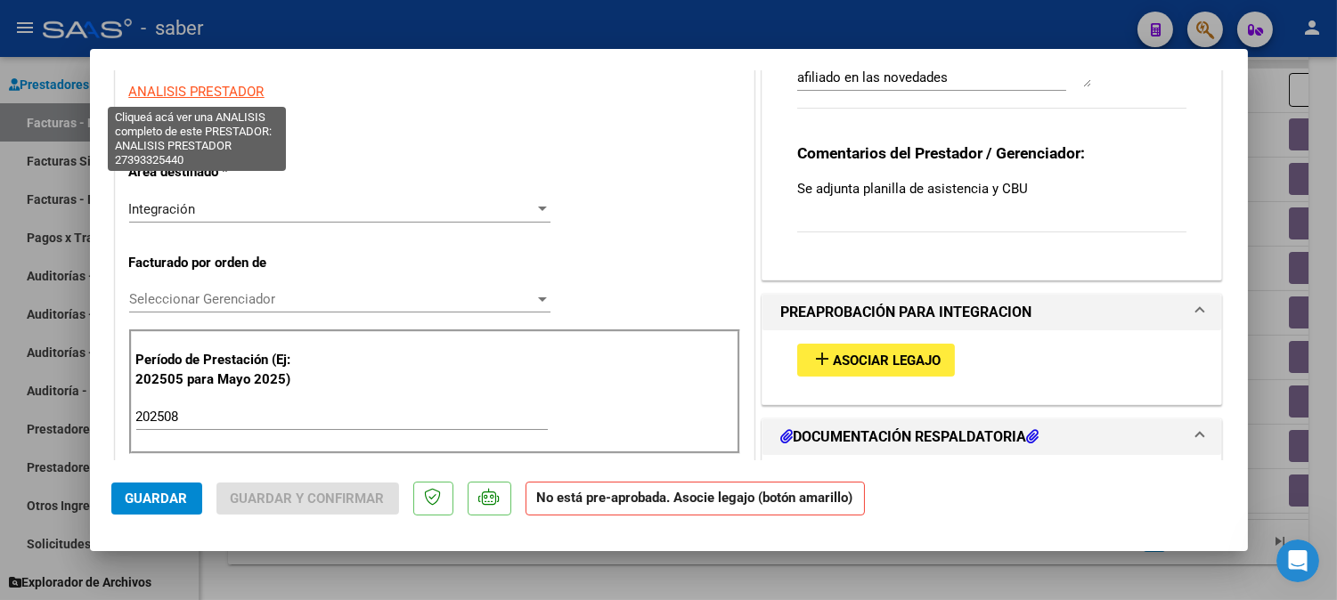
click at [232, 85] on span "ANALISIS PRESTADOR" at bounding box center [196, 92] width 135 height 16
type textarea "27393325440"
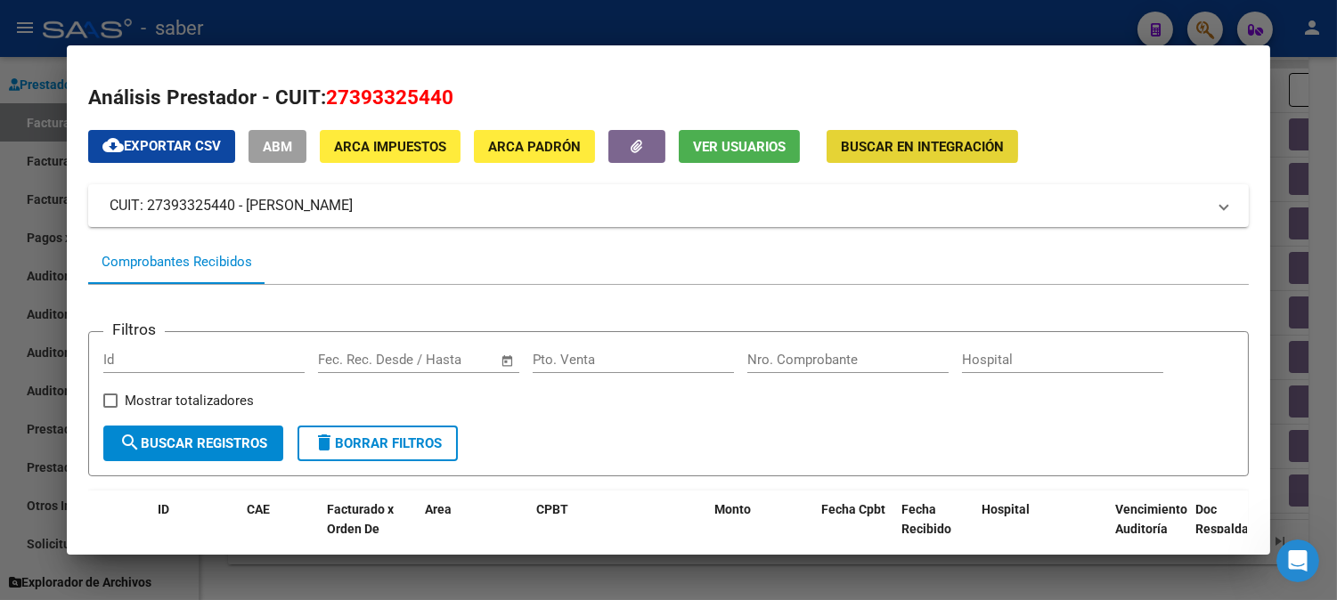
click at [908, 143] on span "Buscar en Integración" at bounding box center [922, 147] width 163 height 16
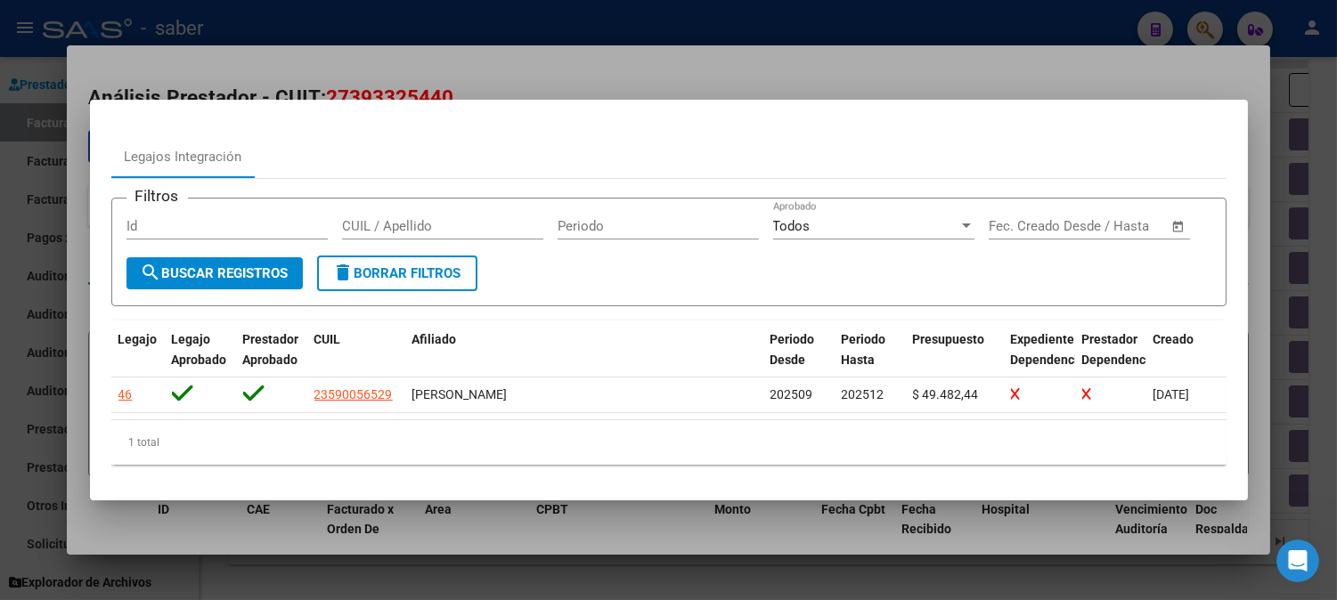
click at [1053, 516] on div at bounding box center [668, 300] width 1337 height 600
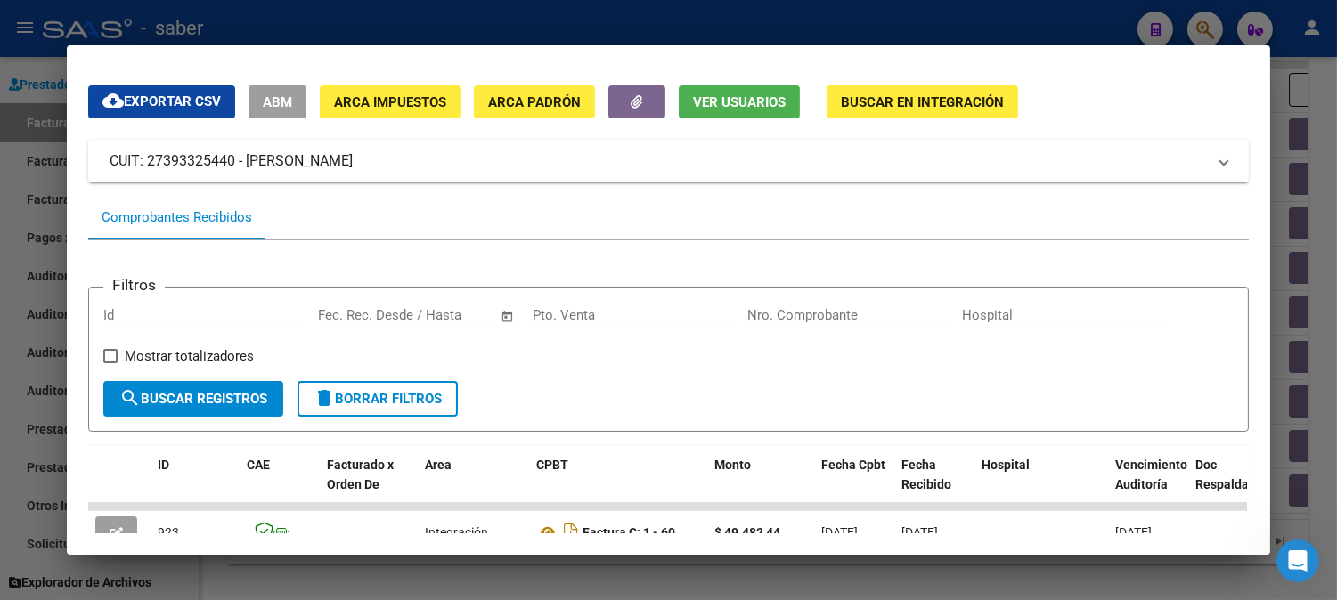
scroll to position [0, 0]
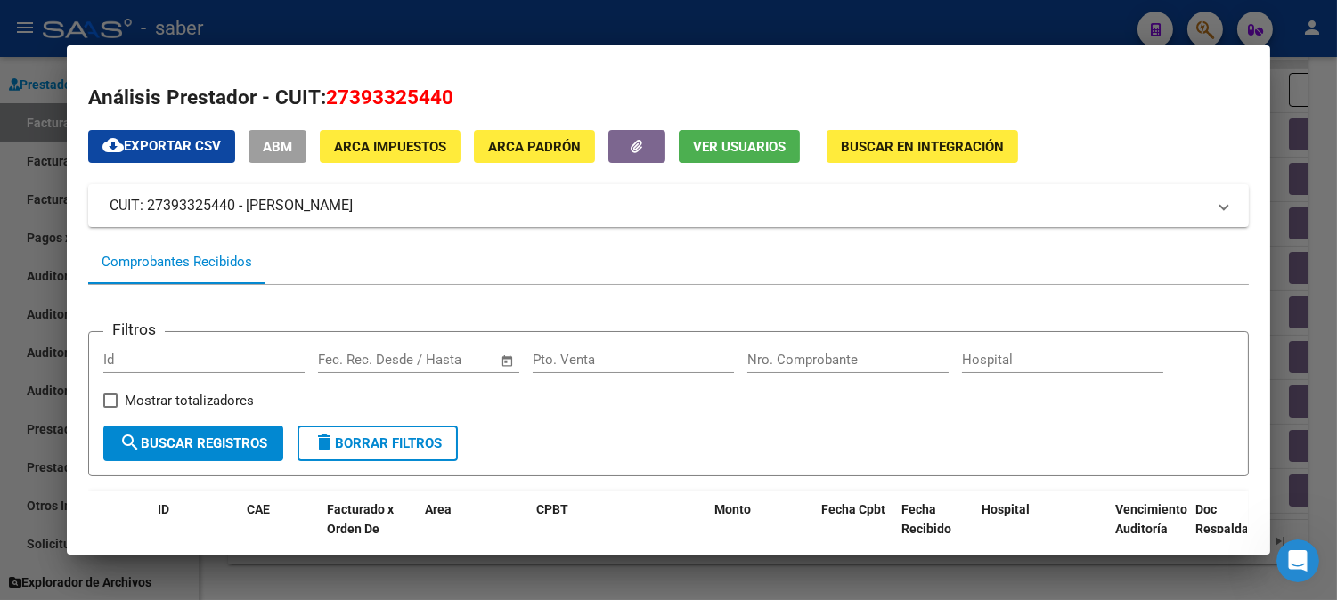
drag, startPoint x: 853, startPoint y: 14, endPoint x: 852, endPoint y: 57, distance: 42.8
click at [852, 15] on div at bounding box center [668, 300] width 1337 height 600
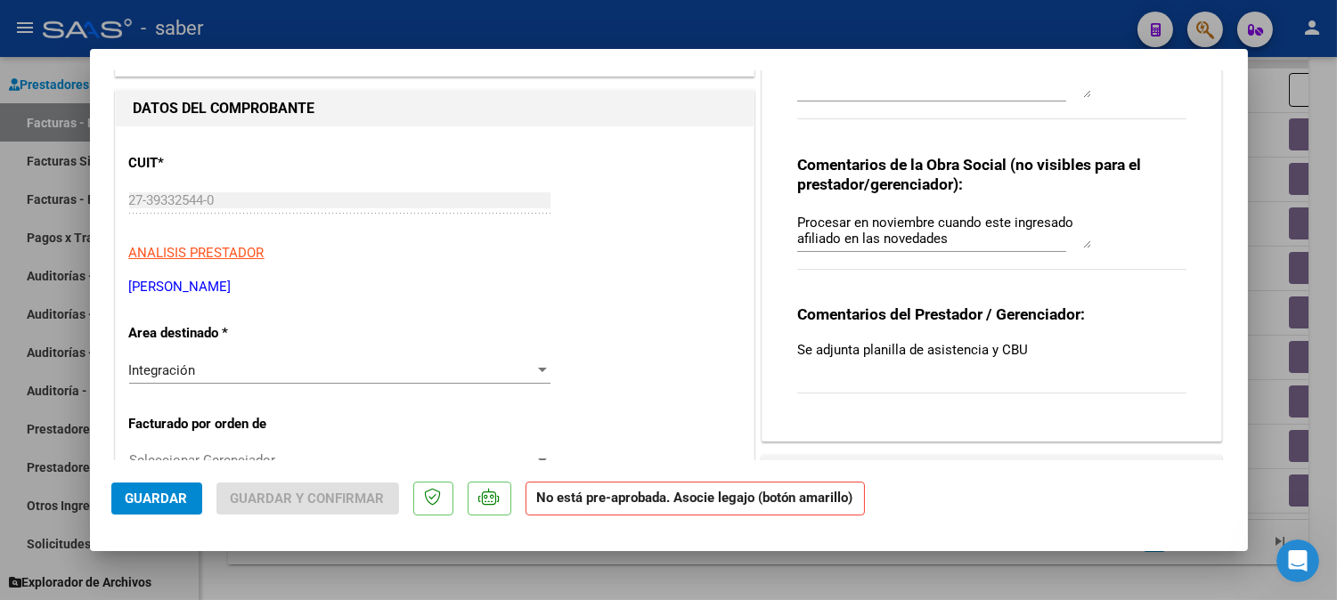
scroll to position [99, 0]
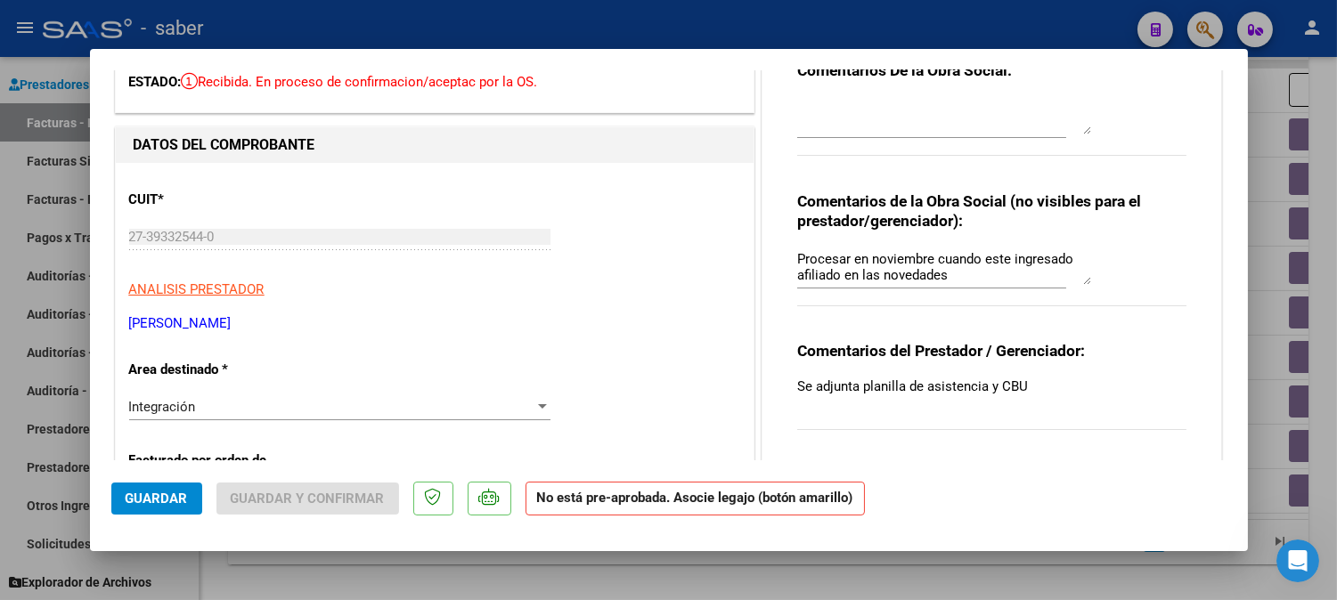
click at [873, 131] on textarea at bounding box center [944, 117] width 294 height 36
drag, startPoint x: 793, startPoint y: 268, endPoint x: 681, endPoint y: 261, distance: 112.4
type textarea "NO PROCESAR"
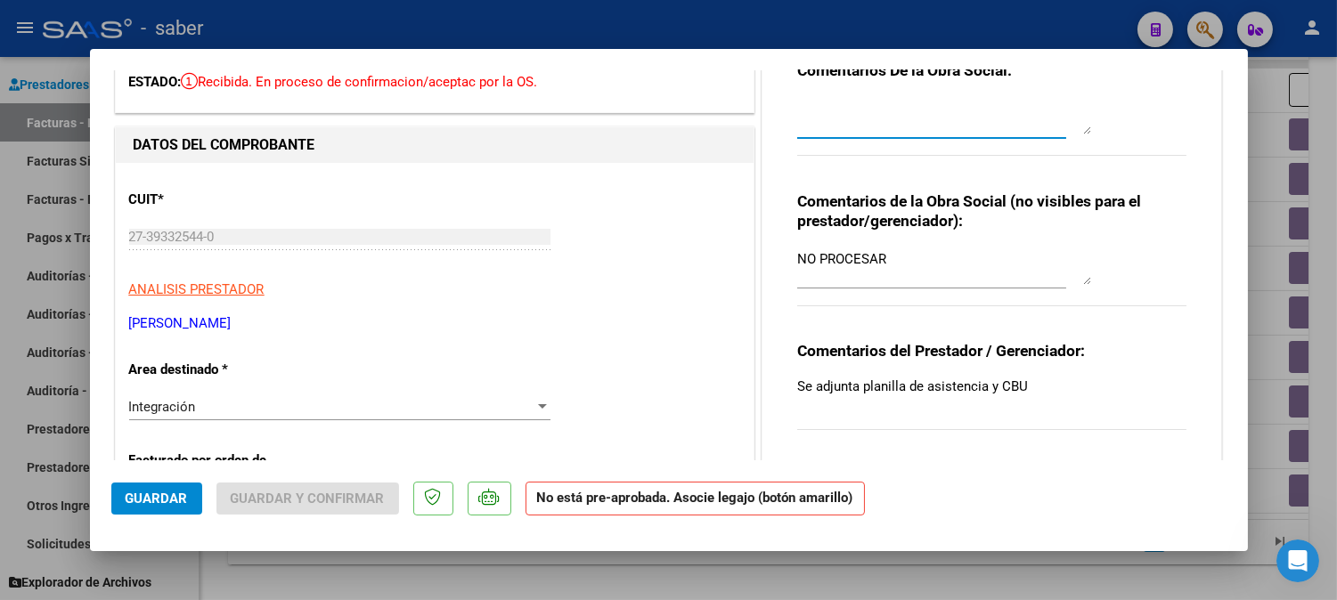
click at [882, 105] on textarea at bounding box center [944, 117] width 294 height 36
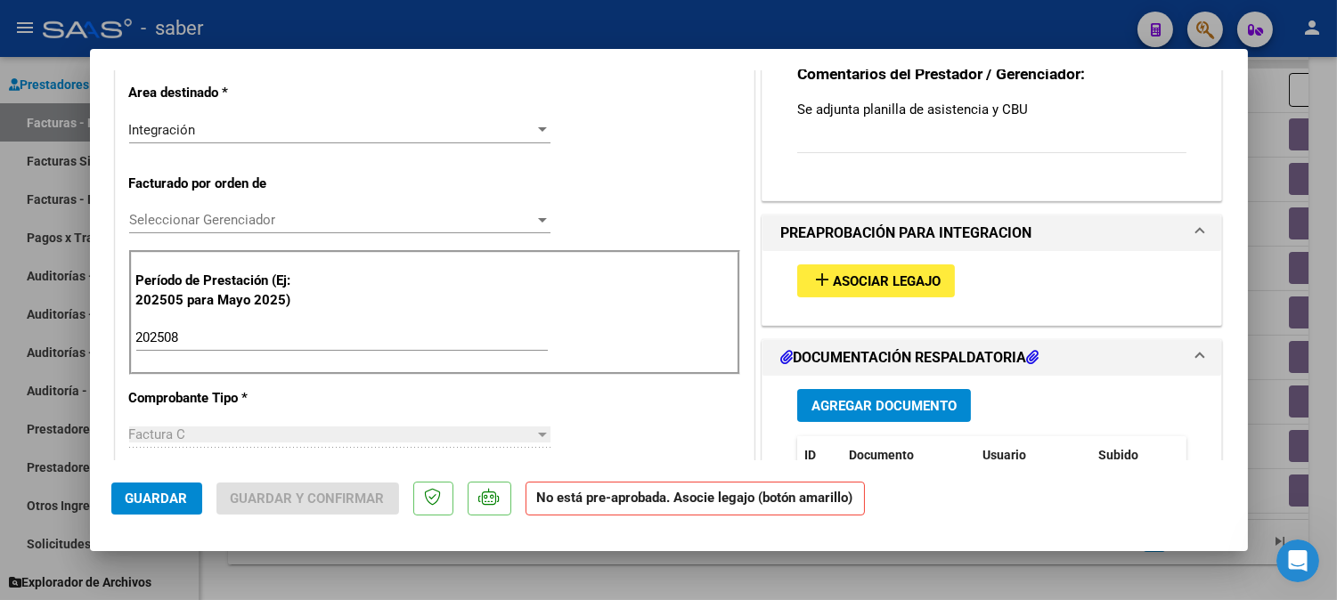
scroll to position [494, 0]
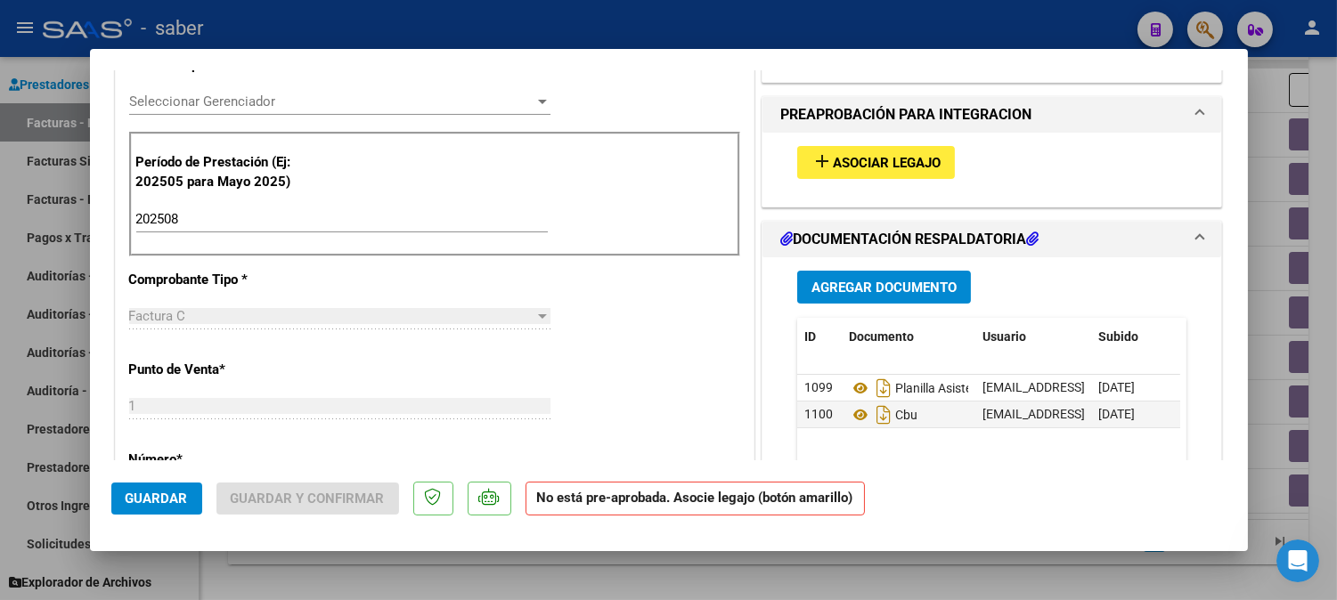
type textarea "PERIODO NO APROBADO PARA FACTURAR"
click at [169, 502] on span "Guardar" at bounding box center [157, 499] width 62 height 16
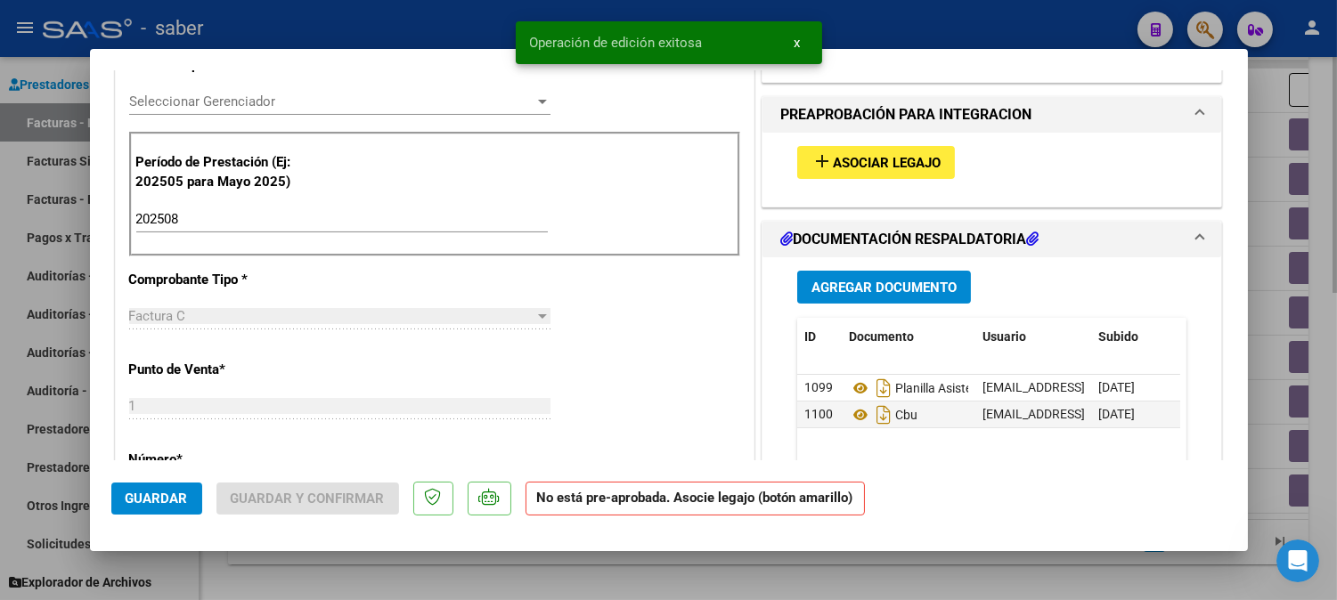
click at [1329, 378] on div at bounding box center [668, 300] width 1337 height 600
type input "$ 0,00"
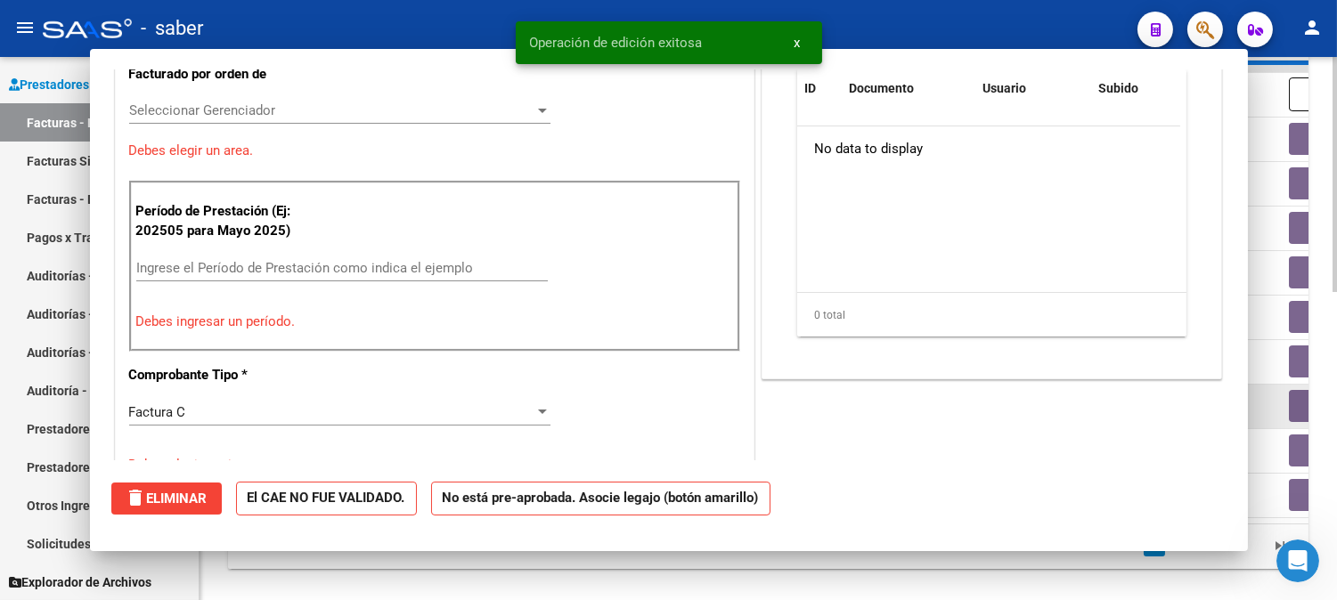
scroll to position [0, 0]
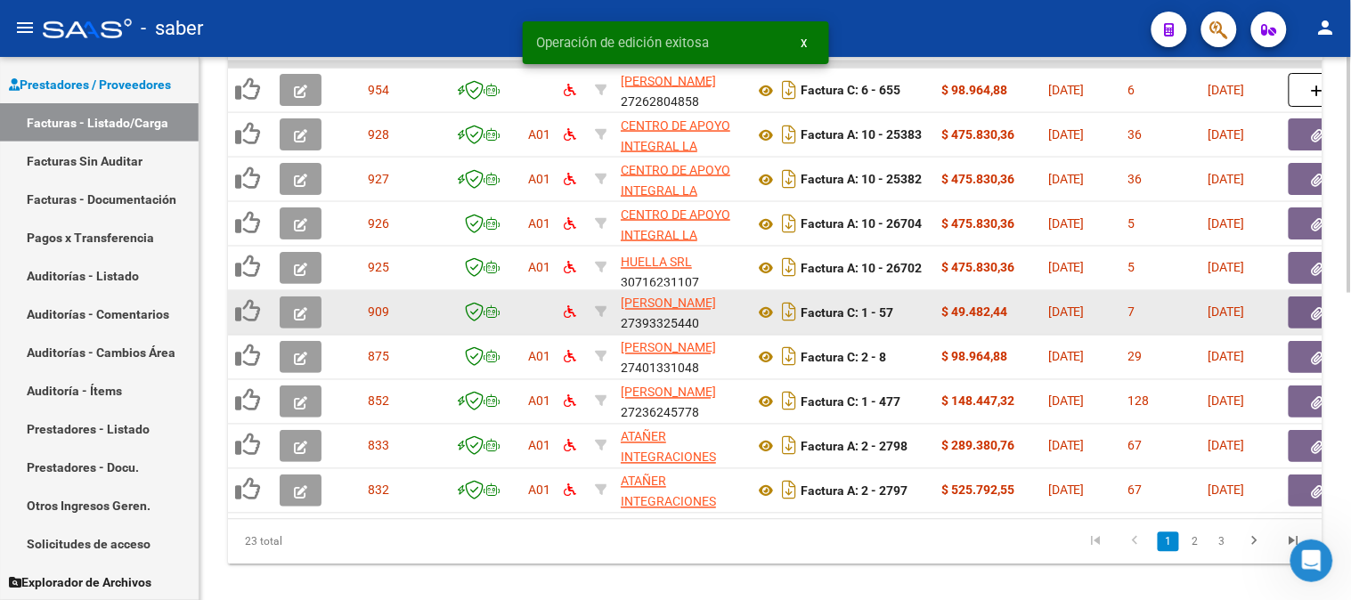
click at [298, 309] on icon "button" at bounding box center [300, 313] width 13 height 13
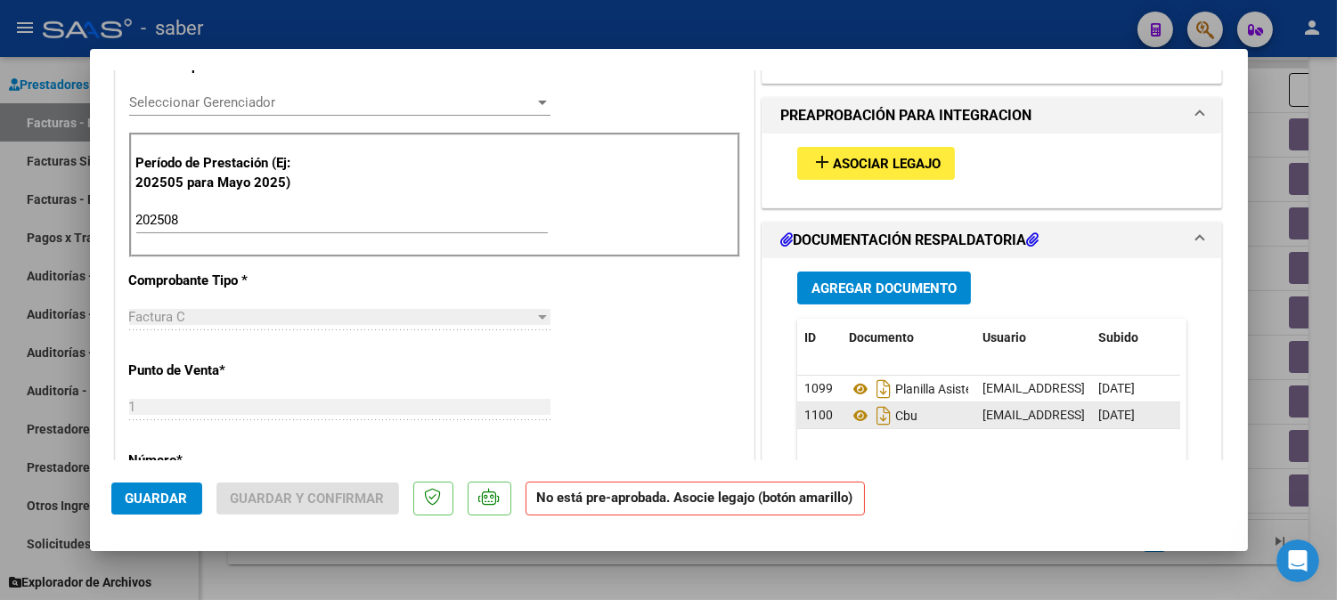
scroll to position [494, 0]
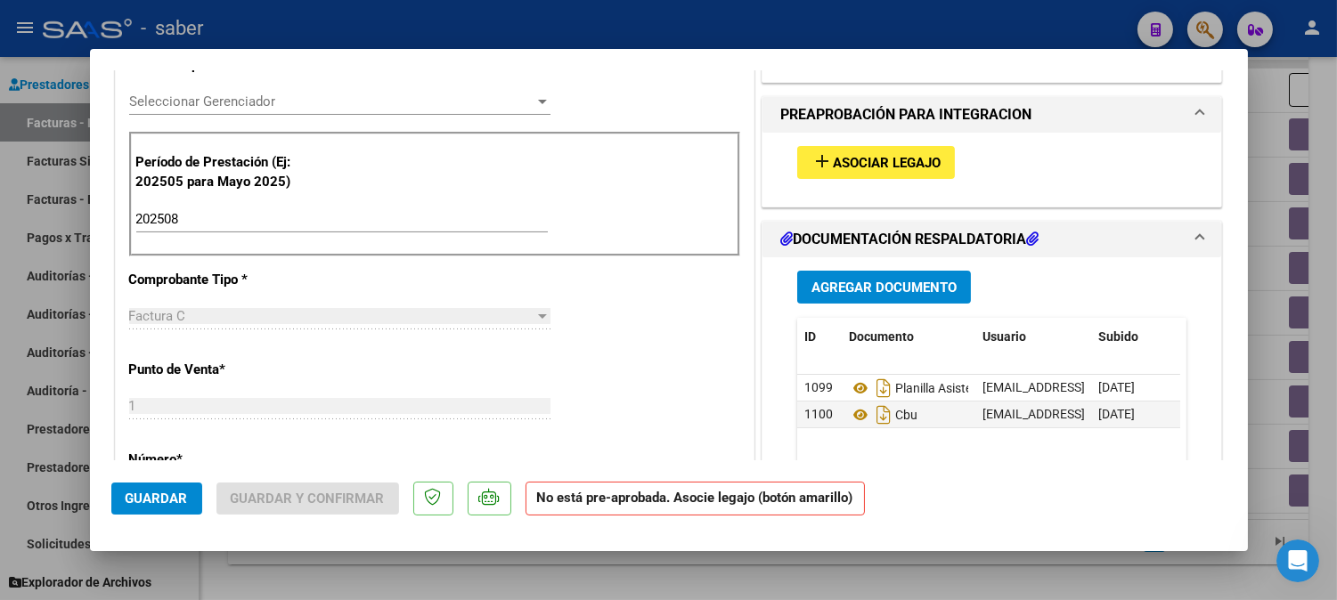
click at [1332, 347] on div at bounding box center [668, 300] width 1337 height 600
type input "$ 0,00"
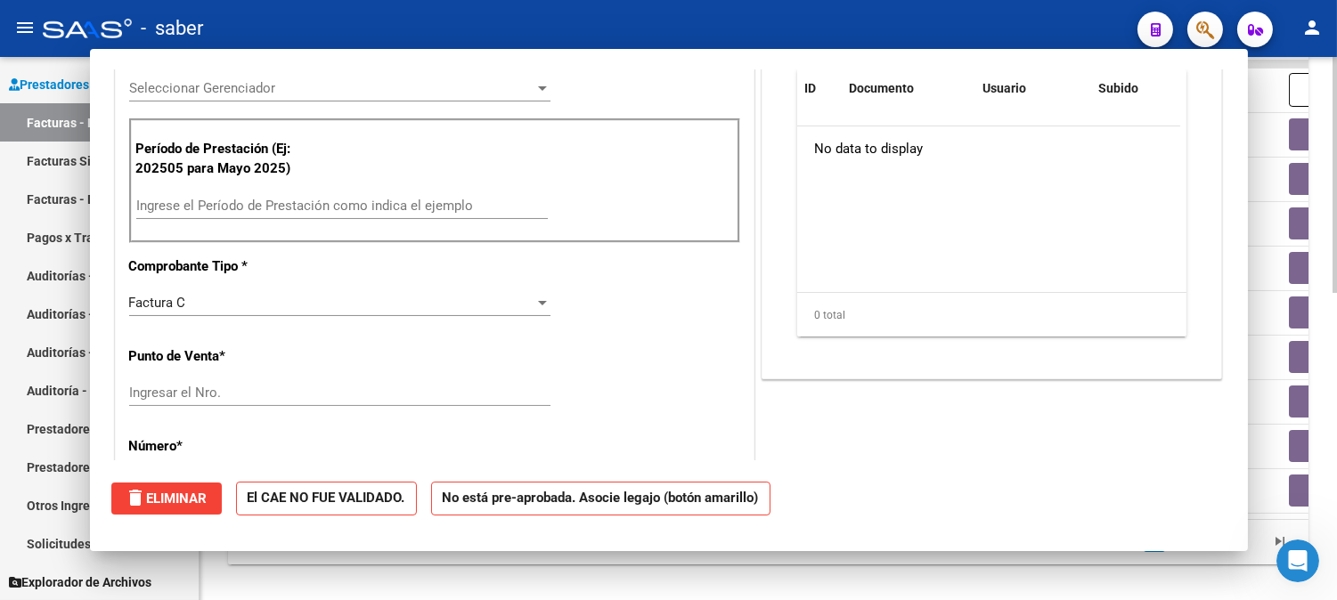
scroll to position [482, 0]
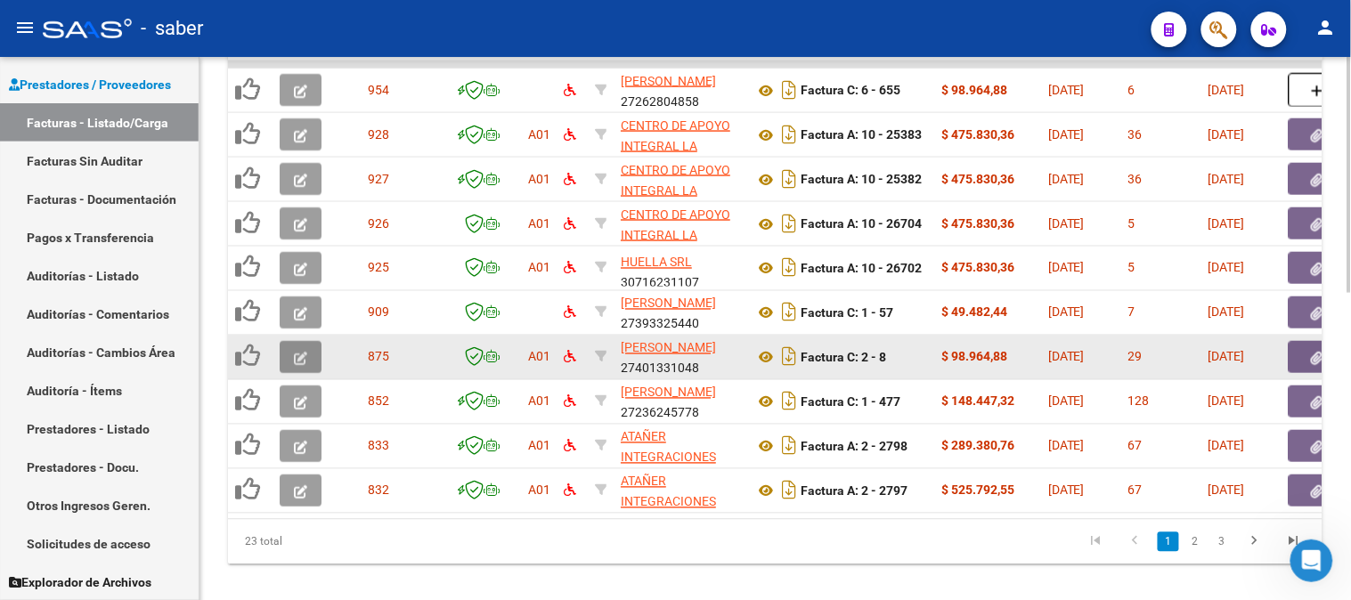
click at [291, 354] on button "button" at bounding box center [301, 357] width 42 height 32
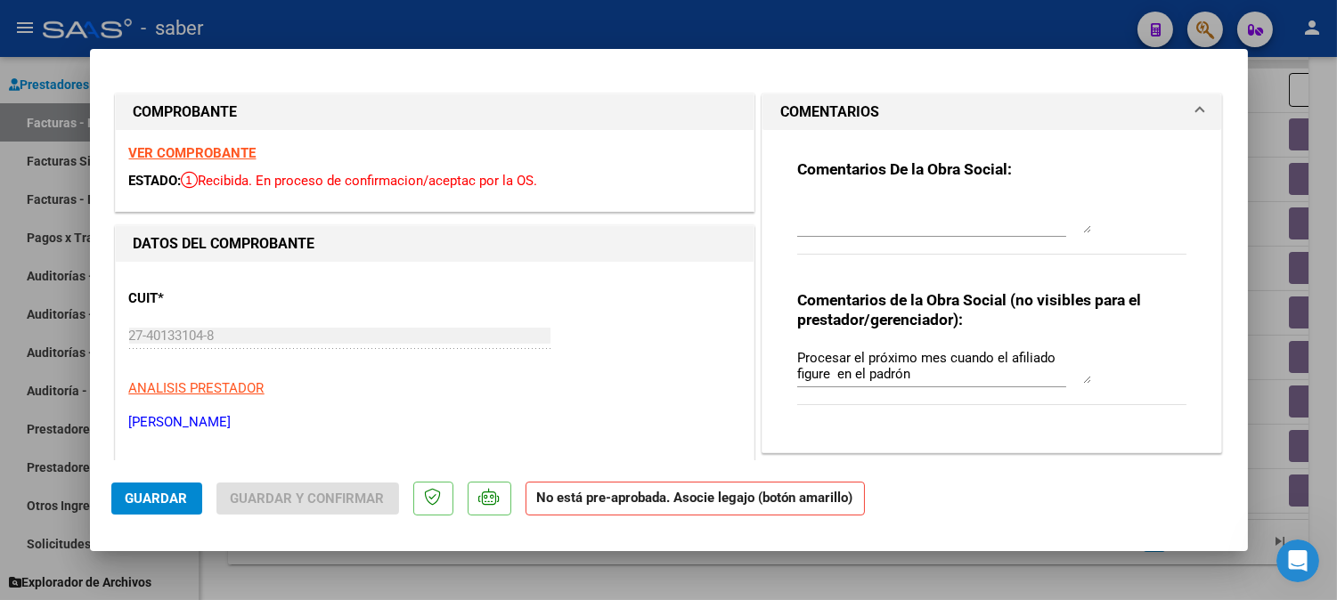
click at [209, 146] on strong "VER COMPROBANTE" at bounding box center [192, 153] width 127 height 16
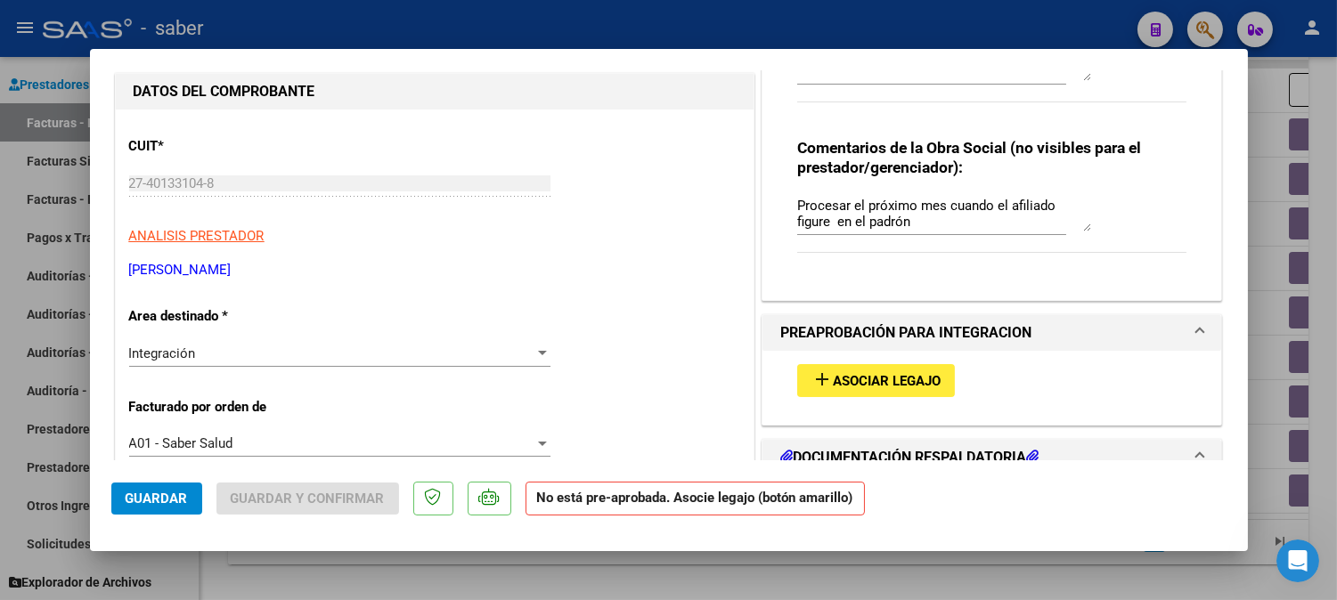
scroll to position [198, 0]
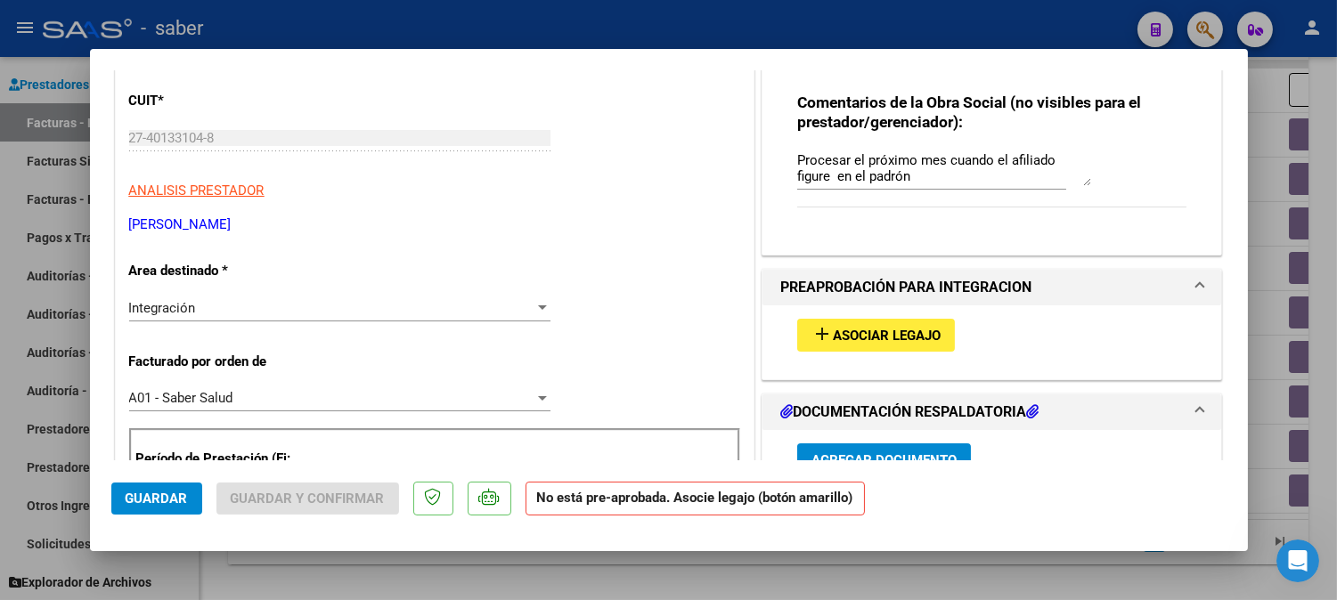
drag, startPoint x: 874, startPoint y: 175, endPoint x: 653, endPoint y: 169, distance: 220.9
drag, startPoint x: 1061, startPoint y: 159, endPoint x: 796, endPoint y: 159, distance: 265.4
click at [797, 159] on textarea "Procesar el próximo mes cuando el afiliad" at bounding box center [944, 168] width 294 height 36
type textarea "P"
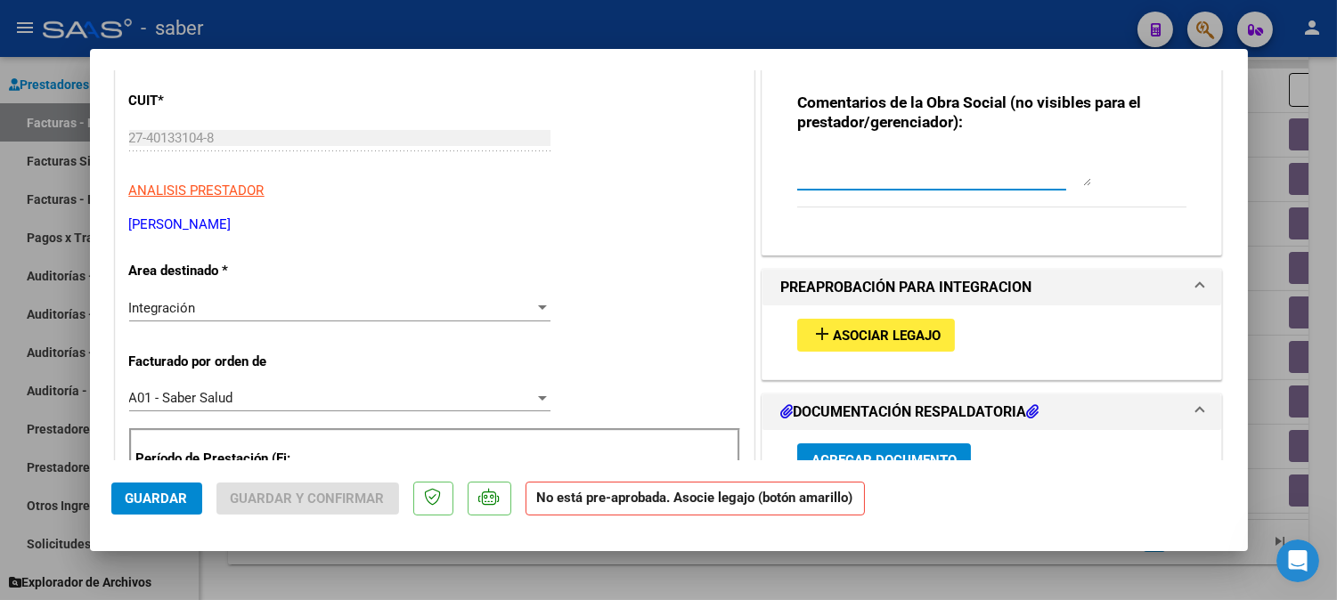
click at [853, 329] on span "Asociar Legajo" at bounding box center [887, 336] width 108 height 16
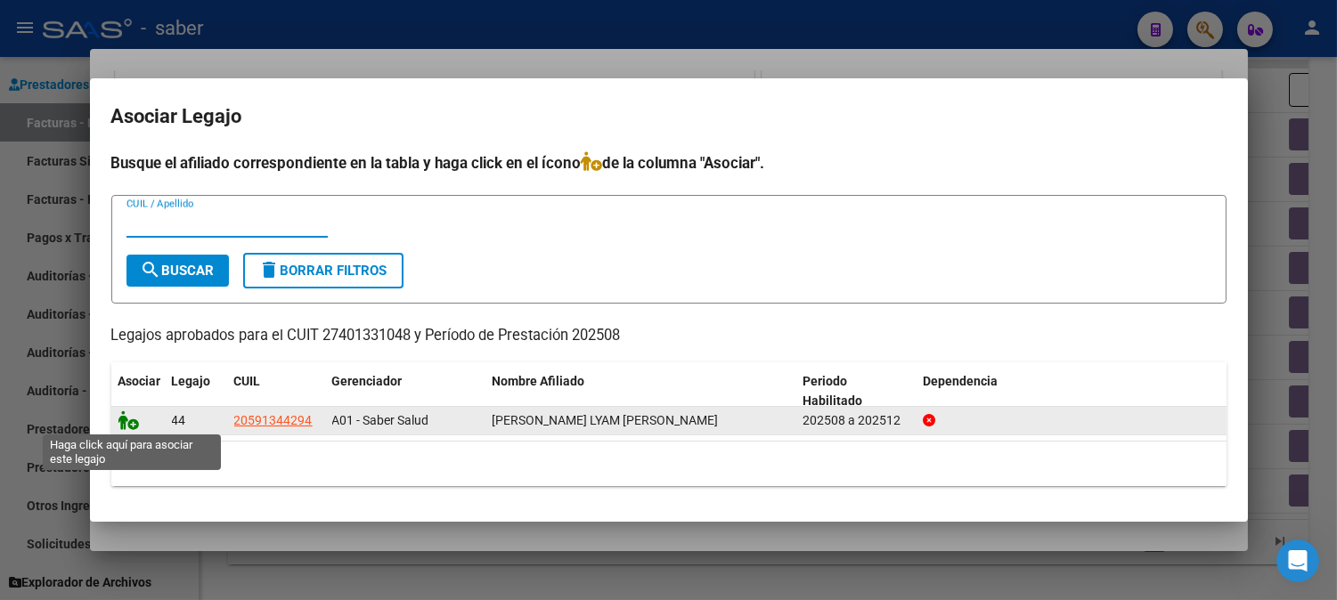
click at [127, 425] on icon at bounding box center [128, 421] width 21 height 20
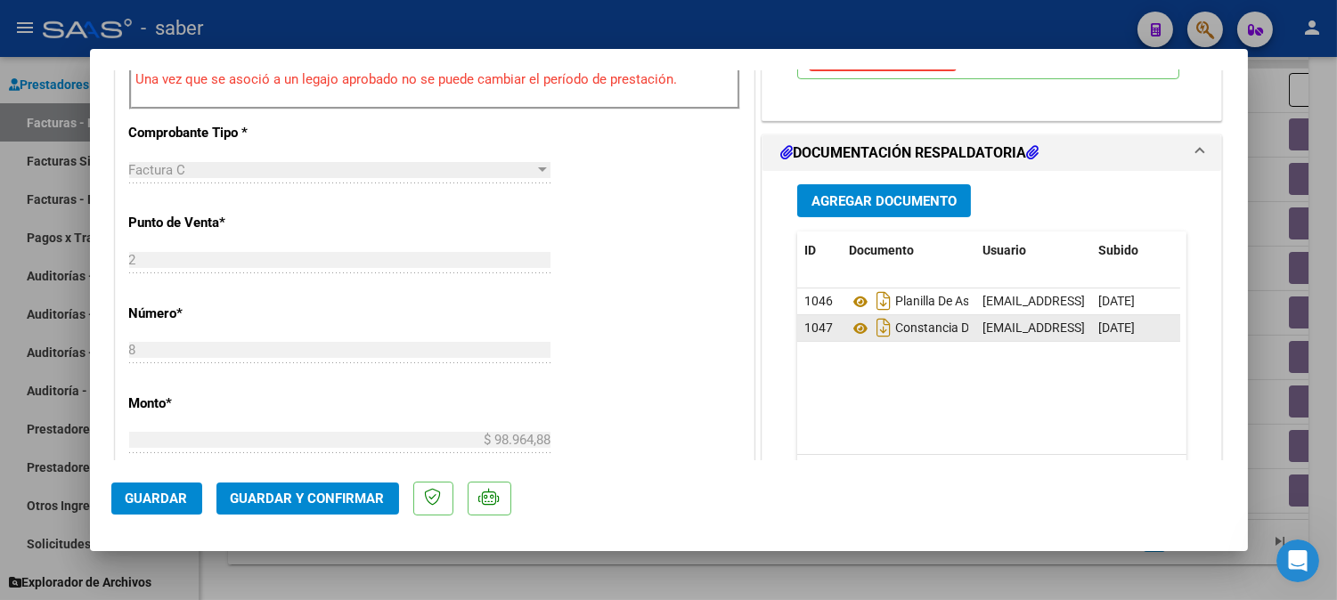
scroll to position [692, 0]
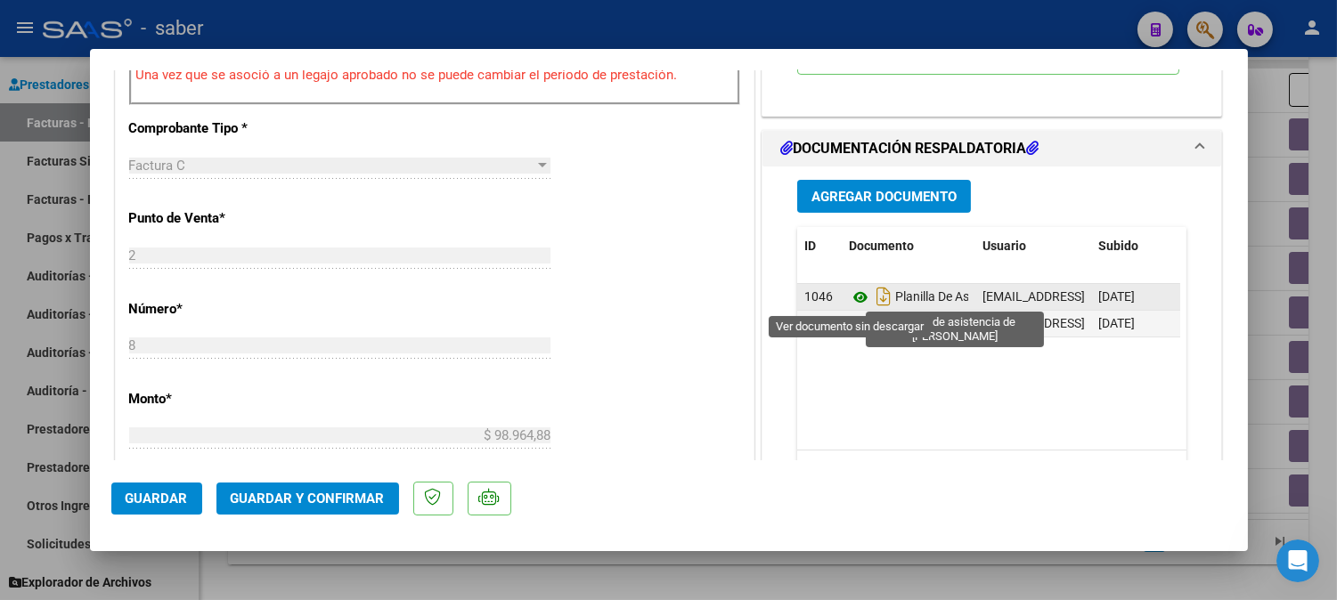
click at [852, 297] on icon at bounding box center [860, 297] width 23 height 21
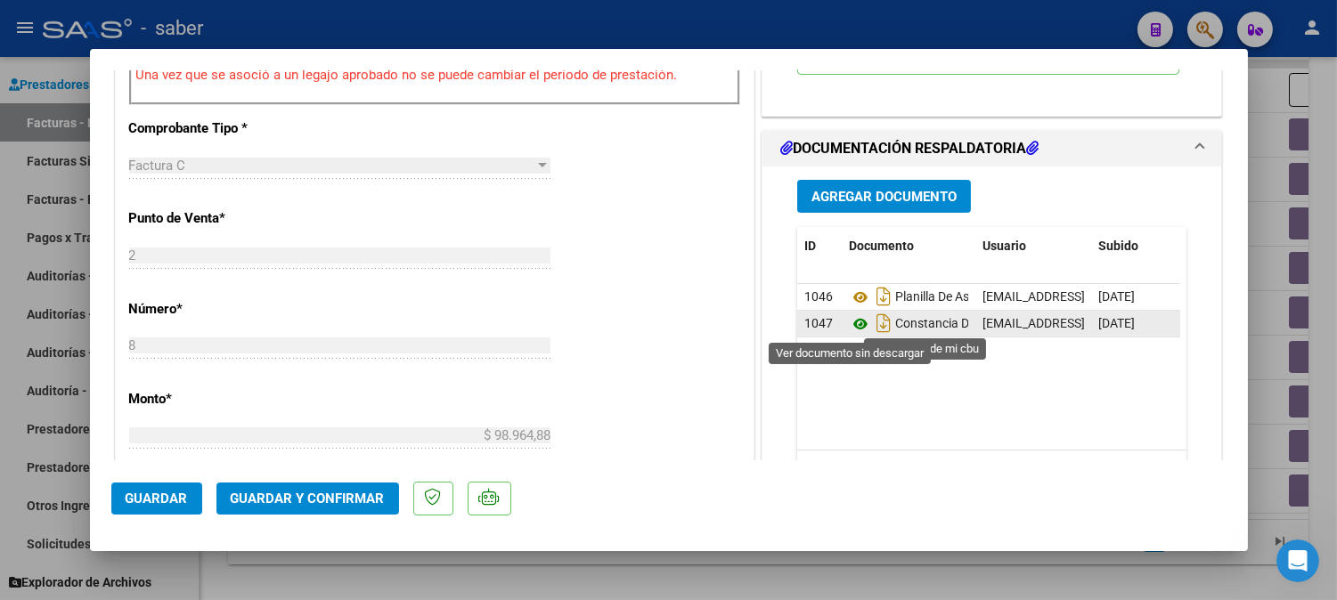
click at [858, 323] on icon at bounding box center [860, 323] width 23 height 21
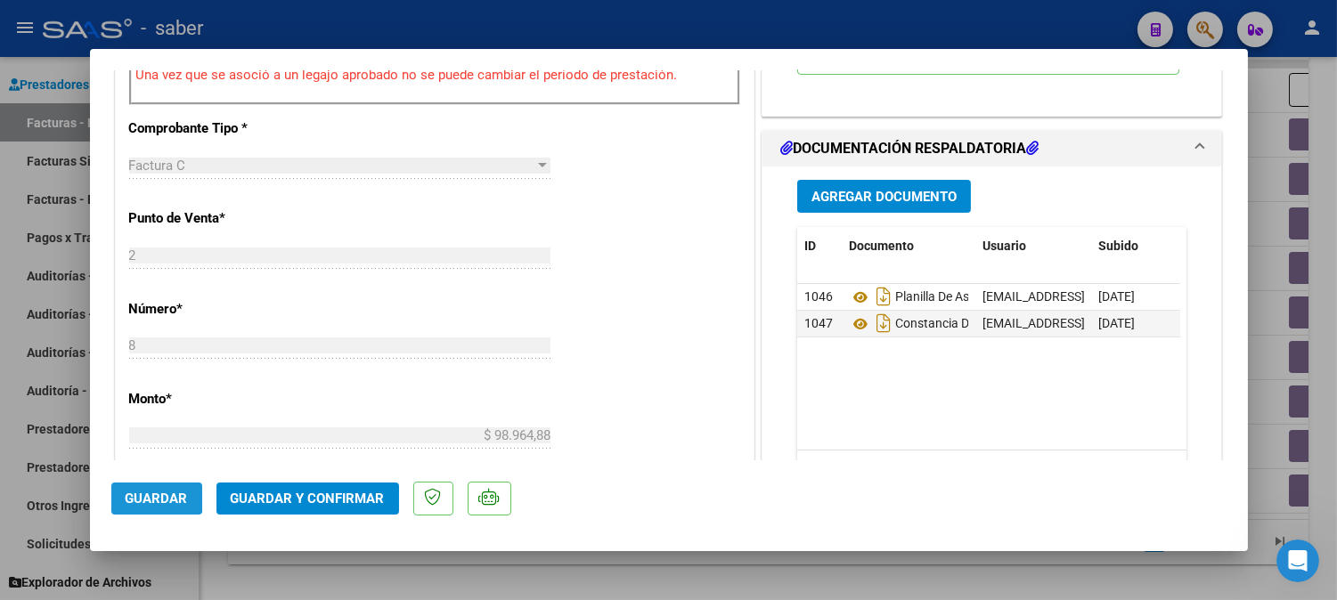
click at [134, 491] on span "Guardar" at bounding box center [157, 499] width 62 height 16
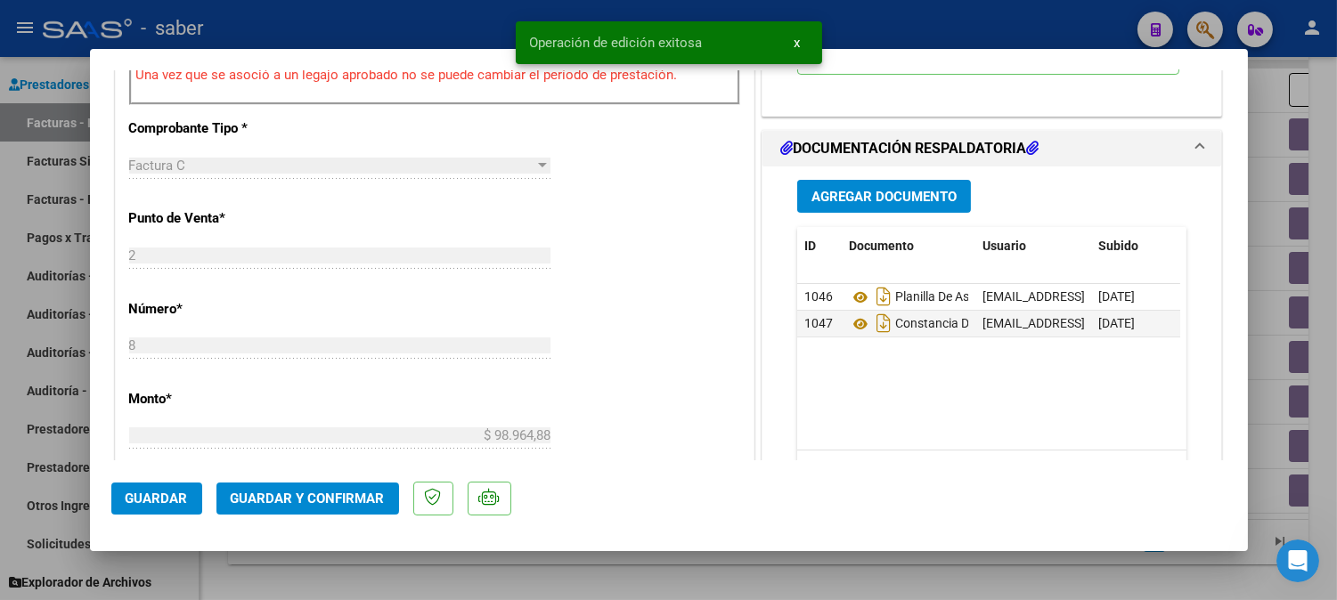
click at [1323, 347] on div at bounding box center [668, 300] width 1337 height 600
type input "$ 0,00"
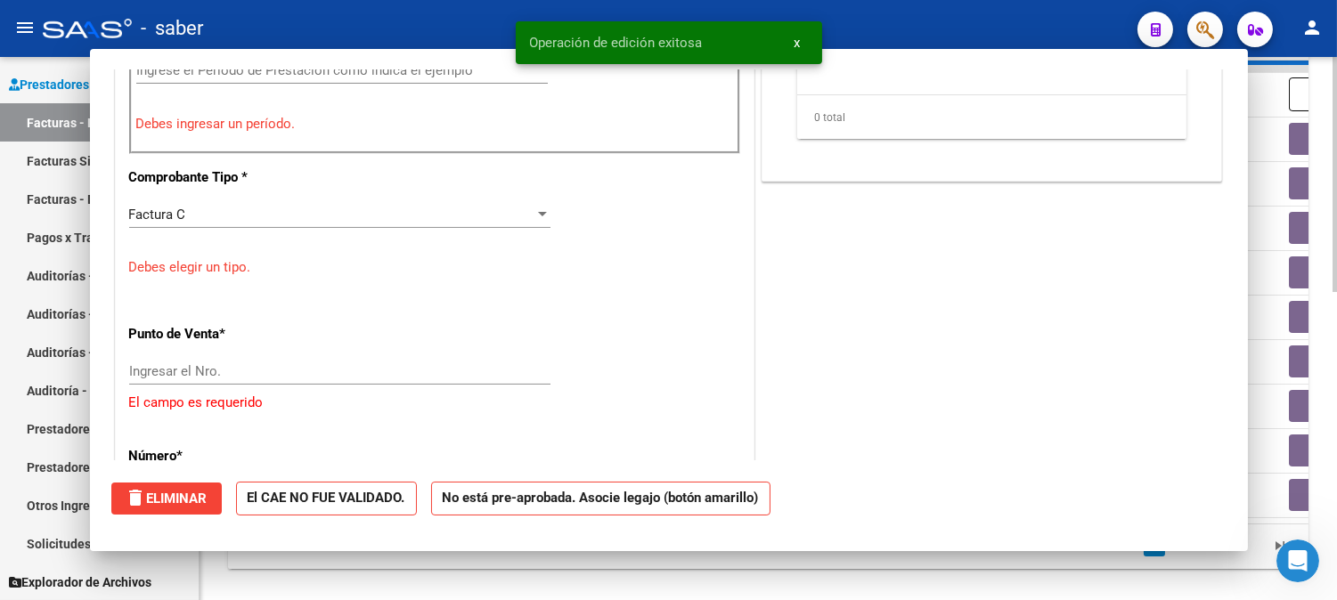
scroll to position [775, 0]
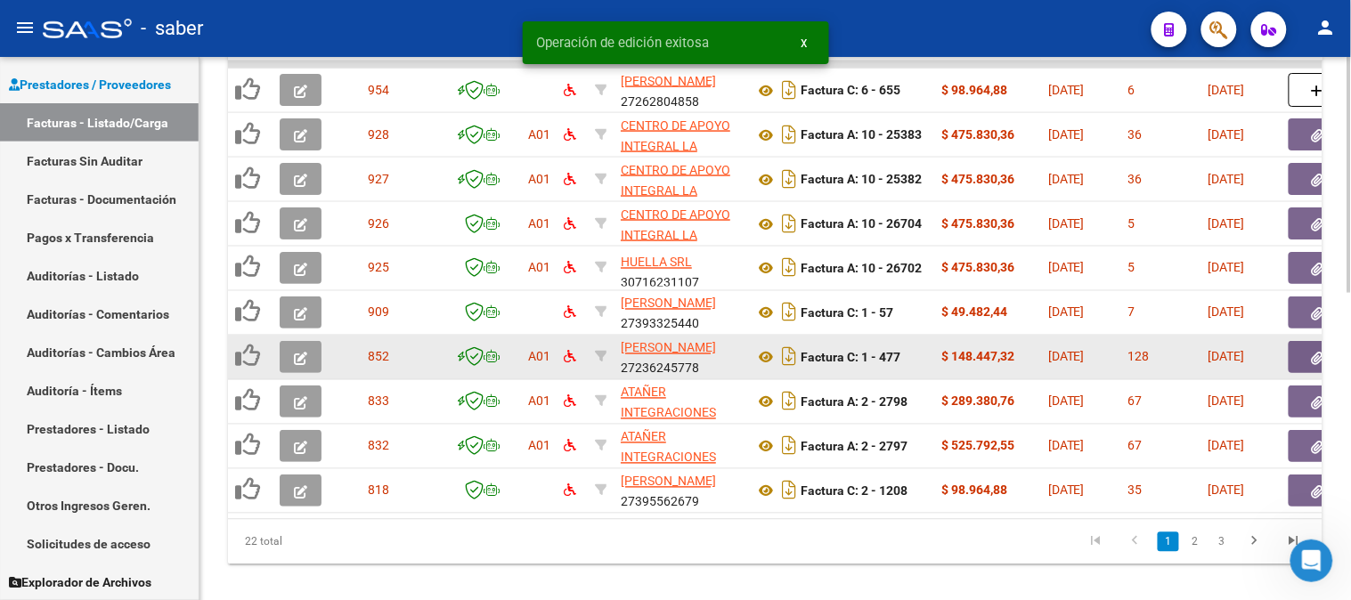
click at [308, 358] on button "button" at bounding box center [301, 357] width 42 height 32
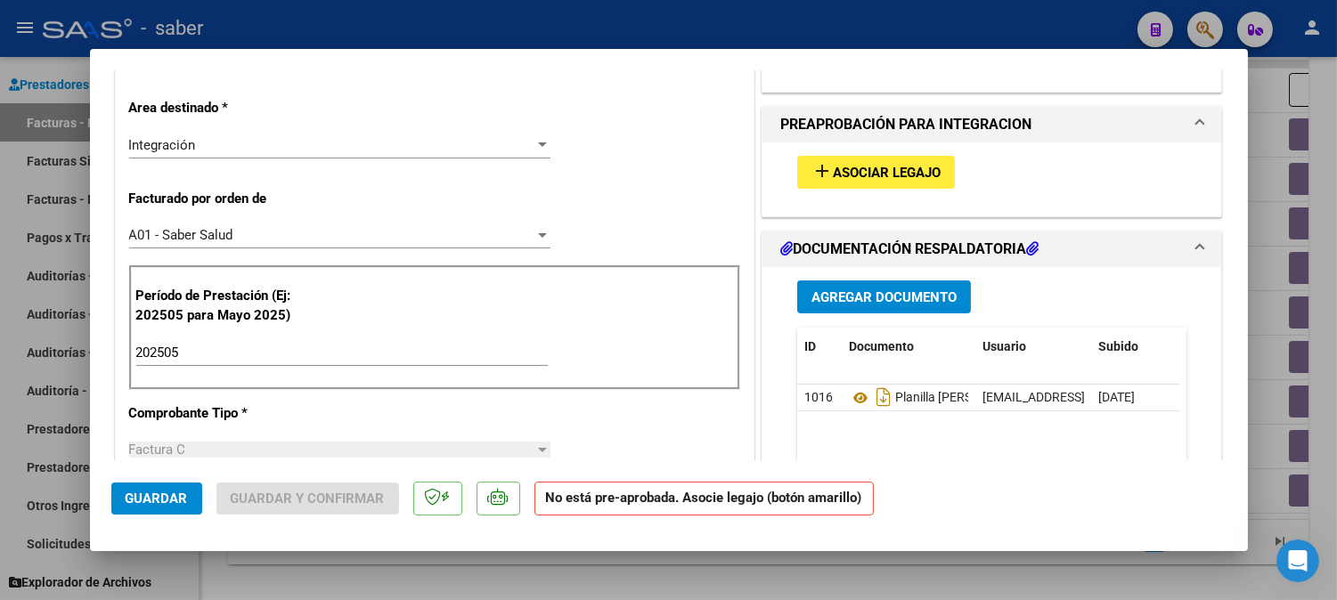
scroll to position [395, 0]
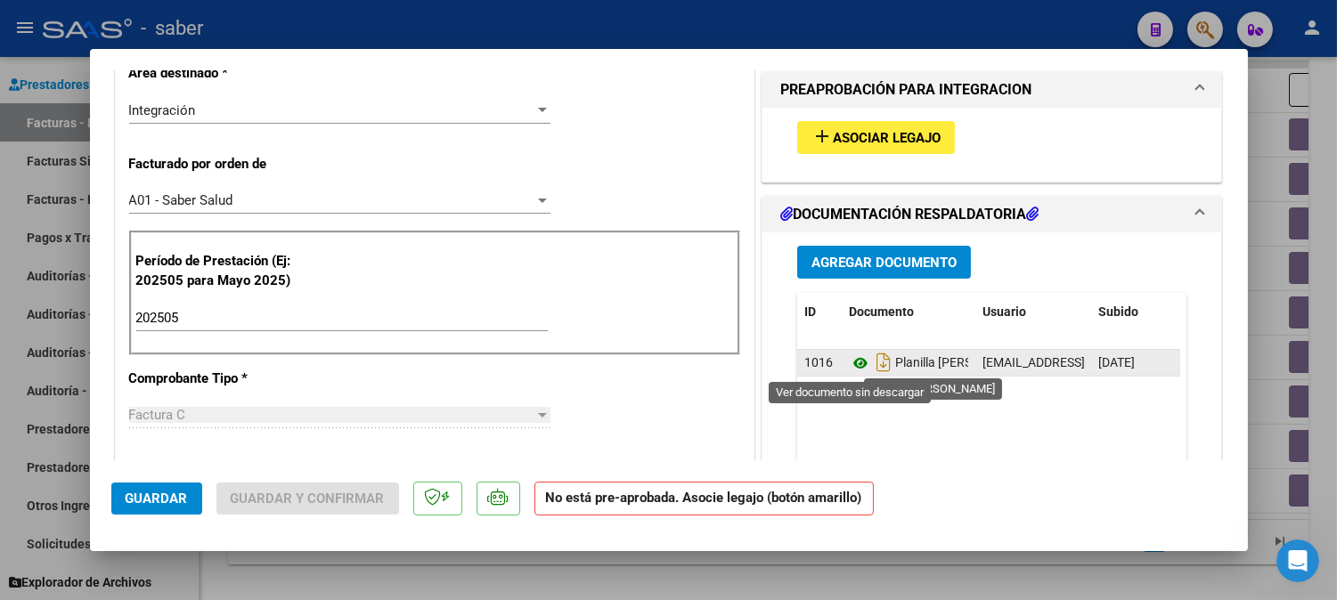
click at [852, 368] on icon at bounding box center [860, 363] width 23 height 21
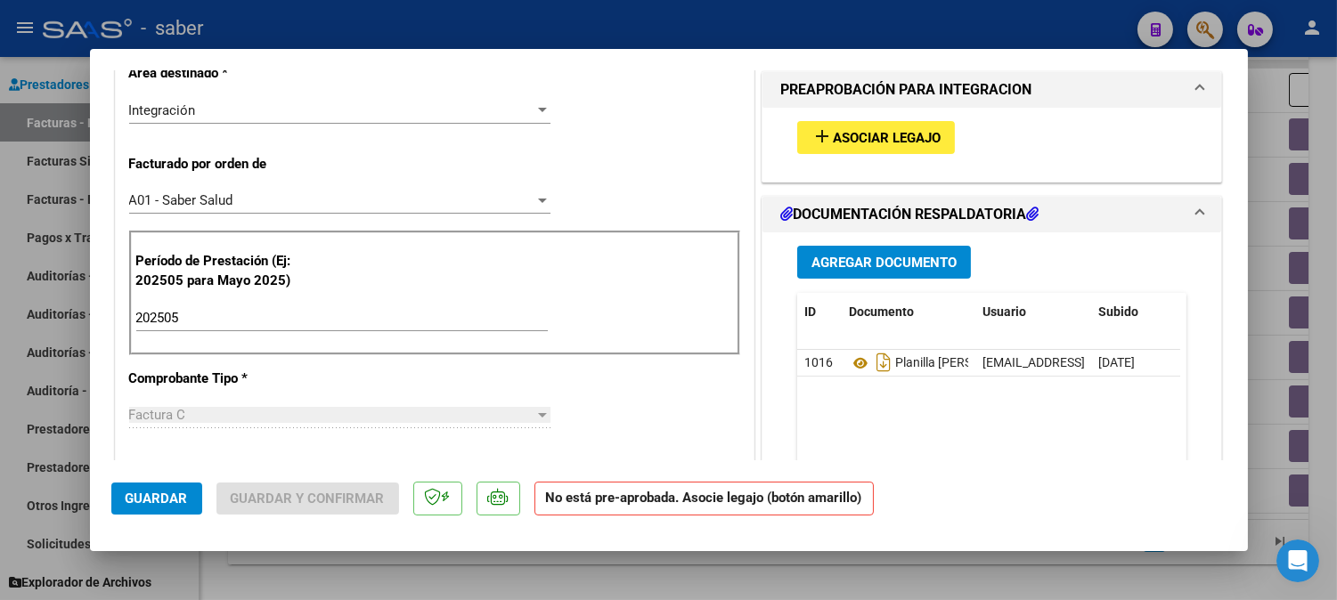
click at [172, 488] on button "Guardar" at bounding box center [156, 499] width 91 height 32
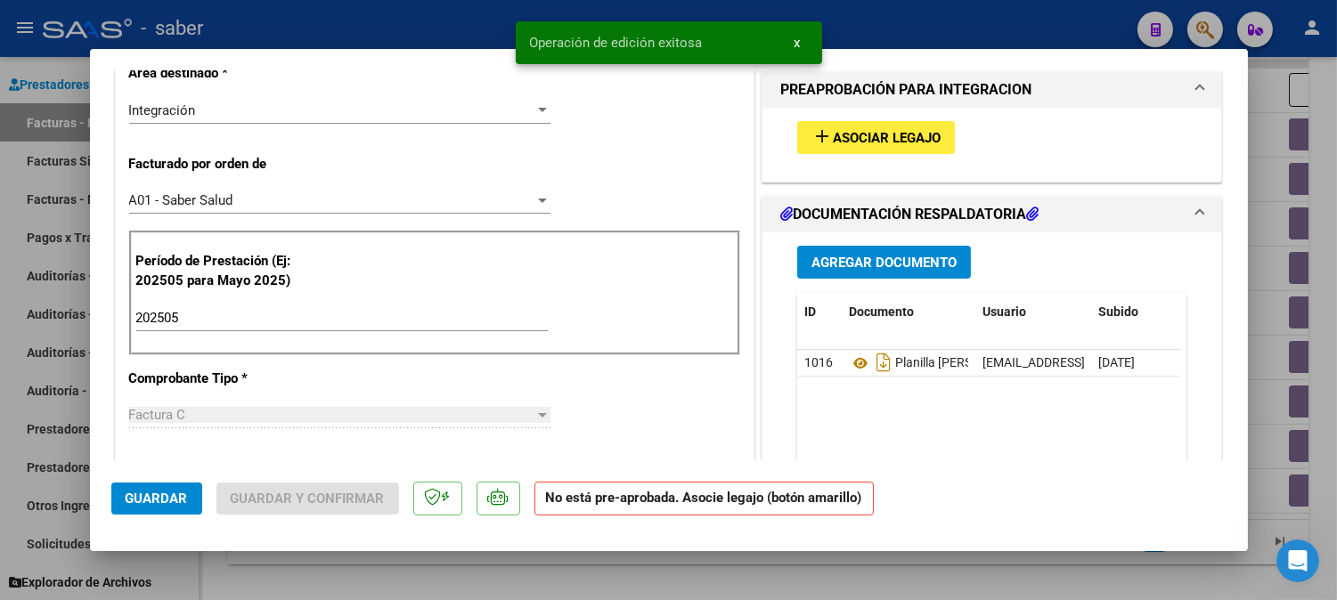
click at [1324, 419] on div at bounding box center [668, 300] width 1337 height 600
type input "$ 0,00"
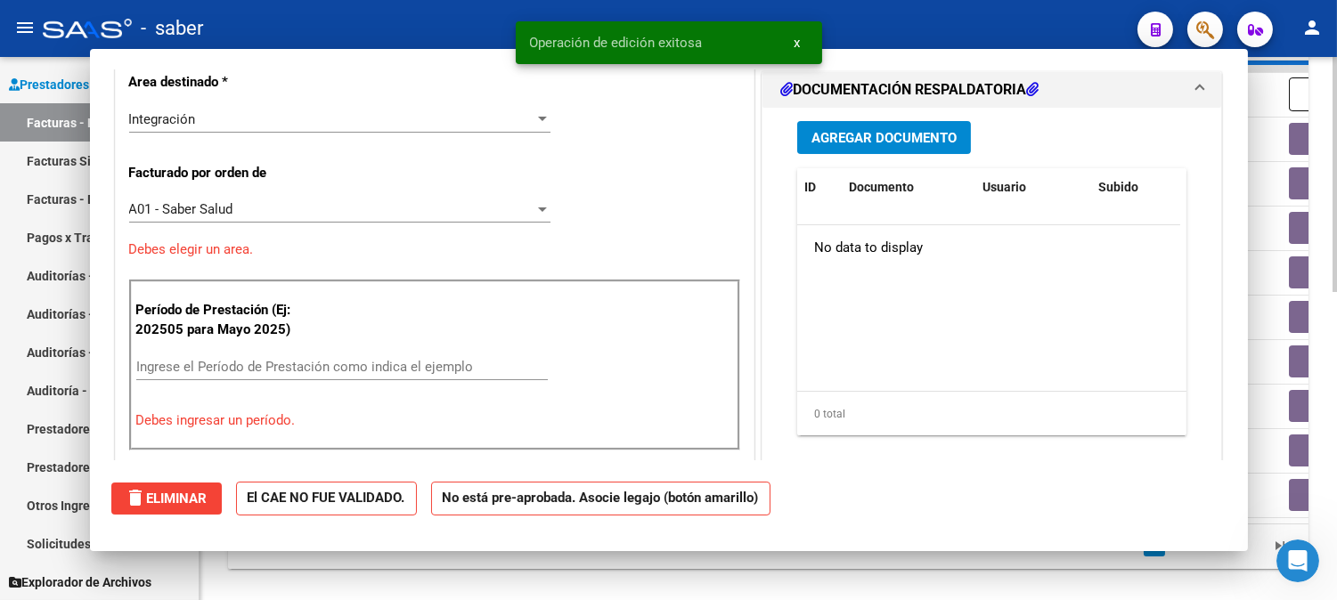
scroll to position [443, 0]
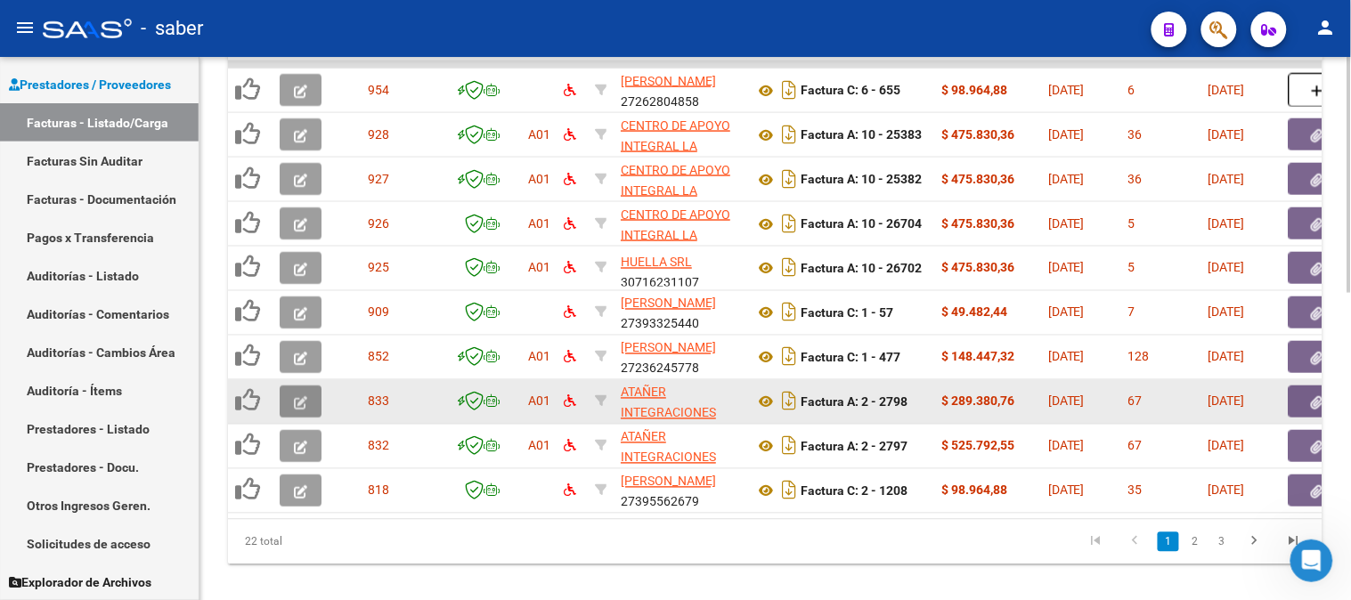
click at [306, 396] on icon "button" at bounding box center [300, 402] width 13 height 13
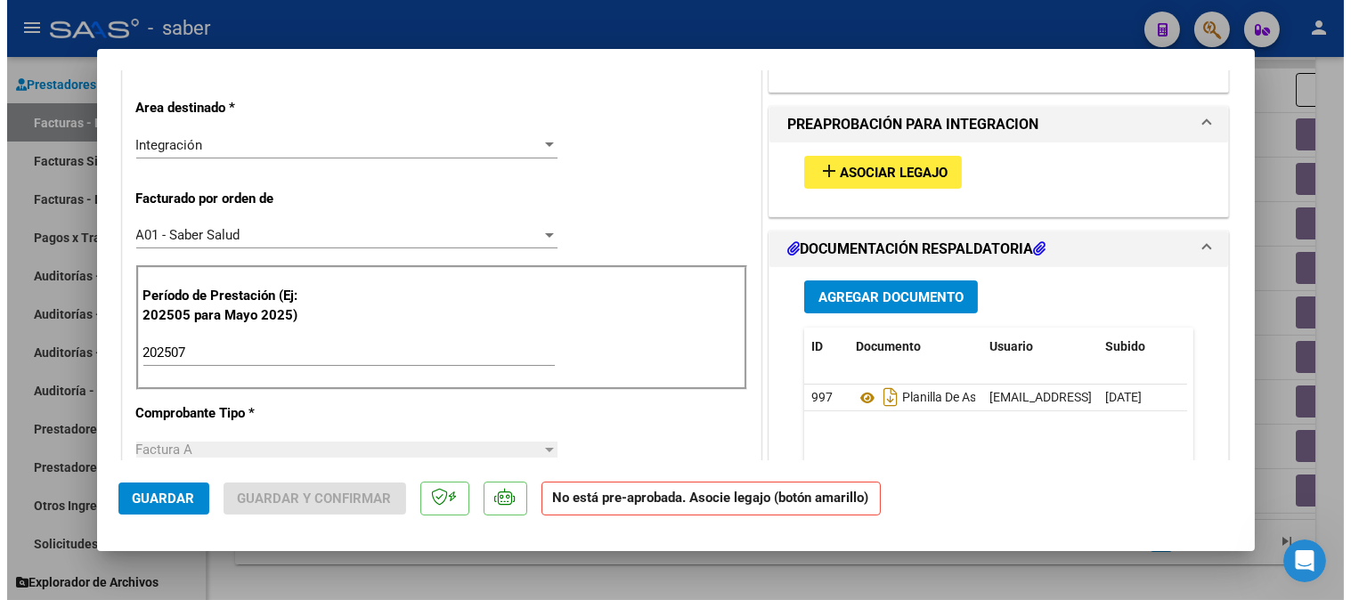
scroll to position [395, 0]
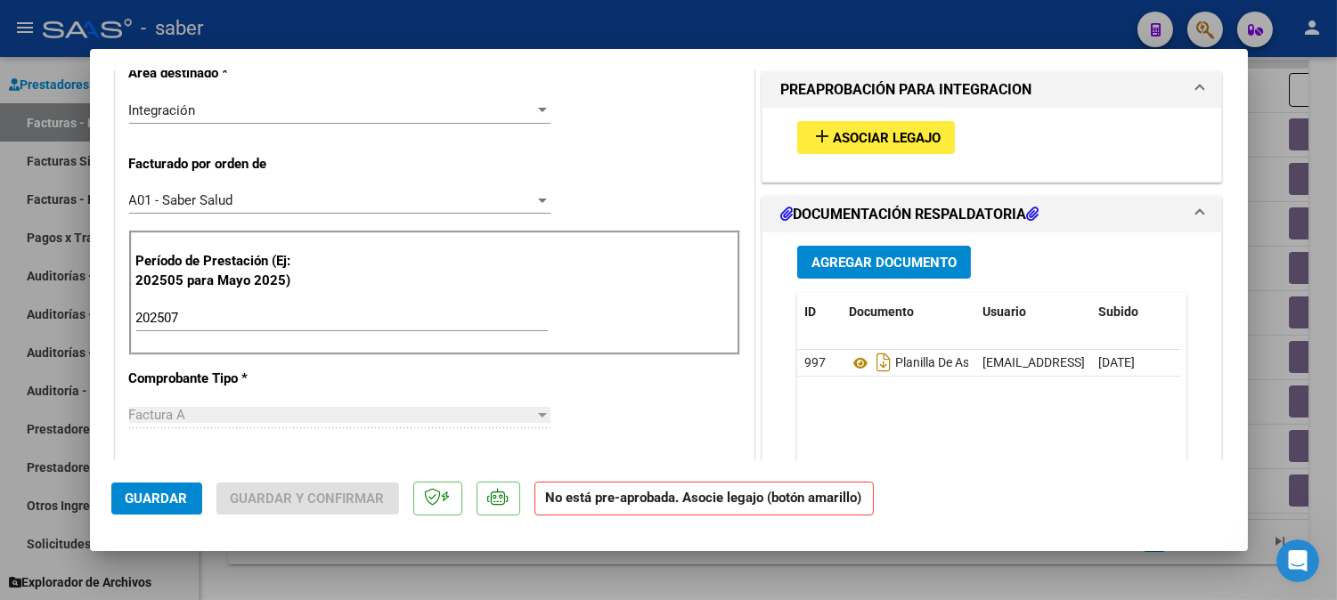
click at [1328, 303] on div at bounding box center [668, 300] width 1337 height 600
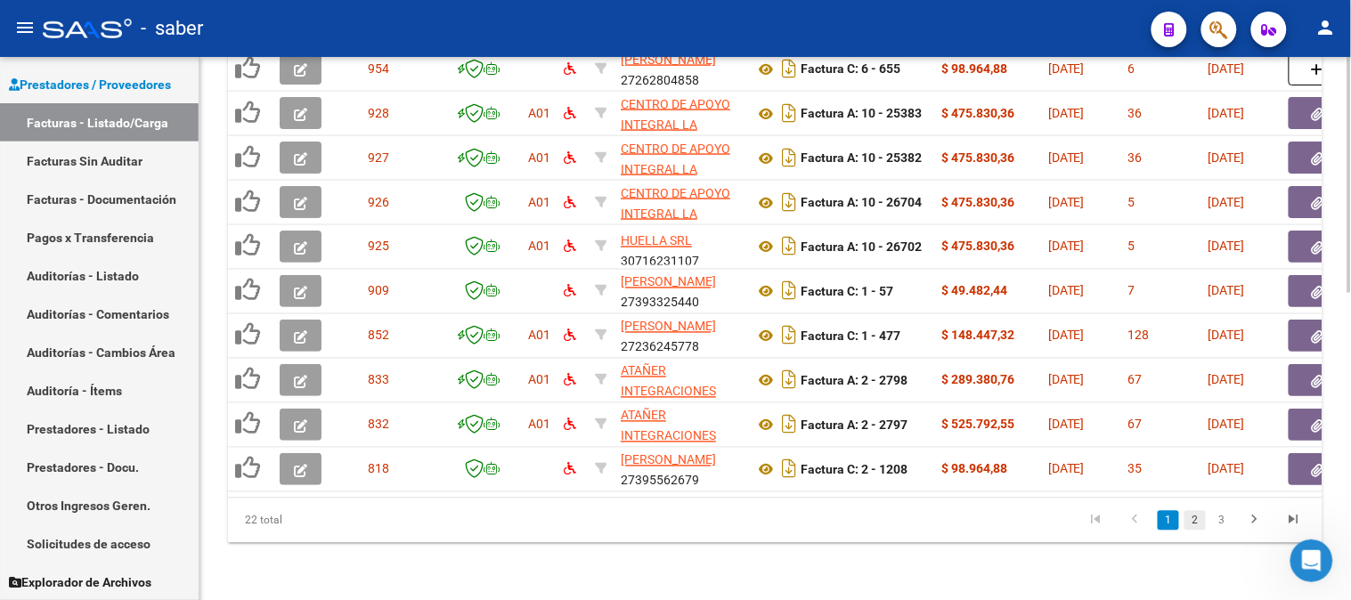
click at [1199, 523] on link "2" at bounding box center [1194, 521] width 21 height 20
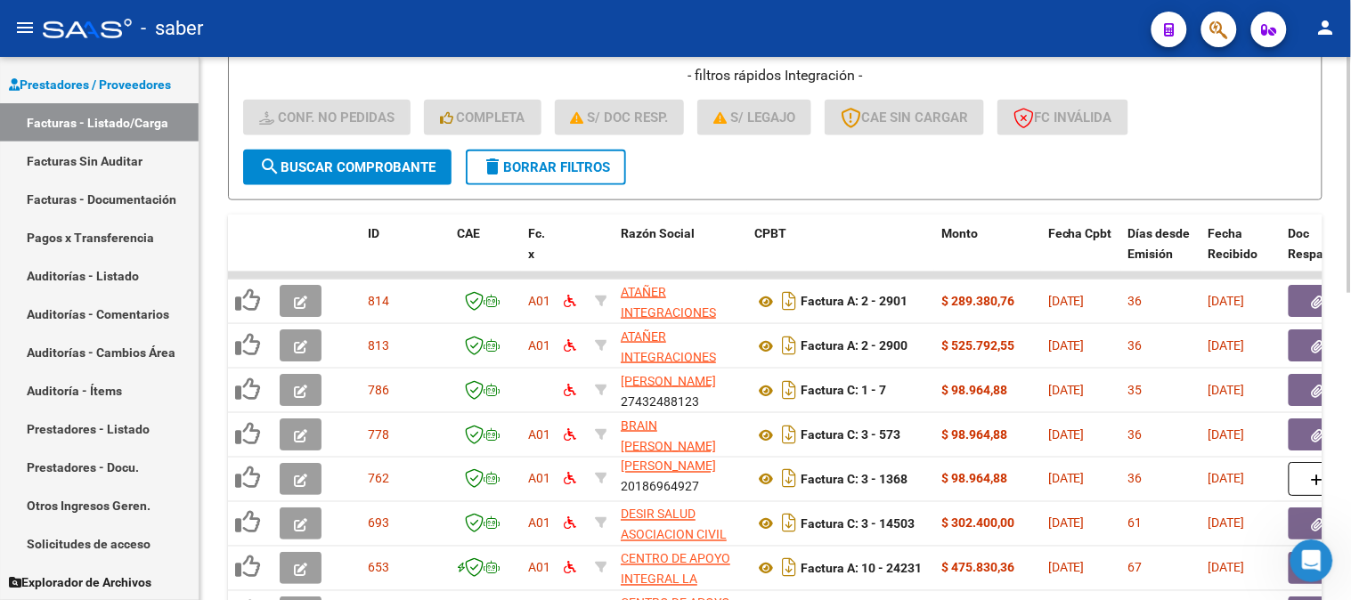
scroll to position [212, 0]
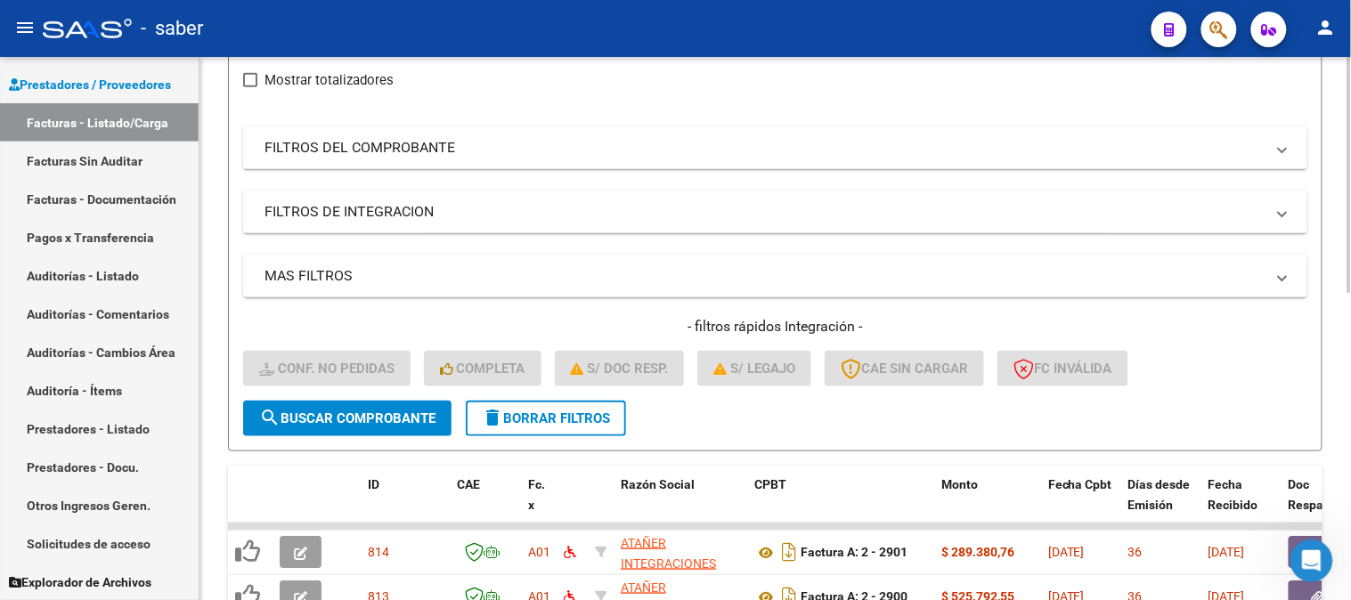
click at [573, 423] on span "delete Borrar Filtros" at bounding box center [546, 419] width 128 height 16
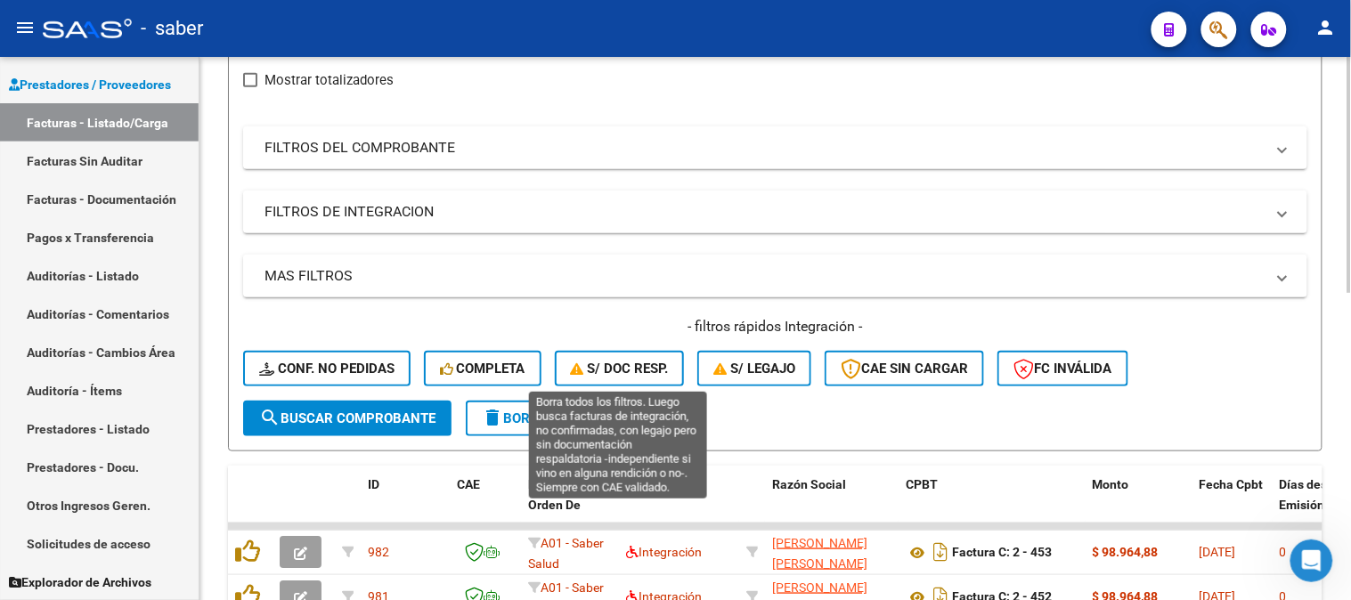
click at [653, 363] on span "S/ Doc Resp." at bounding box center [620, 369] width 98 height 16
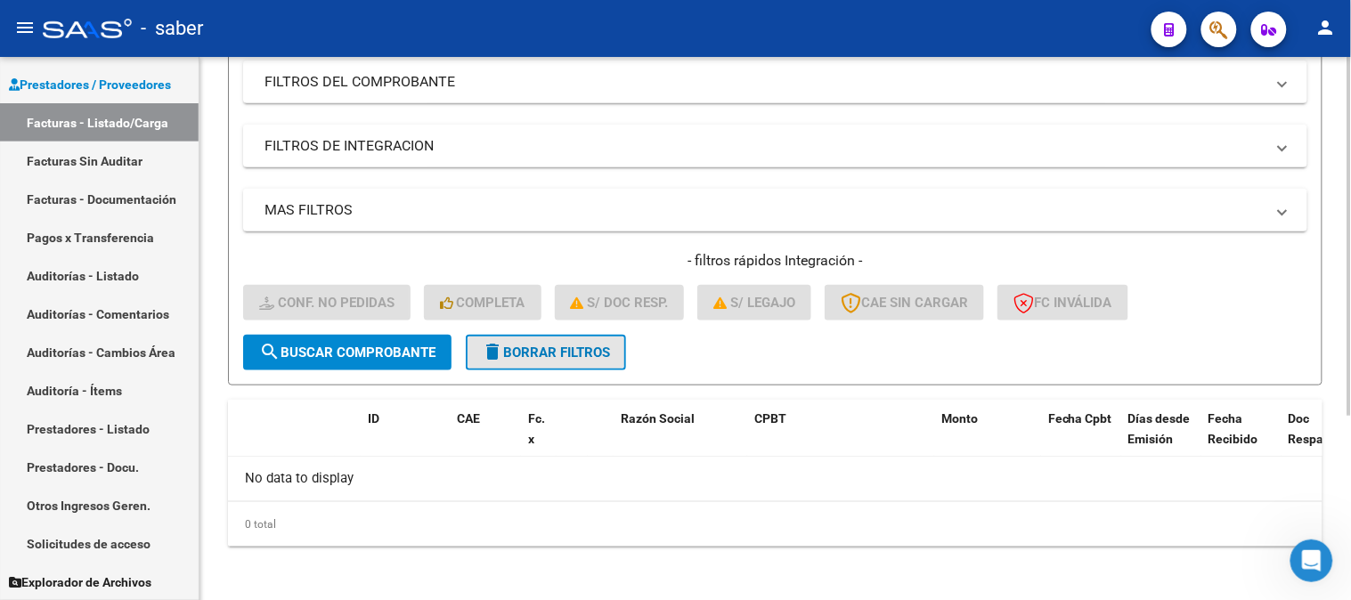
click at [584, 345] on span "delete Borrar Filtros" at bounding box center [546, 353] width 128 height 16
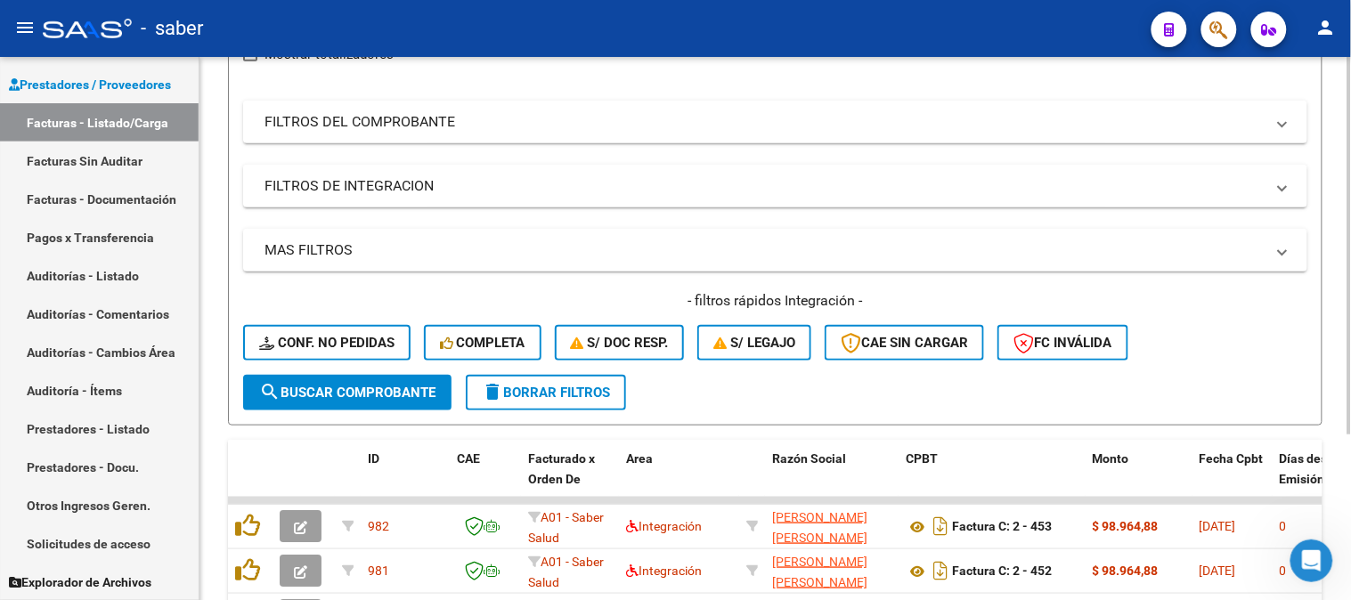
scroll to position [278, 0]
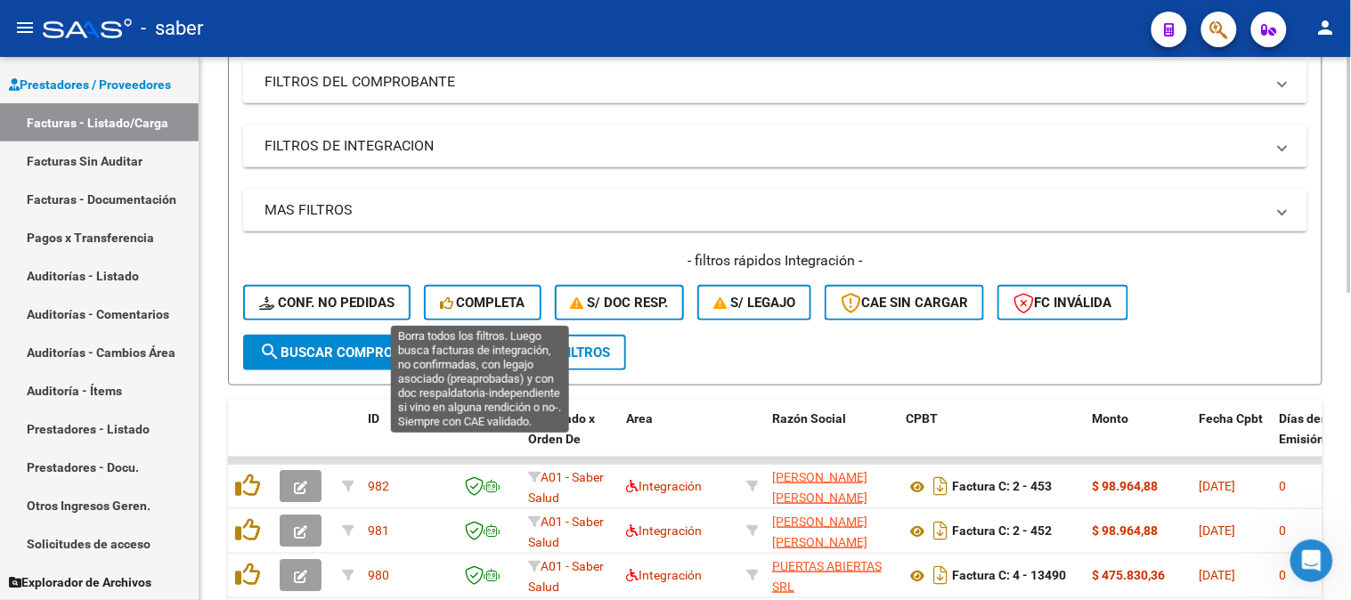
click at [476, 300] on span "Completa" at bounding box center [482, 303] width 85 height 16
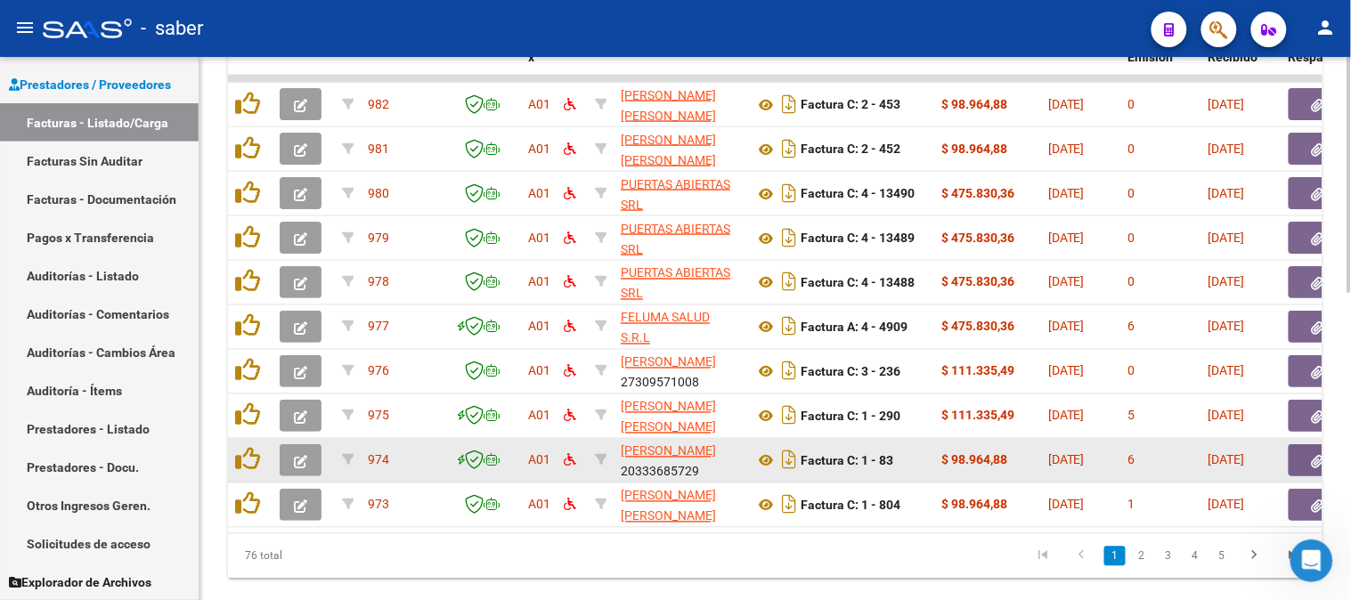
scroll to position [707, 0]
